Goal: Transaction & Acquisition: Purchase product/service

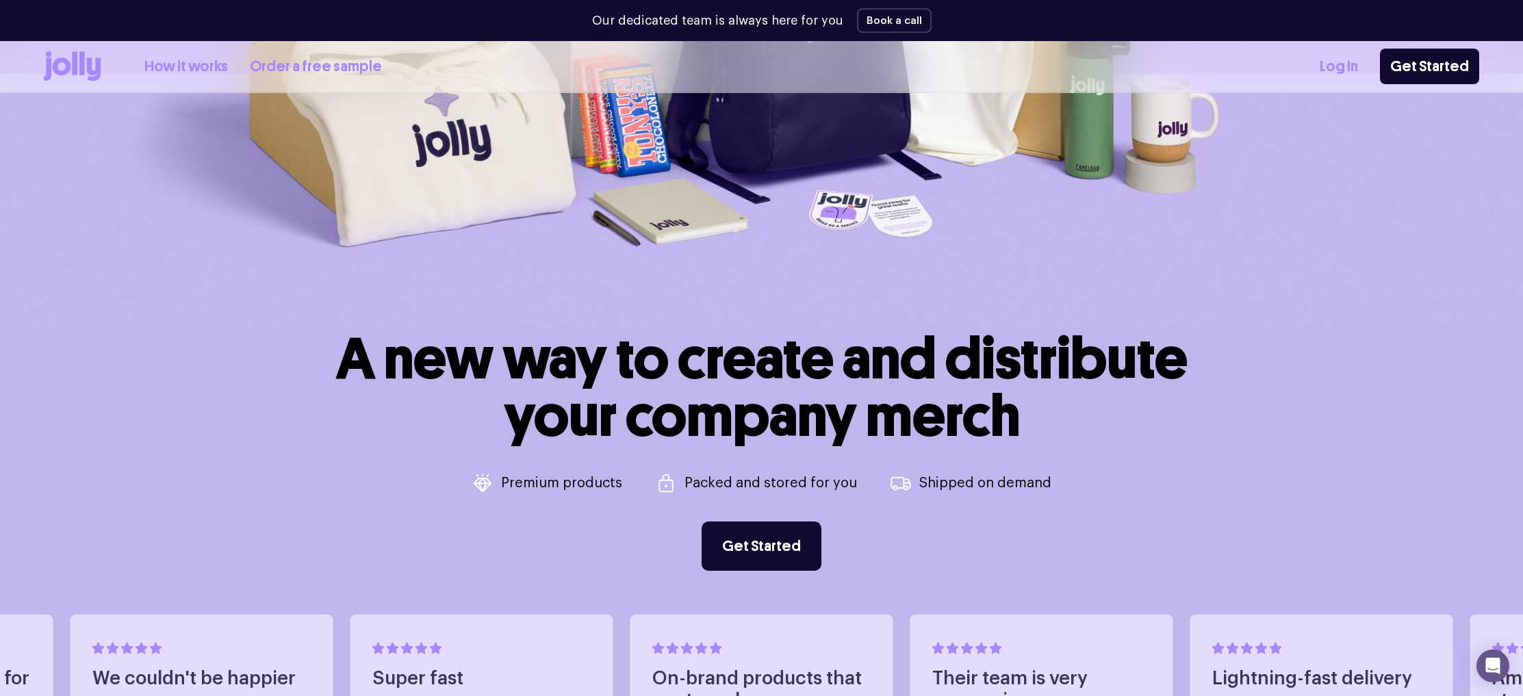
scroll to position [693, 0]
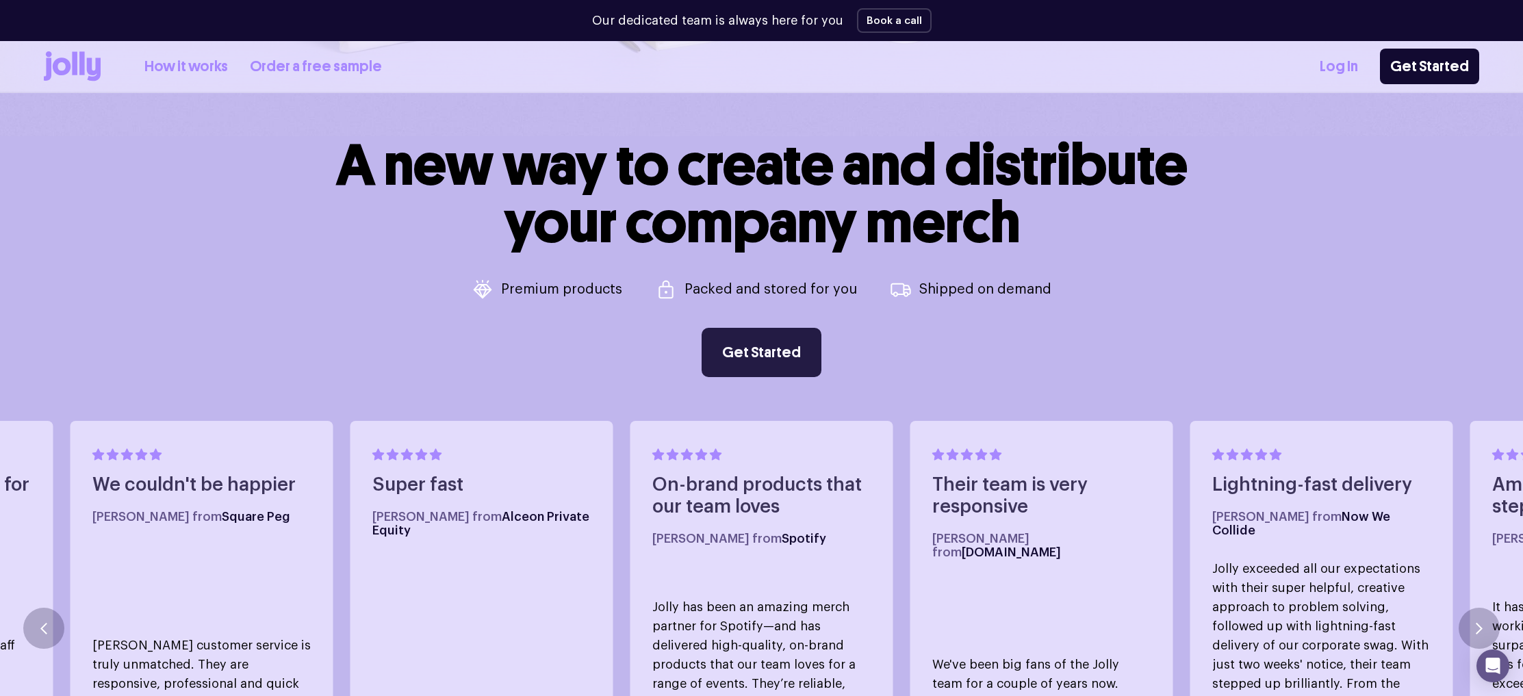
click at [732, 364] on link "Get Started" at bounding box center [761, 352] width 120 height 49
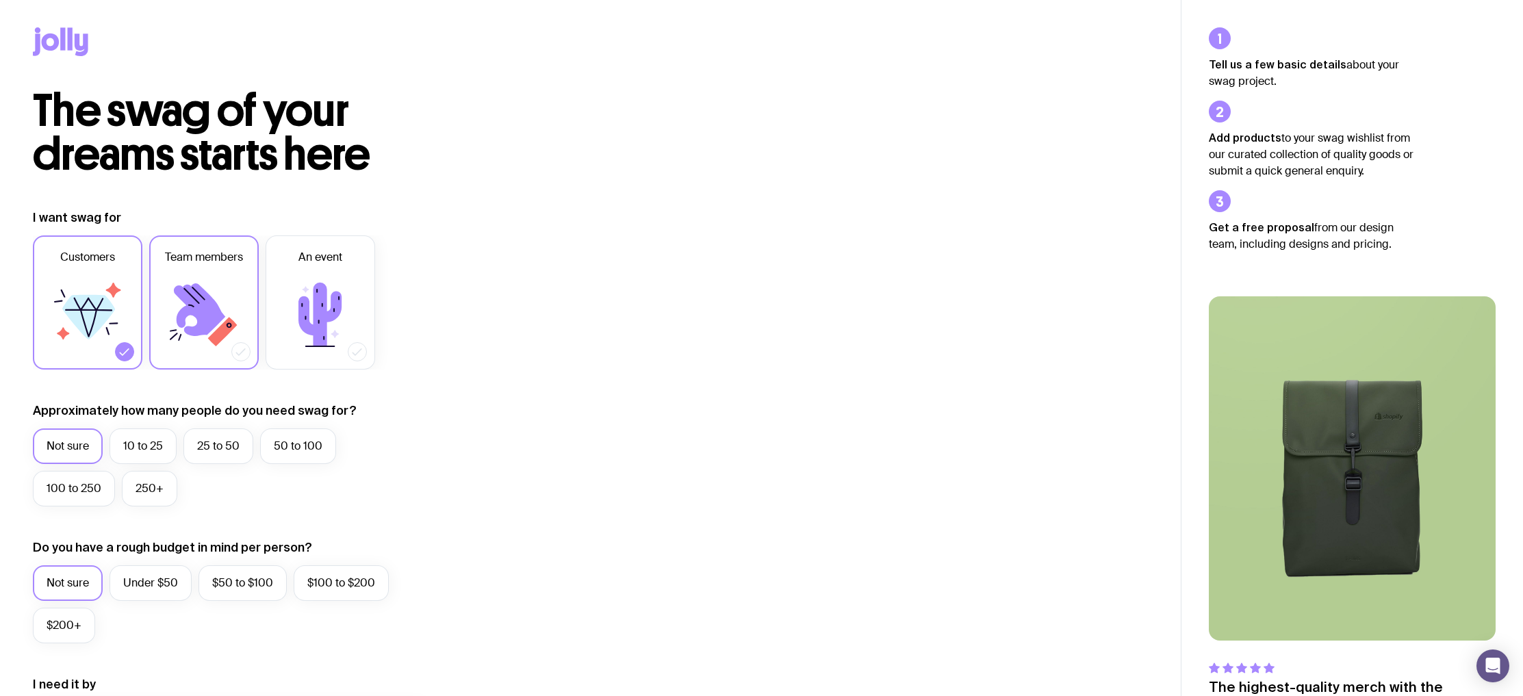
click at [225, 307] on icon at bounding box center [204, 315] width 82 height 82
click at [0, 0] on input "Team members" at bounding box center [0, 0] width 0 height 0
click at [112, 324] on icon at bounding box center [88, 315] width 82 height 82
click at [0, 0] on input "Customers" at bounding box center [0, 0] width 0 height 0
click at [126, 443] on label "10 to 25" at bounding box center [142, 446] width 67 height 36
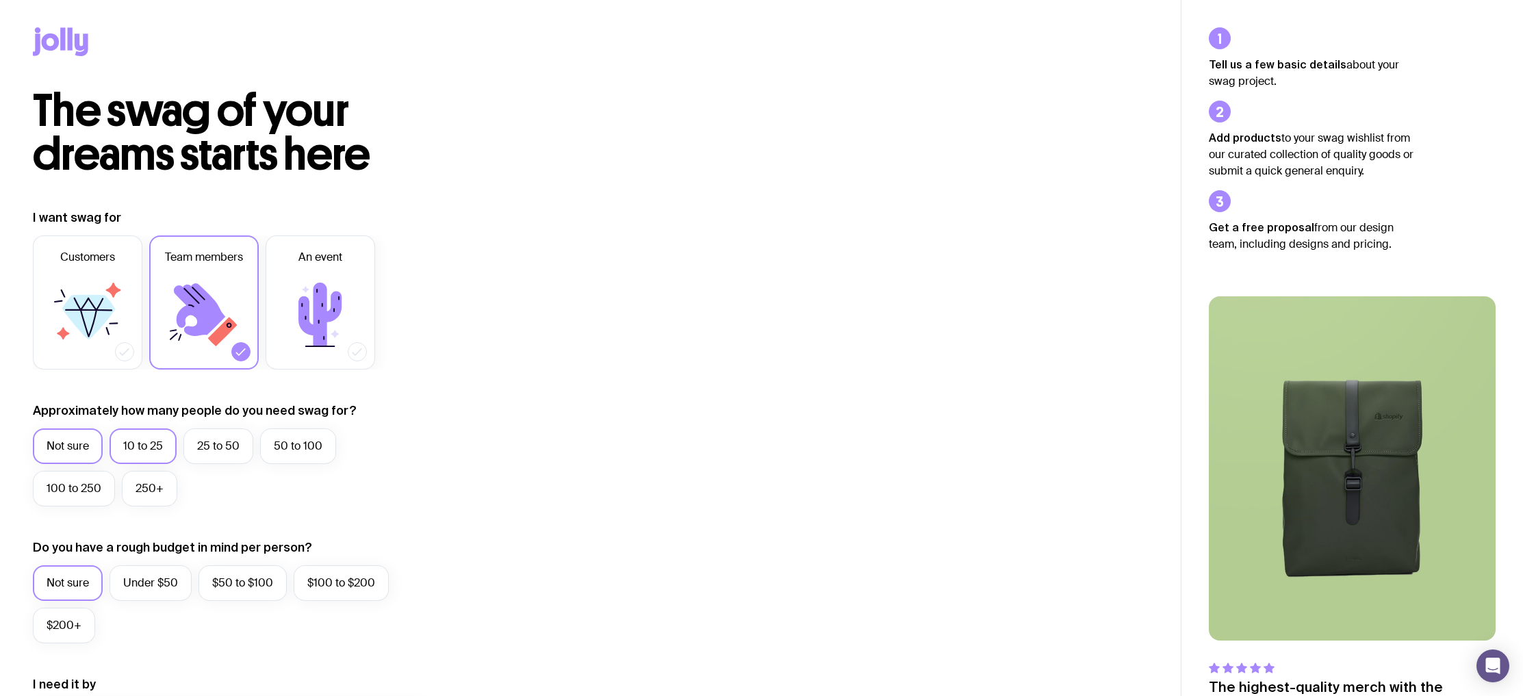
click at [0, 0] on input "10 to 25" at bounding box center [0, 0] width 0 height 0
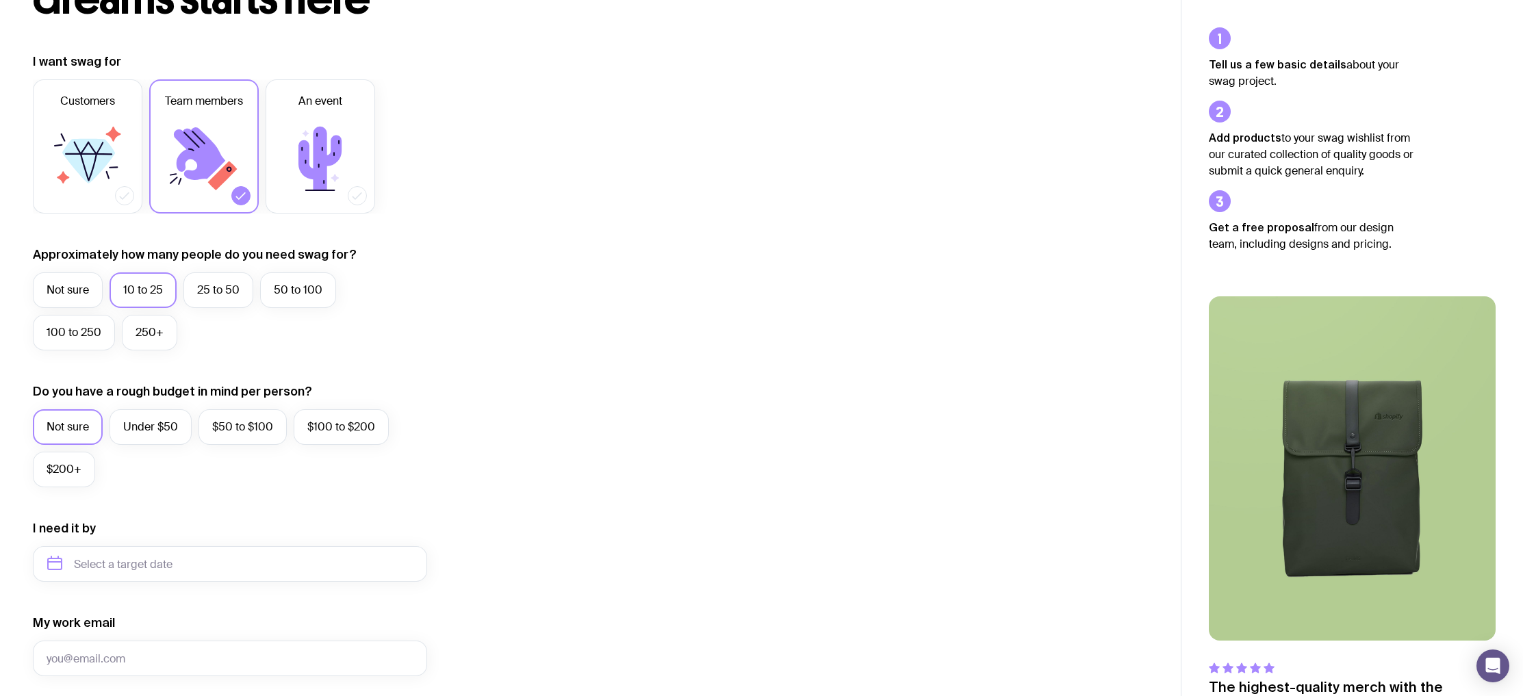
scroll to position [237, 0]
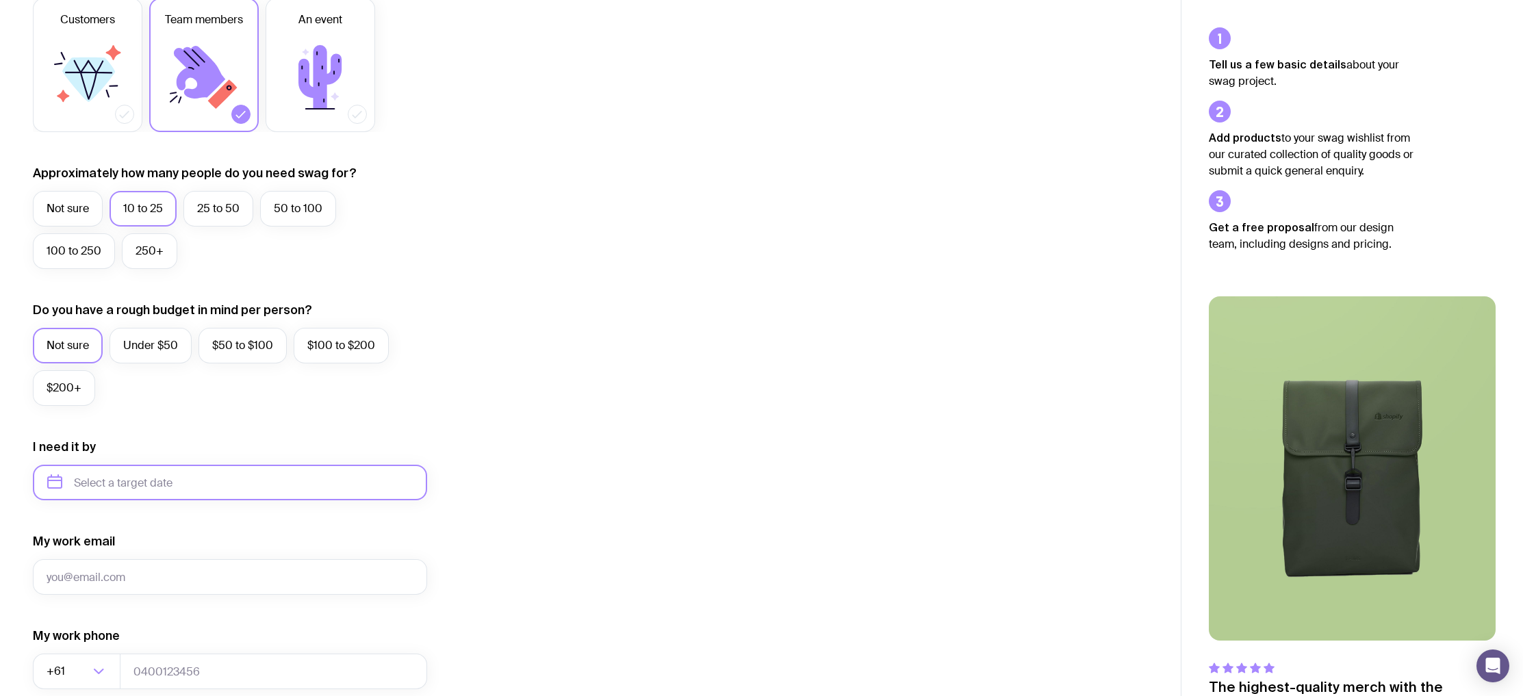
click at [154, 489] on input "text" at bounding box center [230, 483] width 394 height 36
click at [90, 637] on button "Sep" at bounding box center [65, 650] width 50 height 27
type input "[DATE]"
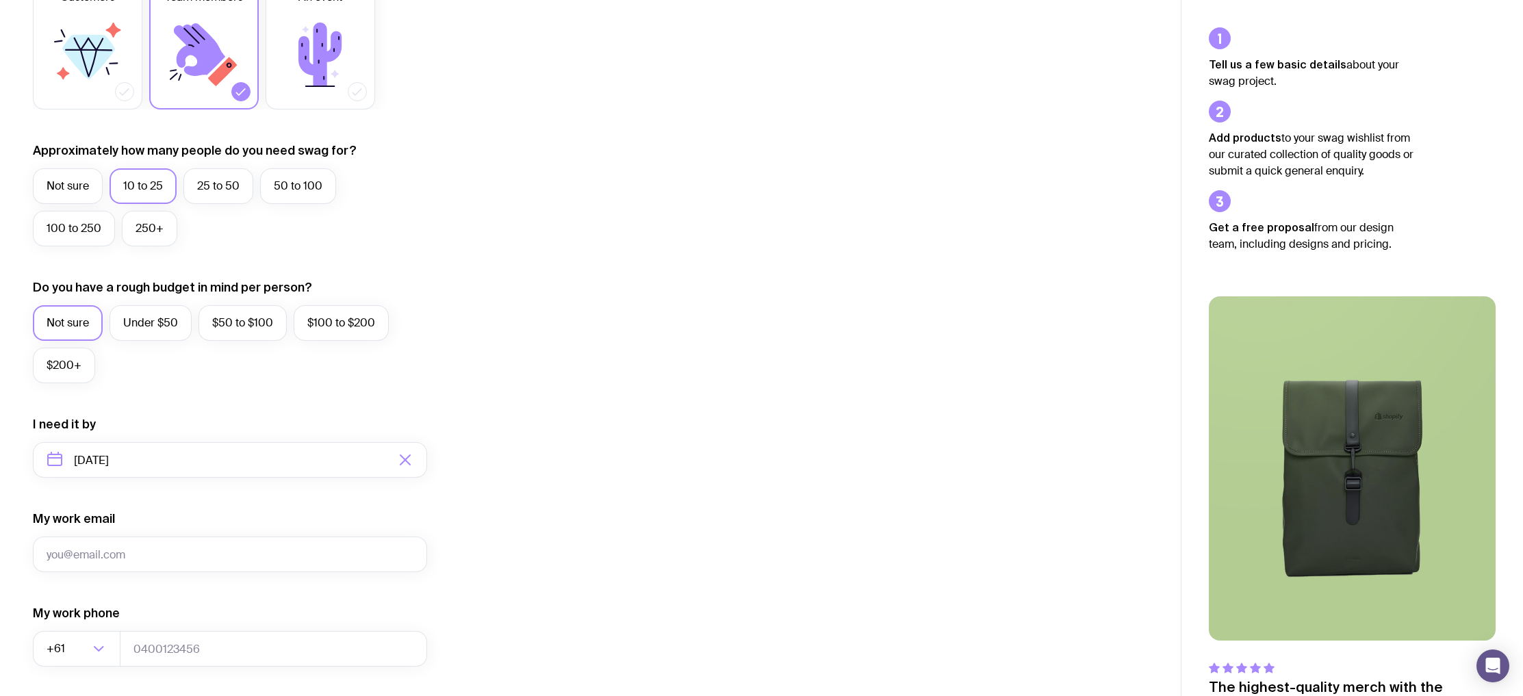
scroll to position [391, 0]
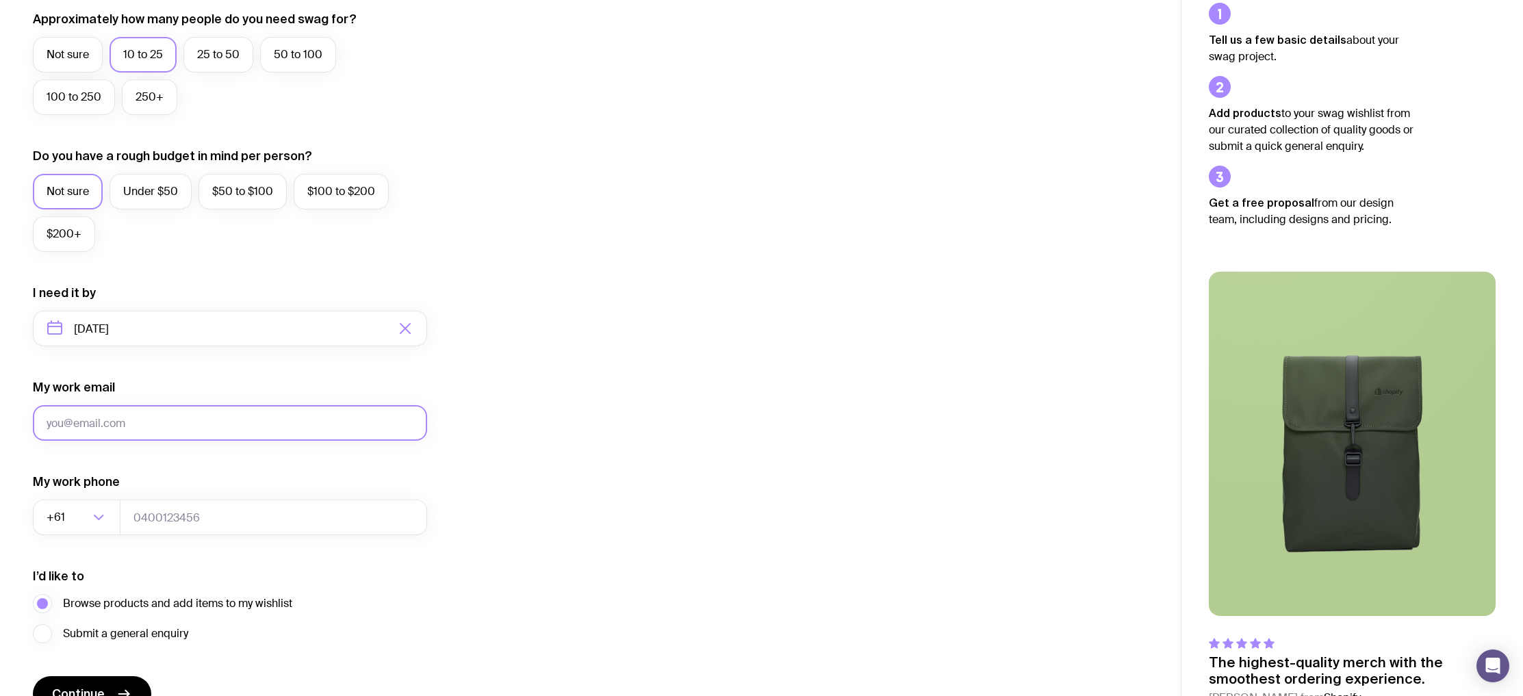
click at [214, 421] on input "My work email" at bounding box center [230, 423] width 394 height 36
click at [441, 419] on div "I want swag for Customers Team members An event Approximately how many people d…" at bounding box center [590, 265] width 1115 height 894
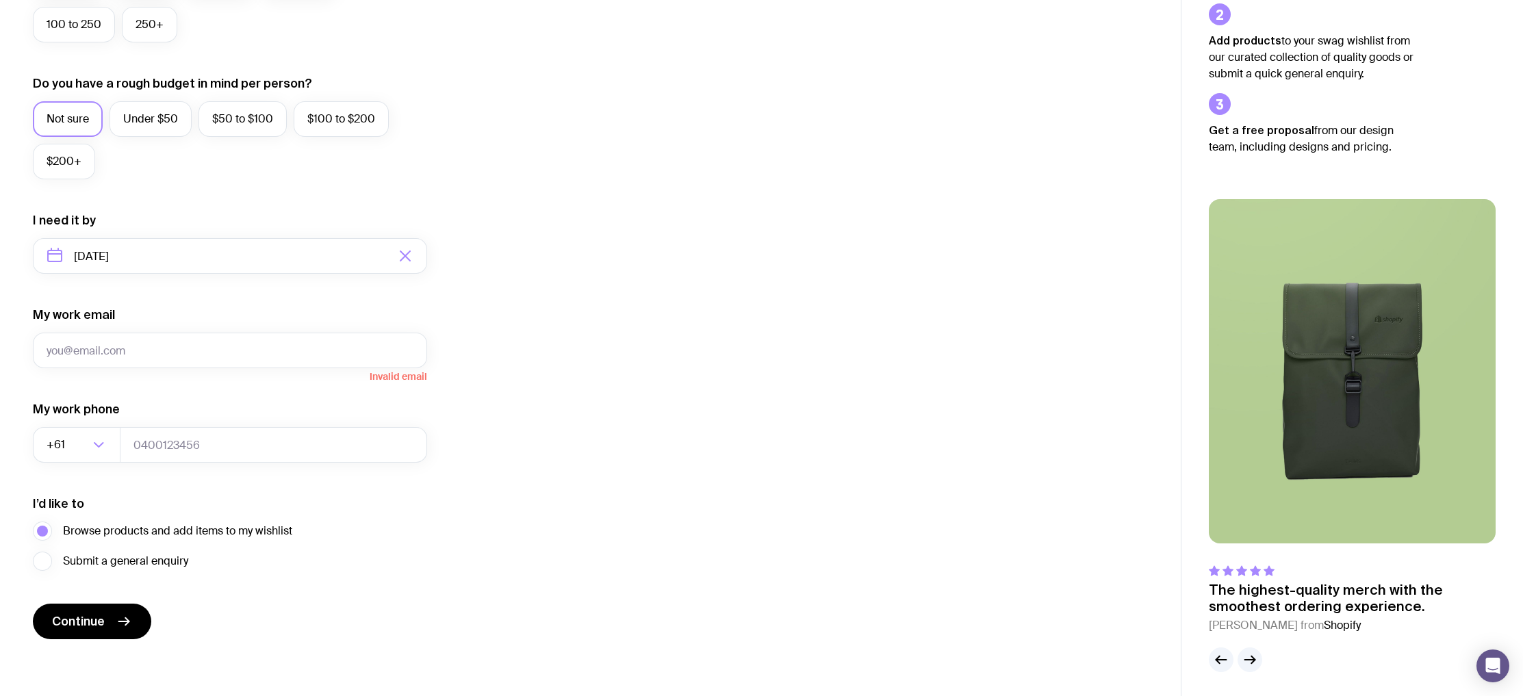
scroll to position [467, 0]
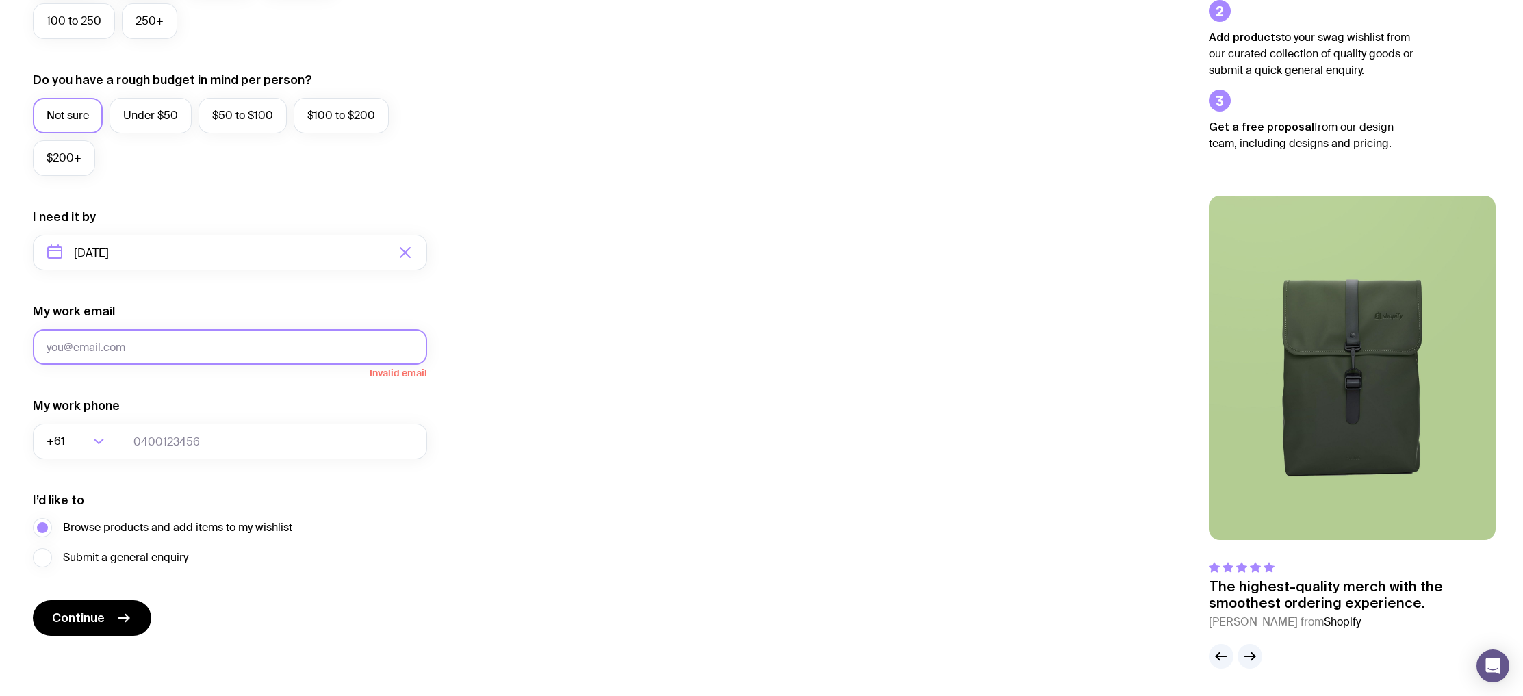
click at [160, 337] on input "My work email" at bounding box center [230, 347] width 394 height 36
type input "[PERSON_NAME][EMAIL_ADDRESS][DOMAIN_NAME]"
click at [161, 445] on input "tel" at bounding box center [273, 442] width 307 height 36
type input "450429780"
click at [73, 598] on form "I want swag for Customers Team members An event Approximately how many people d…" at bounding box center [230, 189] width 394 height 894
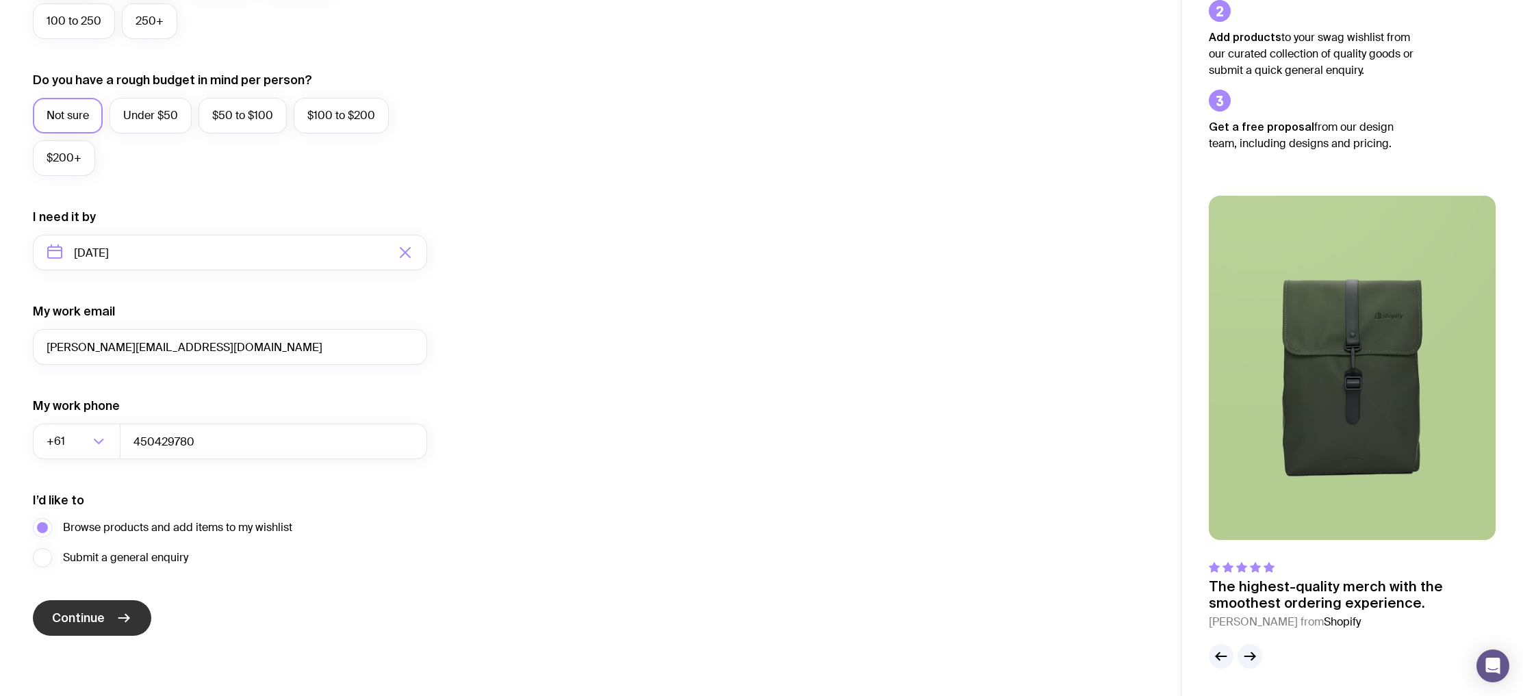
click at [78, 607] on button "Continue" at bounding box center [92, 618] width 118 height 36
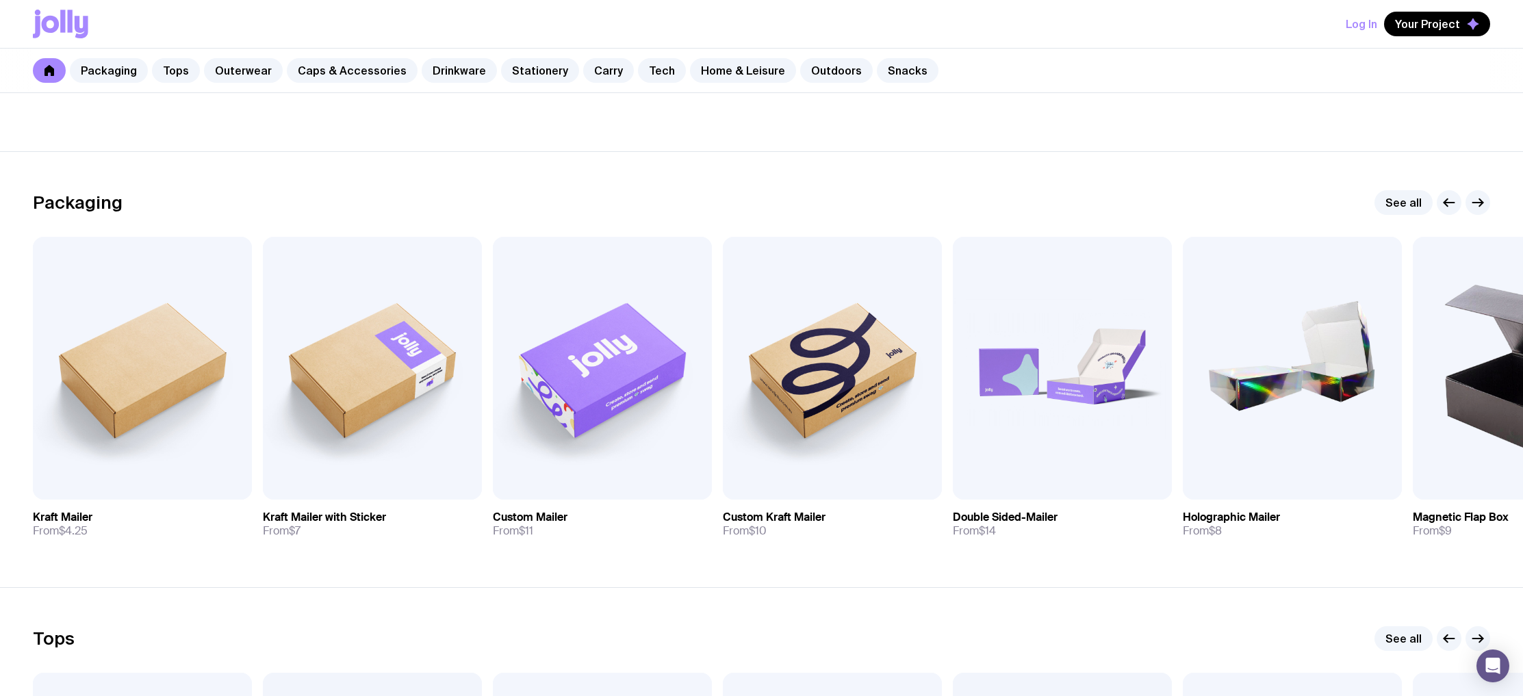
scroll to position [142, 0]
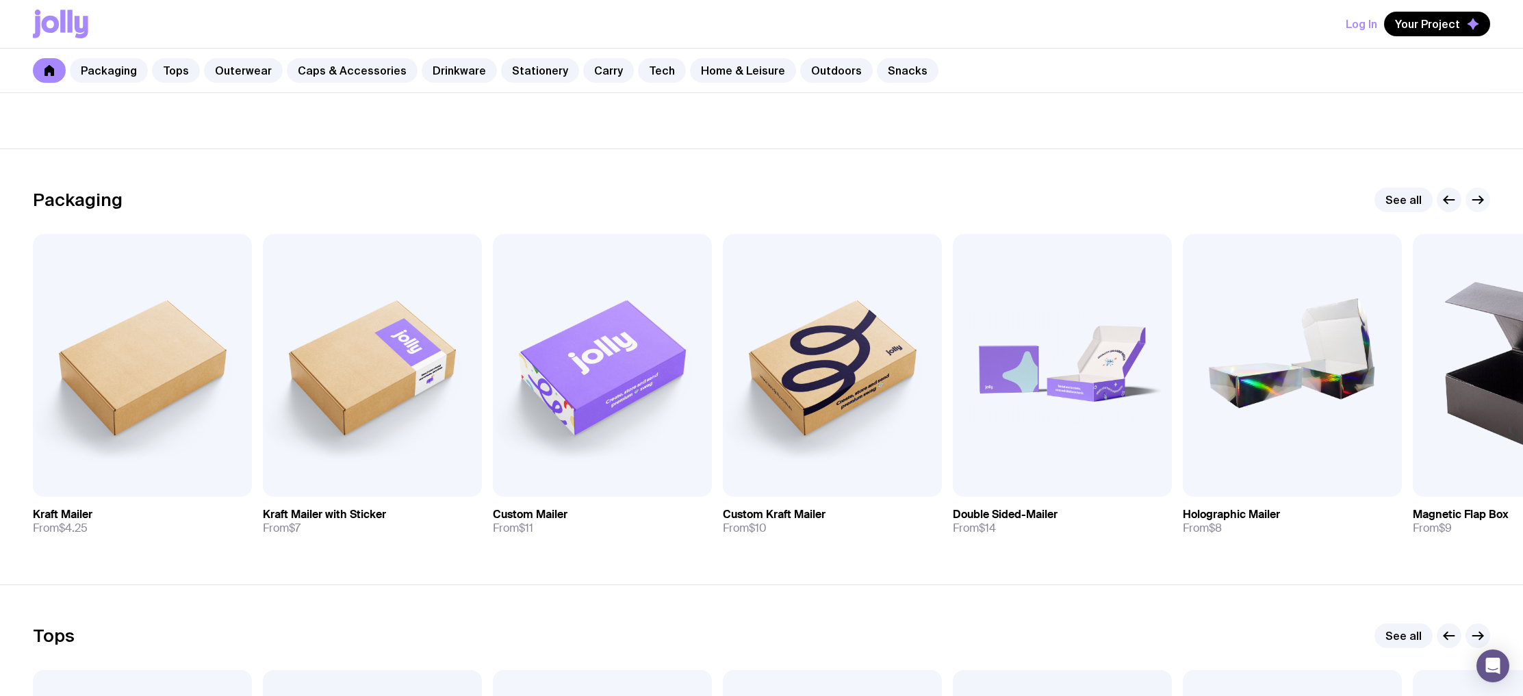
click at [1481, 204] on icon "button" at bounding box center [1477, 200] width 16 height 16
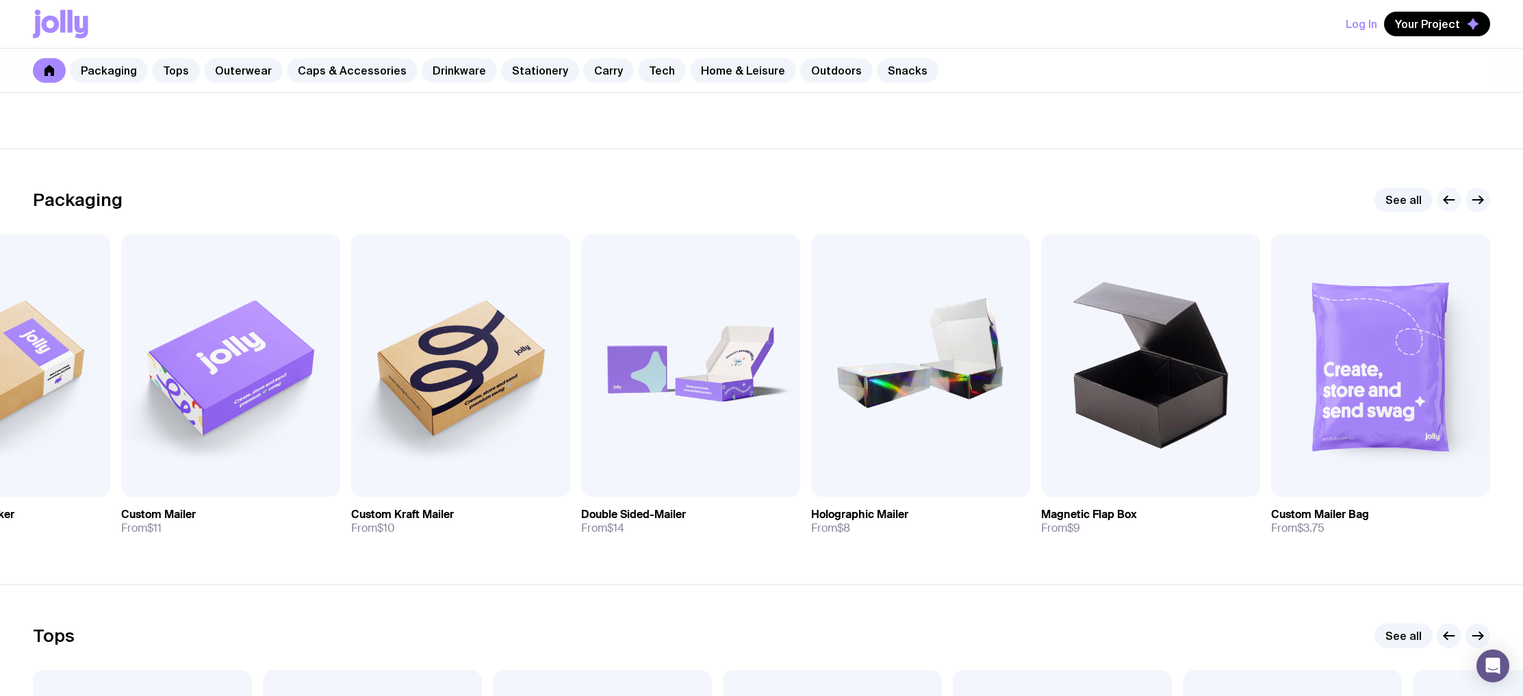
click at [1445, 195] on icon "button" at bounding box center [1449, 200] width 16 height 16
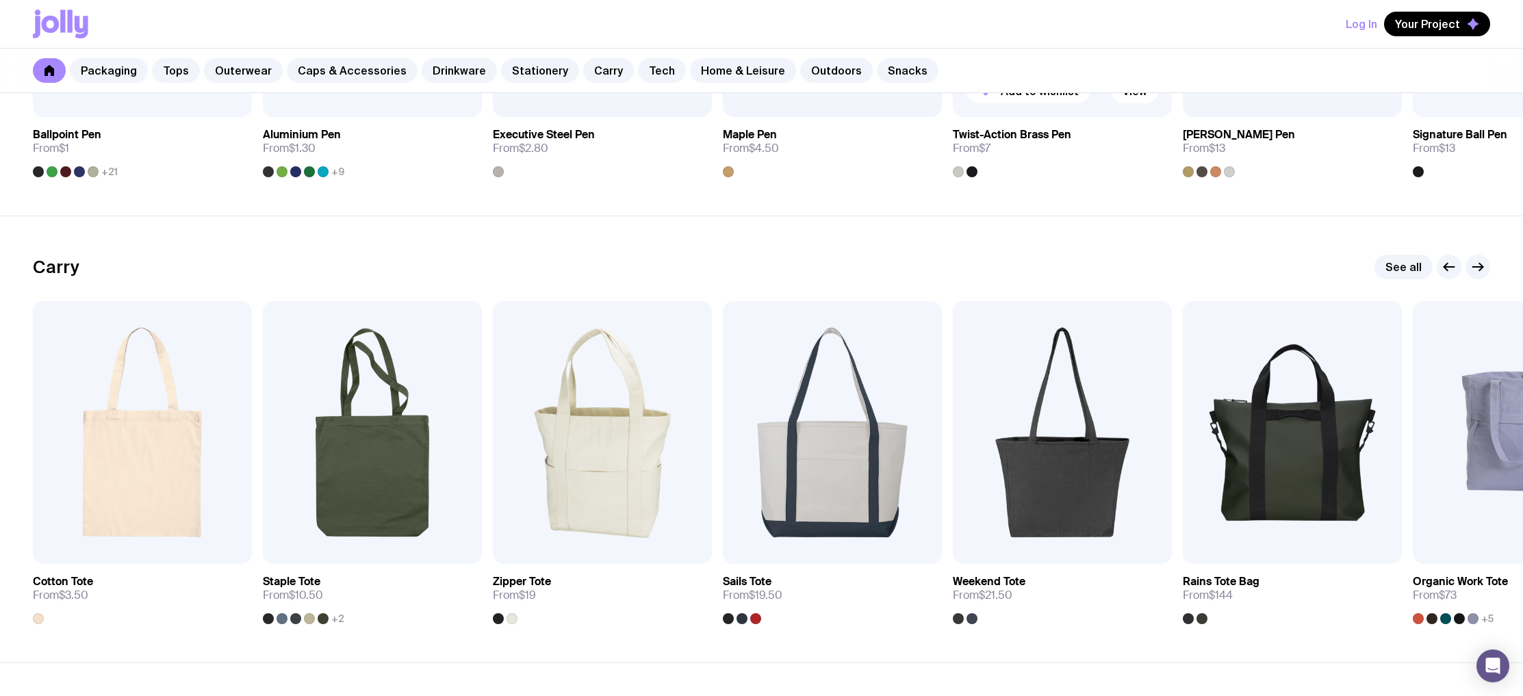
scroll to position [2905, 0]
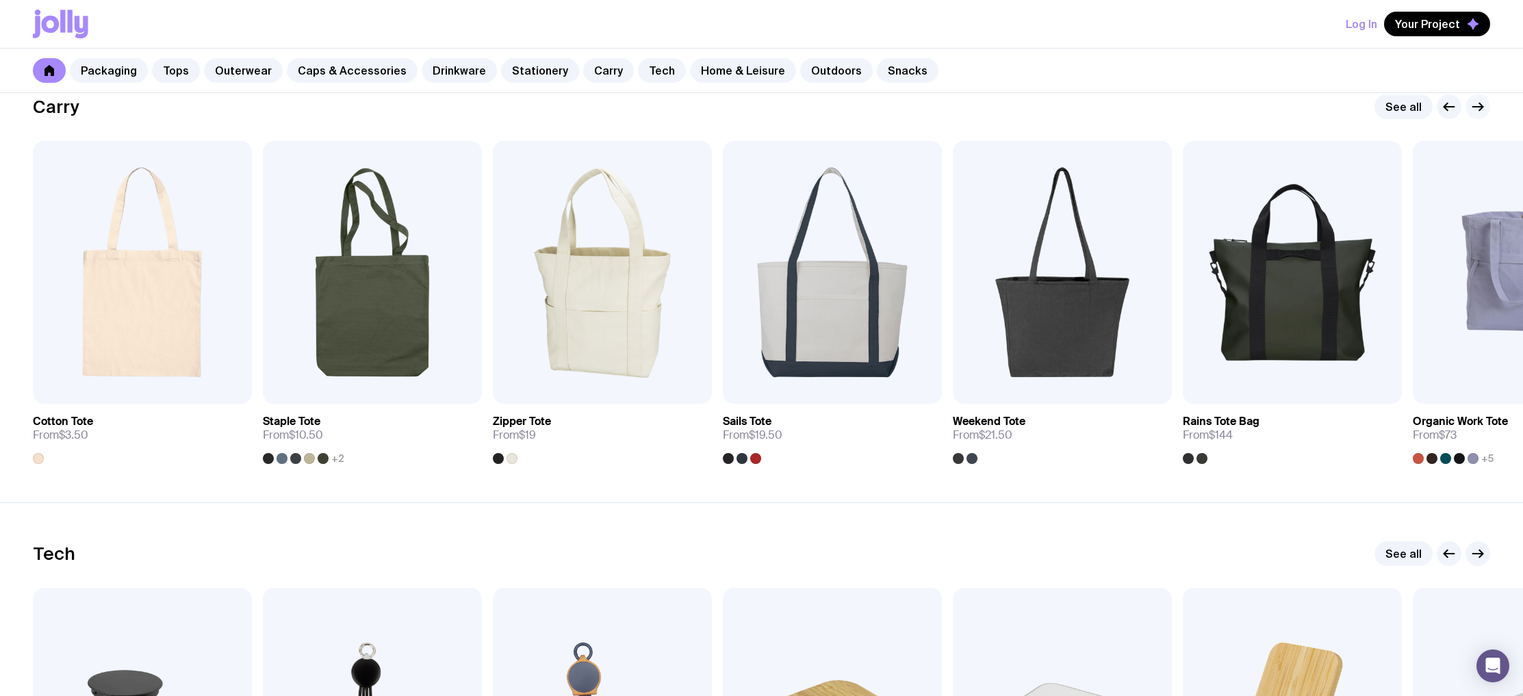
click at [1475, 108] on icon "button" at bounding box center [1477, 107] width 16 height 16
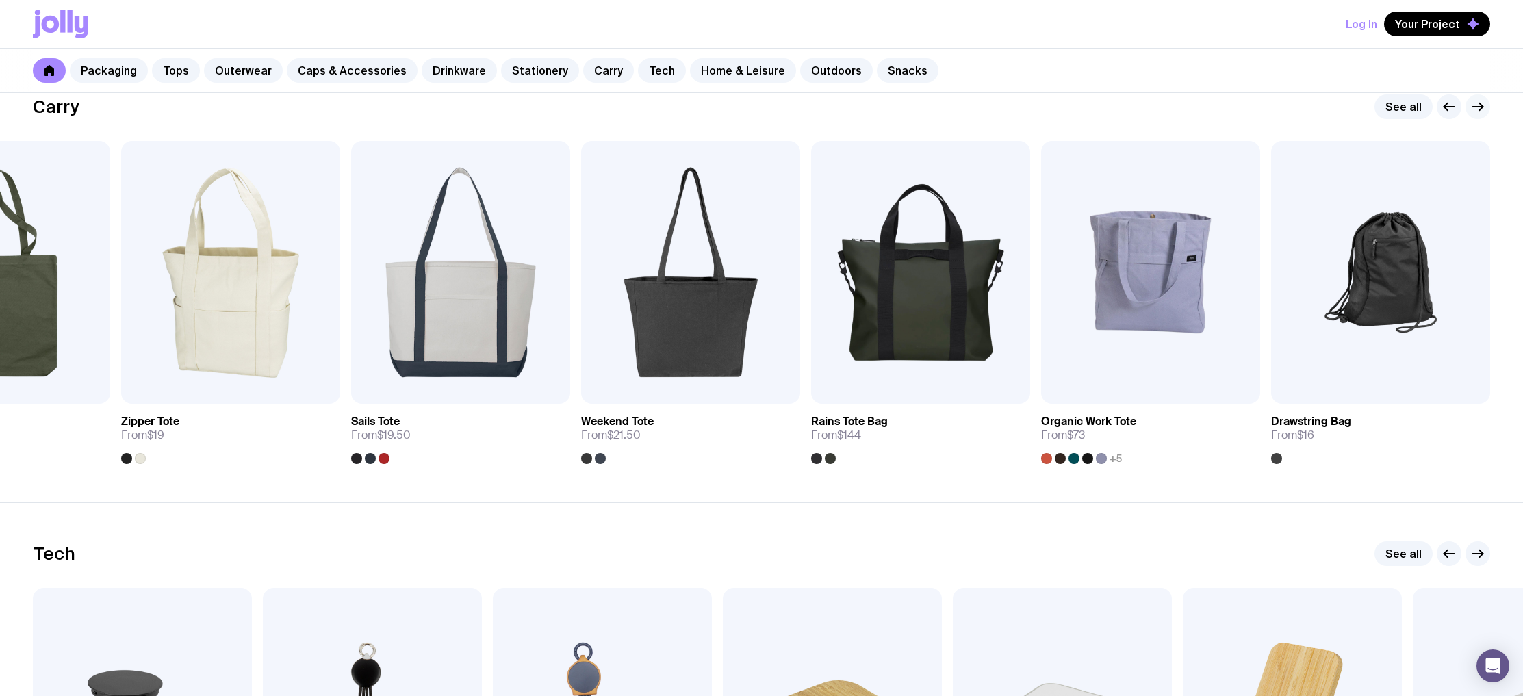
click at [1475, 108] on icon "button" at bounding box center [1477, 107] width 16 height 16
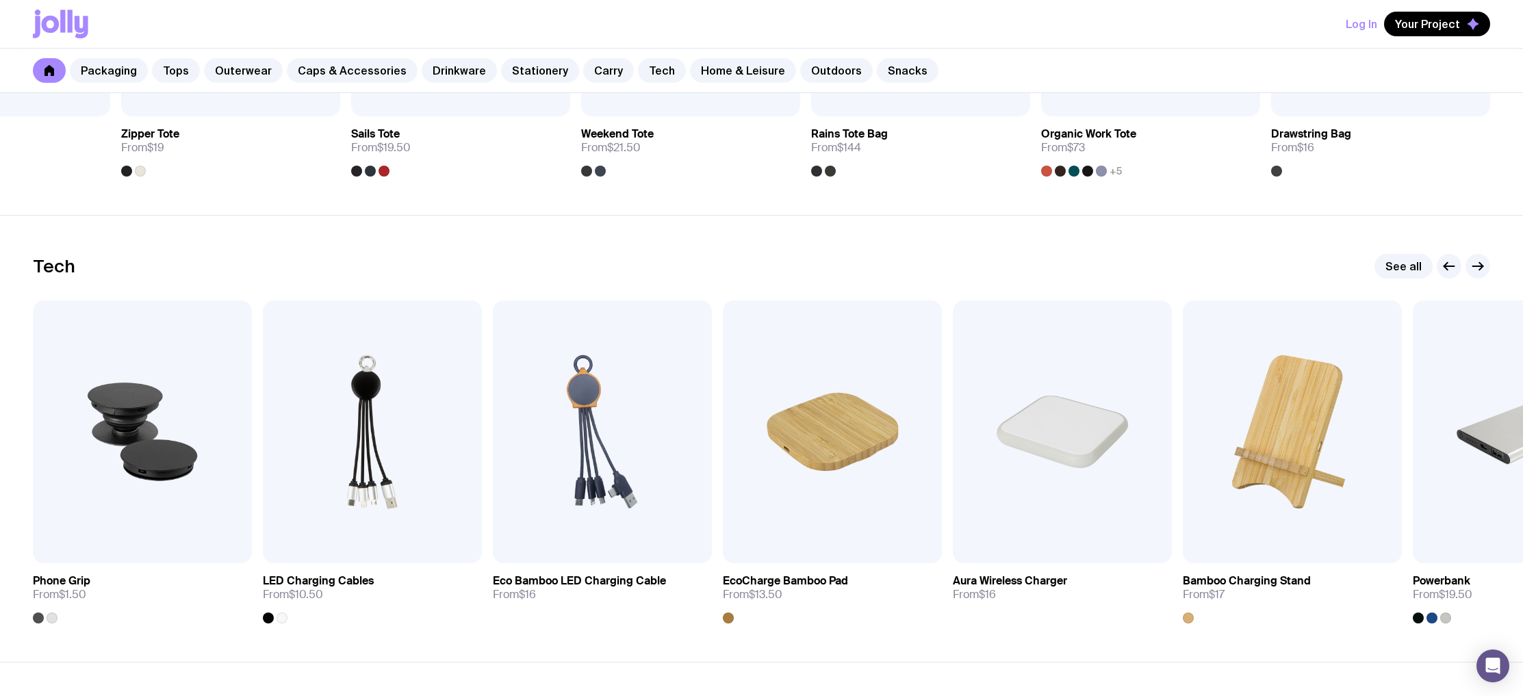
scroll to position [3194, 0]
click at [1476, 257] on icon "button" at bounding box center [1477, 264] width 16 height 16
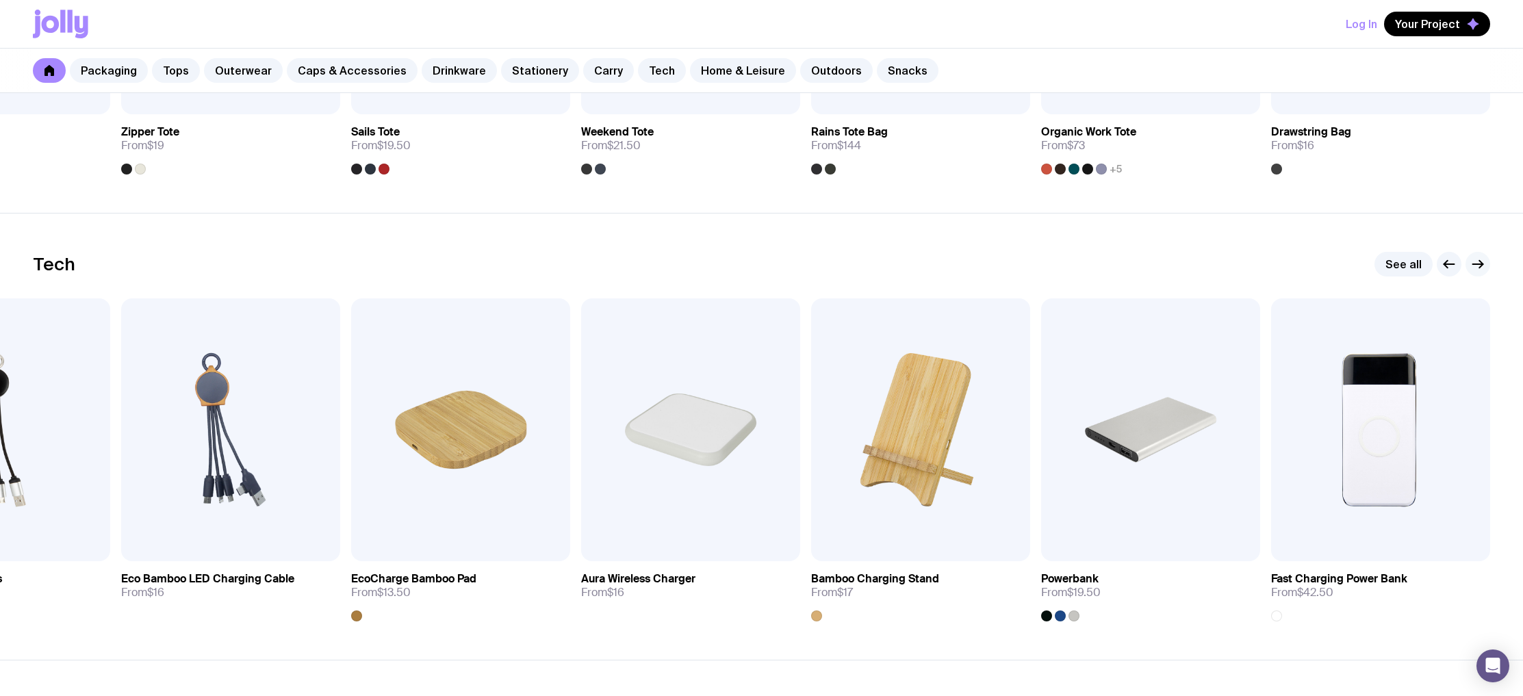
click at [1476, 257] on icon "button" at bounding box center [1477, 264] width 16 height 16
click at [1472, 279] on div "Tech See all Add to wishlist View Phone Grip From $1.50 Add to wishlist View LE…" at bounding box center [761, 437] width 1457 height 370
click at [1472, 274] on button "button" at bounding box center [1477, 264] width 25 height 25
drag, startPoint x: 1472, startPoint y: 274, endPoint x: 1457, endPoint y: 276, distance: 15.3
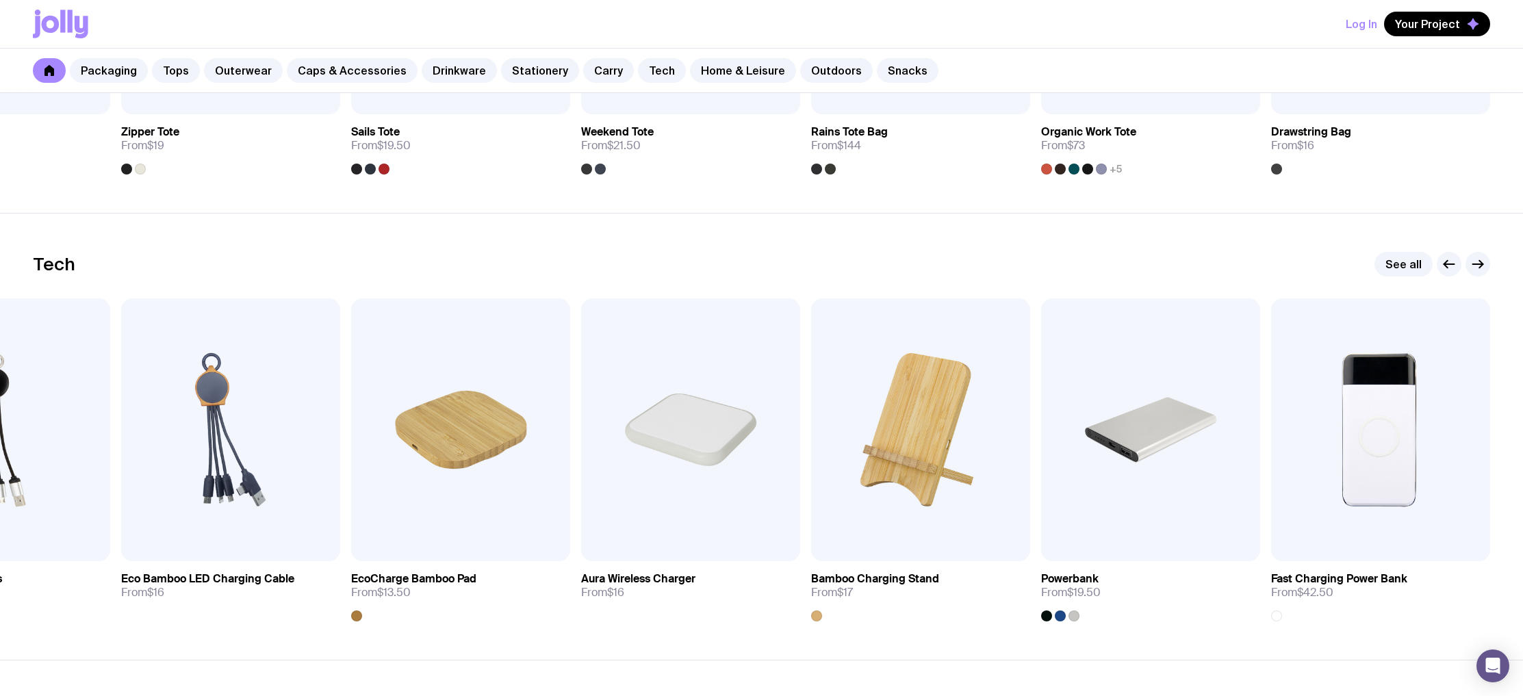
click at [1472, 273] on button "button" at bounding box center [1477, 264] width 25 height 25
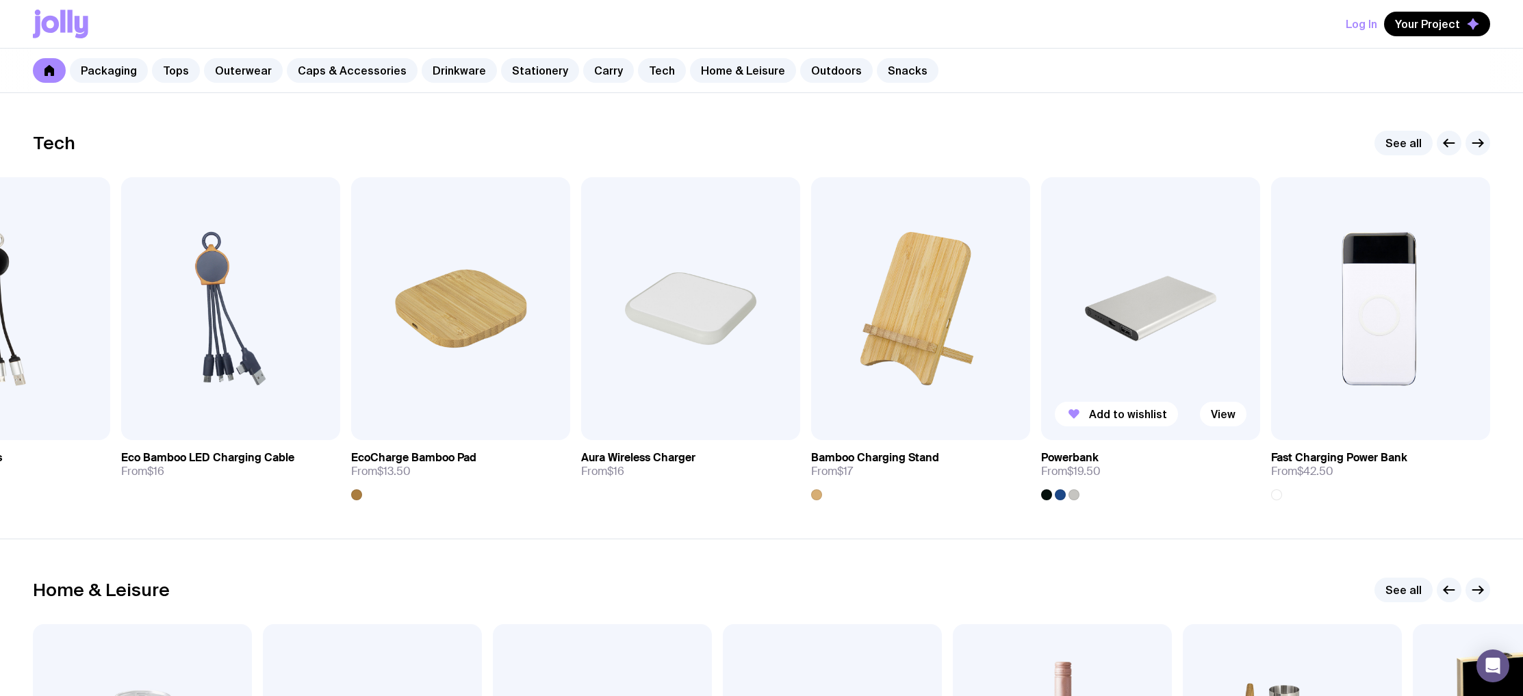
scroll to position [3660, 0]
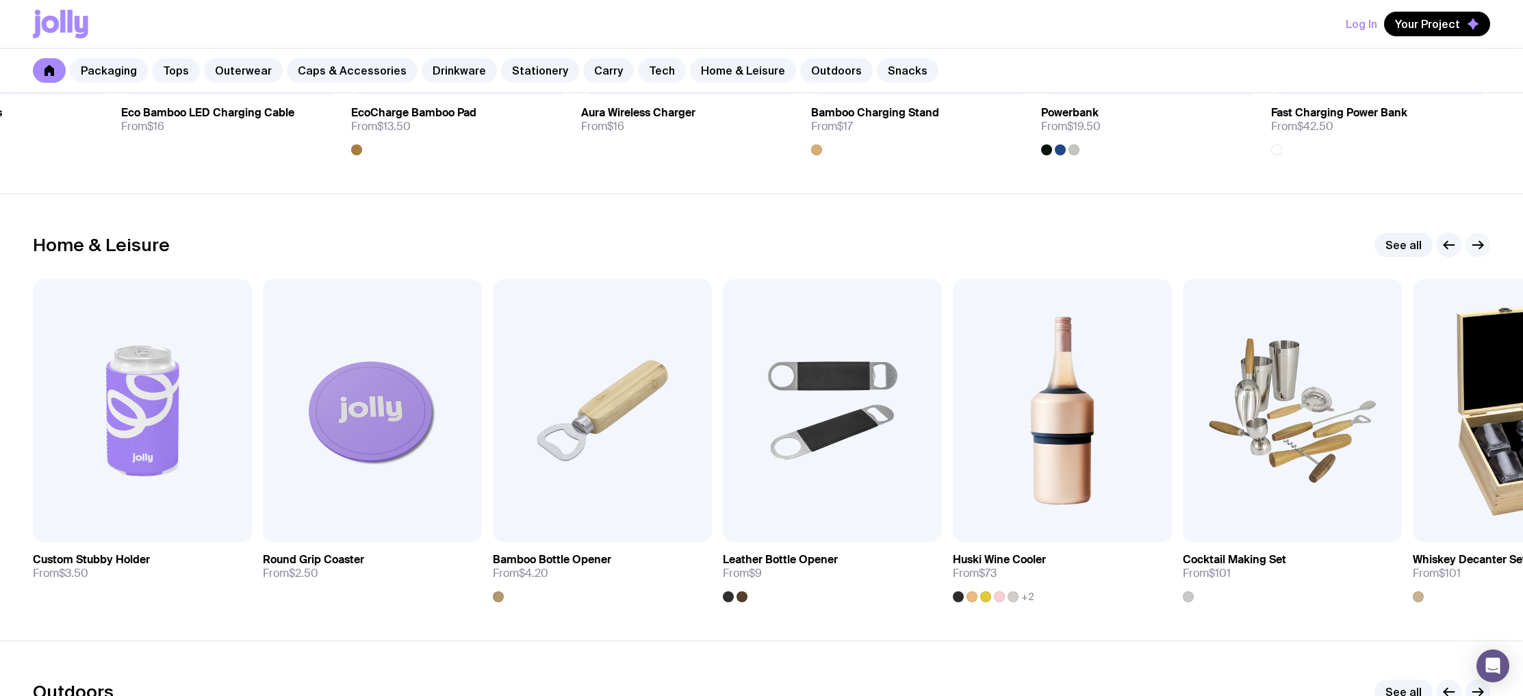
click at [1478, 243] on icon "button" at bounding box center [1477, 245] width 16 height 16
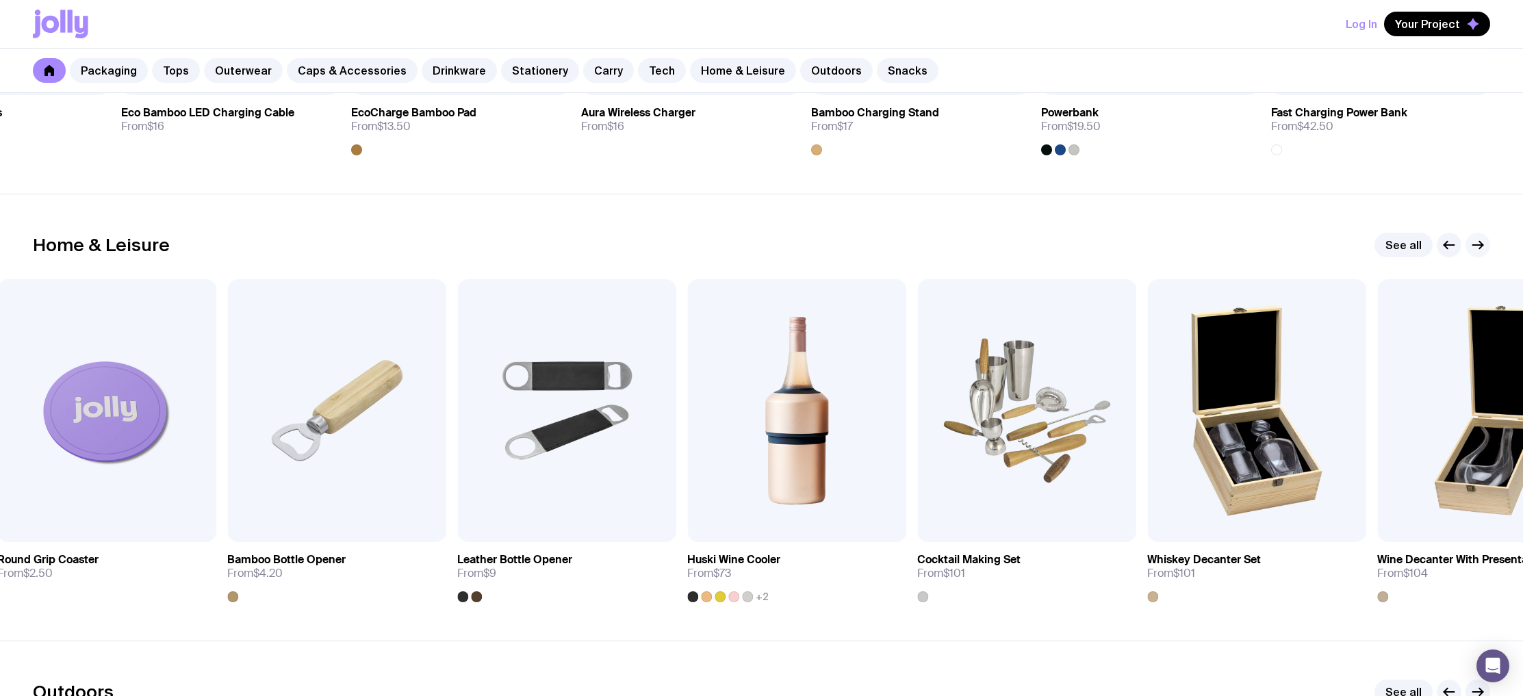
click at [1478, 243] on icon "button" at bounding box center [1477, 245] width 16 height 16
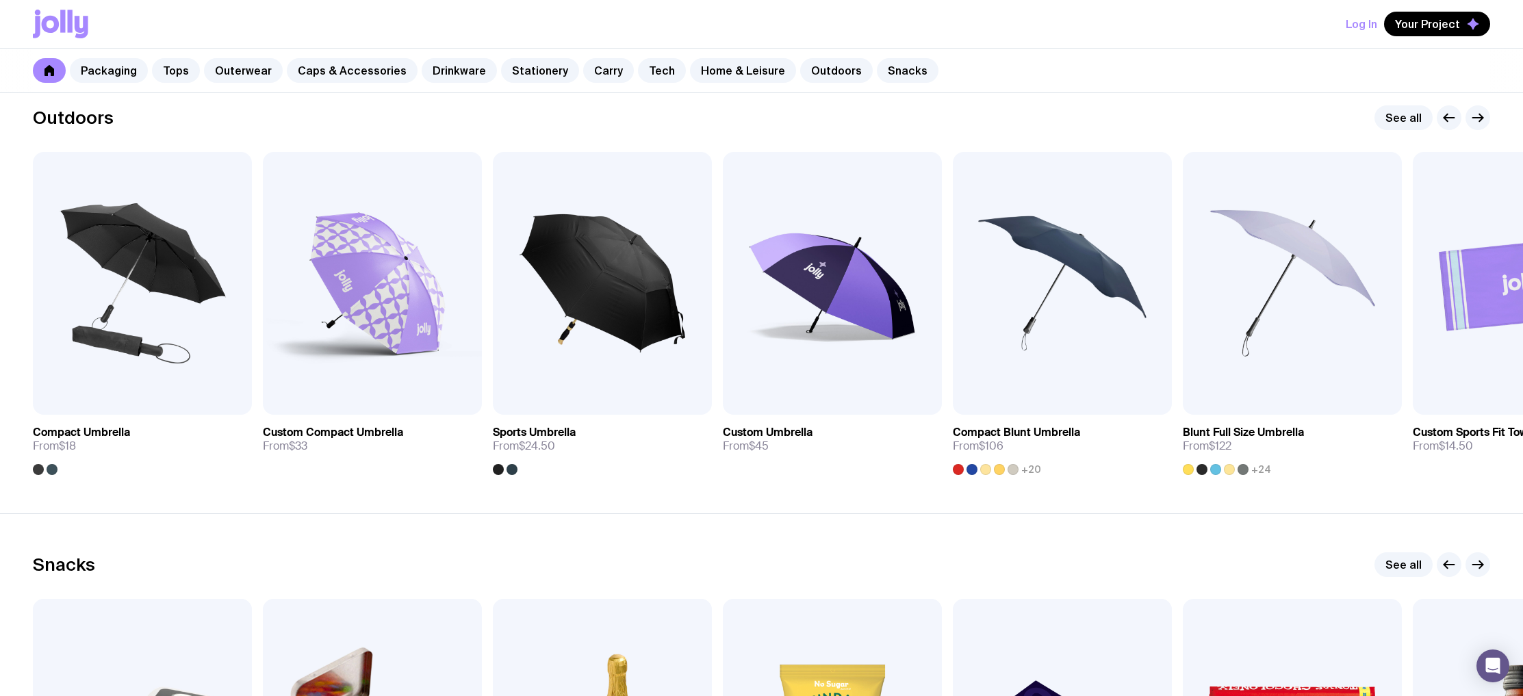
scroll to position [4644, 0]
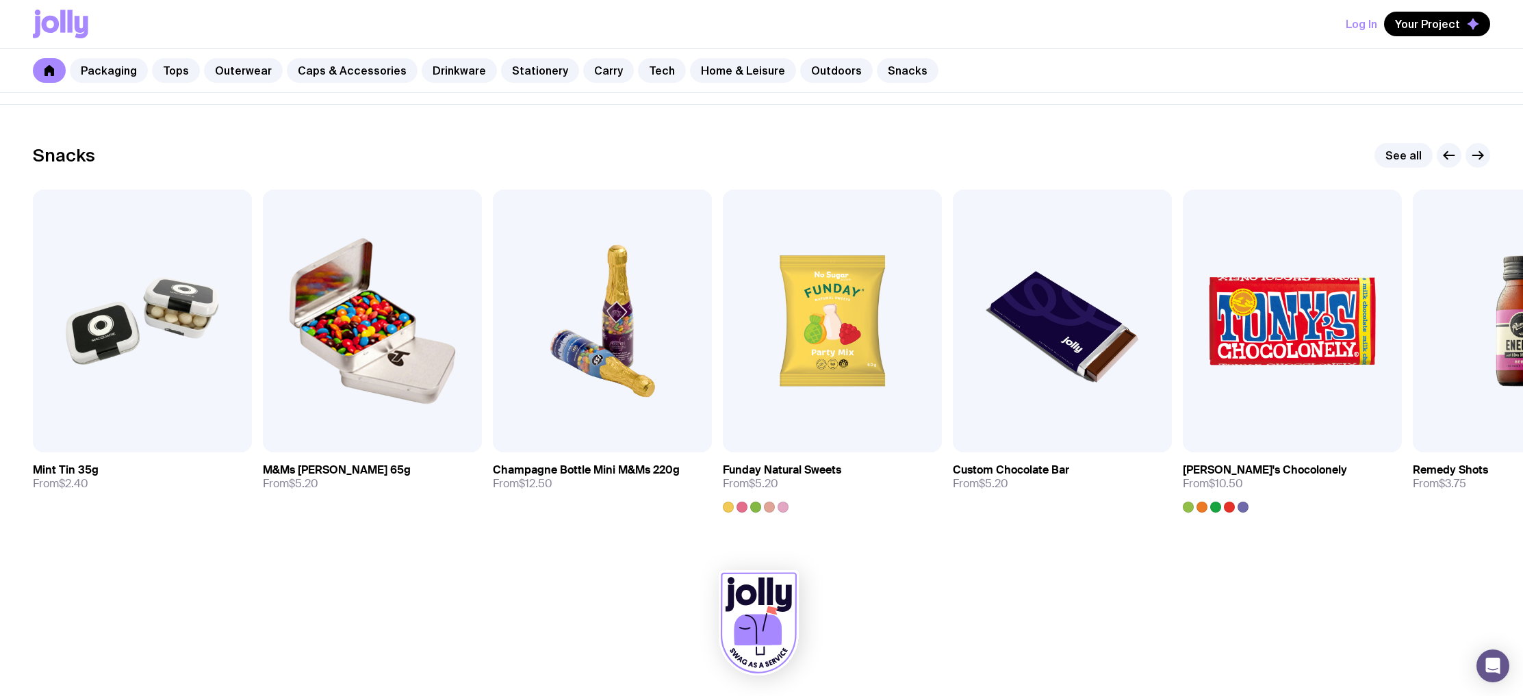
click at [1470, 167] on div at bounding box center [1462, 155] width 53 height 25
click at [1471, 162] on icon "button" at bounding box center [1477, 155] width 16 height 16
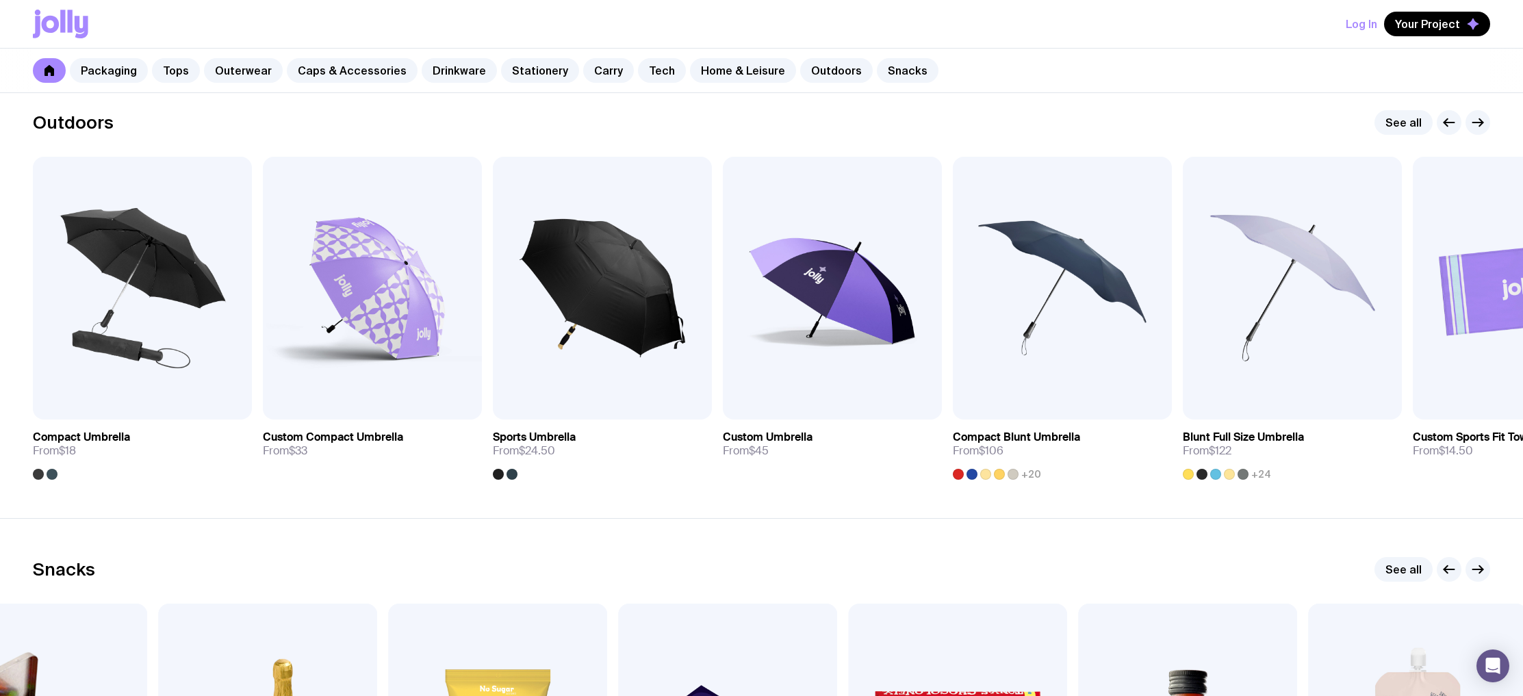
scroll to position [4196, 0]
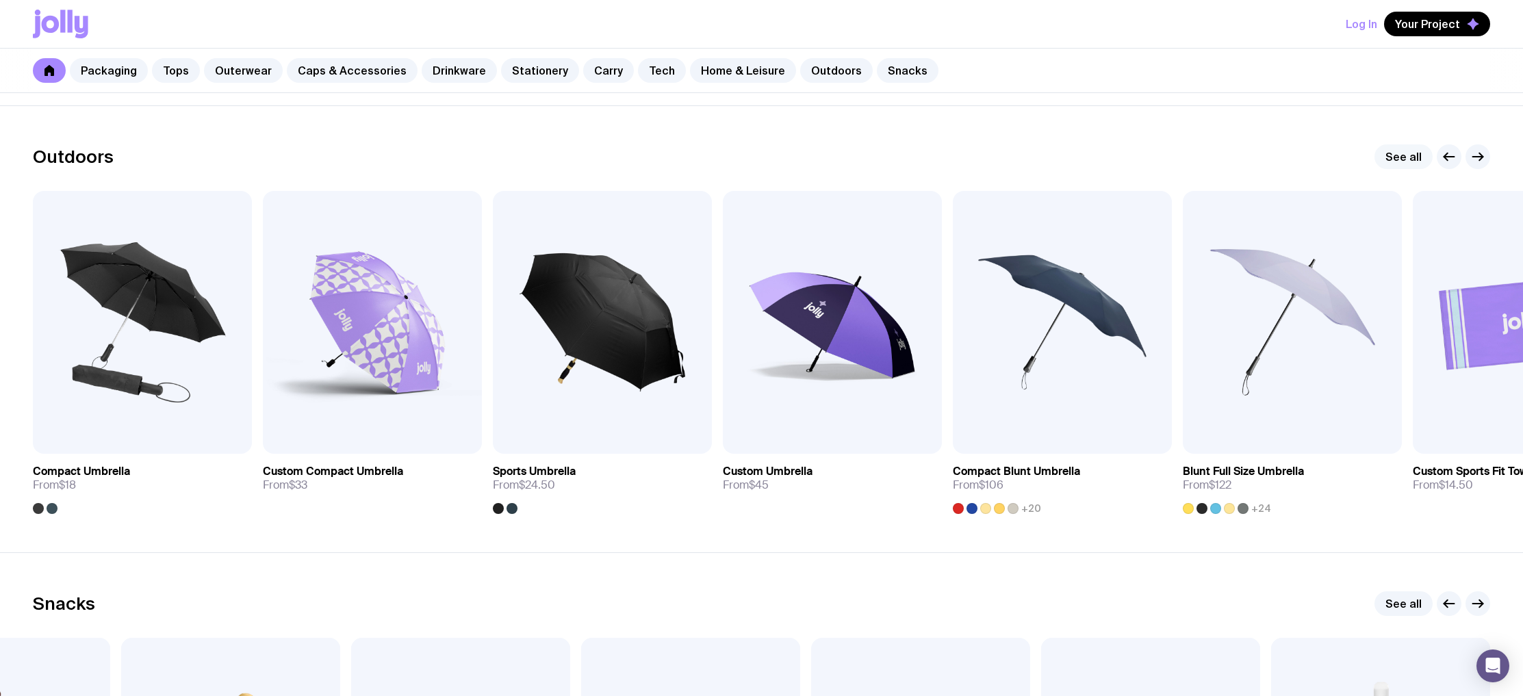
click at [1408, 153] on link "See all" at bounding box center [1403, 156] width 58 height 25
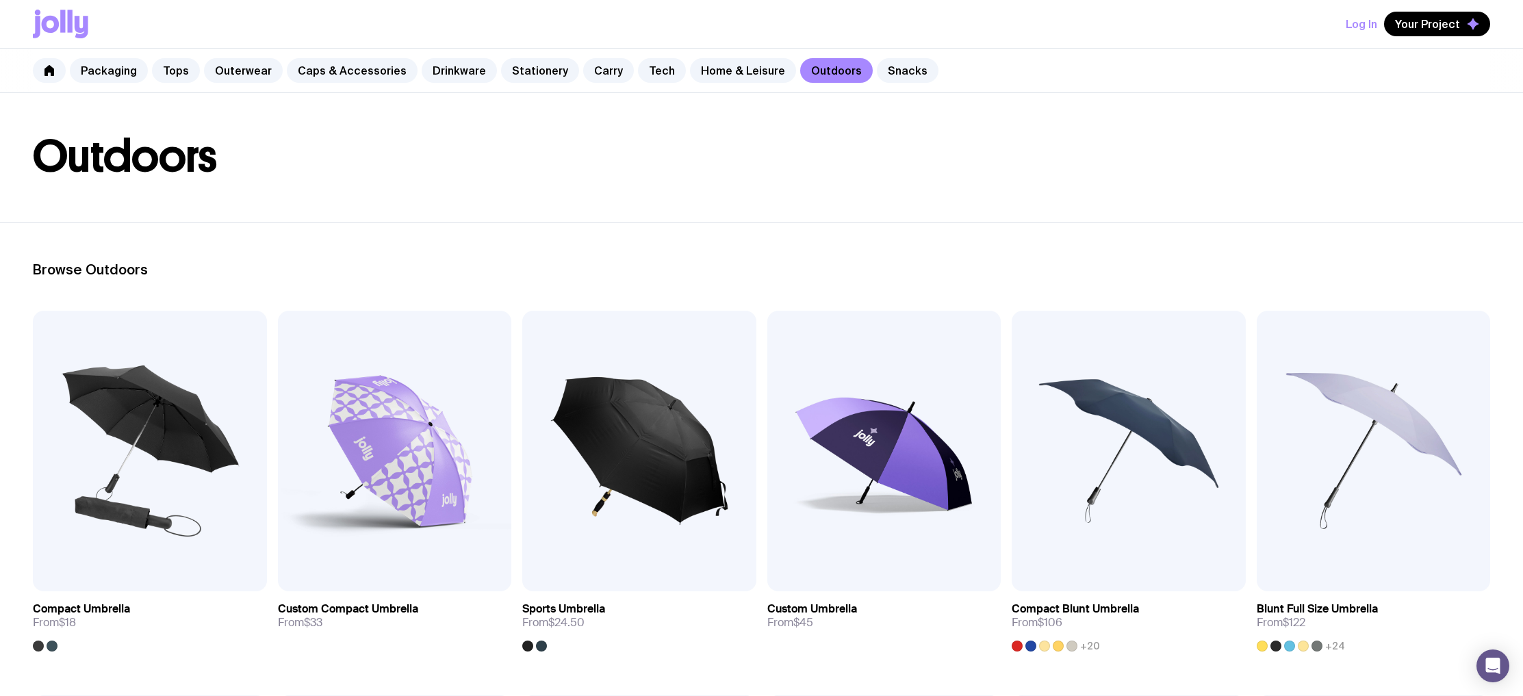
scroll to position [79, 0]
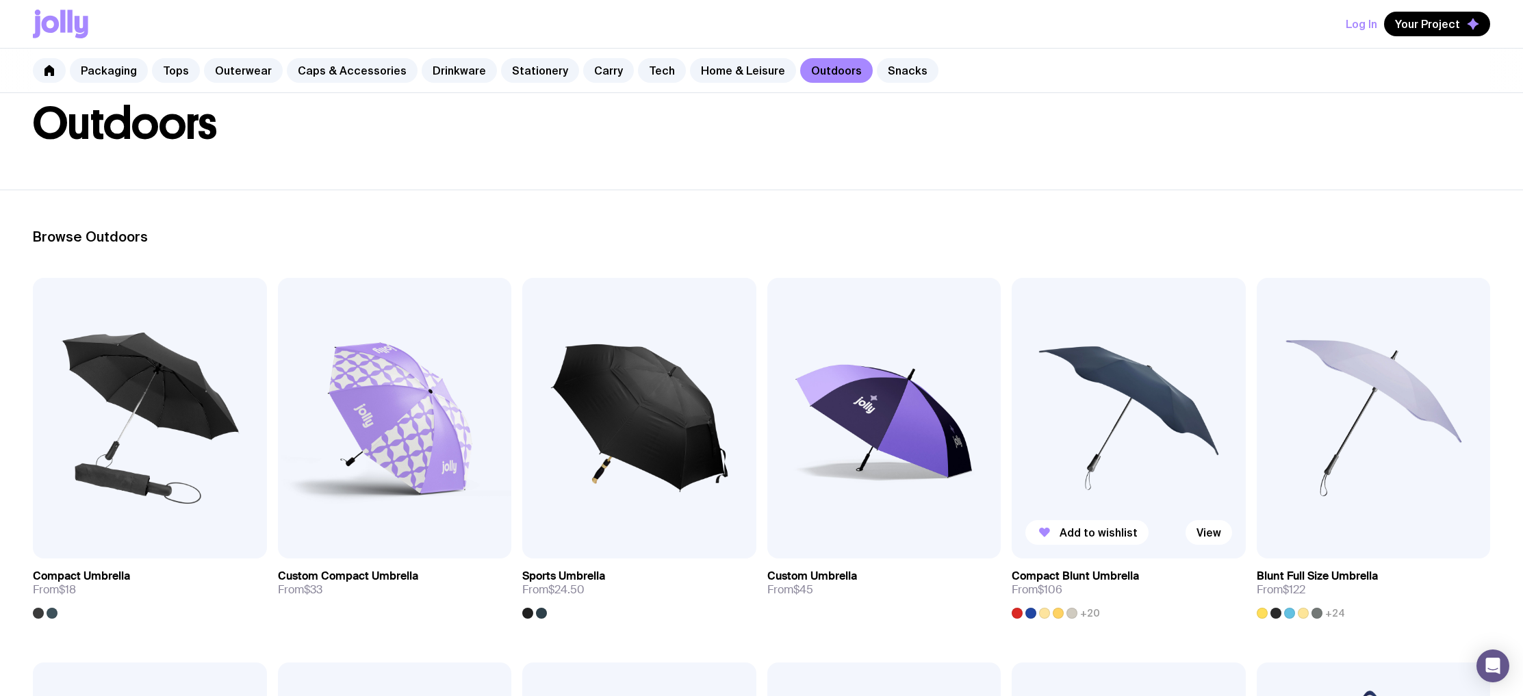
click at [1172, 397] on img at bounding box center [1128, 418] width 234 height 281
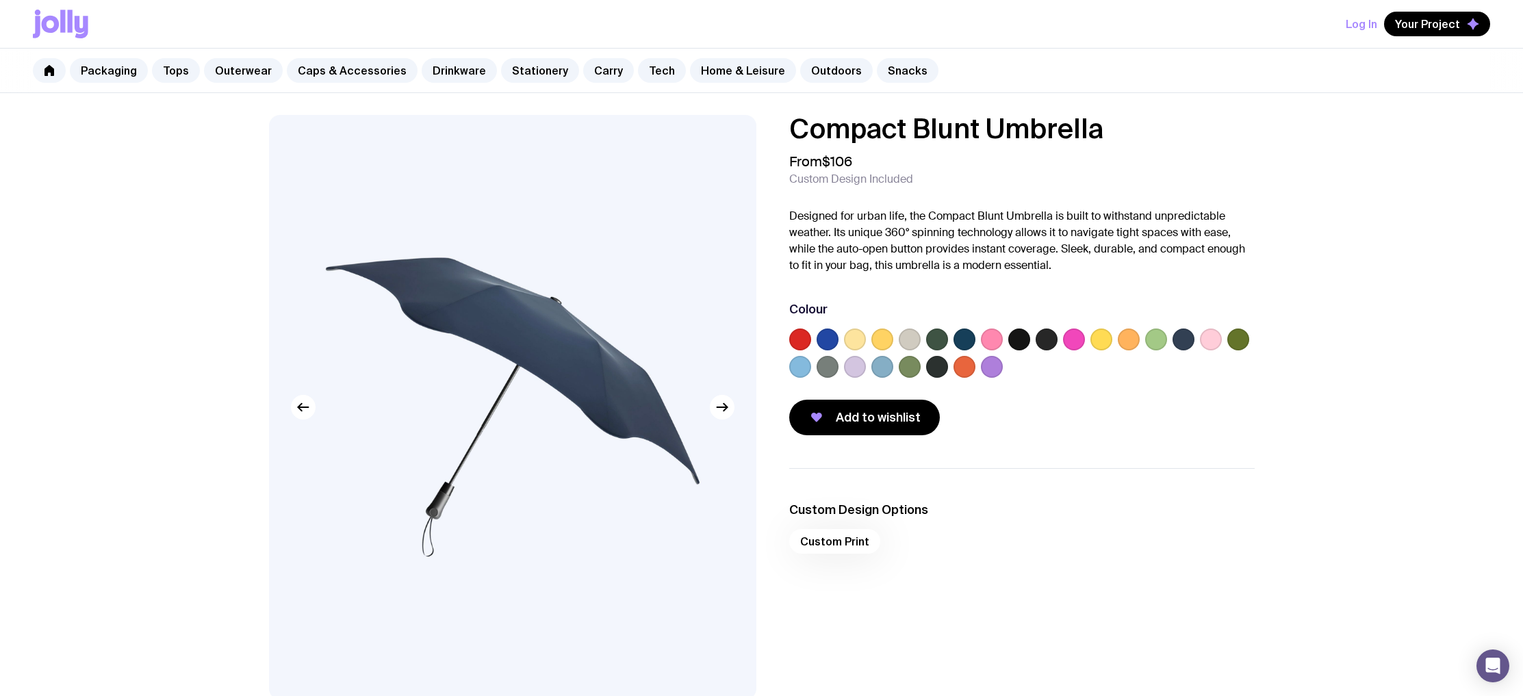
click at [808, 370] on label at bounding box center [800, 367] width 22 height 22
click at [0, 0] on input "radio" at bounding box center [0, 0] width 0 height 0
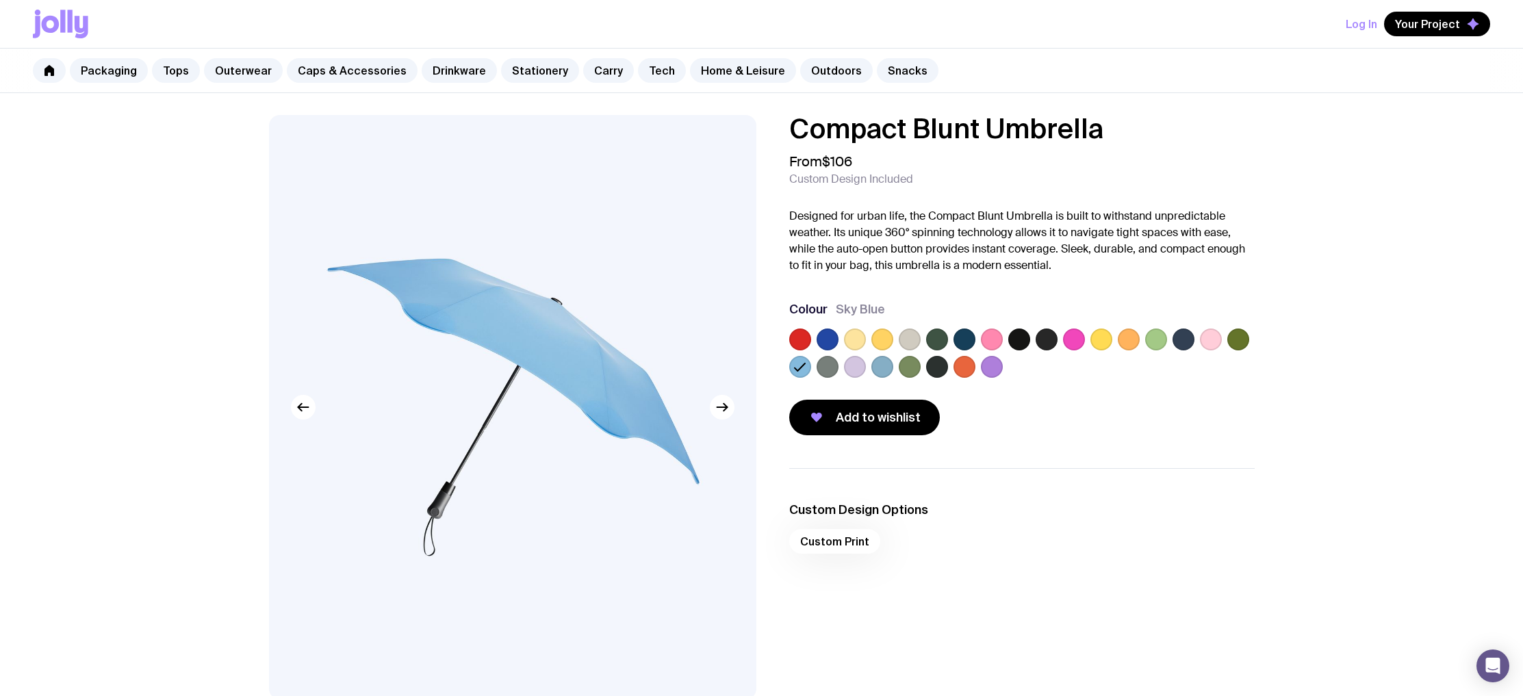
click at [831, 367] on label at bounding box center [827, 367] width 22 height 22
click at [0, 0] on input "radio" at bounding box center [0, 0] width 0 height 0
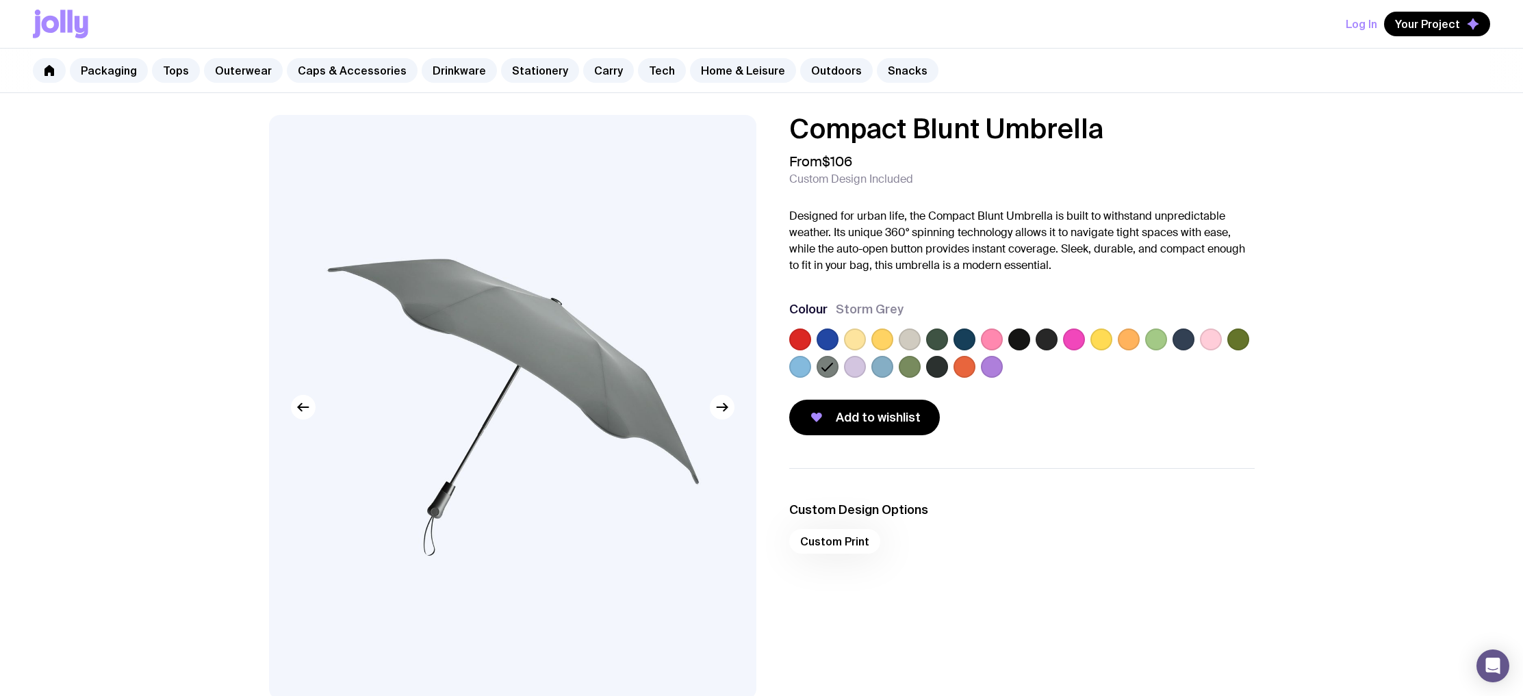
click at [877, 365] on label at bounding box center [882, 367] width 22 height 22
click at [0, 0] on input "radio" at bounding box center [0, 0] width 0 height 0
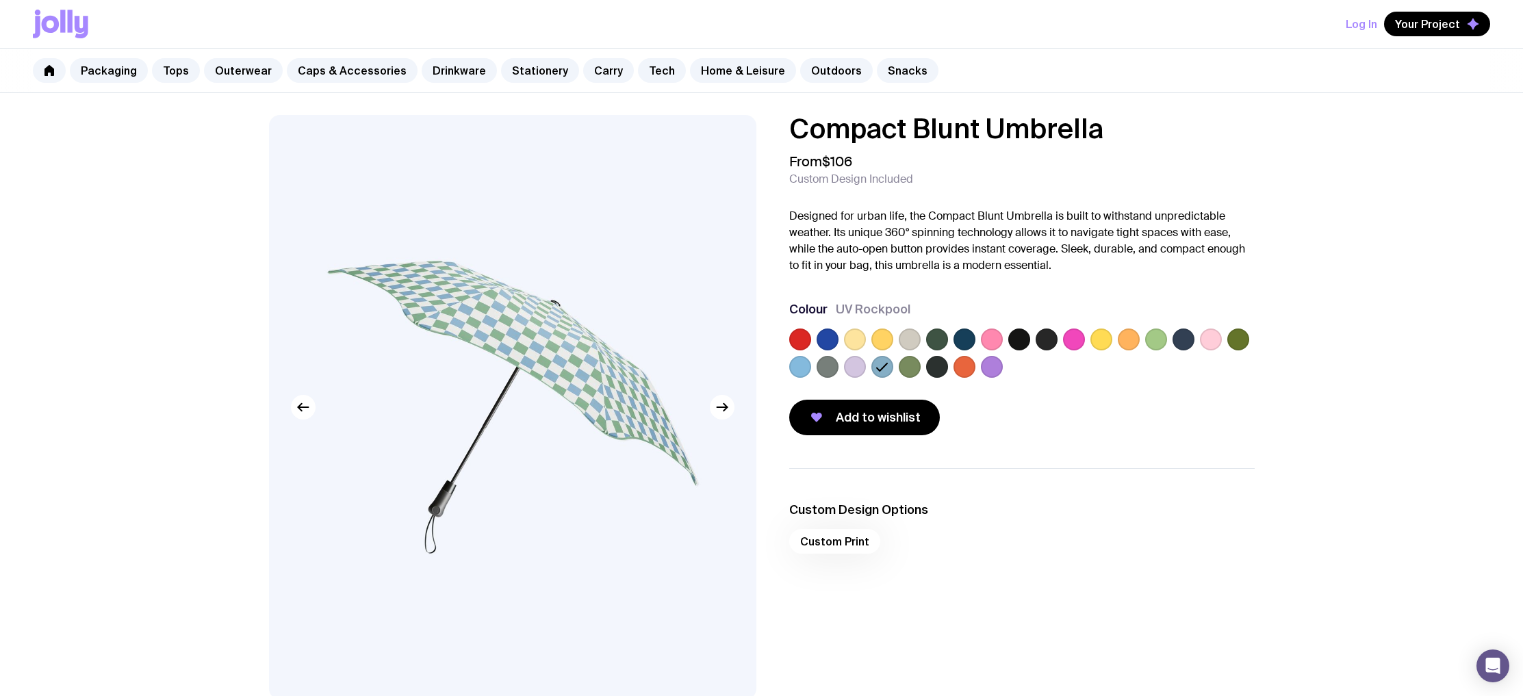
click at [926, 367] on label at bounding box center [937, 367] width 22 height 22
click at [0, 0] on input "radio" at bounding box center [0, 0] width 0 height 0
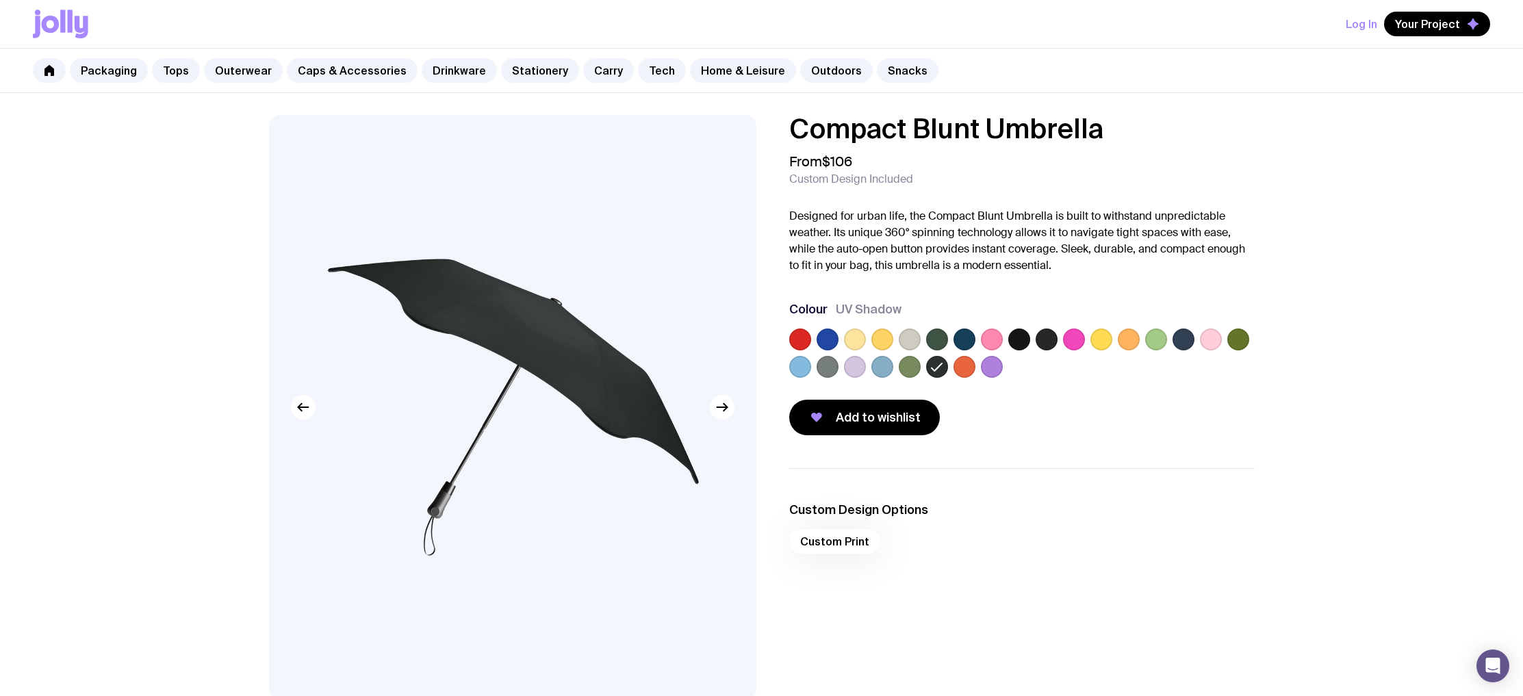
click at [951, 368] on div at bounding box center [1021, 355] width 465 height 55
click at [990, 370] on label at bounding box center [992, 367] width 22 height 22
click at [0, 0] on input "radio" at bounding box center [0, 0] width 0 height 0
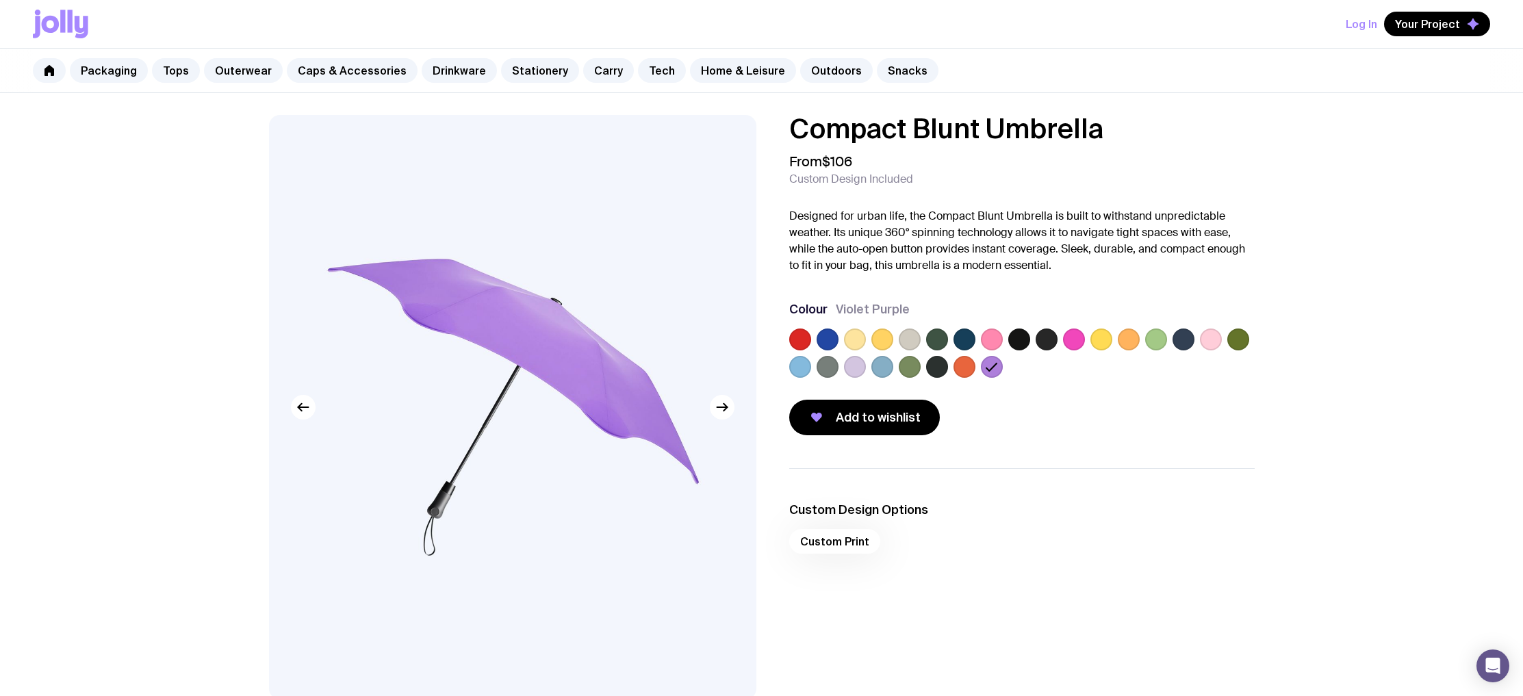
click at [1096, 337] on label at bounding box center [1101, 339] width 22 height 22
click at [0, 0] on input "radio" at bounding box center [0, 0] width 0 height 0
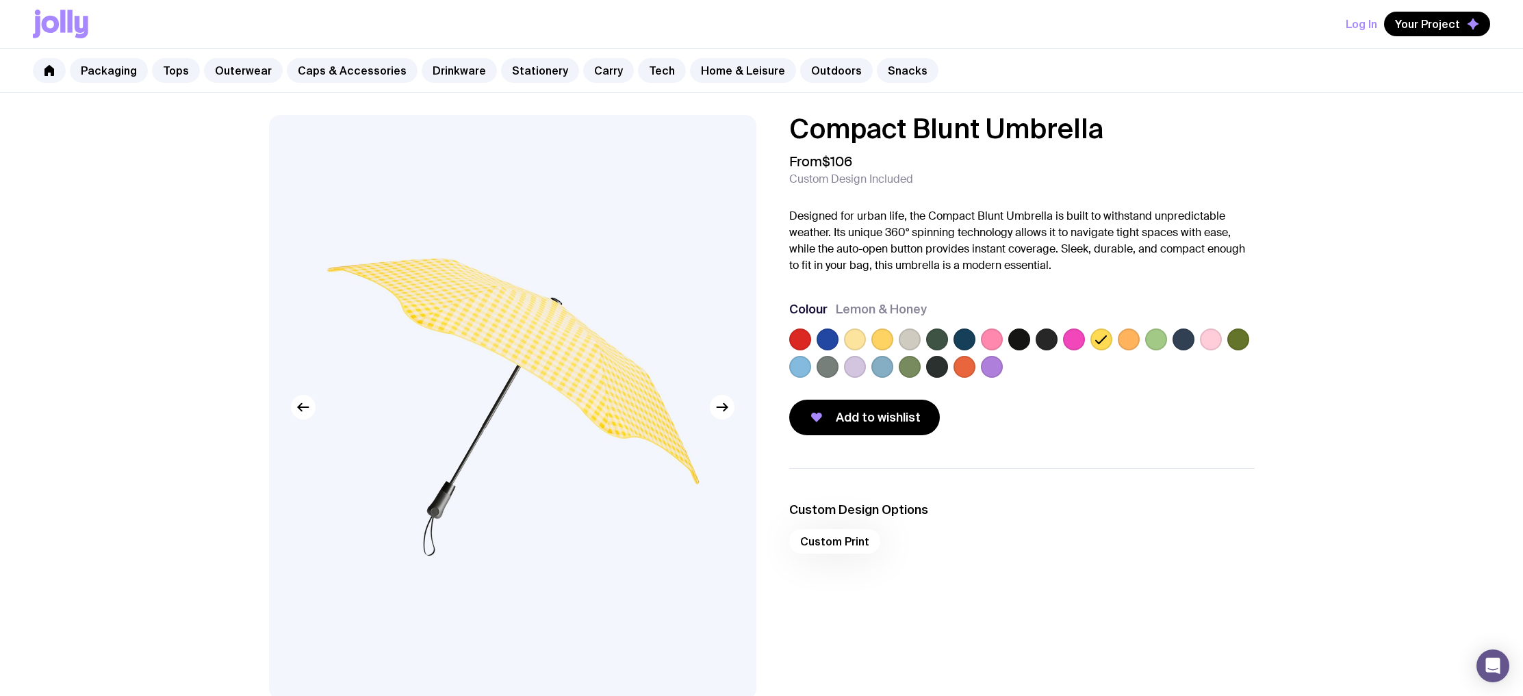
click at [866, 343] on div at bounding box center [1021, 355] width 465 height 55
click at [862, 342] on label at bounding box center [855, 339] width 22 height 22
click at [0, 0] on input "radio" at bounding box center [0, 0] width 0 height 0
click at [825, 346] on label at bounding box center [827, 339] width 22 height 22
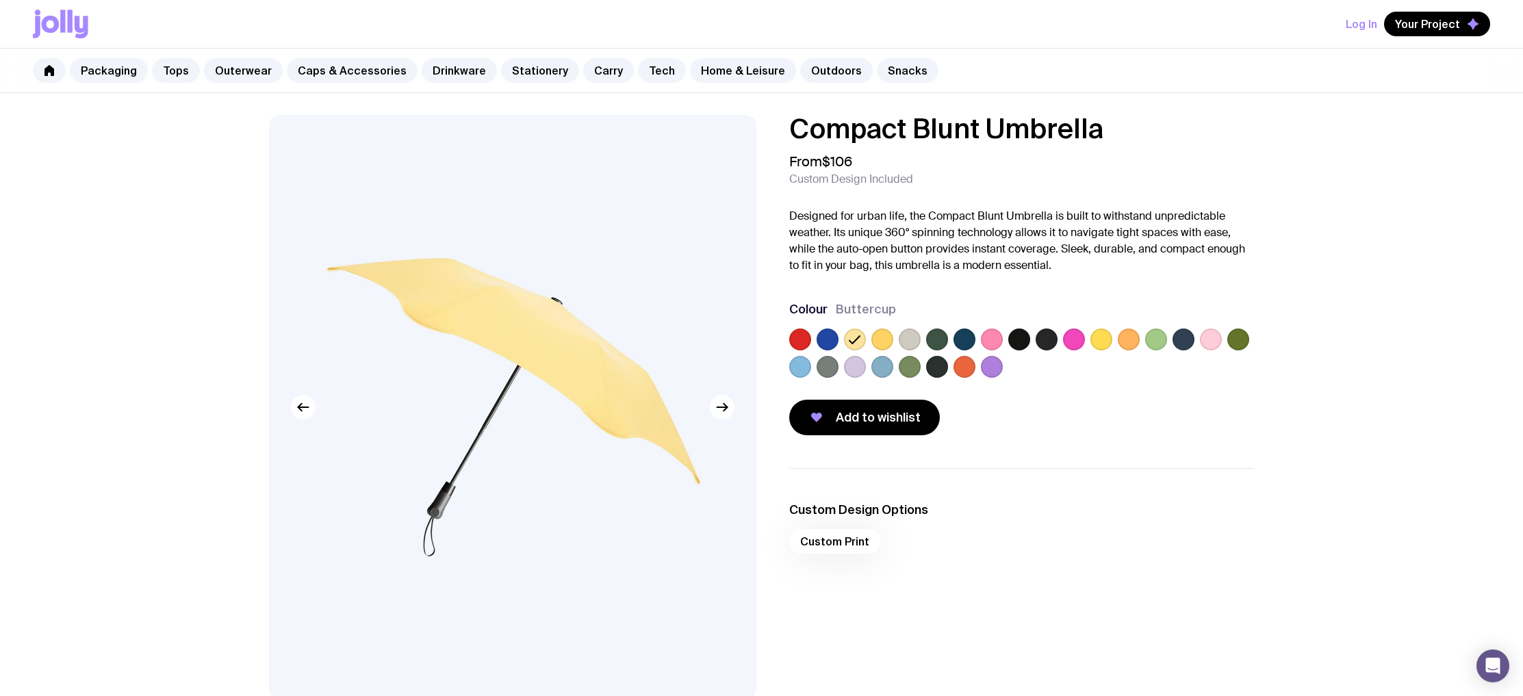
click at [0, 0] on input "radio" at bounding box center [0, 0] width 0 height 0
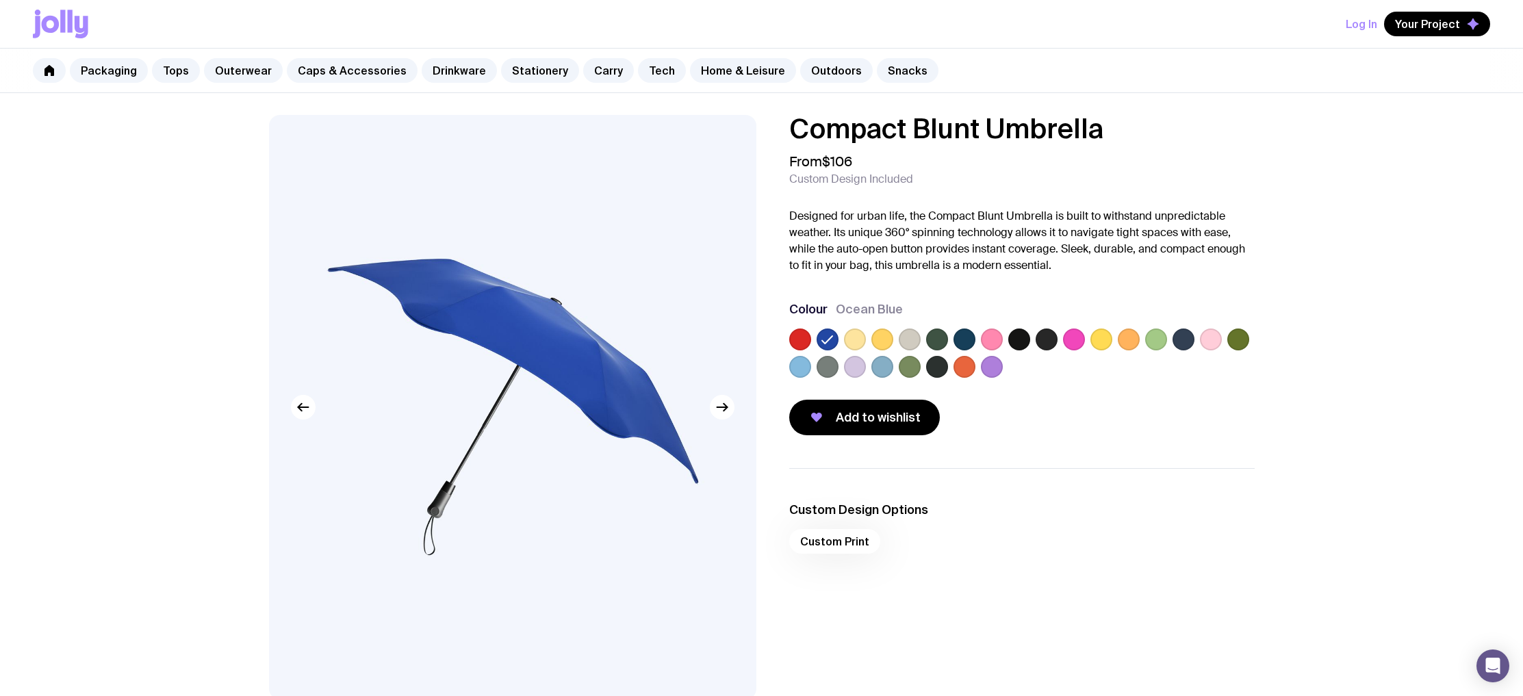
click at [1081, 343] on label at bounding box center [1074, 339] width 22 height 22
click at [0, 0] on input "radio" at bounding box center [0, 0] width 0 height 0
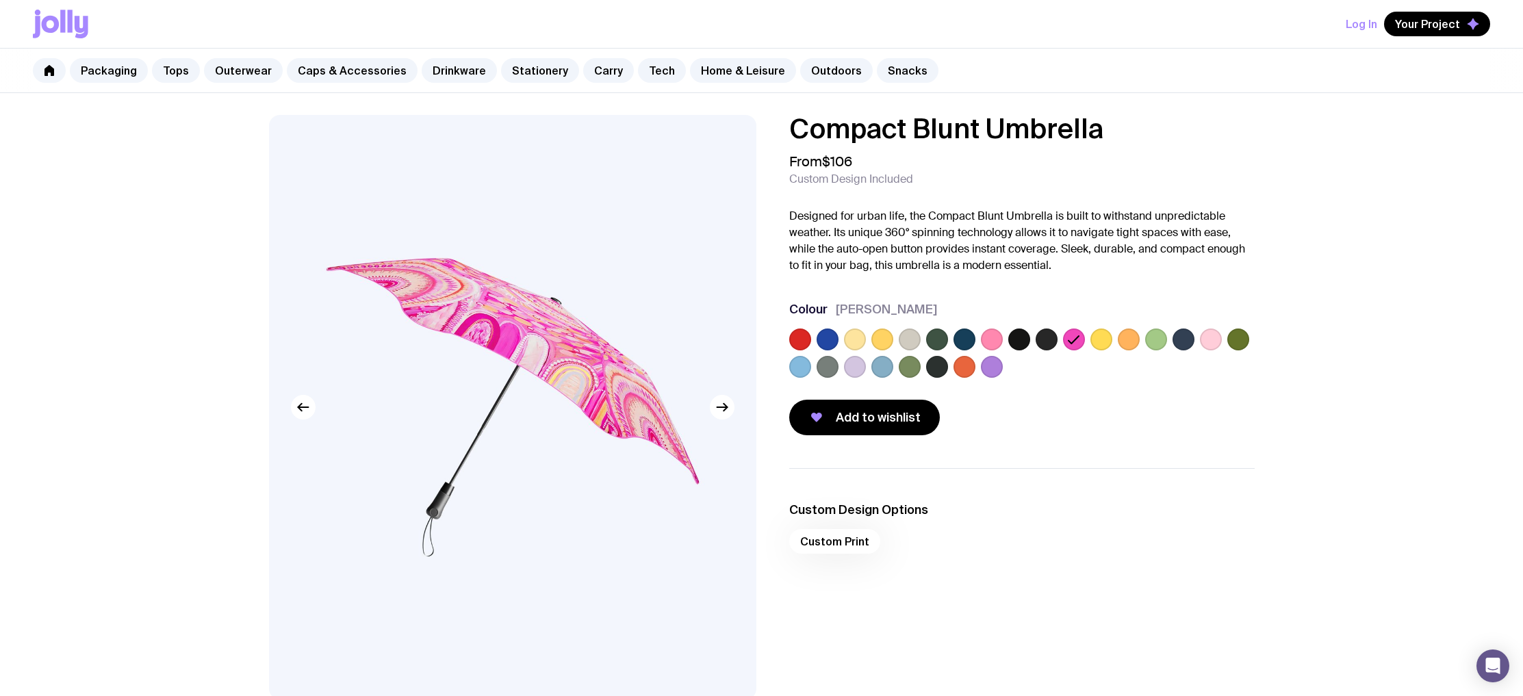
click at [1090, 340] on label at bounding box center [1101, 339] width 22 height 22
click at [0, 0] on input "radio" at bounding box center [0, 0] width 0 height 0
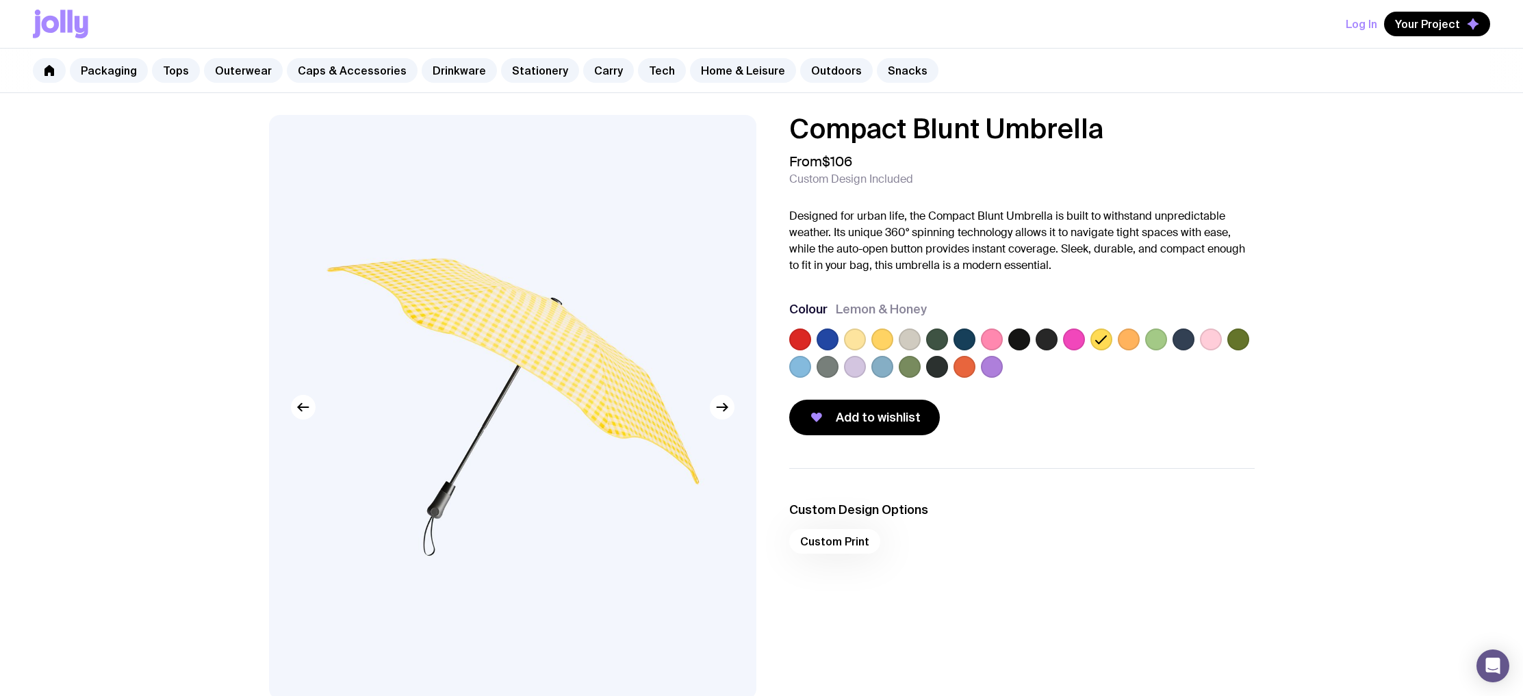
click at [1133, 338] on label at bounding box center [1129, 339] width 22 height 22
click at [0, 0] on input "radio" at bounding box center [0, 0] width 0 height 0
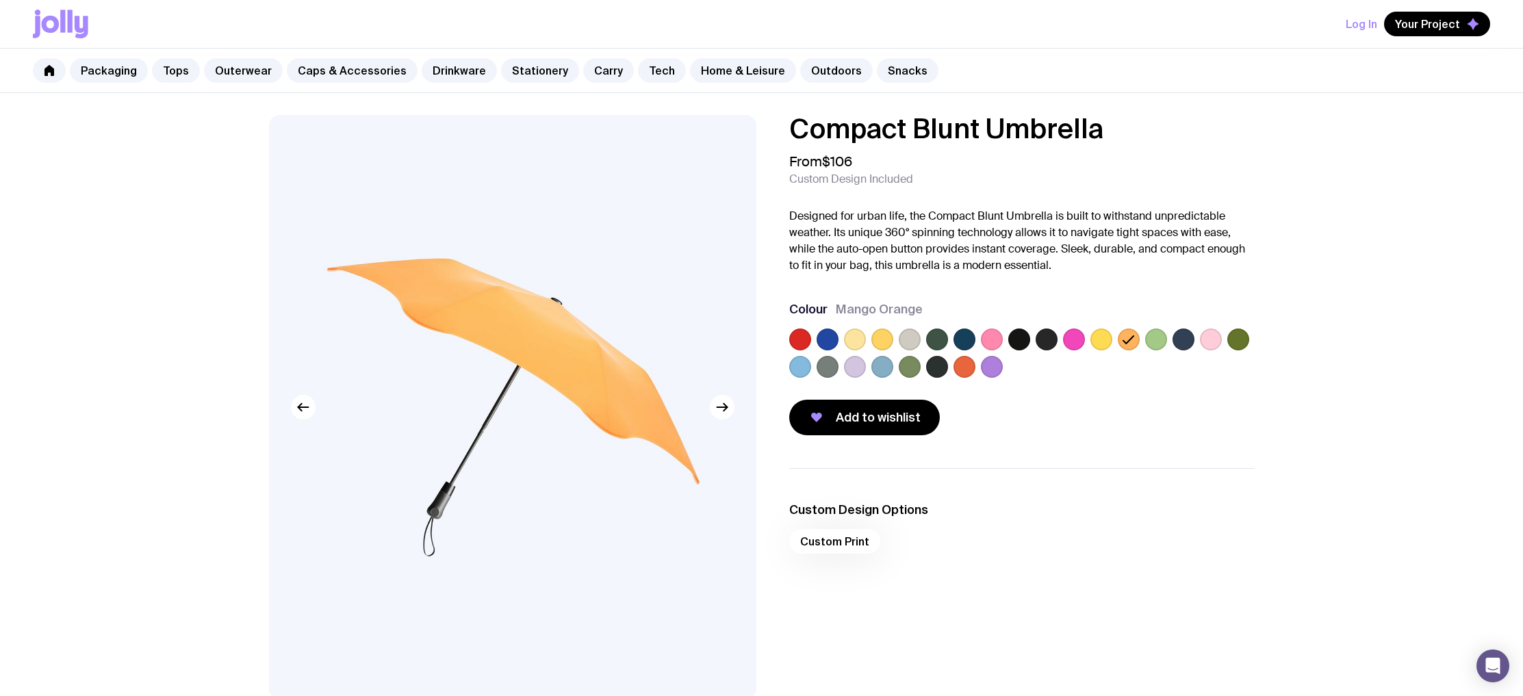
click at [1166, 338] on div at bounding box center [1021, 355] width 465 height 55
click at [1193, 337] on label at bounding box center [1183, 339] width 22 height 22
click at [0, 0] on input "radio" at bounding box center [0, 0] width 0 height 0
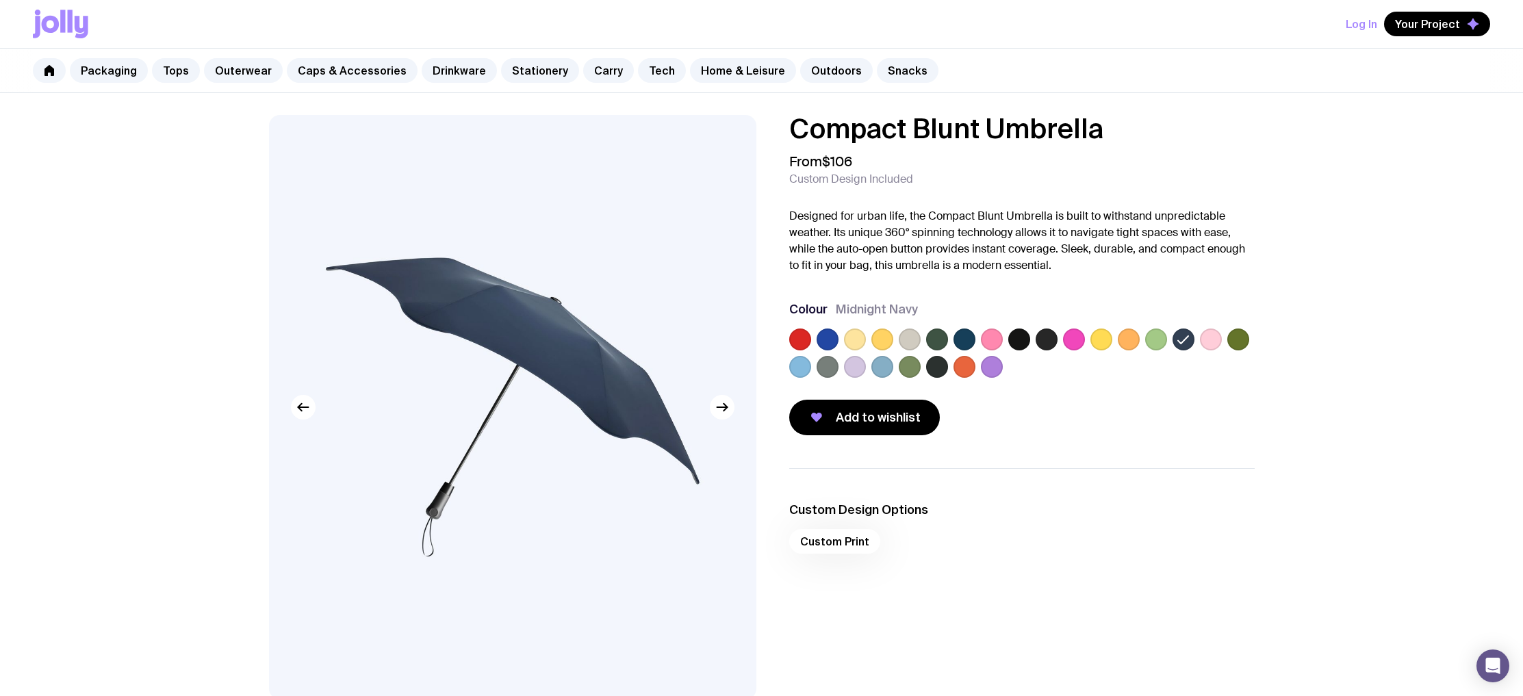
click at [1229, 341] on label at bounding box center [1238, 339] width 22 height 22
click at [0, 0] on input "radio" at bounding box center [0, 0] width 0 height 0
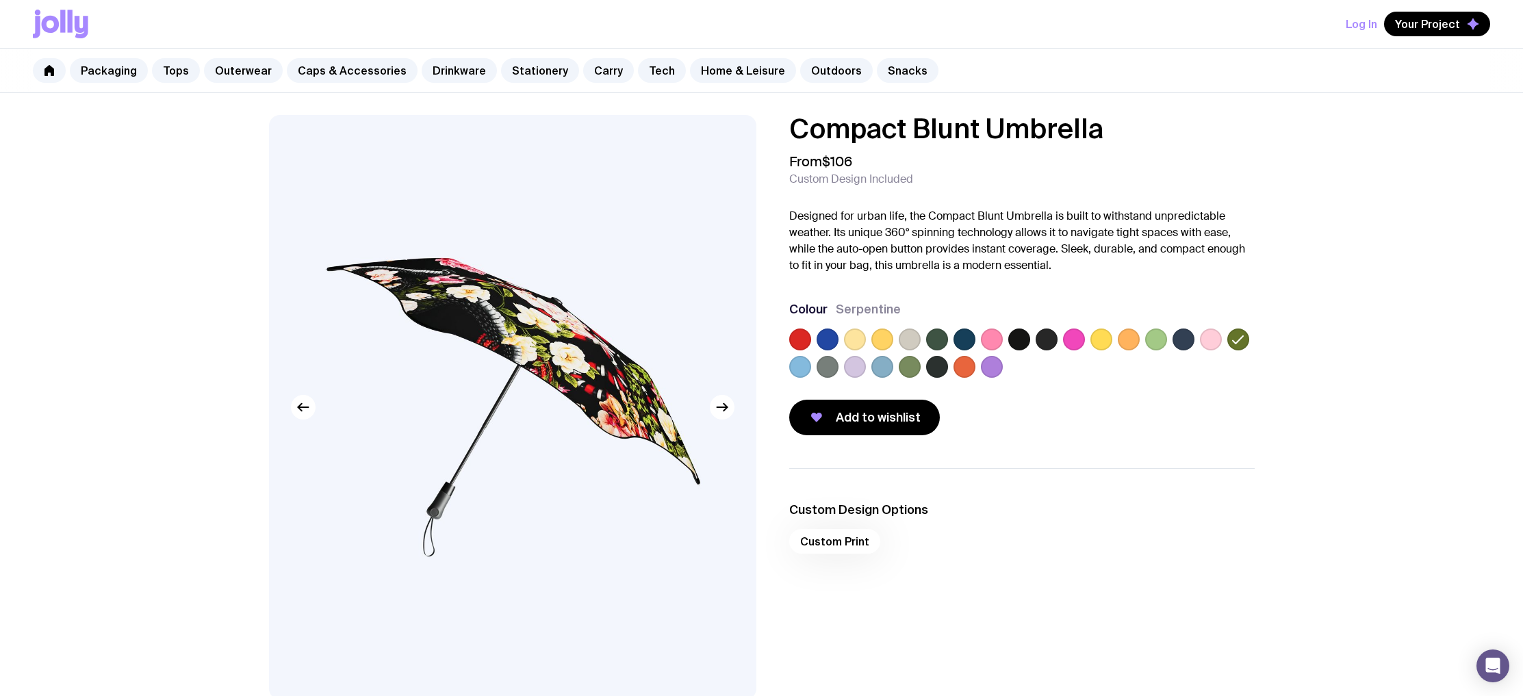
click at [1224, 339] on div at bounding box center [1021, 355] width 465 height 55
click at [1218, 340] on label at bounding box center [1211, 339] width 22 height 22
click at [0, 0] on input "radio" at bounding box center [0, 0] width 0 height 0
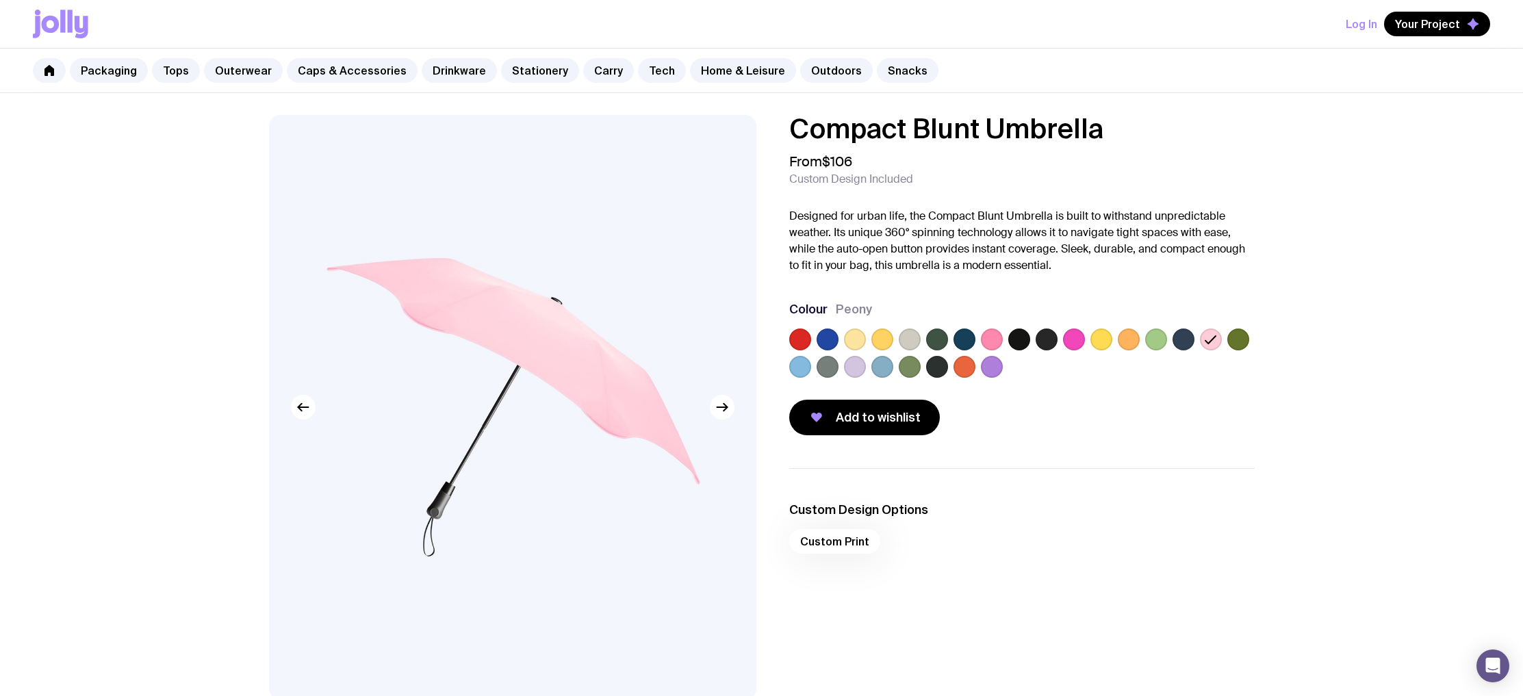
click at [816, 374] on div at bounding box center [827, 367] width 22 height 22
click at [805, 371] on label at bounding box center [800, 367] width 22 height 22
click at [0, 0] on input "radio" at bounding box center [0, 0] width 0 height 0
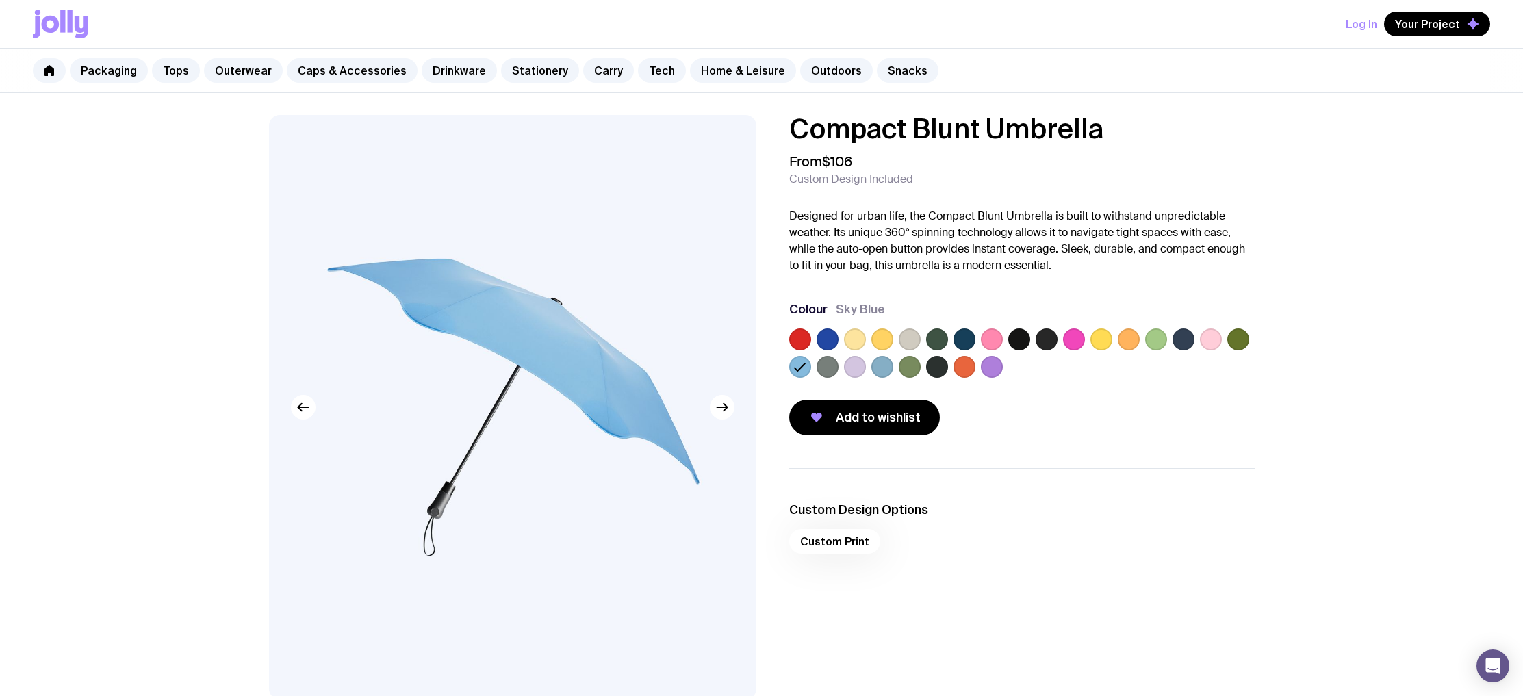
drag, startPoint x: 831, startPoint y: 370, endPoint x: 838, endPoint y: 370, distance: 7.6
click at [831, 370] on label at bounding box center [827, 367] width 22 height 22
click at [0, 0] on input "radio" at bounding box center [0, 0] width 0 height 0
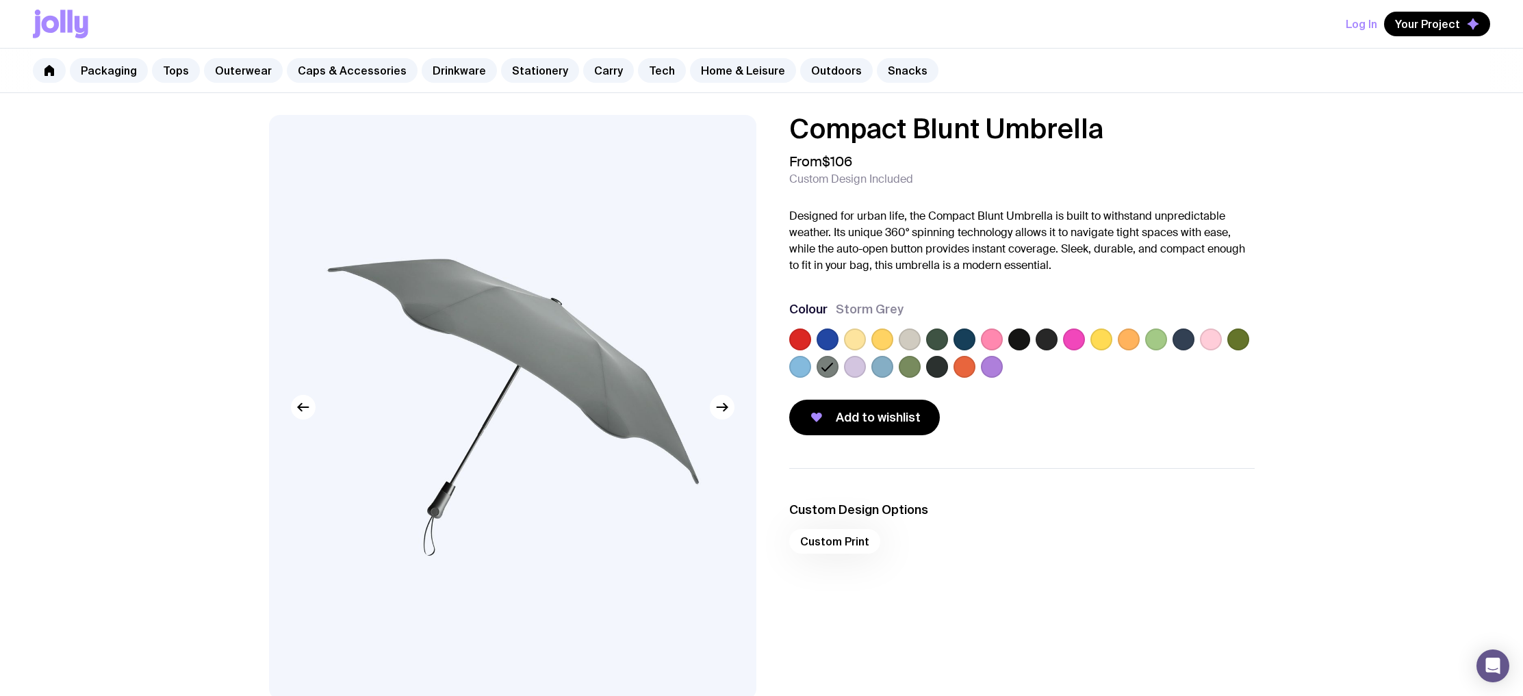
click at [862, 372] on label at bounding box center [855, 367] width 22 height 22
click at [0, 0] on input "radio" at bounding box center [0, 0] width 0 height 0
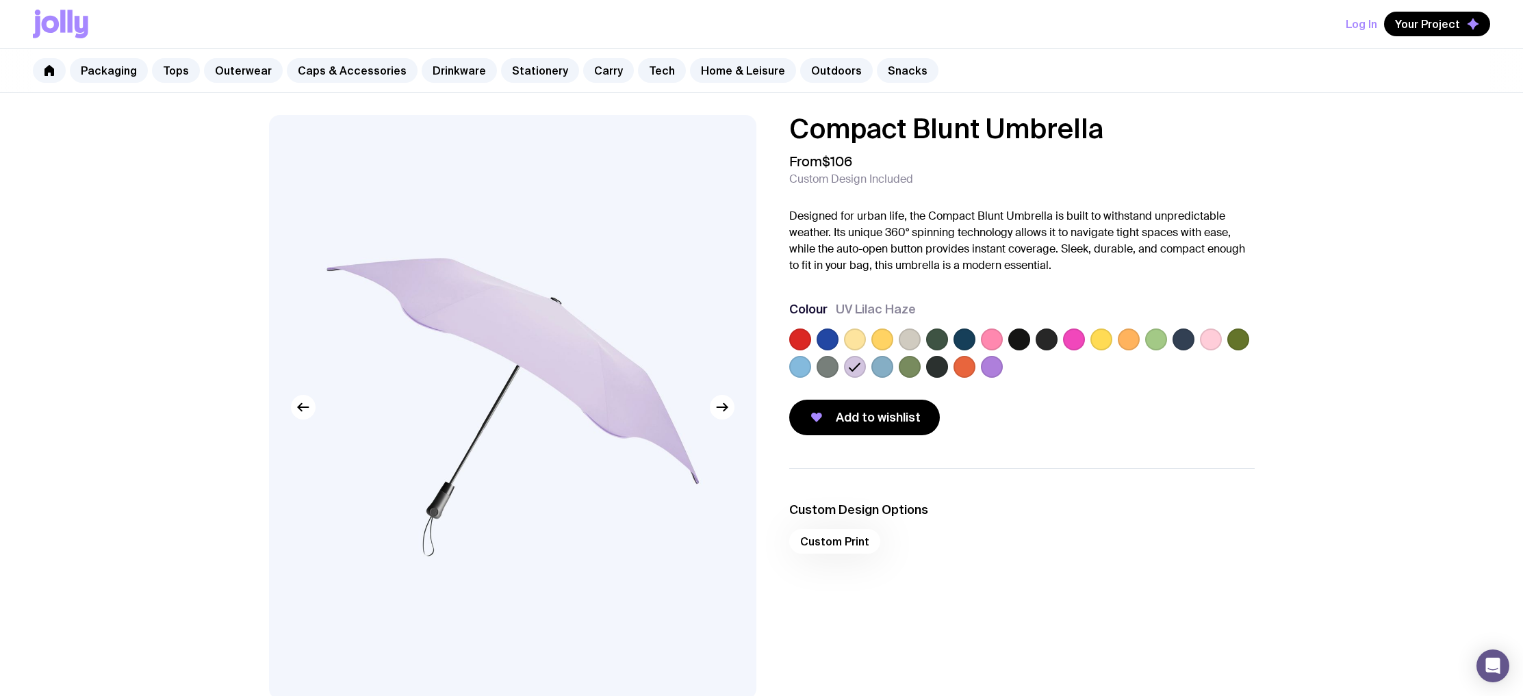
click at [886, 371] on label at bounding box center [882, 367] width 22 height 22
click at [0, 0] on input "radio" at bounding box center [0, 0] width 0 height 0
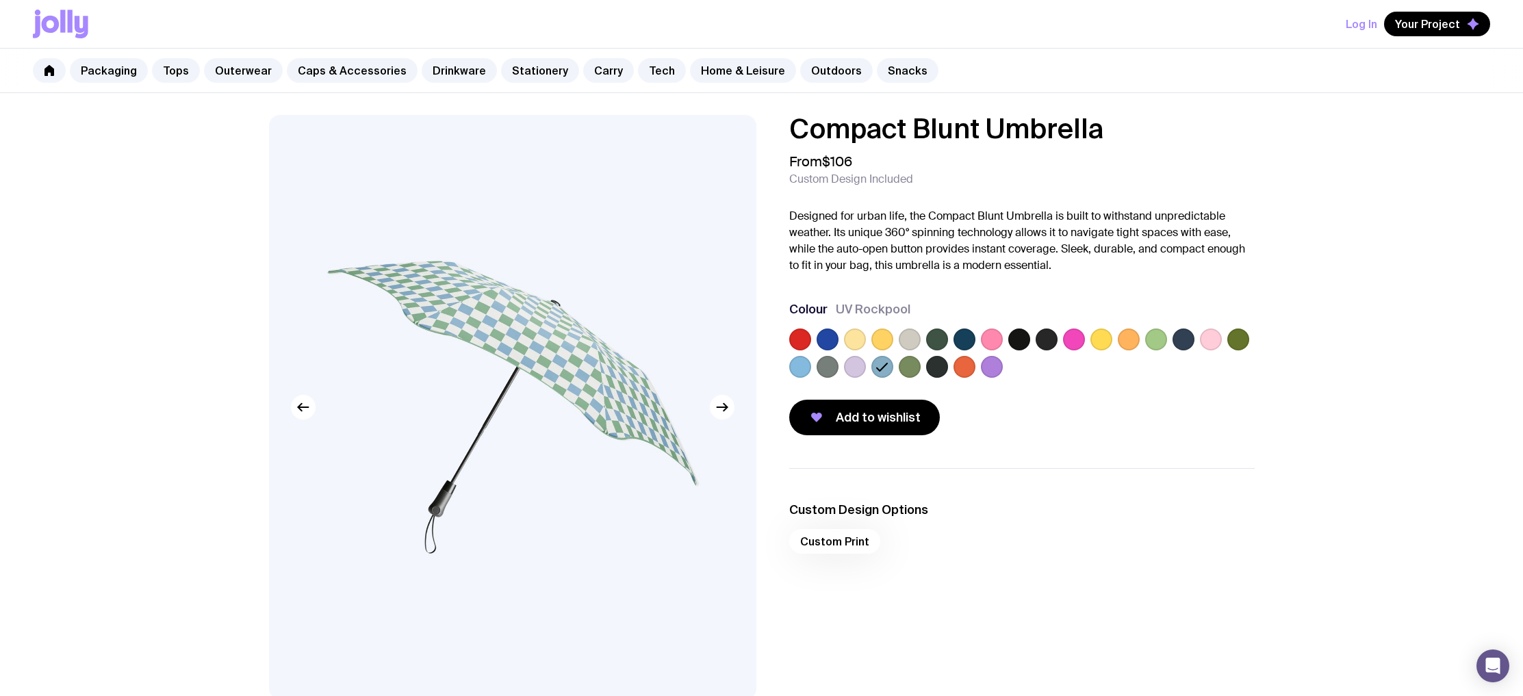
drag, startPoint x: 909, startPoint y: 368, endPoint x: 921, endPoint y: 368, distance: 11.6
click at [909, 367] on label at bounding box center [910, 367] width 22 height 22
click at [0, 0] on input "radio" at bounding box center [0, 0] width 0 height 0
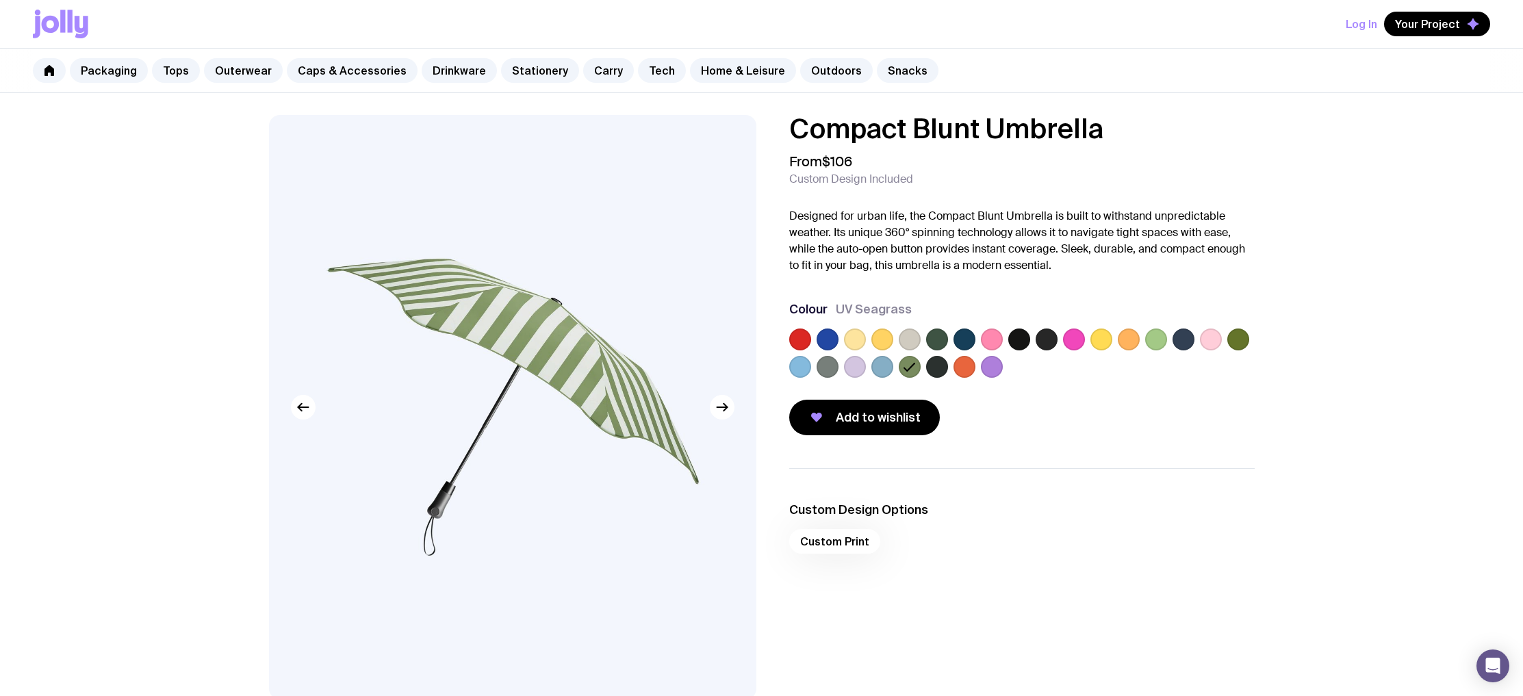
click at [946, 367] on label at bounding box center [937, 367] width 22 height 22
click at [0, 0] on input "radio" at bounding box center [0, 0] width 0 height 0
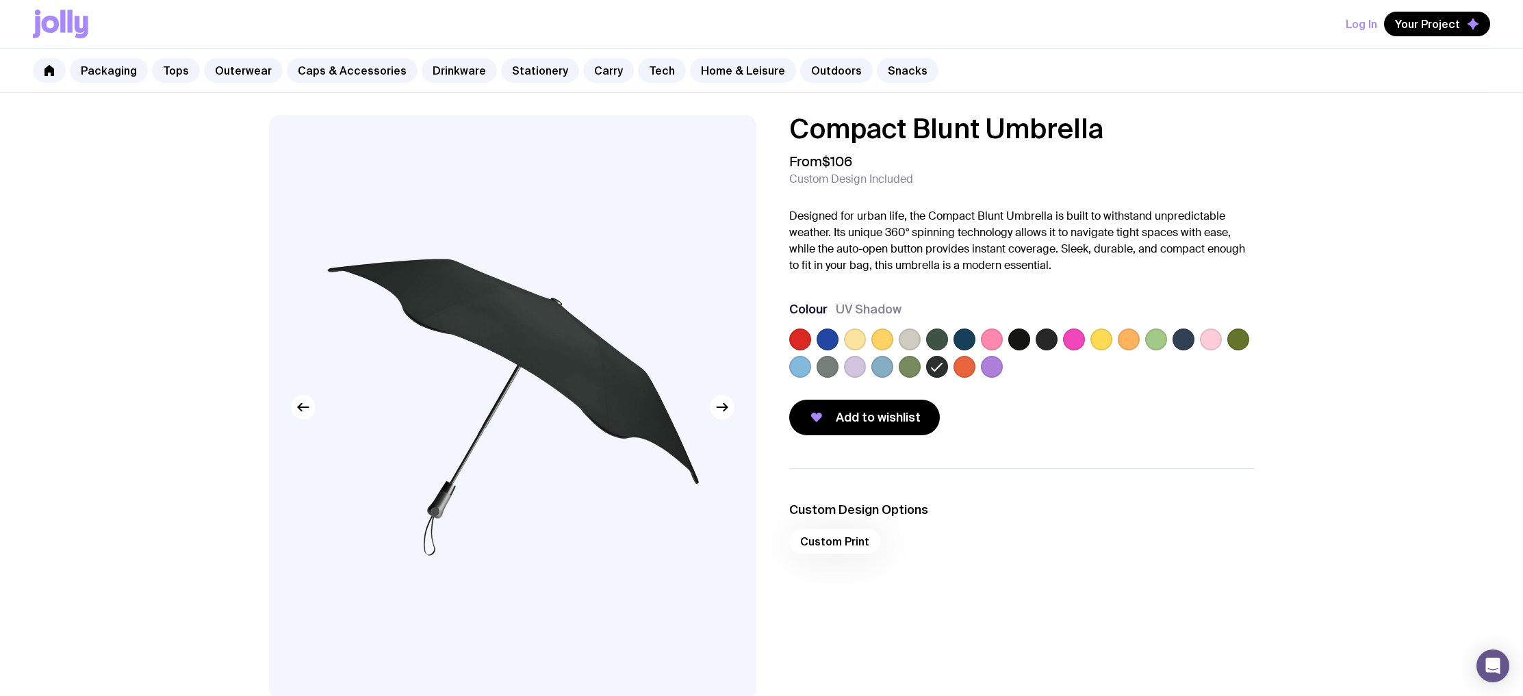
click at [985, 368] on label at bounding box center [992, 367] width 22 height 22
click at [0, 0] on input "radio" at bounding box center [0, 0] width 0 height 0
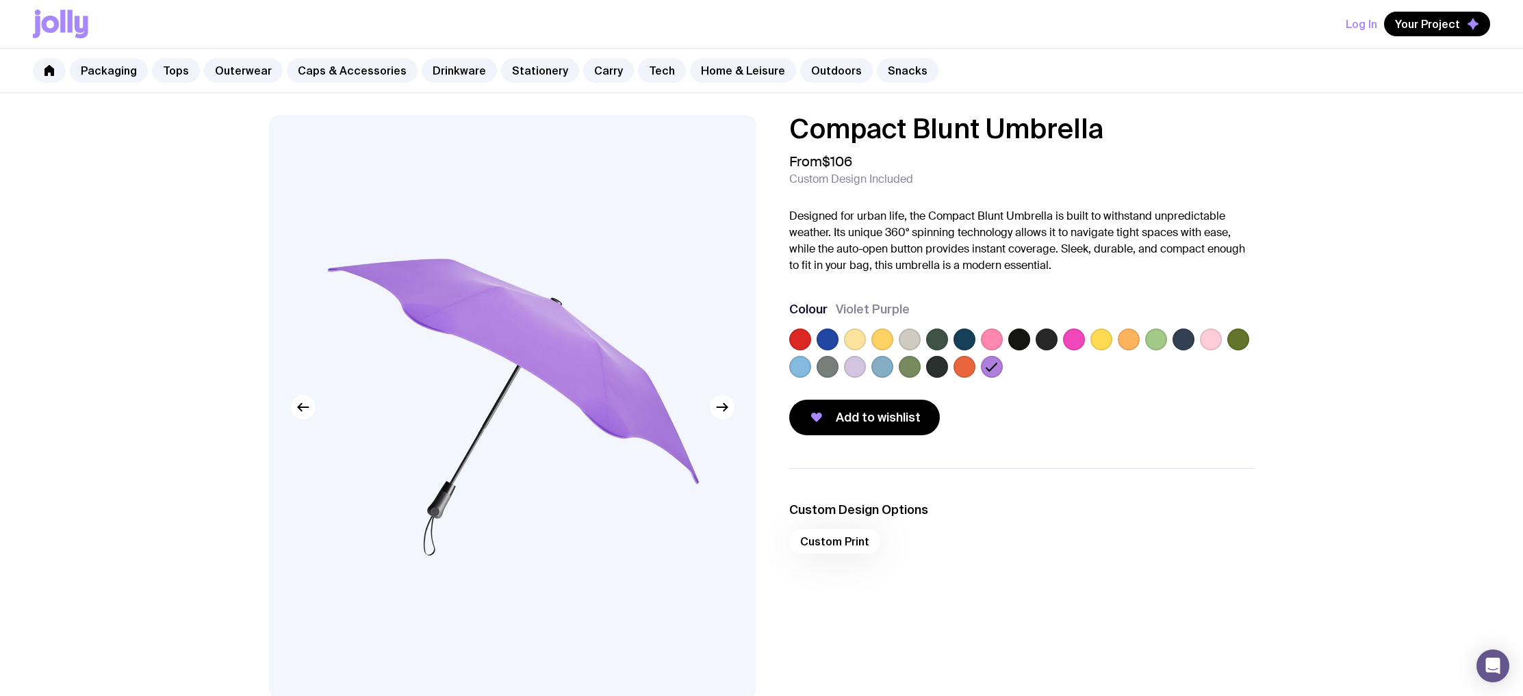
click at [966, 372] on label at bounding box center [964, 367] width 22 height 22
click at [0, 0] on input "radio" at bounding box center [0, 0] width 0 height 0
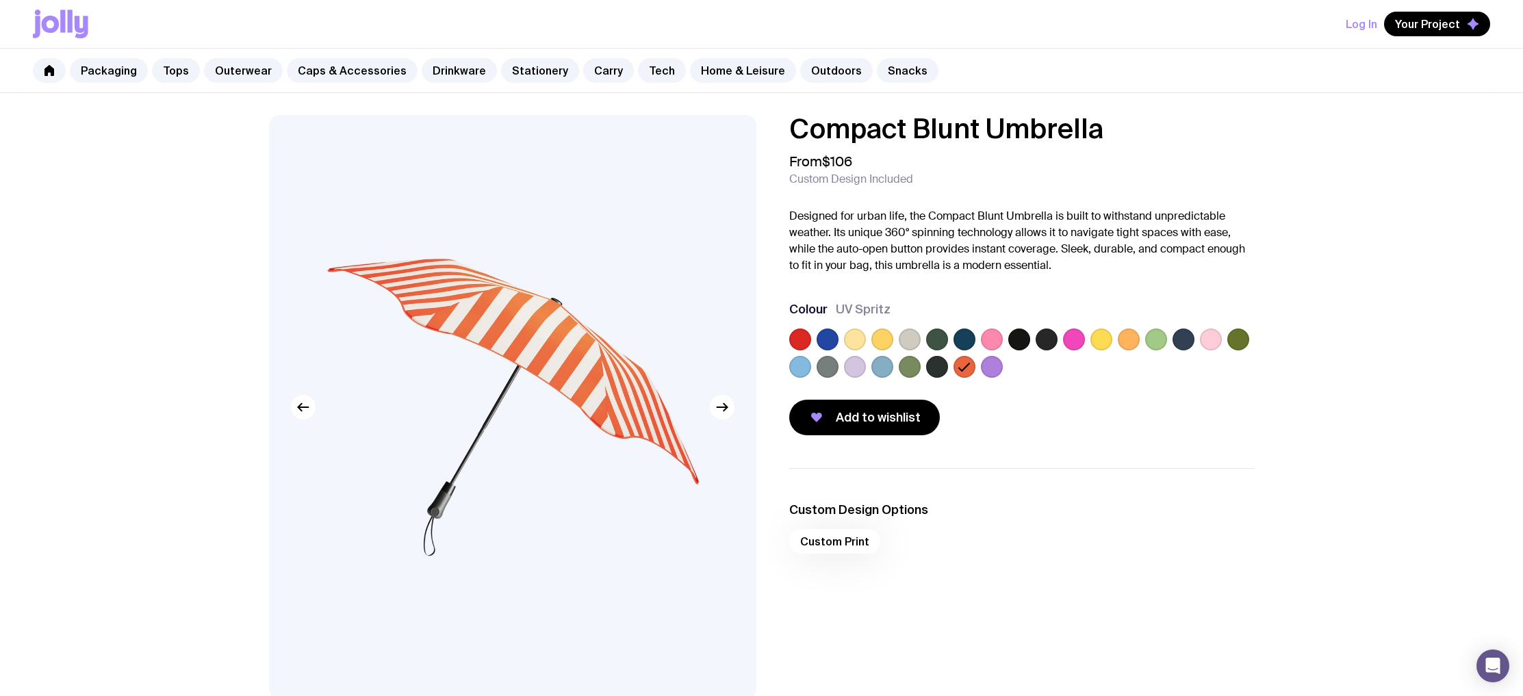
click at [969, 346] on label at bounding box center [964, 339] width 22 height 22
click at [0, 0] on input "radio" at bounding box center [0, 0] width 0 height 0
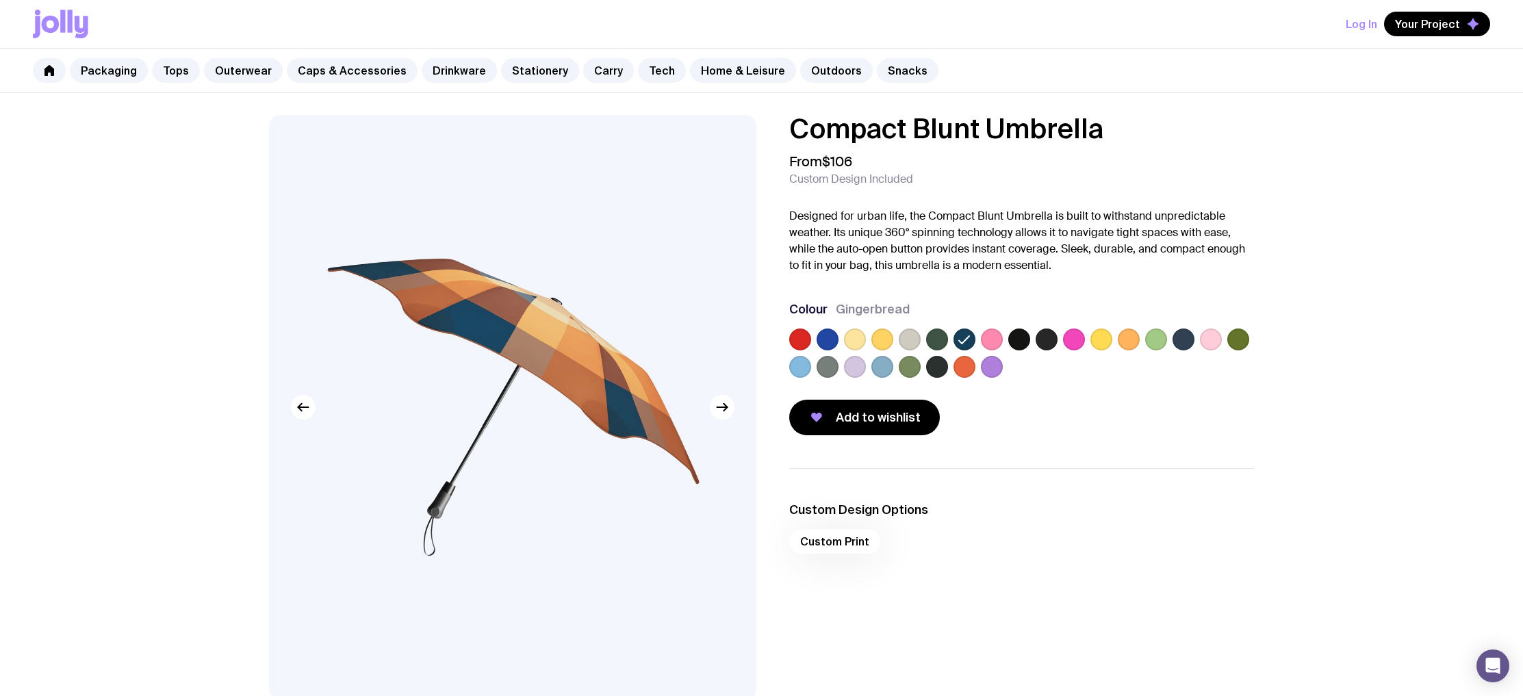
click at [994, 341] on label at bounding box center [992, 339] width 22 height 22
click at [0, 0] on input "radio" at bounding box center [0, 0] width 0 height 0
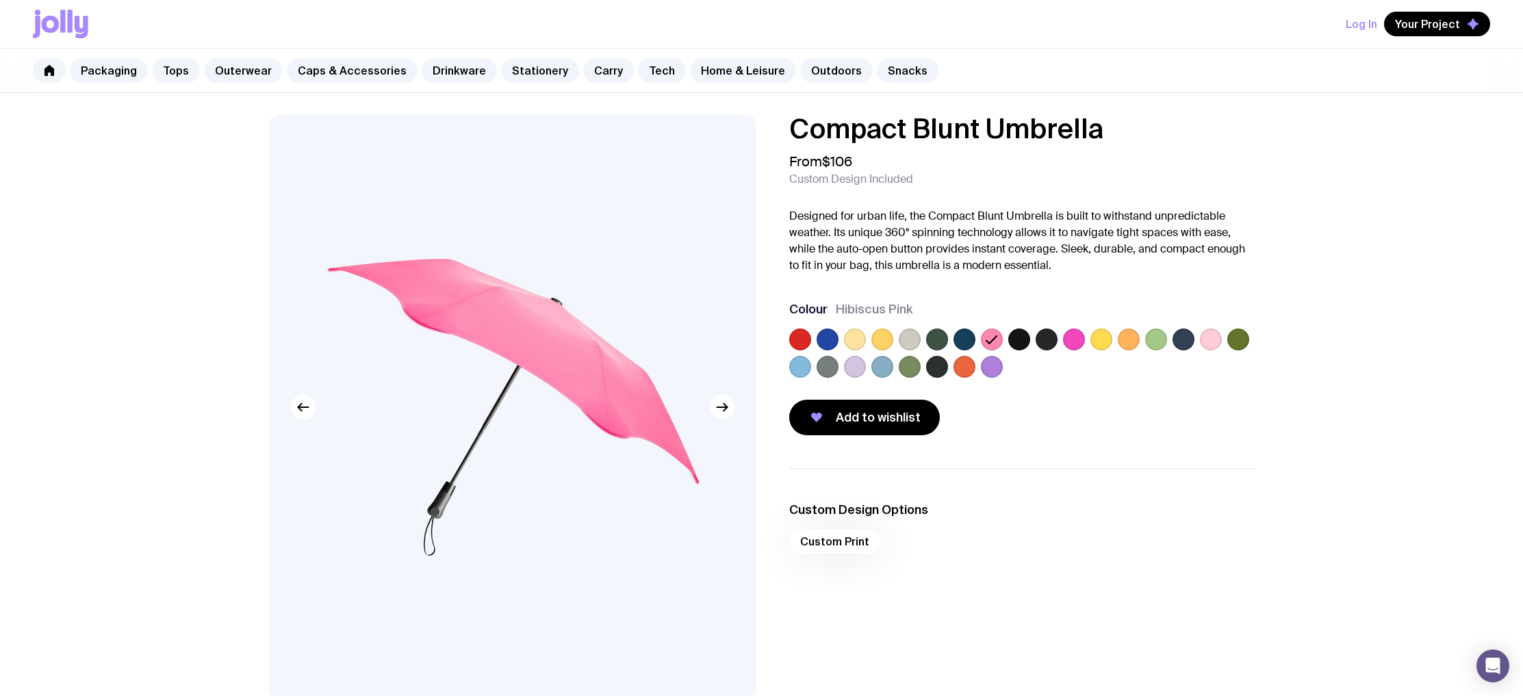
click at [1020, 345] on label at bounding box center [1019, 339] width 22 height 22
click at [0, 0] on input "radio" at bounding box center [0, 0] width 0 height 0
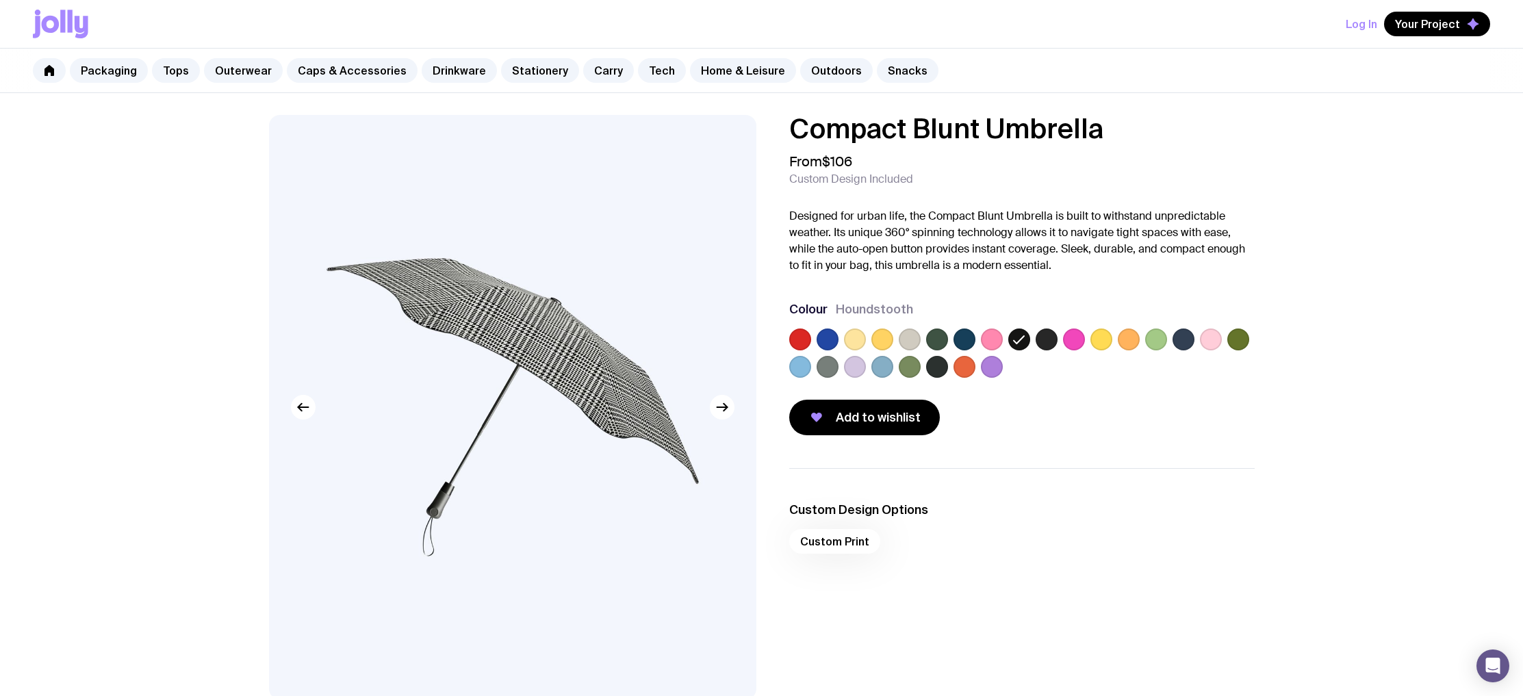
click at [1046, 346] on label at bounding box center [1046, 339] width 22 height 22
click at [0, 0] on input "radio" at bounding box center [0, 0] width 0 height 0
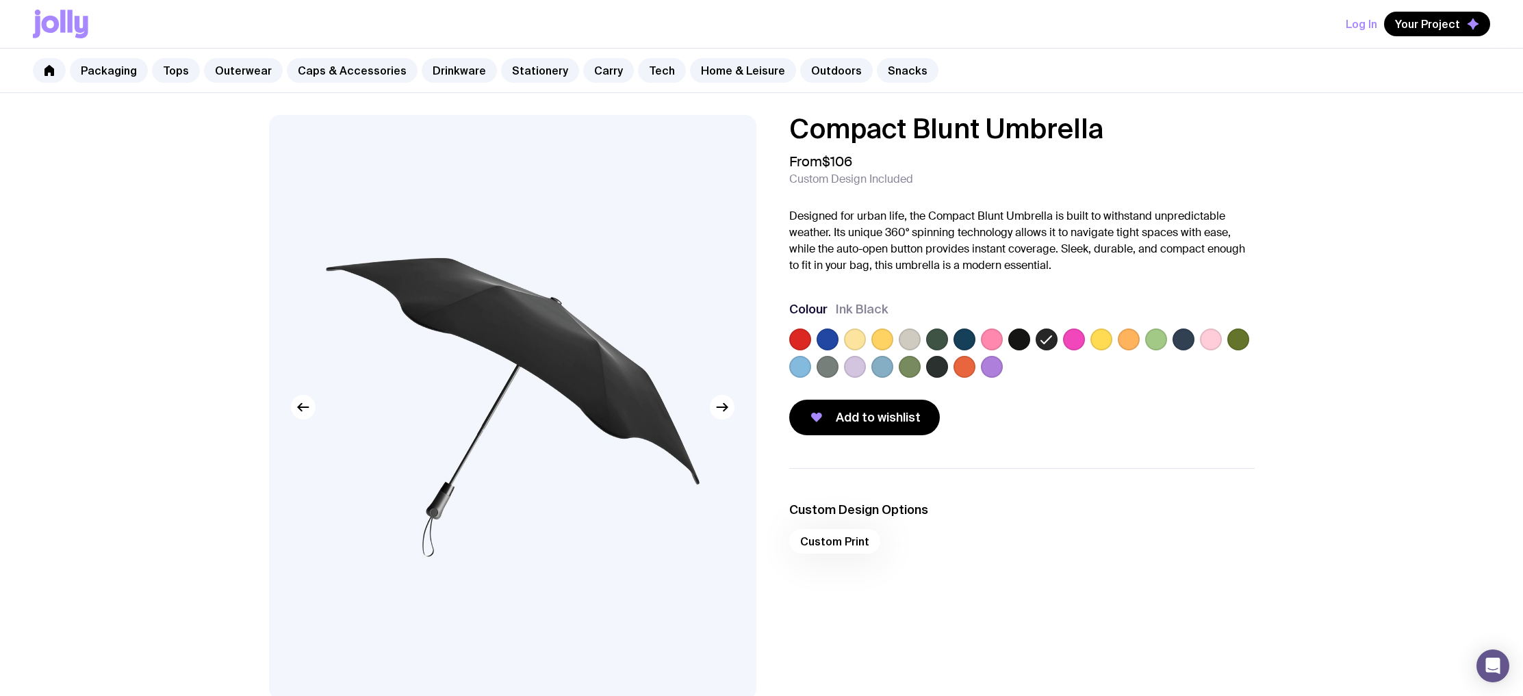
click at [1083, 343] on label at bounding box center [1074, 339] width 22 height 22
click at [0, 0] on input "radio" at bounding box center [0, 0] width 0 height 0
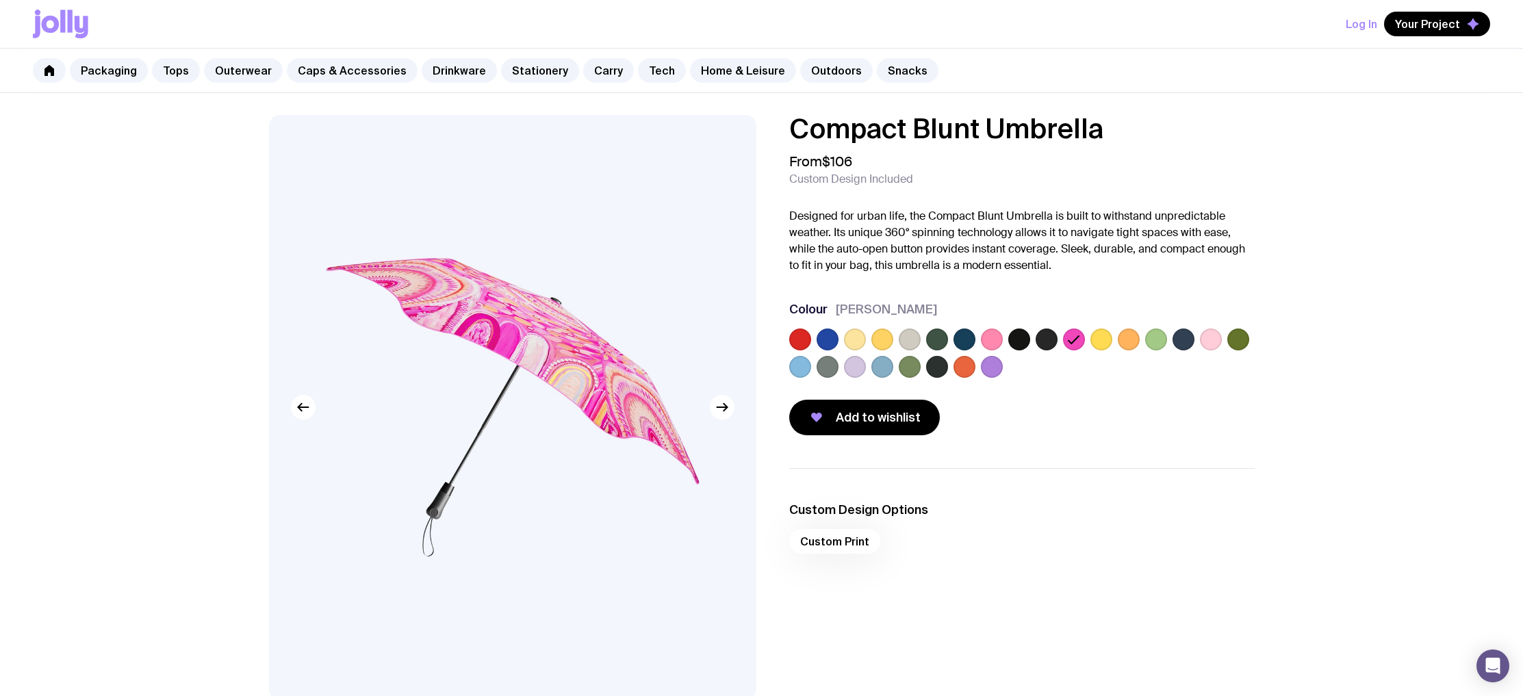
click at [1100, 340] on label at bounding box center [1101, 339] width 22 height 22
click at [0, 0] on input "radio" at bounding box center [0, 0] width 0 height 0
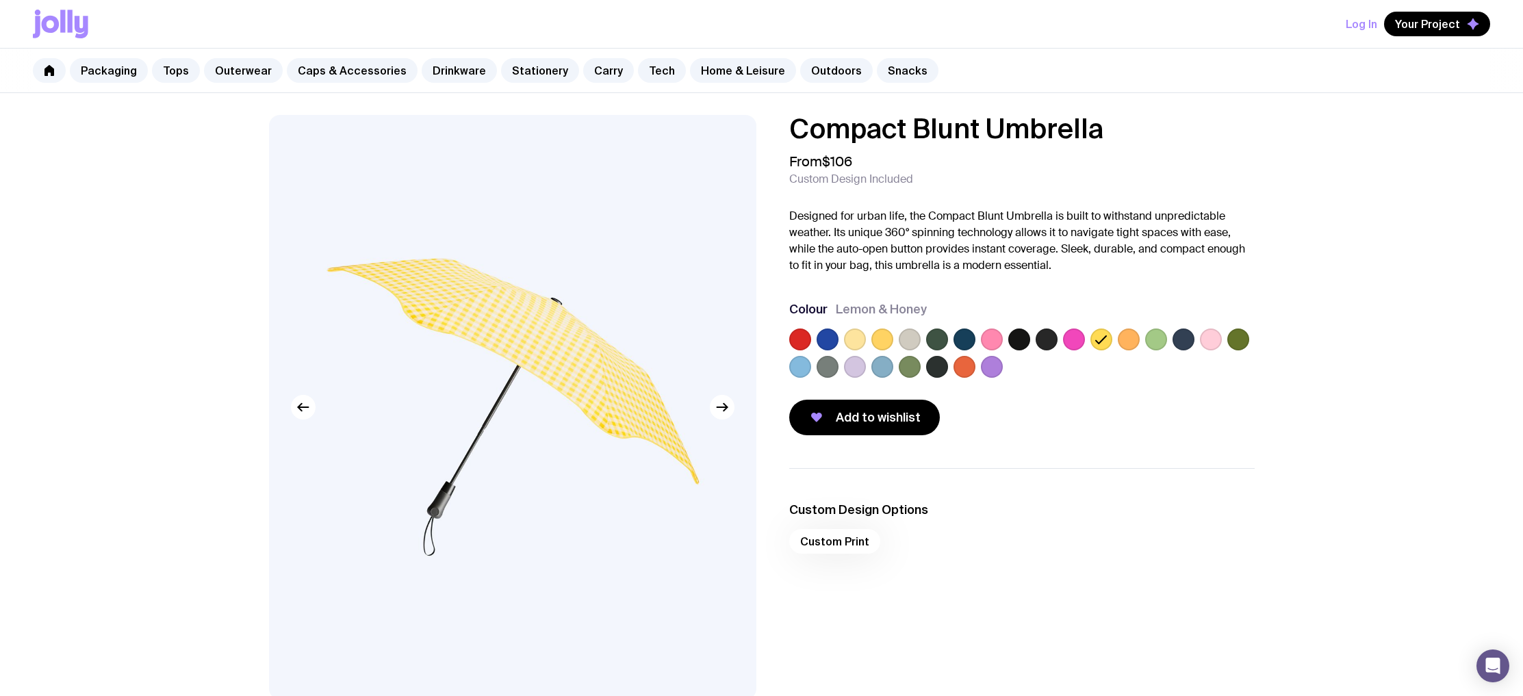
click at [889, 344] on label at bounding box center [882, 339] width 22 height 22
click at [0, 0] on input "radio" at bounding box center [0, 0] width 0 height 0
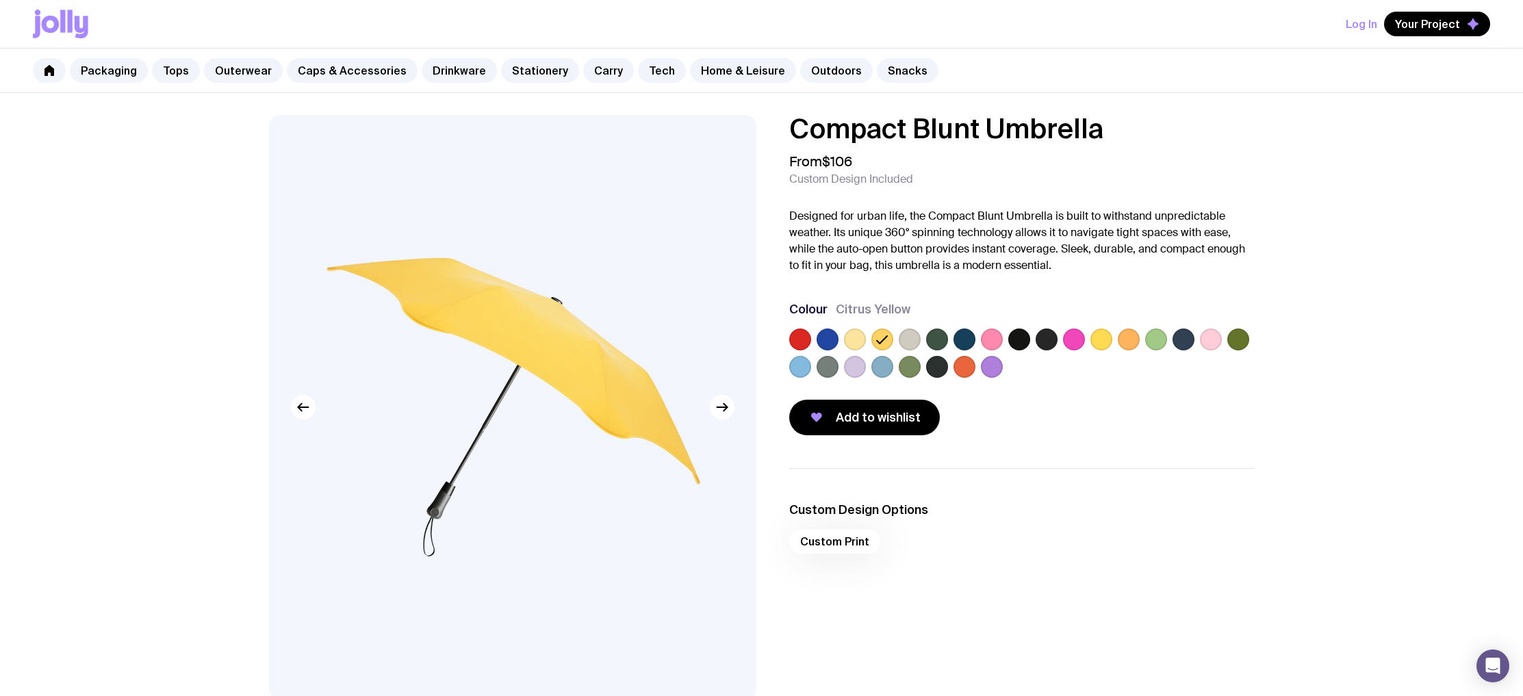
click at [849, 339] on label at bounding box center [855, 339] width 22 height 22
click at [0, 0] on input "radio" at bounding box center [0, 0] width 0 height 0
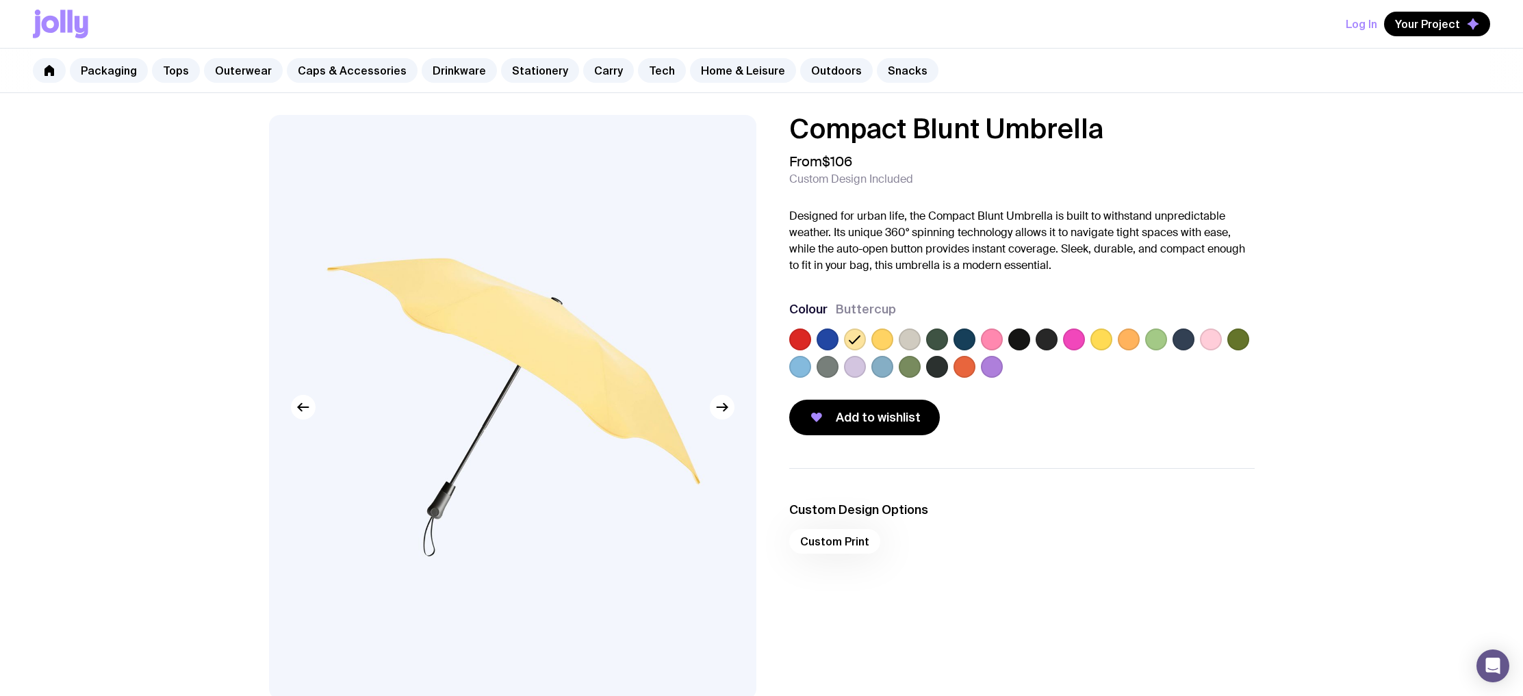
click at [820, 341] on label at bounding box center [827, 339] width 22 height 22
click at [0, 0] on input "radio" at bounding box center [0, 0] width 0 height 0
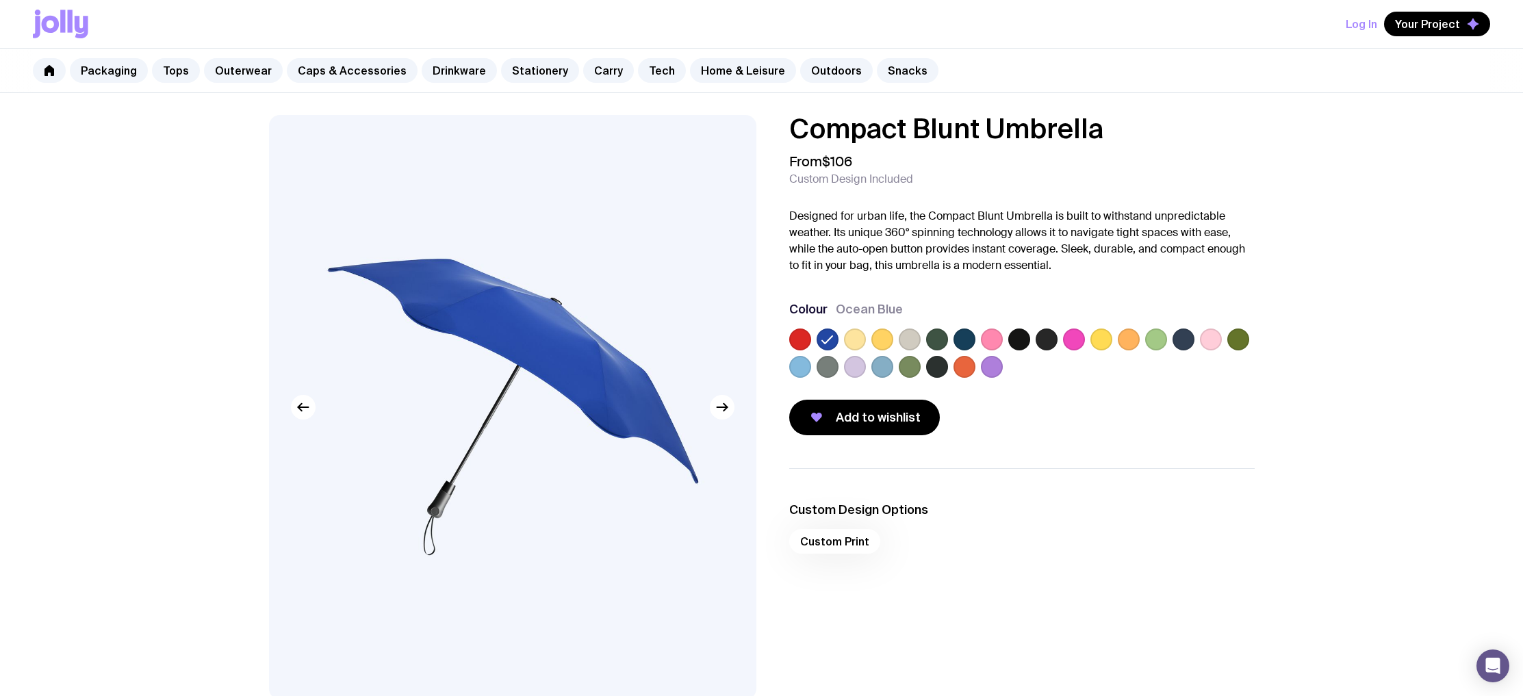
click at [853, 342] on label at bounding box center [855, 339] width 22 height 22
click at [0, 0] on input "radio" at bounding box center [0, 0] width 0 height 0
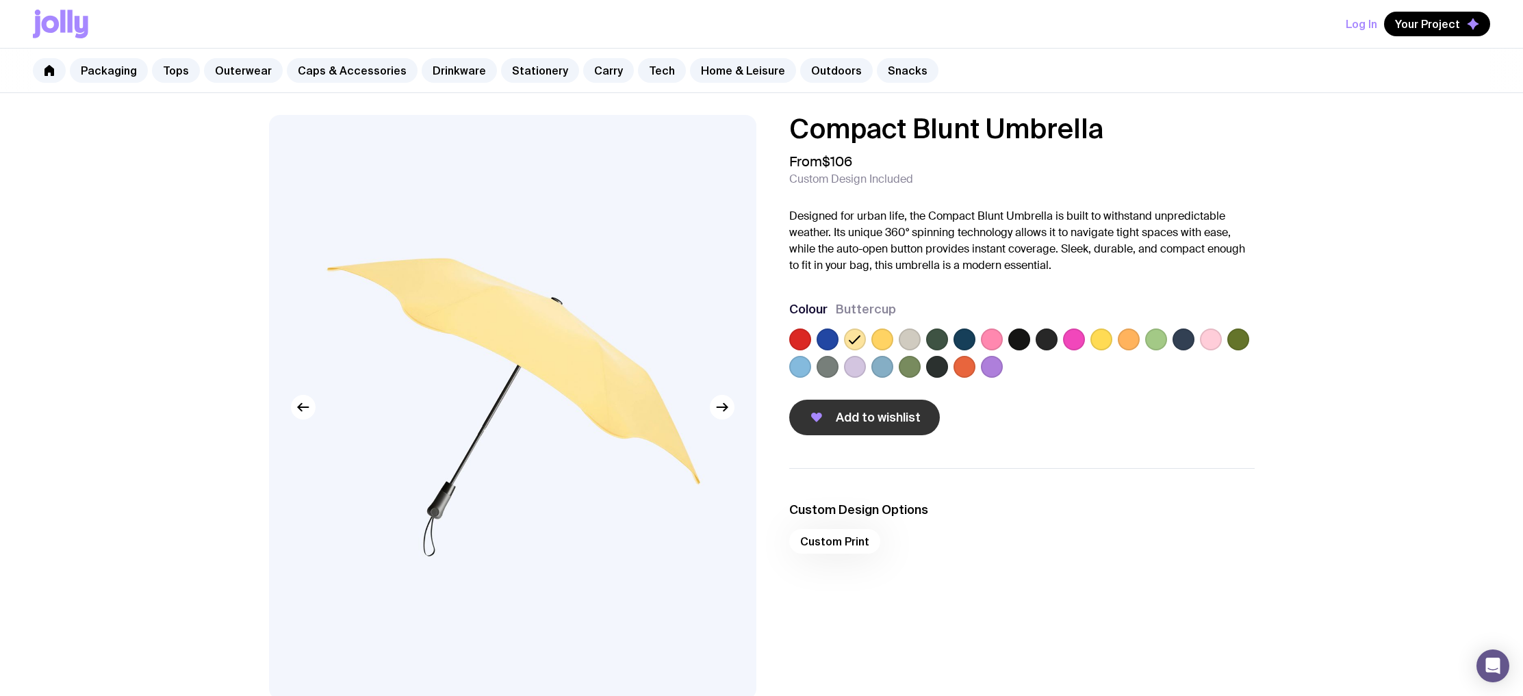
click at [841, 409] on span "Add to wishlist" at bounding box center [878, 417] width 85 height 16
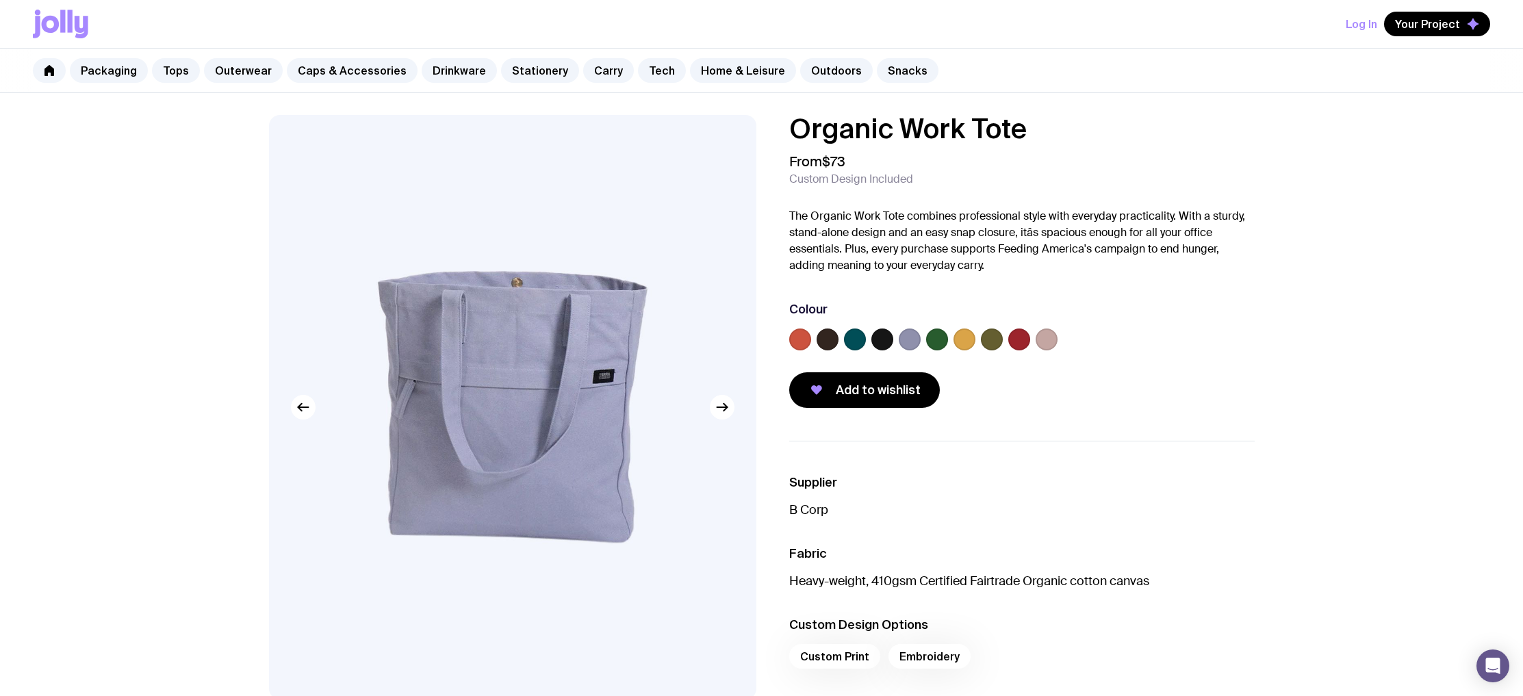
click at [919, 340] on label at bounding box center [910, 339] width 22 height 22
click at [0, 0] on input "radio" at bounding box center [0, 0] width 0 height 0
click at [852, 343] on label at bounding box center [855, 339] width 22 height 22
click at [0, 0] on input "radio" at bounding box center [0, 0] width 0 height 0
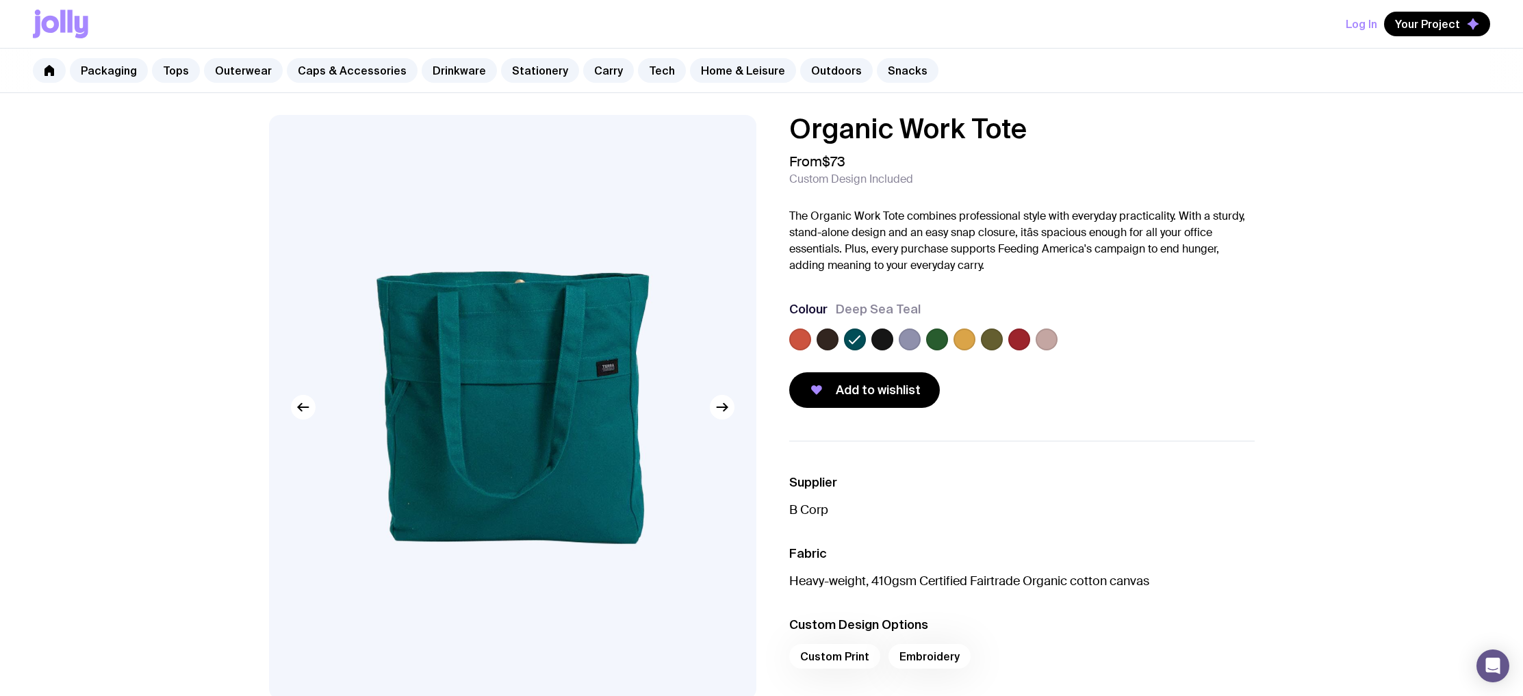
click at [961, 339] on label at bounding box center [964, 339] width 22 height 22
click at [0, 0] on input "radio" at bounding box center [0, 0] width 0 height 0
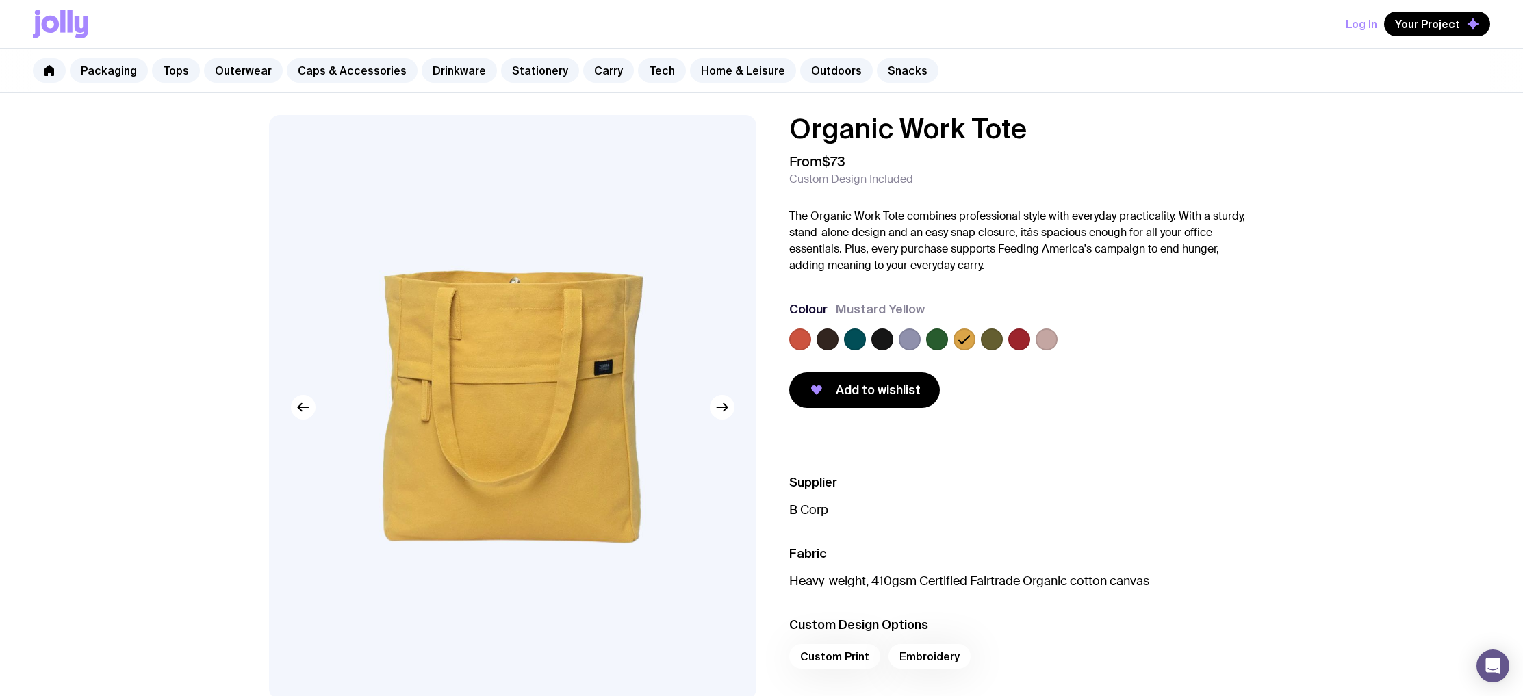
click at [1003, 335] on div at bounding box center [1021, 341] width 465 height 27
click at [1005, 335] on div at bounding box center [1021, 341] width 465 height 27
click at [1000, 337] on label at bounding box center [992, 339] width 22 height 22
click at [0, 0] on input "radio" at bounding box center [0, 0] width 0 height 0
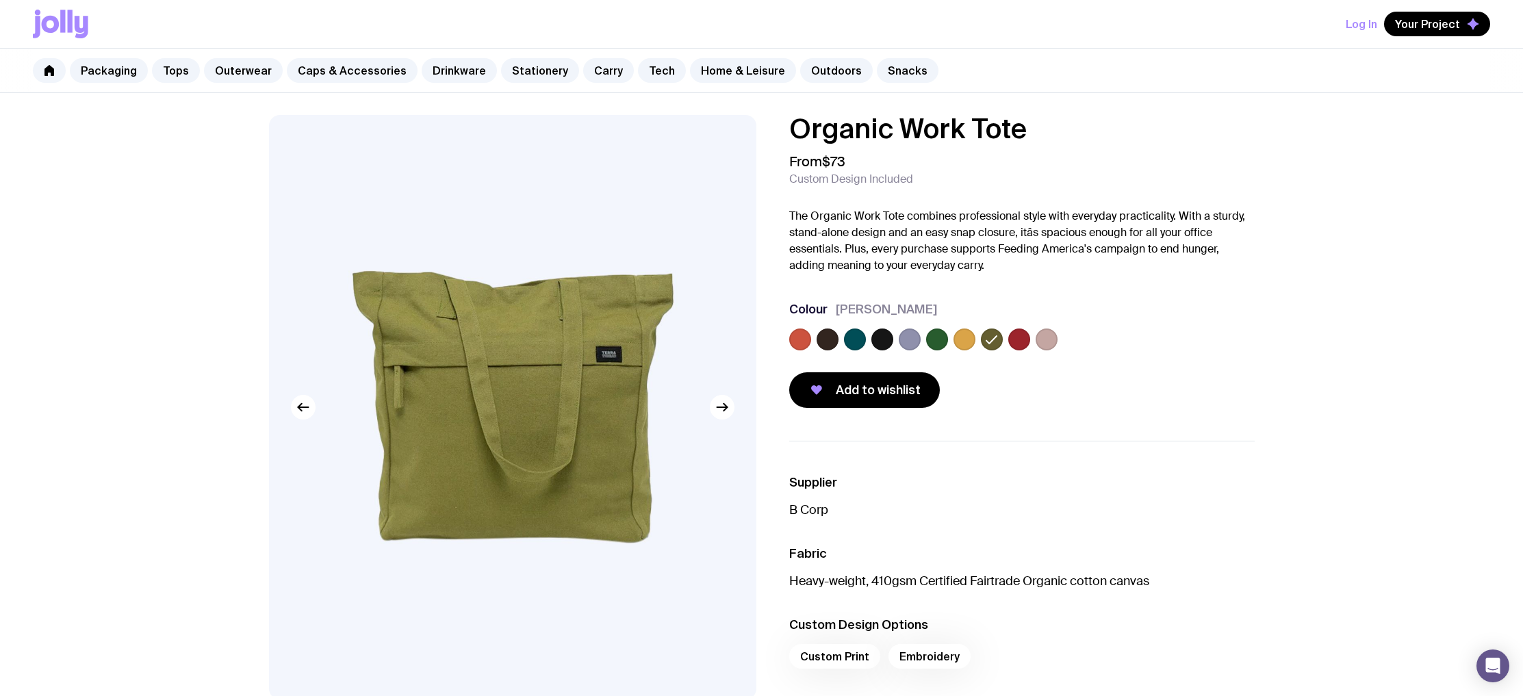
click at [1022, 338] on label at bounding box center [1019, 339] width 22 height 22
click at [0, 0] on input "radio" at bounding box center [0, 0] width 0 height 0
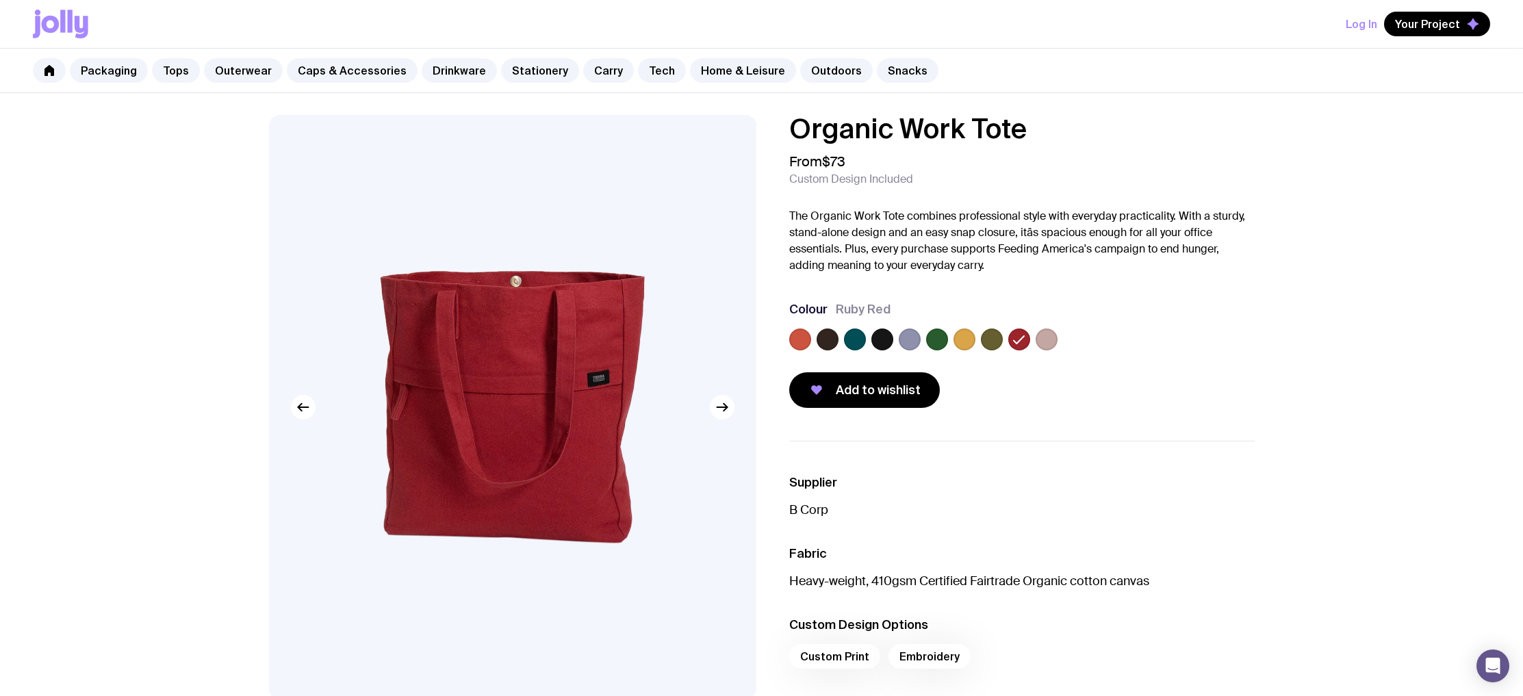
click at [1054, 338] on label at bounding box center [1046, 339] width 22 height 22
click at [0, 0] on input "radio" at bounding box center [0, 0] width 0 height 0
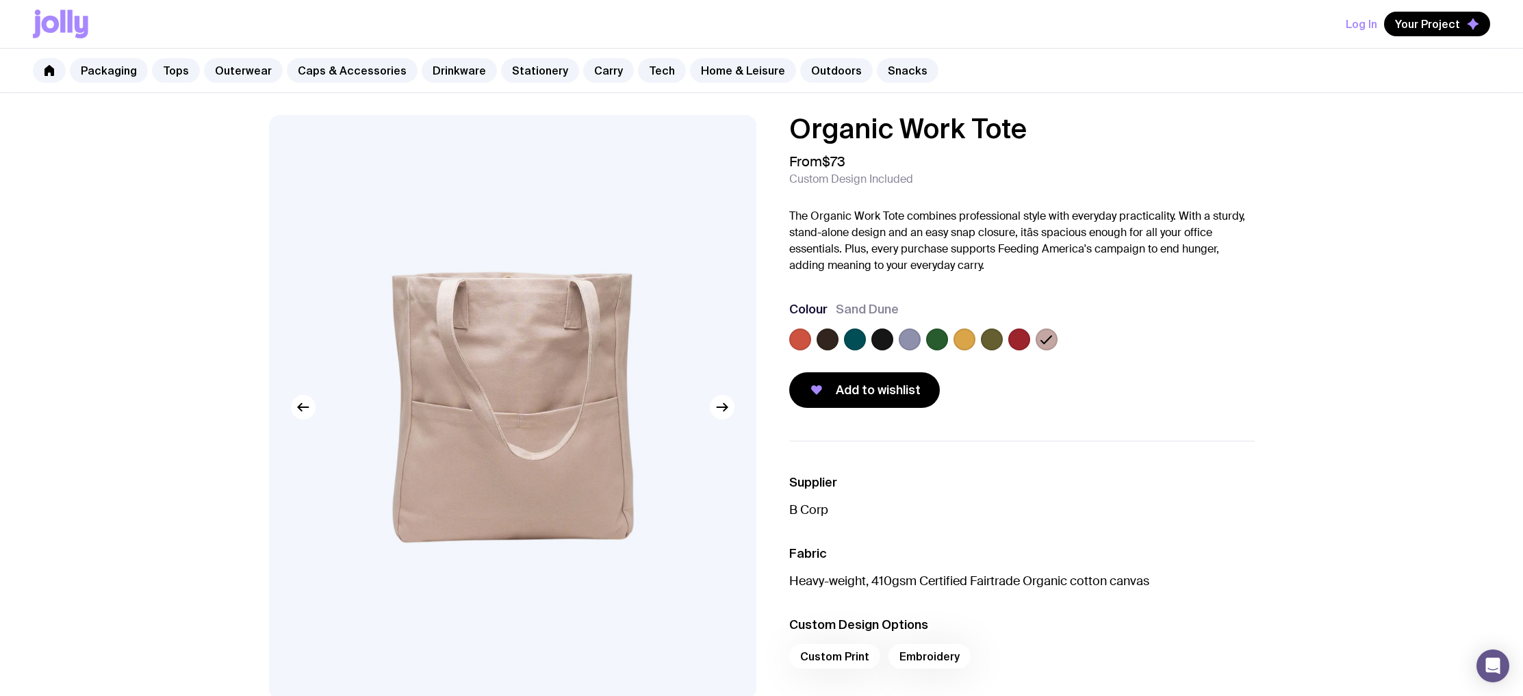
click at [1026, 340] on label at bounding box center [1019, 339] width 22 height 22
click at [0, 0] on input "radio" at bounding box center [0, 0] width 0 height 0
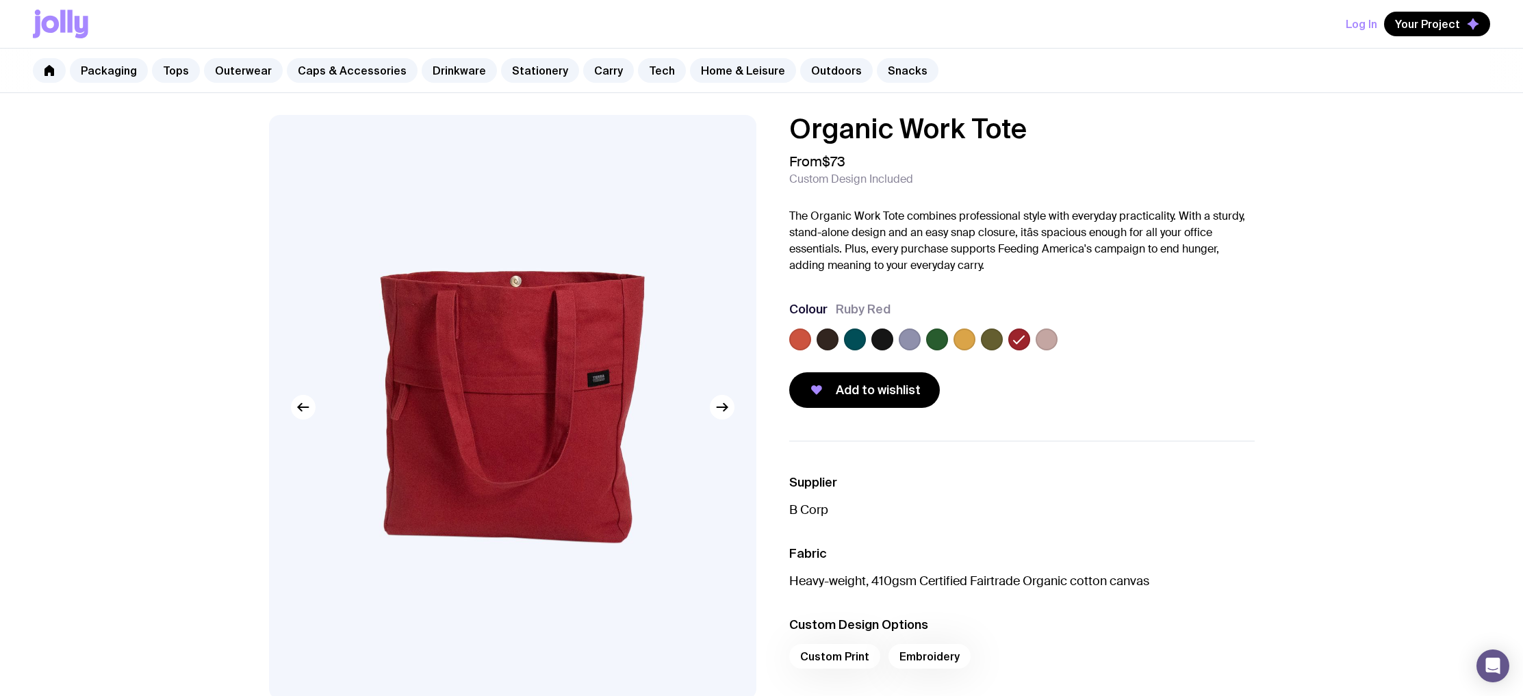
click at [610, 389] on img at bounding box center [512, 407] width 487 height 584
click at [821, 336] on label at bounding box center [827, 339] width 22 height 22
click at [0, 0] on input "radio" at bounding box center [0, 0] width 0 height 0
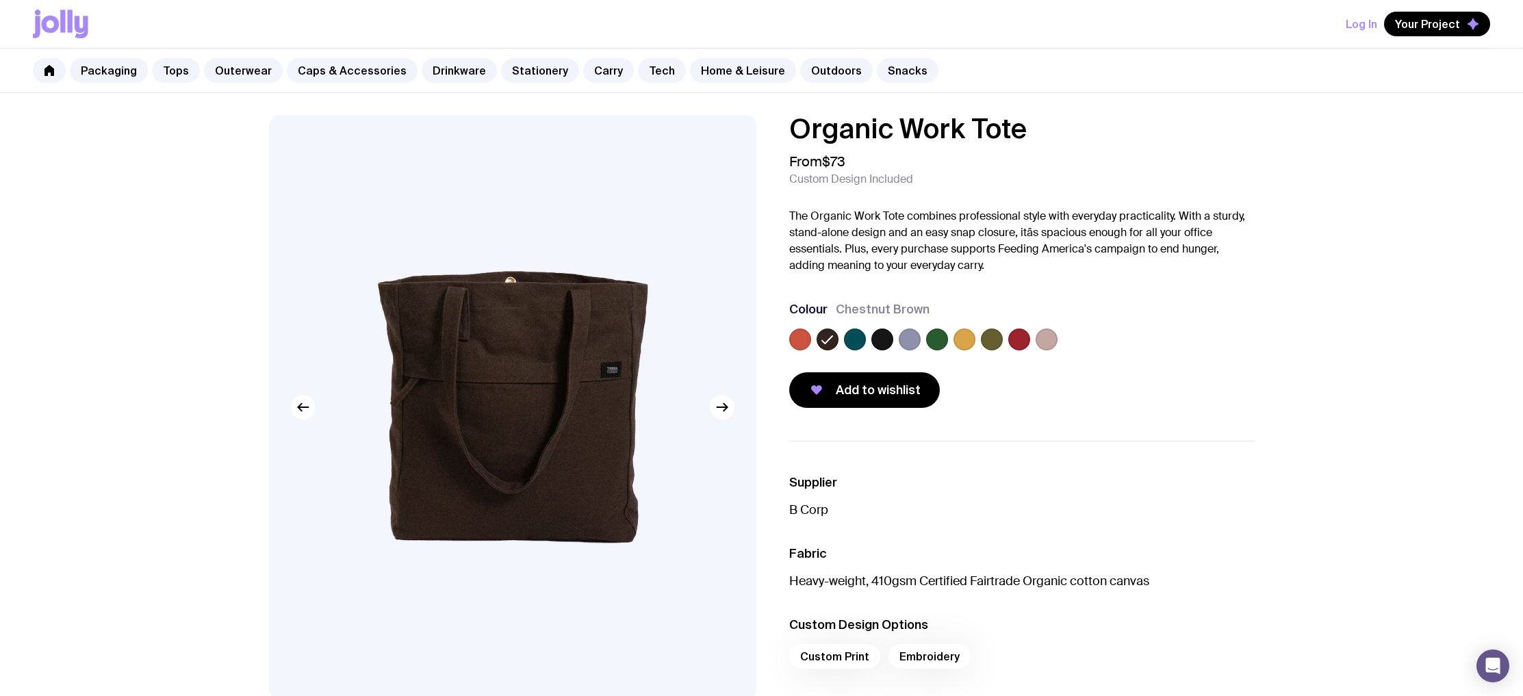
click at [801, 512] on p "B Corp" at bounding box center [1021, 510] width 465 height 16
click at [801, 511] on p "B Corp" at bounding box center [1021, 510] width 465 height 16
click at [802, 510] on p "B Corp" at bounding box center [1021, 510] width 465 height 16
click at [804, 500] on li "Supplier B Corp" at bounding box center [1021, 496] width 465 height 44
click at [800, 504] on p "B Corp" at bounding box center [1021, 510] width 465 height 16
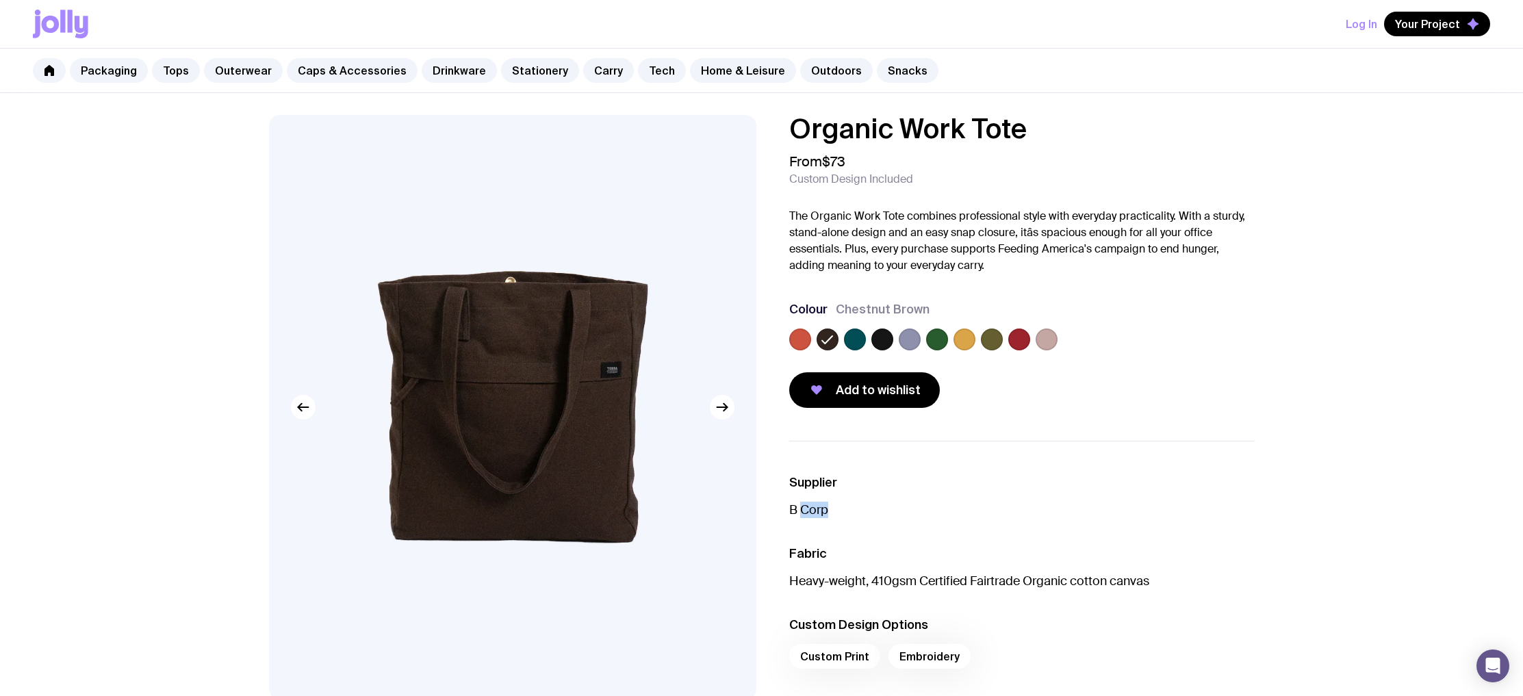
click at [800, 504] on p "B Corp" at bounding box center [1021, 510] width 465 height 16
click at [795, 506] on p "B Corp" at bounding box center [1021, 510] width 465 height 16
copy p "B Corp"
click at [860, 344] on label at bounding box center [855, 339] width 22 height 22
click at [0, 0] on input "radio" at bounding box center [0, 0] width 0 height 0
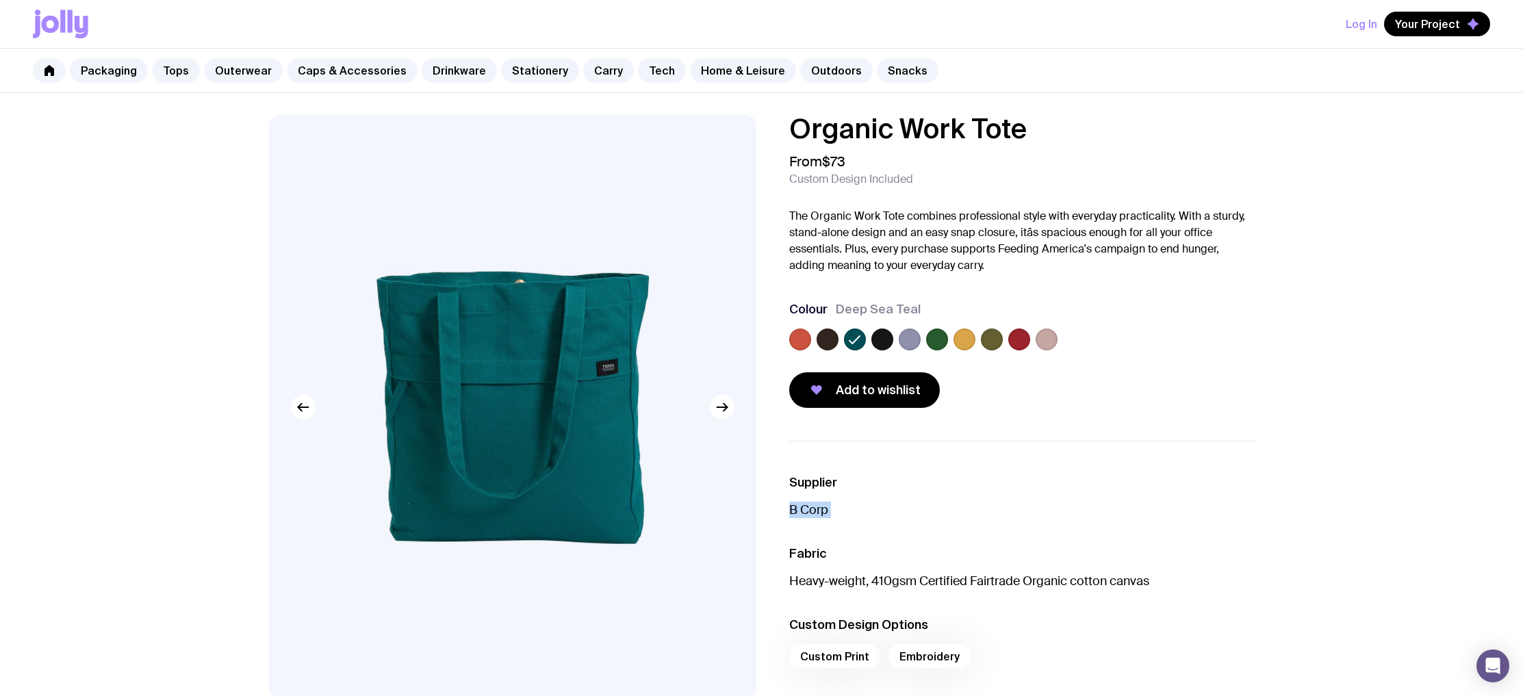
click at [957, 343] on label at bounding box center [964, 339] width 22 height 22
click at [0, 0] on input "radio" at bounding box center [0, 0] width 0 height 0
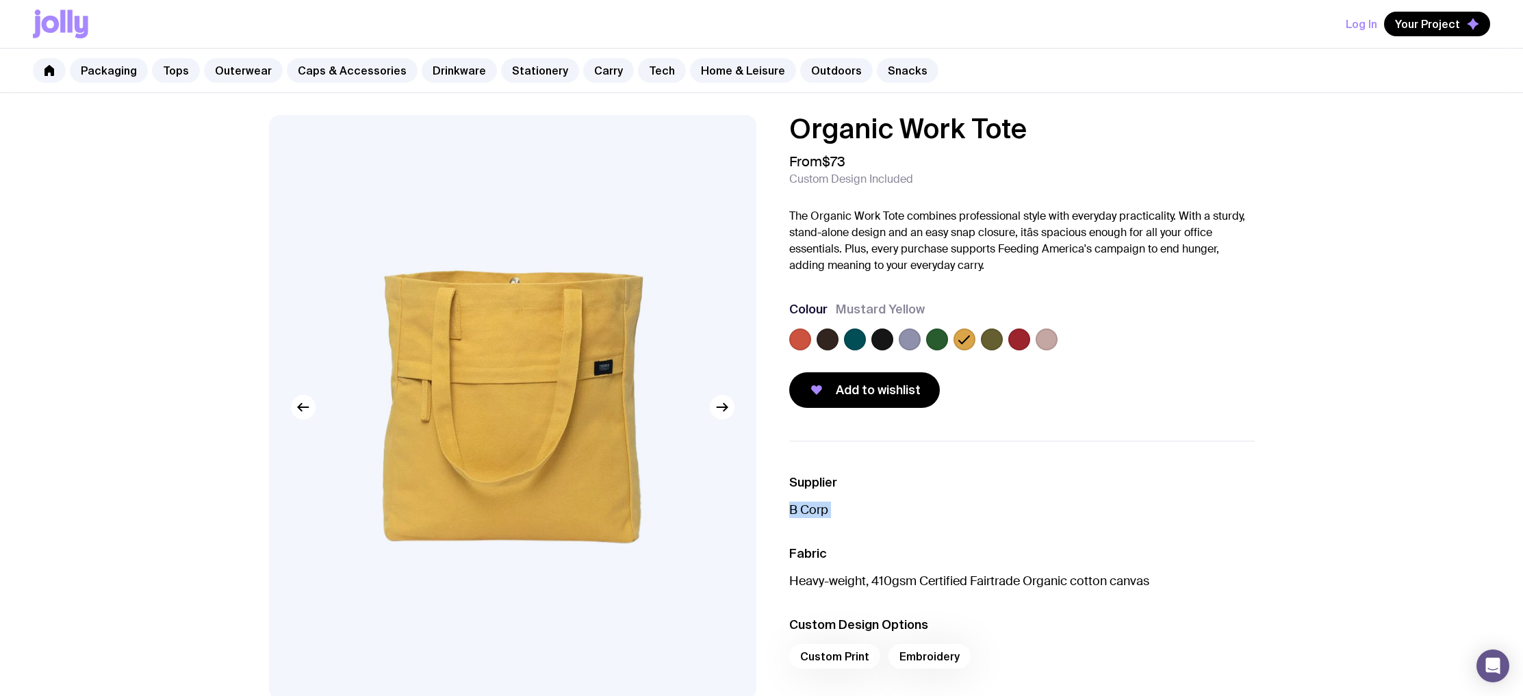
click at [938, 344] on label at bounding box center [937, 339] width 22 height 22
click at [0, 0] on input "radio" at bounding box center [0, 0] width 0 height 0
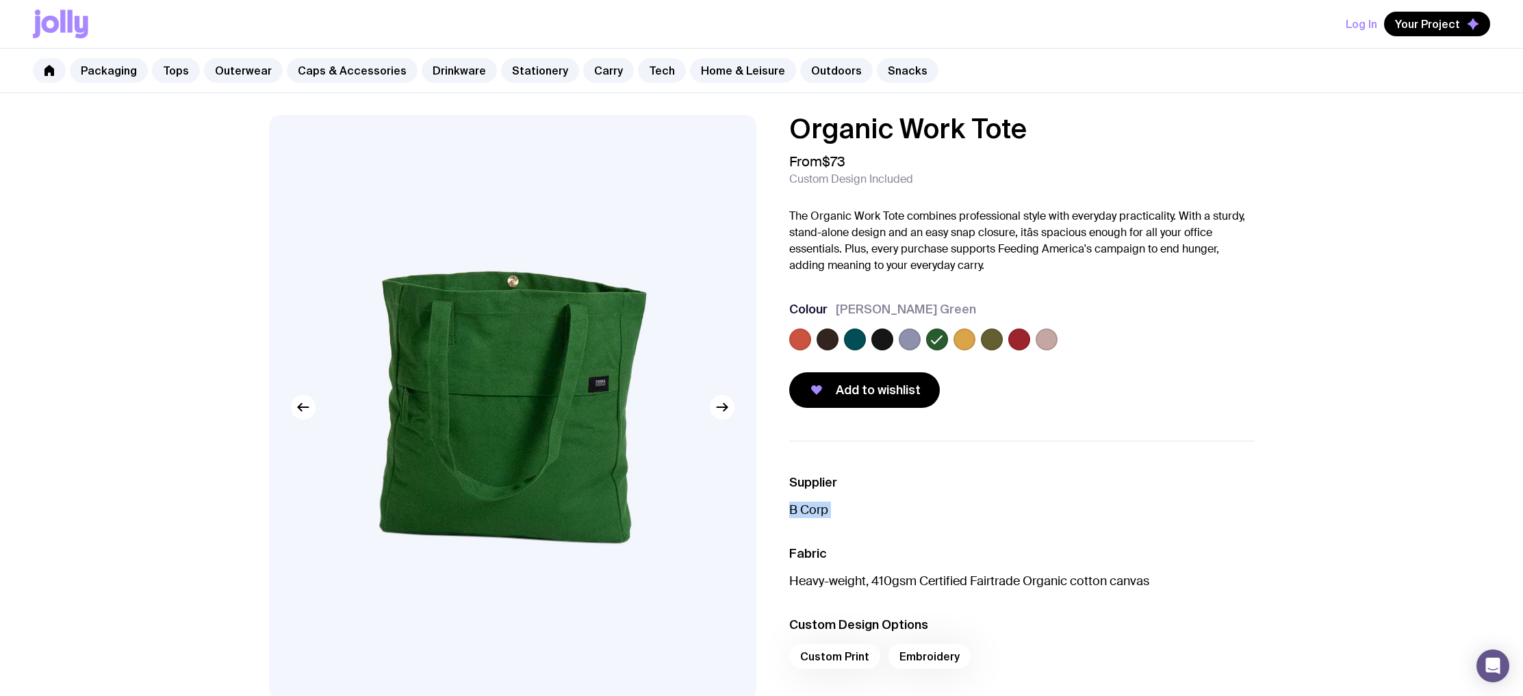
click at [913, 346] on label at bounding box center [910, 339] width 22 height 22
click at [0, 0] on input "radio" at bounding box center [0, 0] width 0 height 0
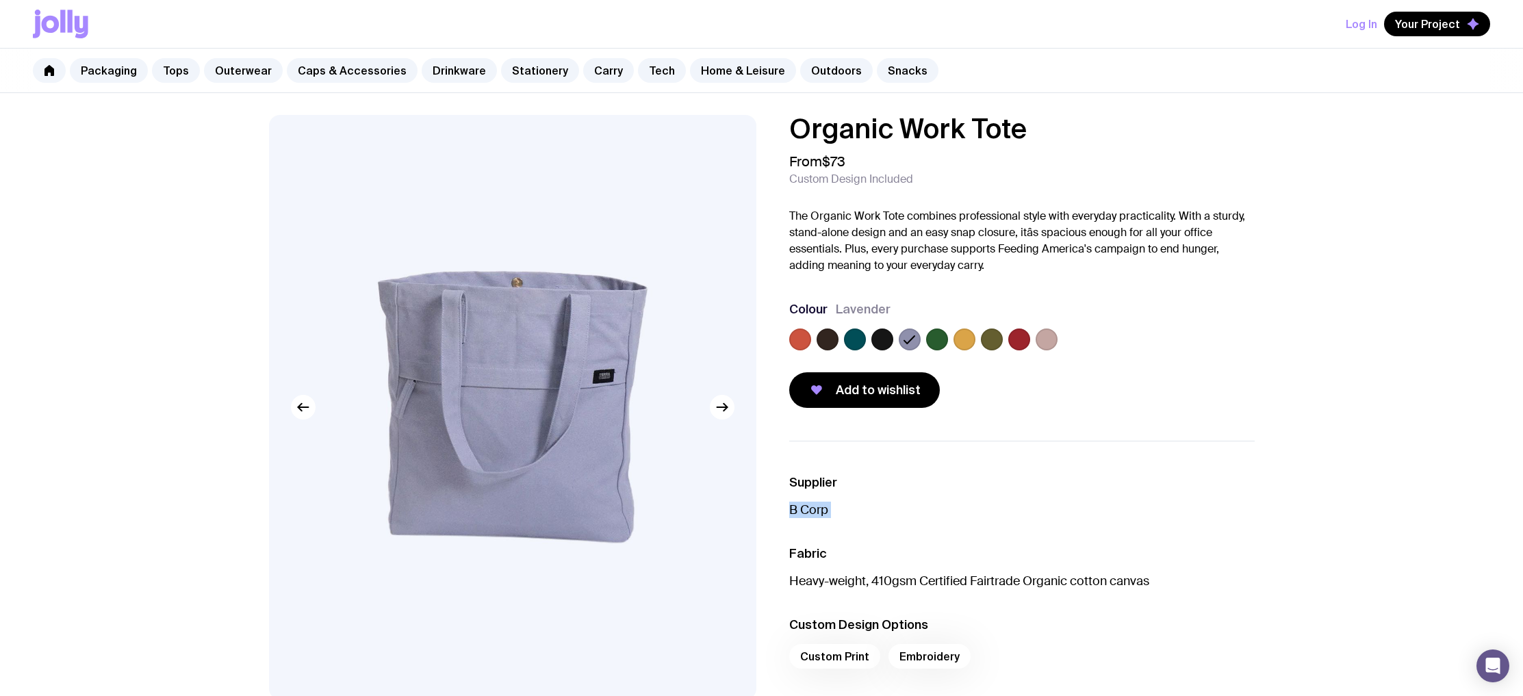
click at [938, 341] on label at bounding box center [937, 339] width 22 height 22
click at [0, 0] on input "radio" at bounding box center [0, 0] width 0 height 0
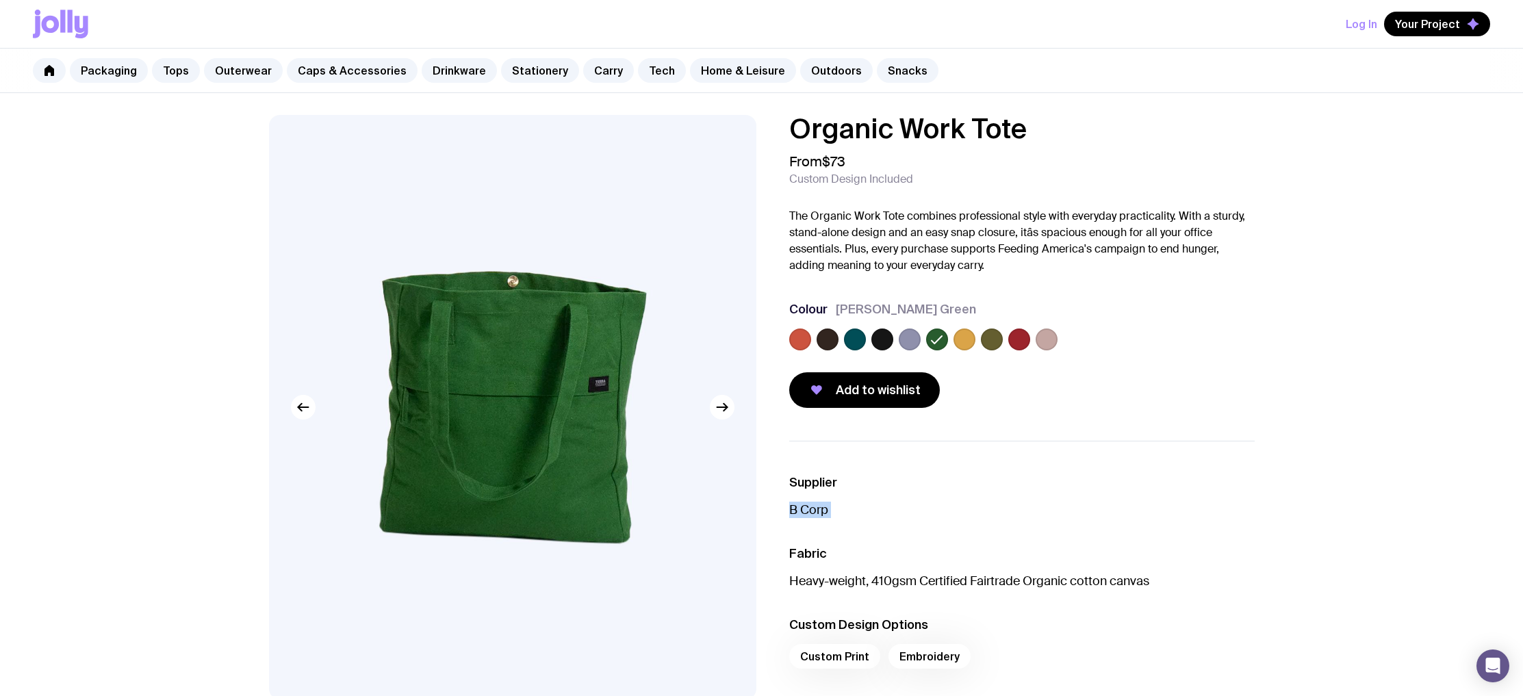
click at [853, 338] on label at bounding box center [855, 339] width 22 height 22
click at [0, 0] on input "radio" at bounding box center [0, 0] width 0 height 0
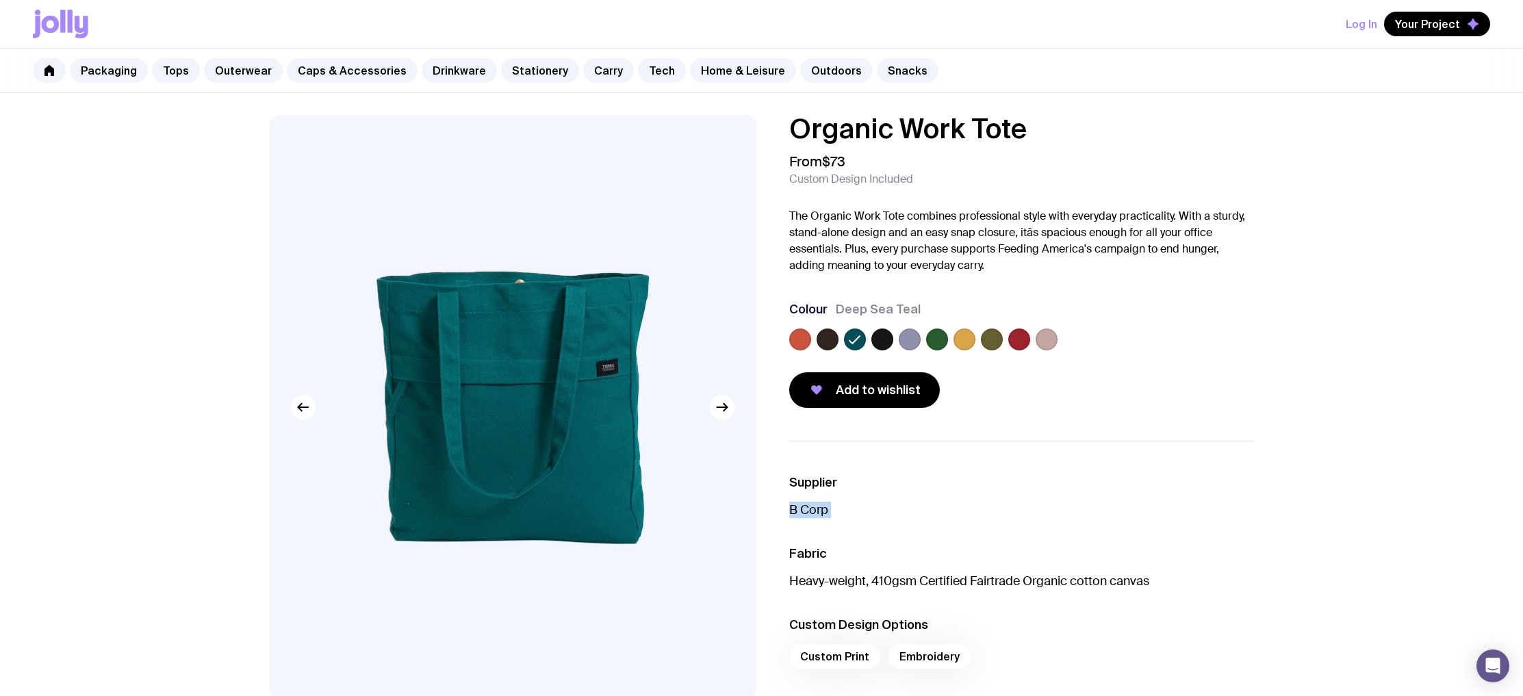
click at [804, 344] on label at bounding box center [800, 339] width 22 height 22
click at [0, 0] on input "radio" at bounding box center [0, 0] width 0 height 0
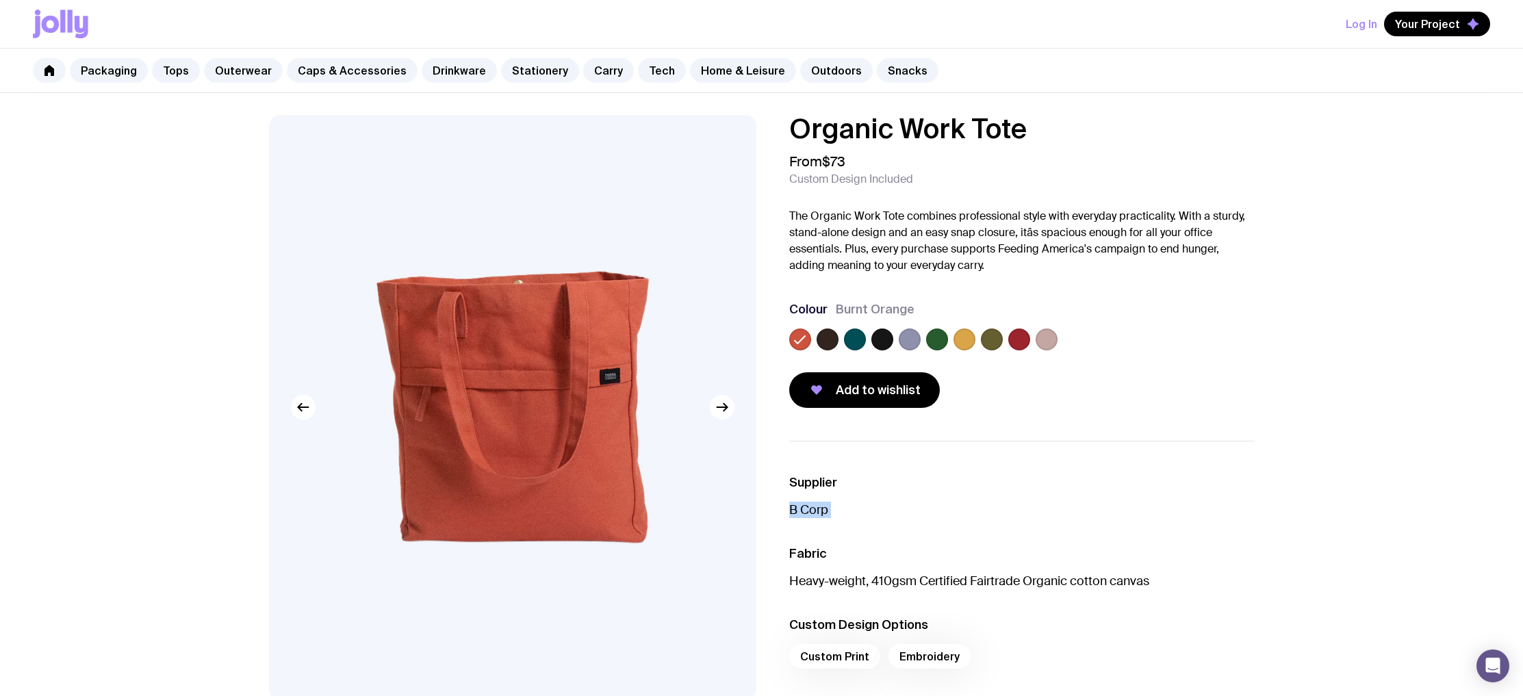
click at [798, 344] on icon at bounding box center [800, 339] width 16 height 16
click at [0, 0] on input "radio" at bounding box center [0, 0] width 0 height 0
click at [795, 344] on icon at bounding box center [800, 339] width 16 height 16
click at [0, 0] on input "radio" at bounding box center [0, 0] width 0 height 0
drag, startPoint x: 812, startPoint y: 342, endPoint x: 822, endPoint y: 341, distance: 9.6
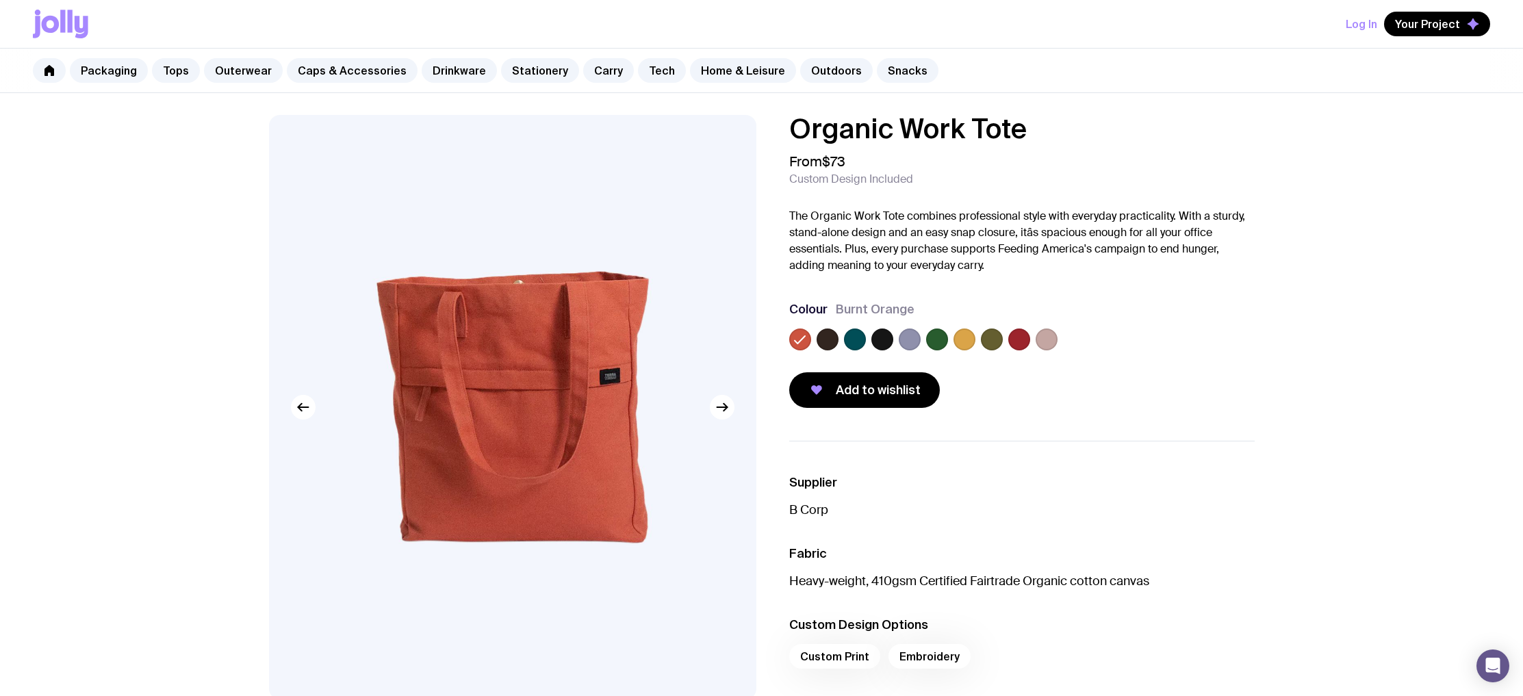
click at [813, 342] on div at bounding box center [1021, 341] width 465 height 27
click at [823, 341] on label at bounding box center [827, 339] width 22 height 22
click at [0, 0] on input "radio" at bounding box center [0, 0] width 0 height 0
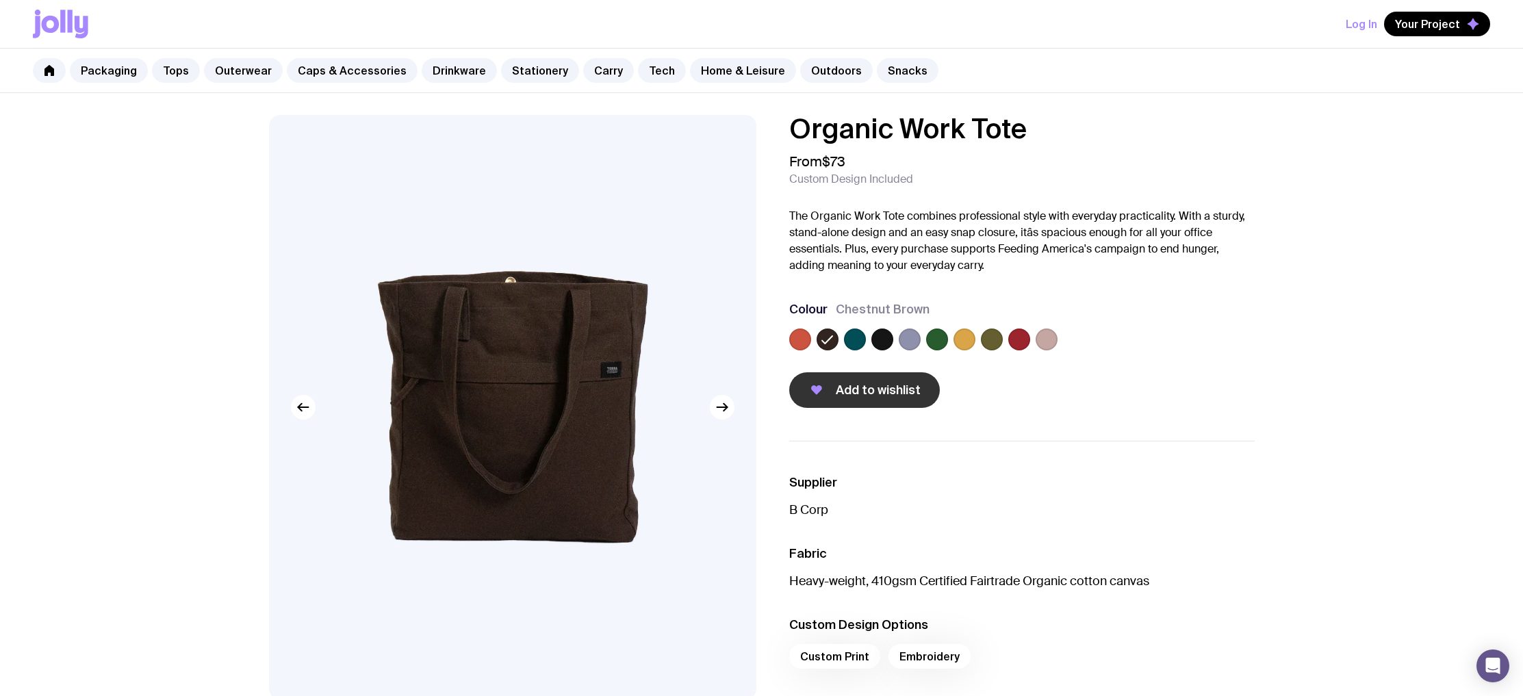
click at [831, 393] on button "Add to wishlist" at bounding box center [864, 390] width 151 height 36
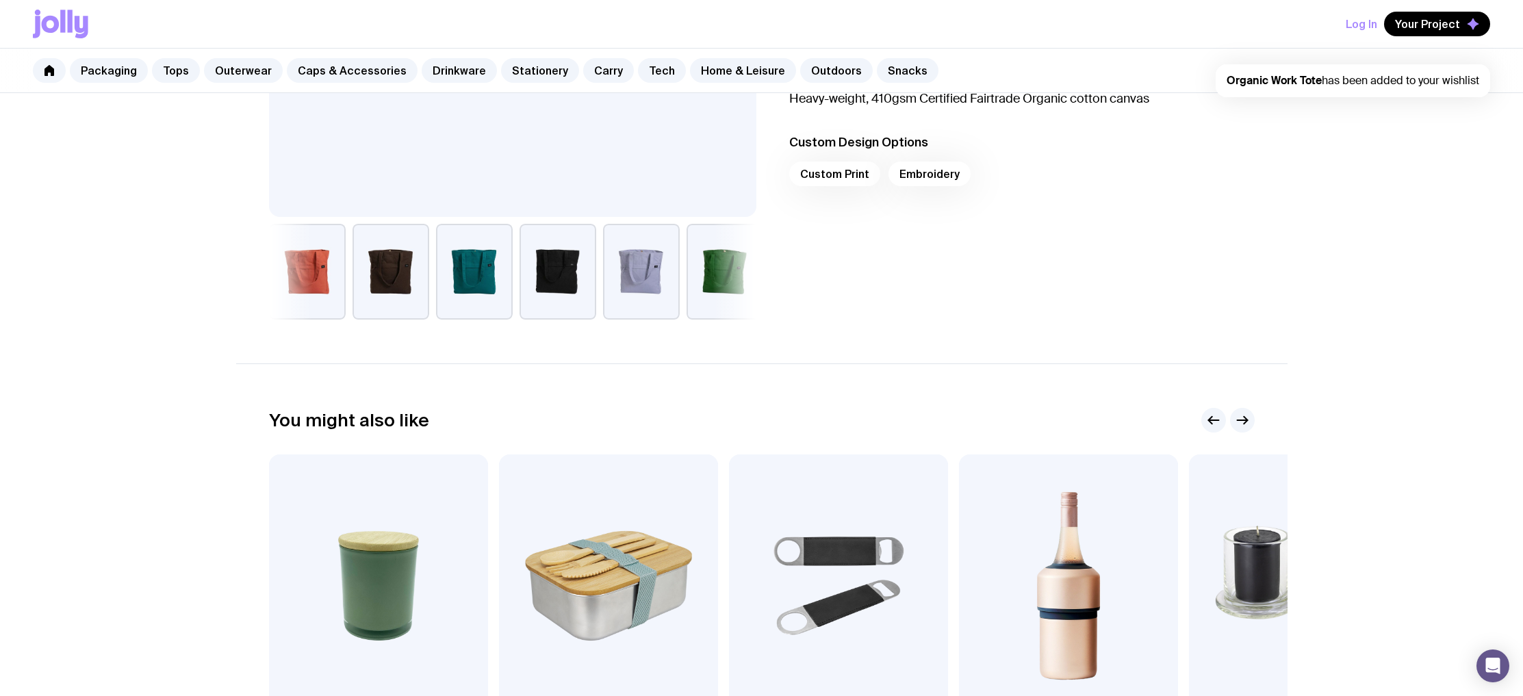
scroll to position [480, 0]
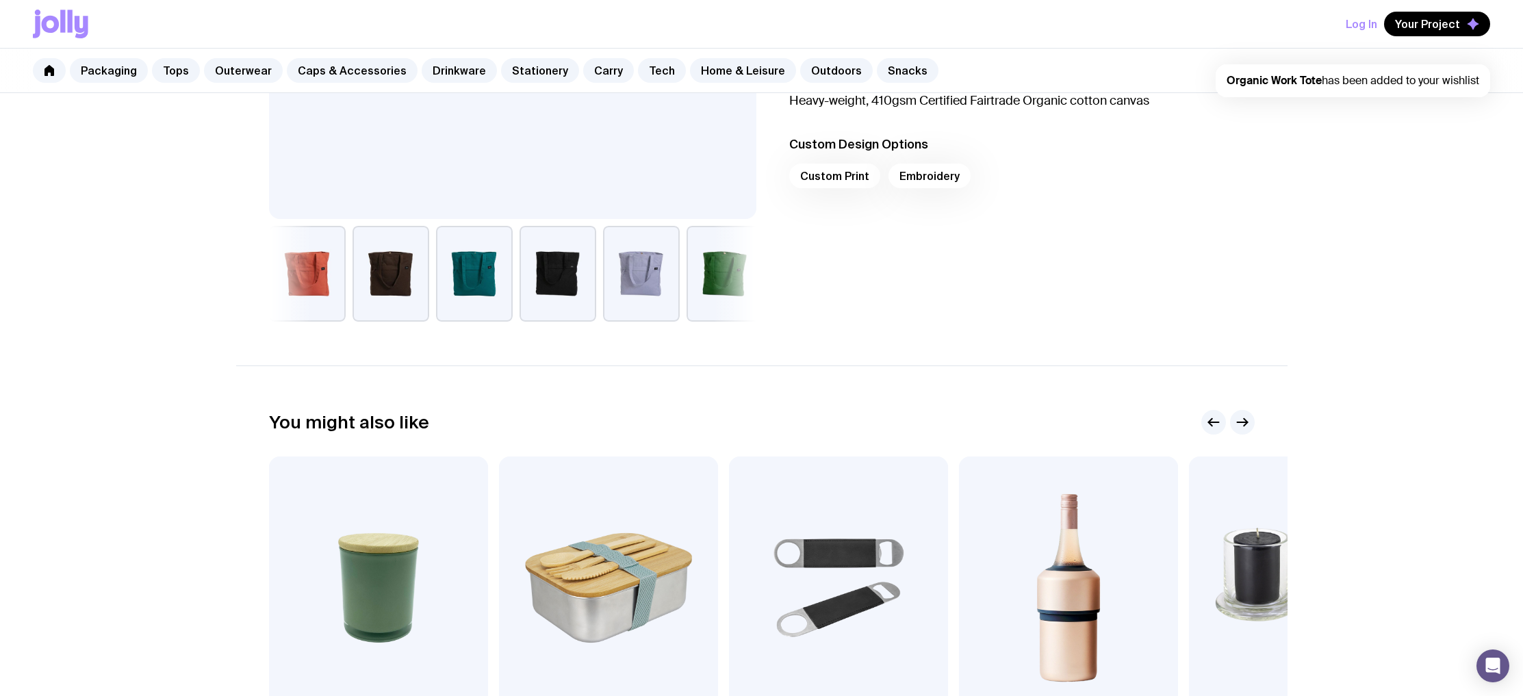
click at [933, 178] on div "Custom Print Embroidery" at bounding box center [1021, 180] width 465 height 33
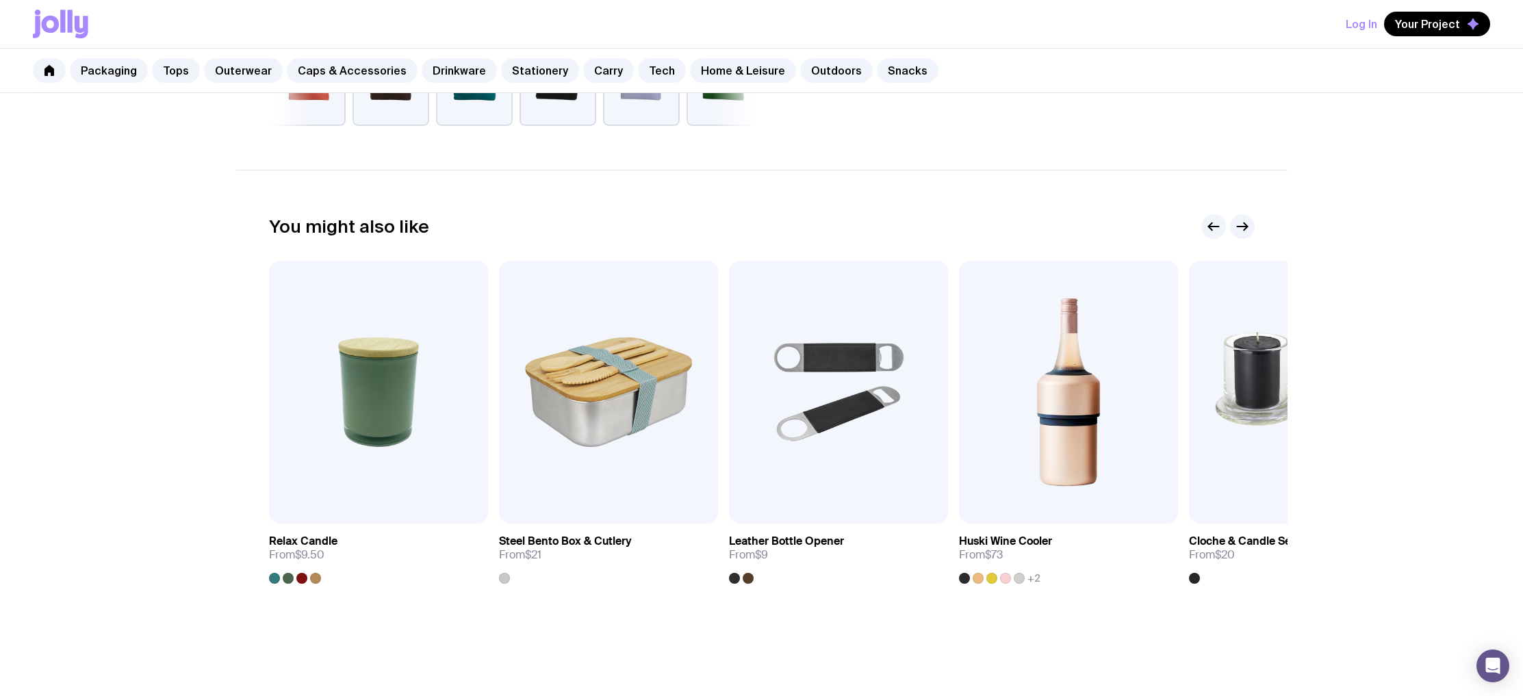
scroll to position [732, 0]
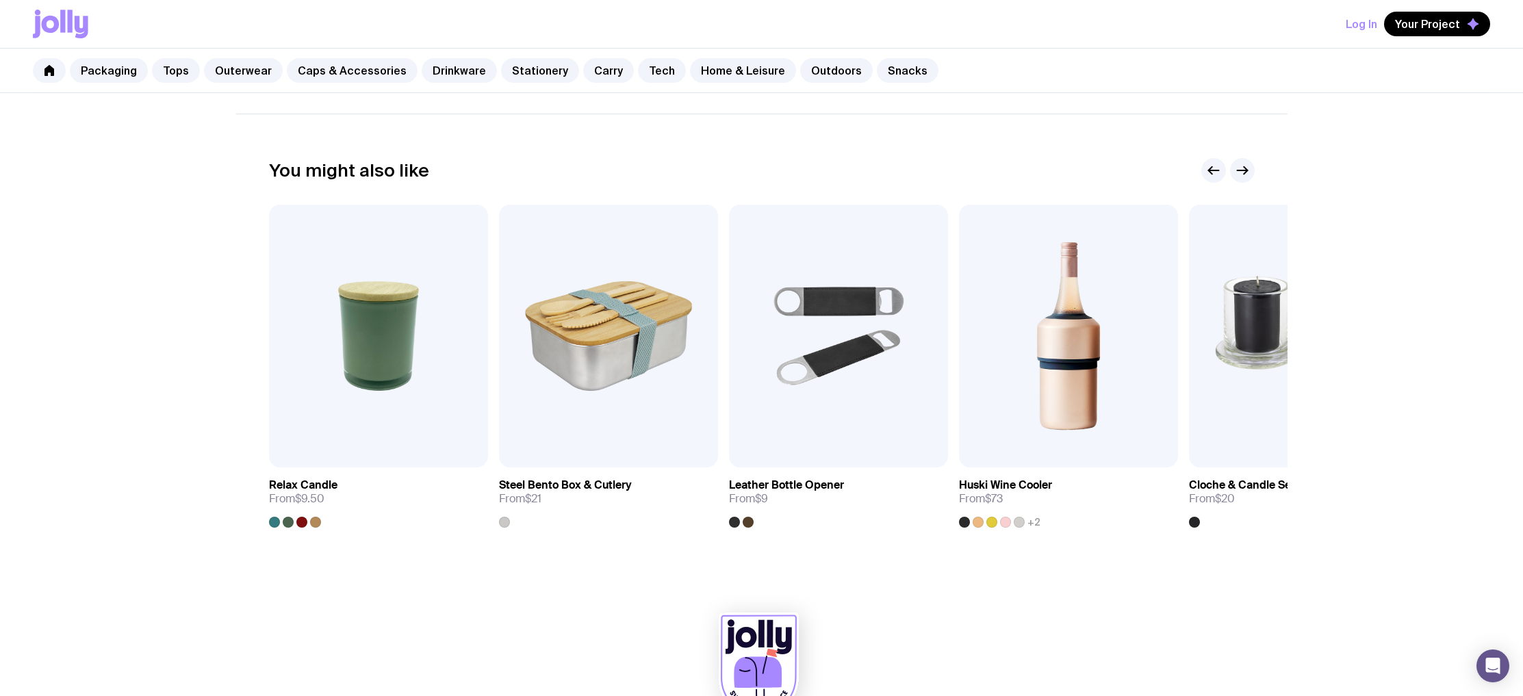
click at [1254, 175] on div "You might also like Add to wishlist View Relax Candle From $9.50 Add to wishlis…" at bounding box center [761, 343] width 1051 height 370
click at [1242, 176] on icon "button" at bounding box center [1242, 170] width 16 height 16
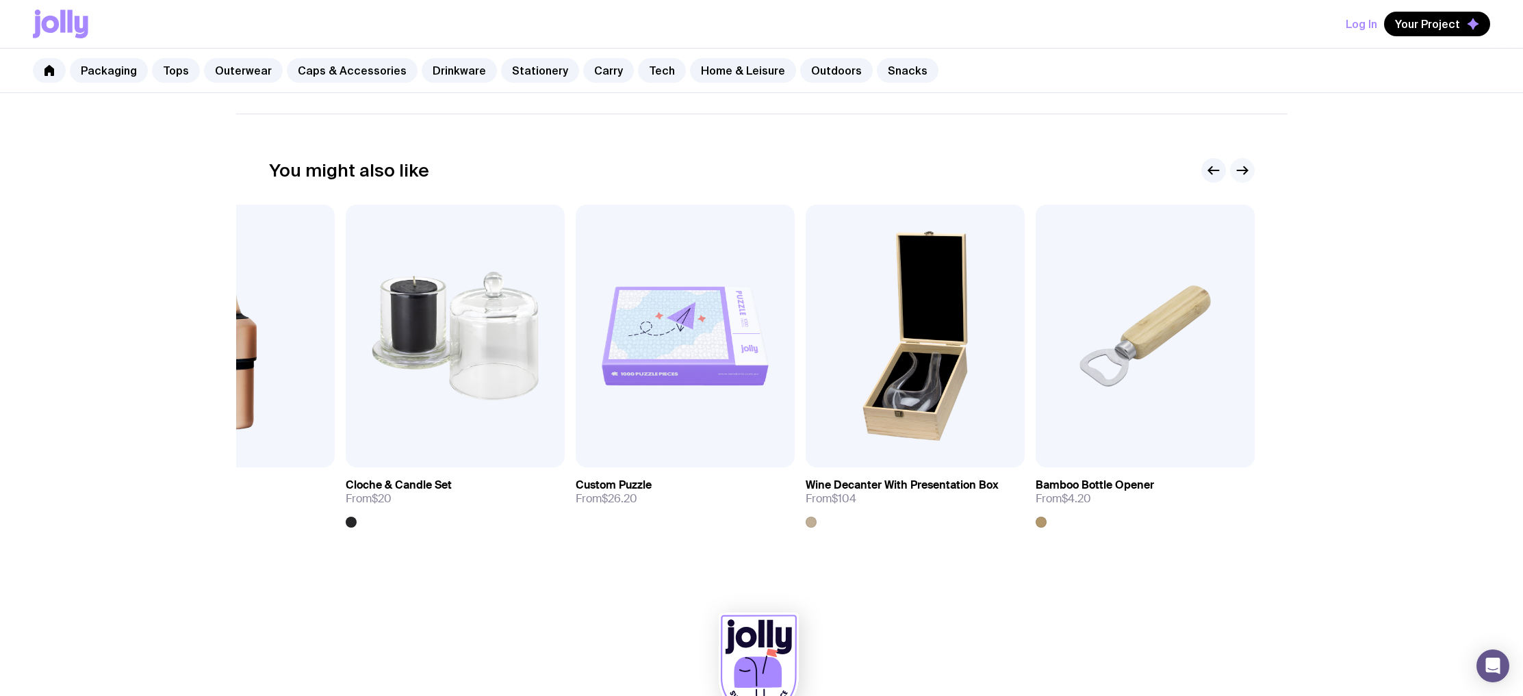
click at [1242, 176] on icon "button" at bounding box center [1242, 170] width 16 height 16
click at [1249, 165] on icon "button" at bounding box center [1242, 170] width 16 height 16
click at [220, 66] on link "Outerwear" at bounding box center [243, 70] width 79 height 25
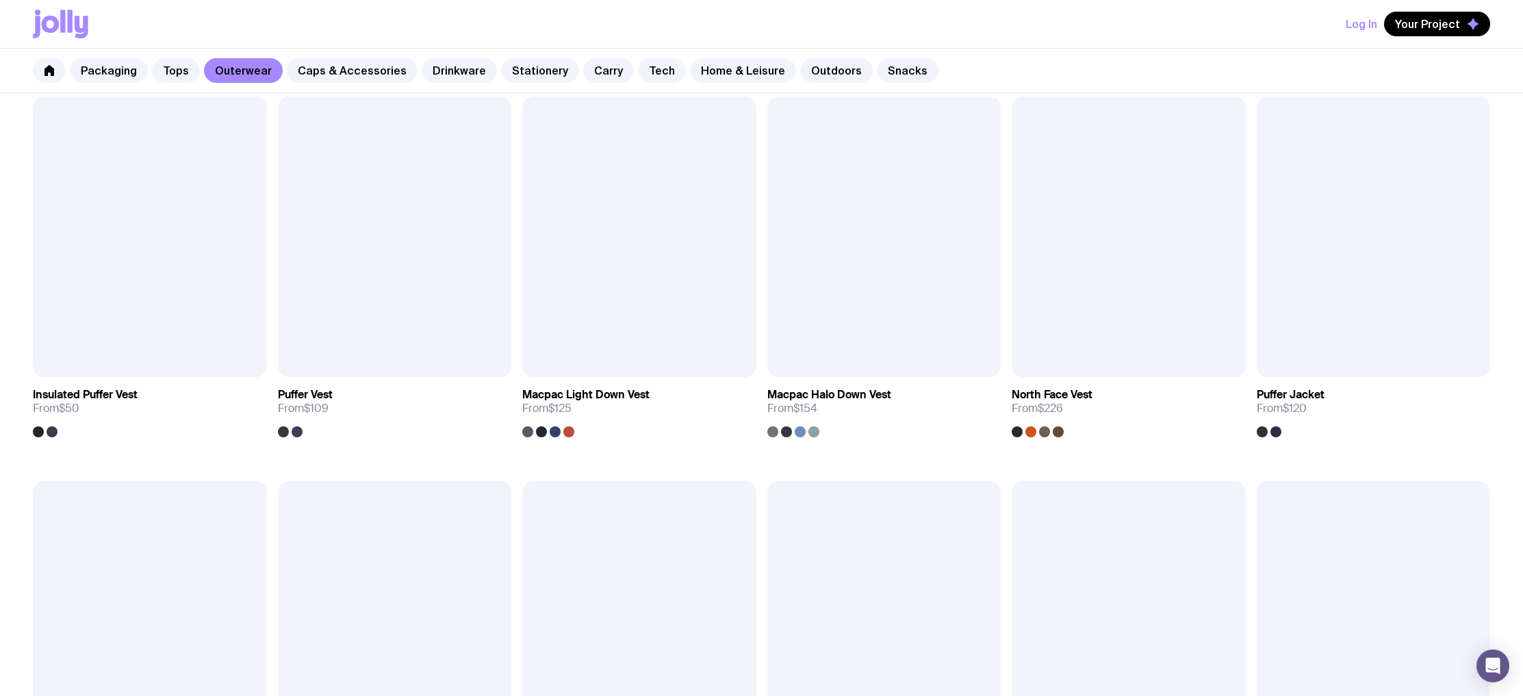
scroll to position [118, 0]
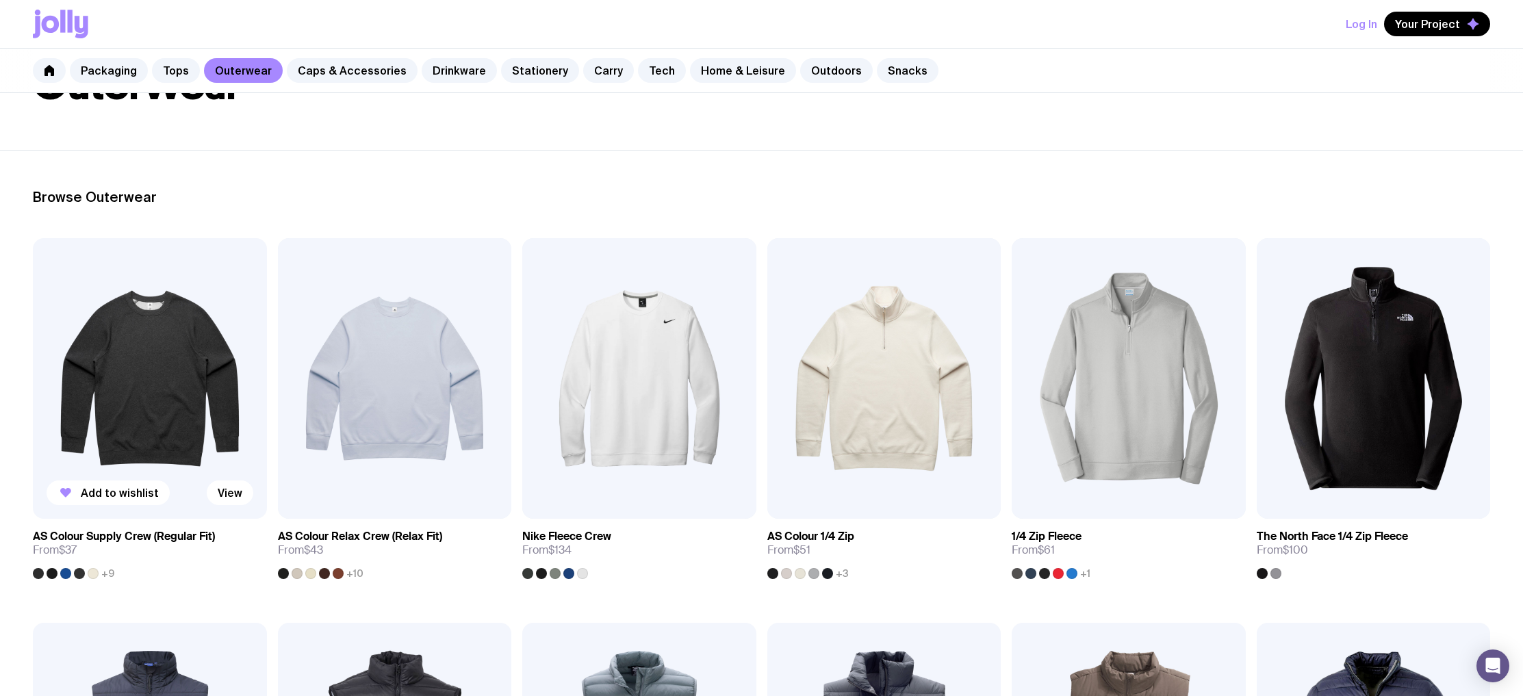
click at [198, 346] on img at bounding box center [150, 378] width 234 height 281
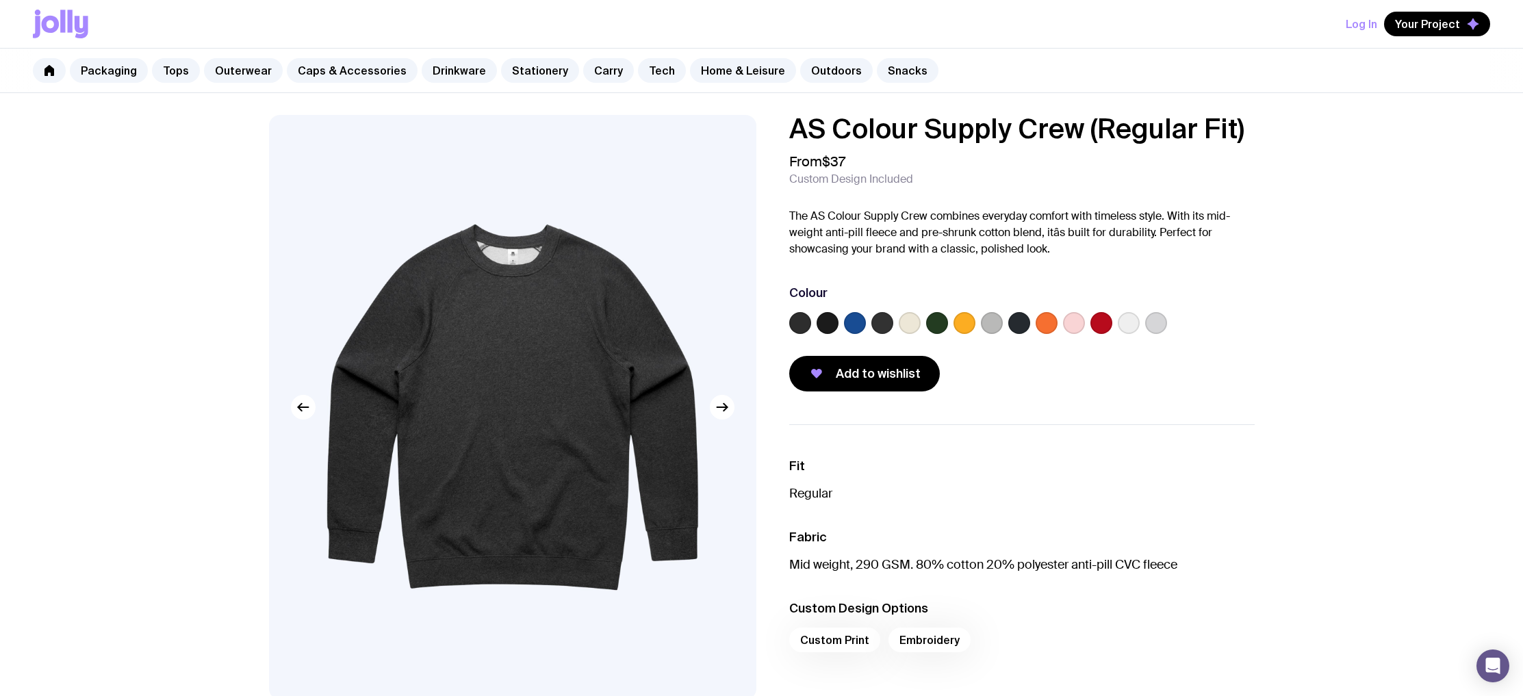
click at [855, 324] on label at bounding box center [855, 323] width 22 height 22
click at [0, 0] on input "radio" at bounding box center [0, 0] width 0 height 0
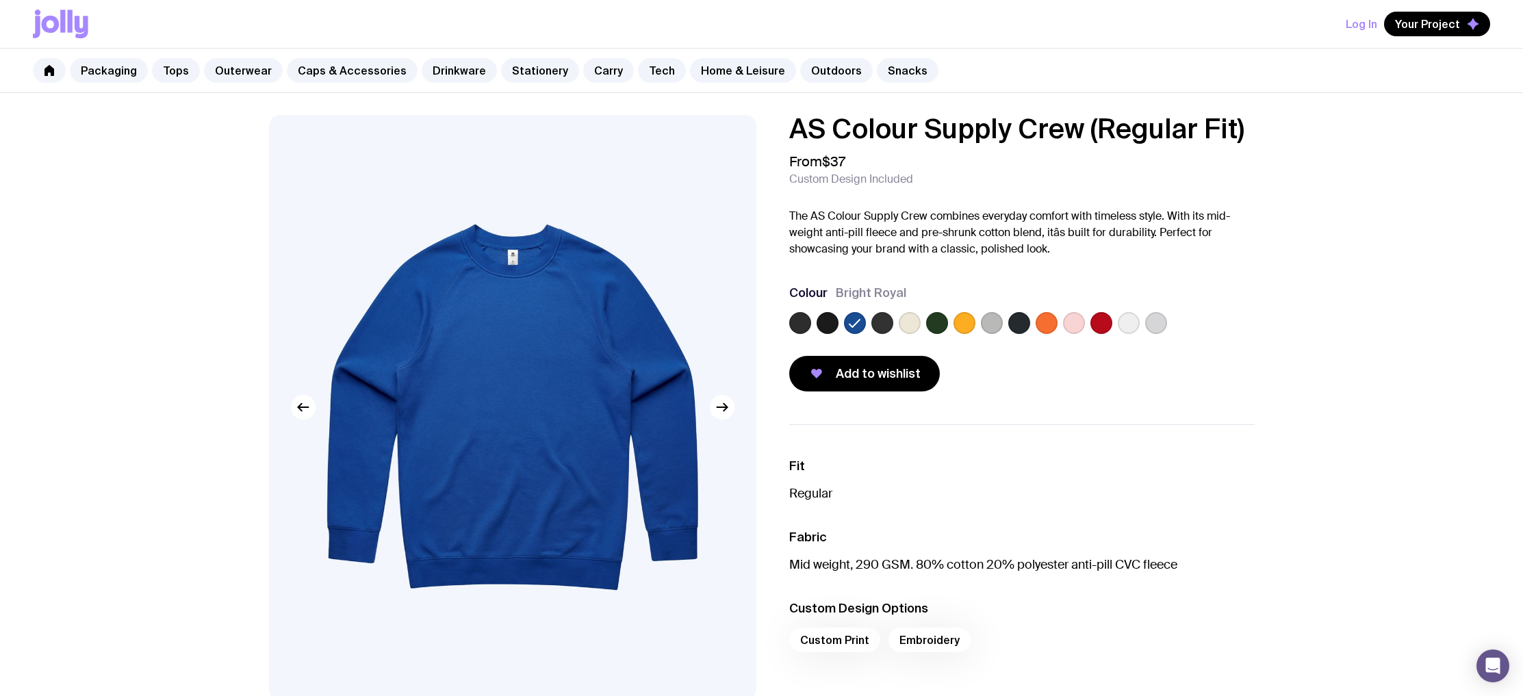
click at [896, 324] on div at bounding box center [1021, 325] width 465 height 27
click at [913, 323] on label at bounding box center [910, 323] width 22 height 22
click at [0, 0] on input "radio" at bounding box center [0, 0] width 0 height 0
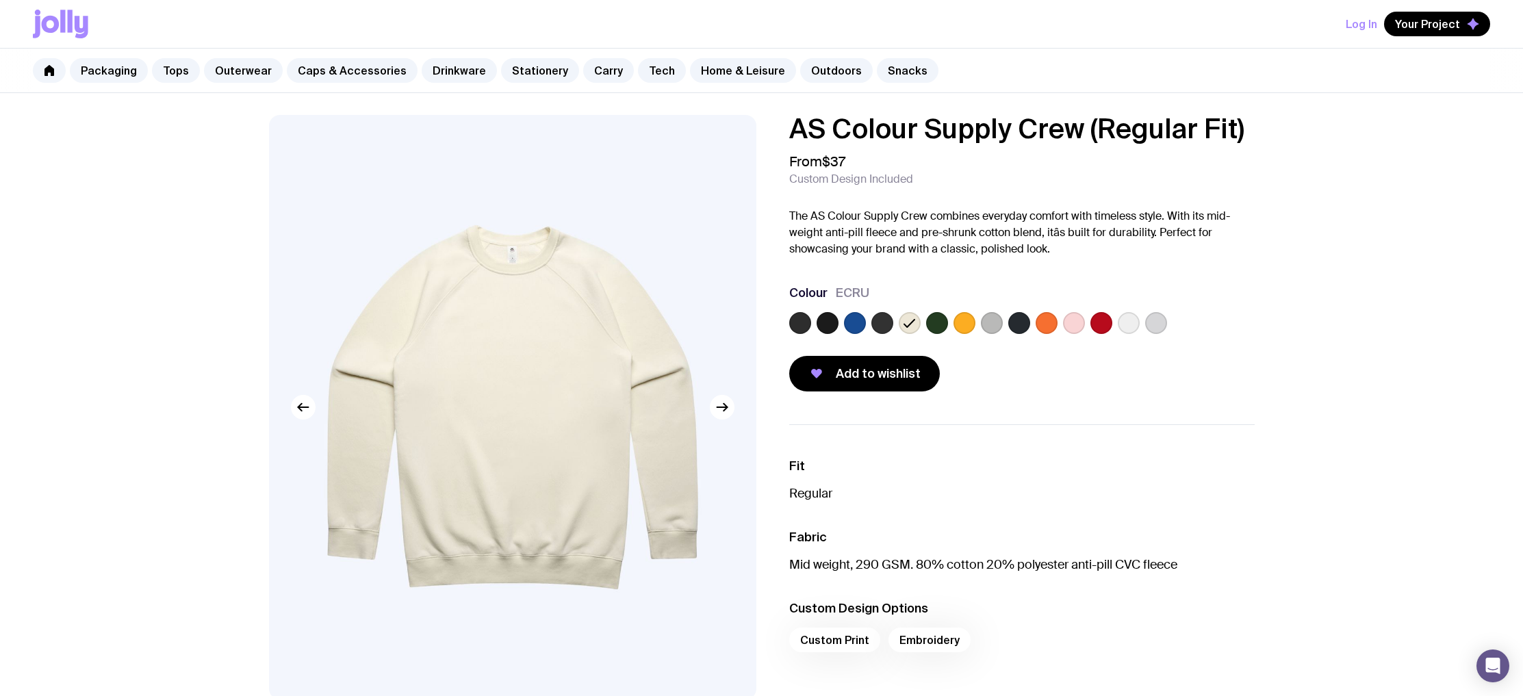
click at [957, 320] on label at bounding box center [964, 323] width 22 height 22
click at [0, 0] on input "radio" at bounding box center [0, 0] width 0 height 0
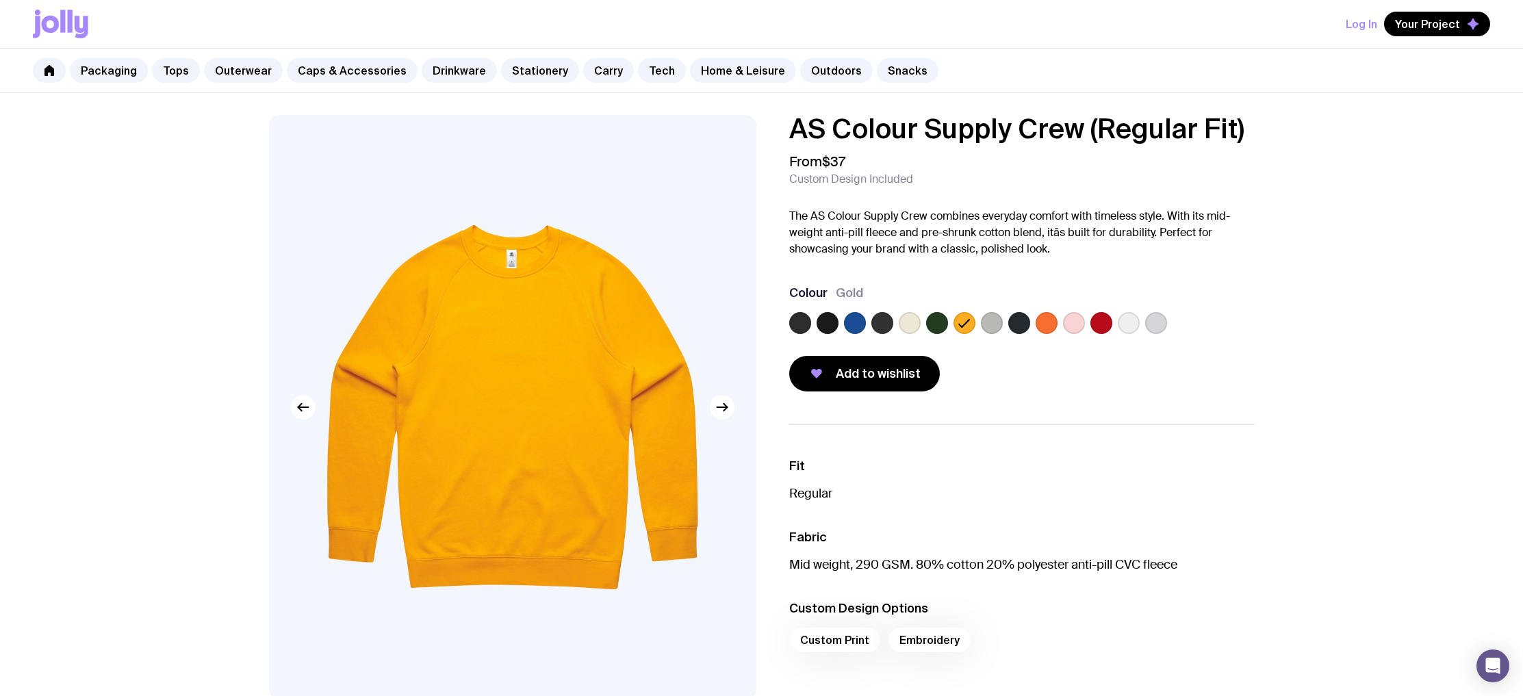
click at [991, 322] on label at bounding box center [992, 323] width 22 height 22
click at [0, 0] on input "radio" at bounding box center [0, 0] width 0 height 0
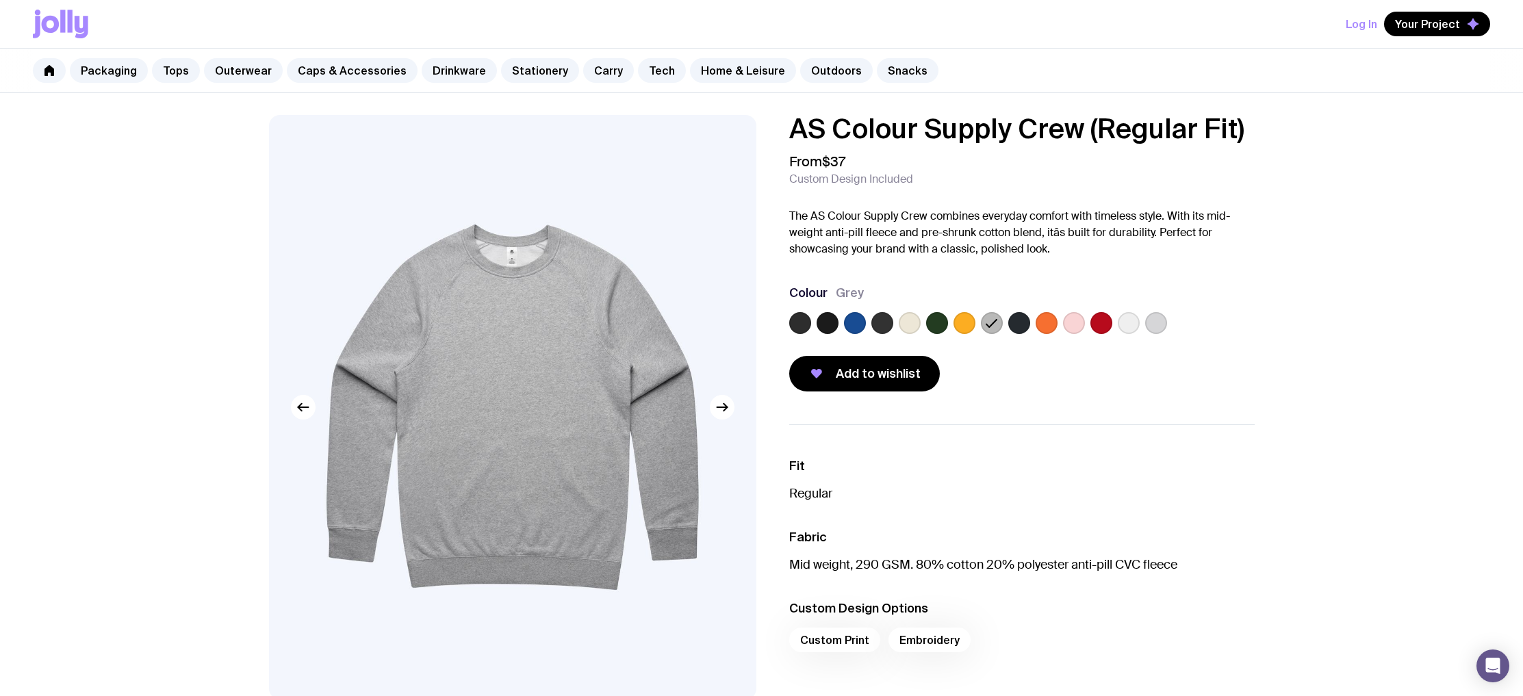
click at [1013, 324] on label at bounding box center [1019, 323] width 22 height 22
click at [0, 0] on input "radio" at bounding box center [0, 0] width 0 height 0
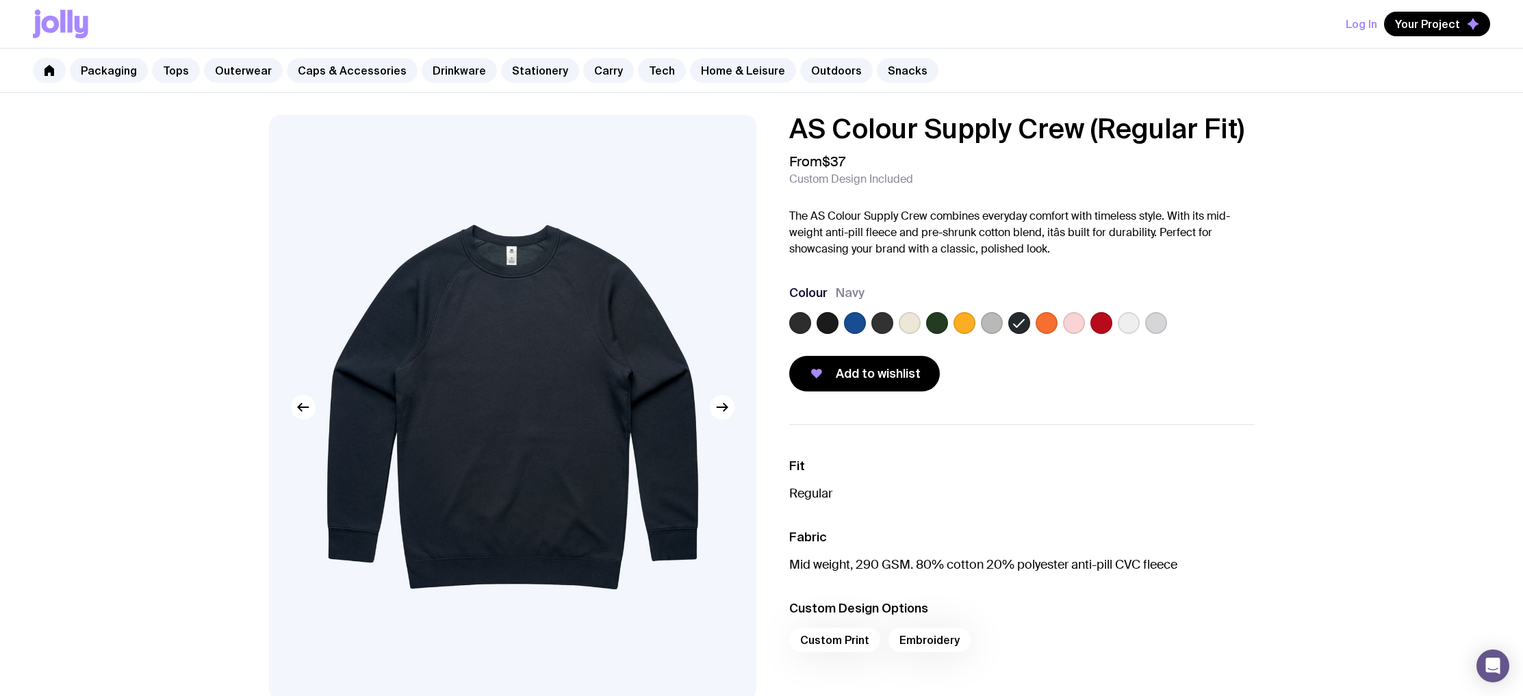
click at [1042, 326] on label at bounding box center [1046, 323] width 22 height 22
click at [0, 0] on input "radio" at bounding box center [0, 0] width 0 height 0
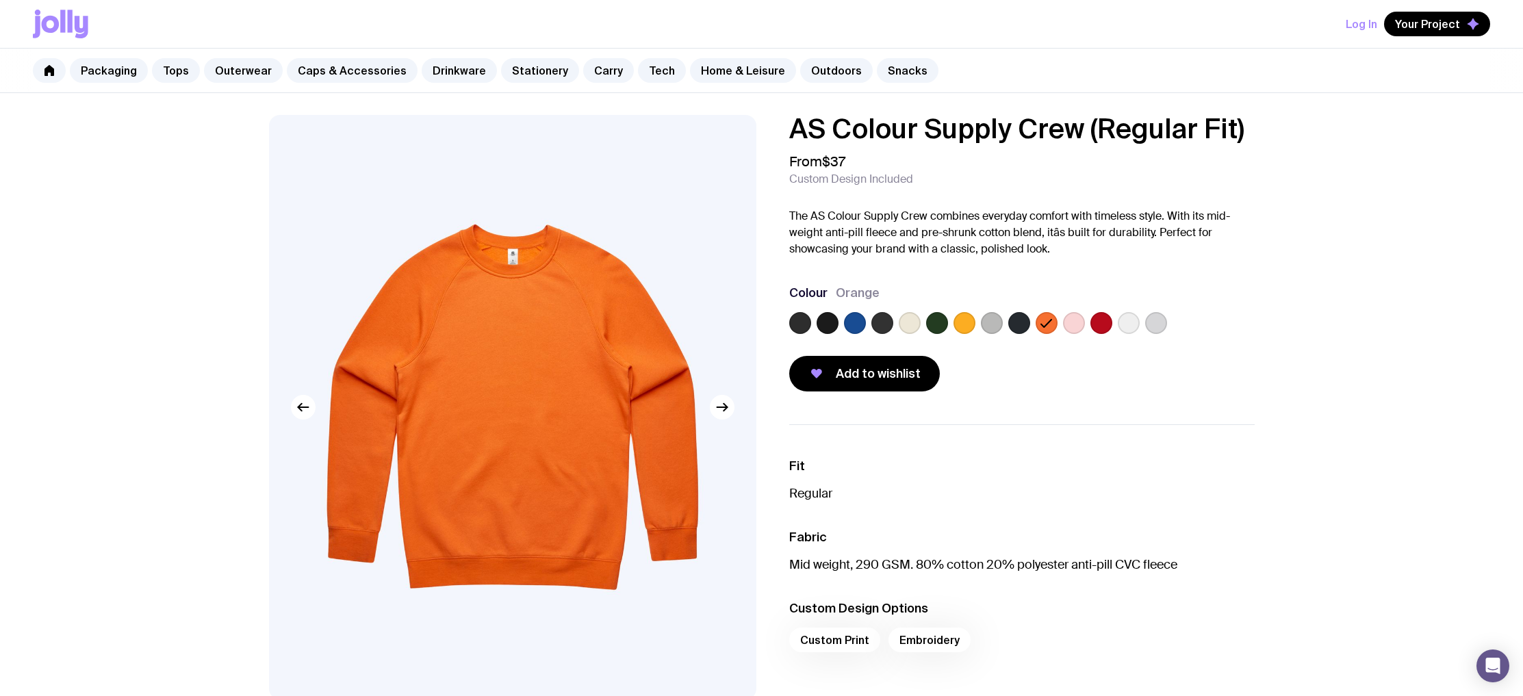
click at [1081, 326] on label at bounding box center [1074, 323] width 22 height 22
click at [0, 0] on input "radio" at bounding box center [0, 0] width 0 height 0
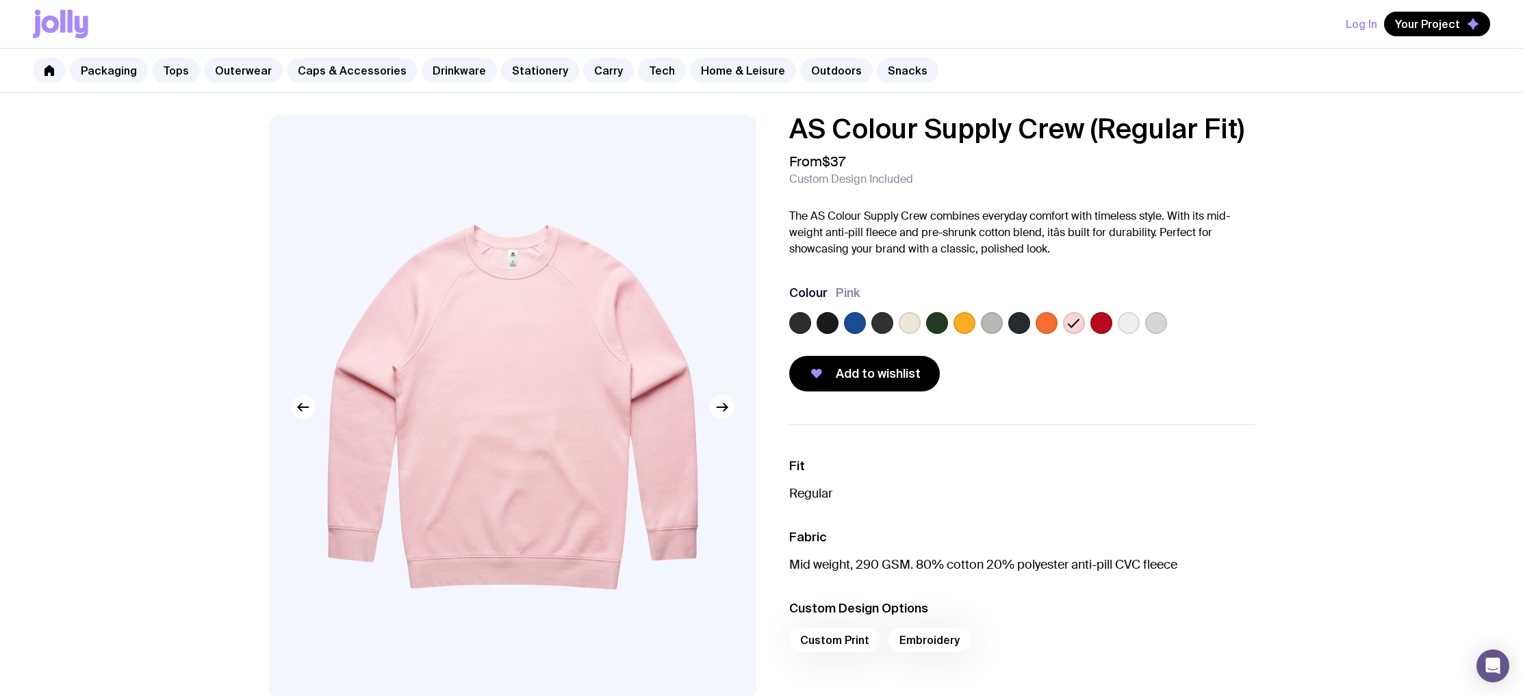
click at [1101, 325] on label at bounding box center [1101, 323] width 22 height 22
click at [0, 0] on input "radio" at bounding box center [0, 0] width 0 height 0
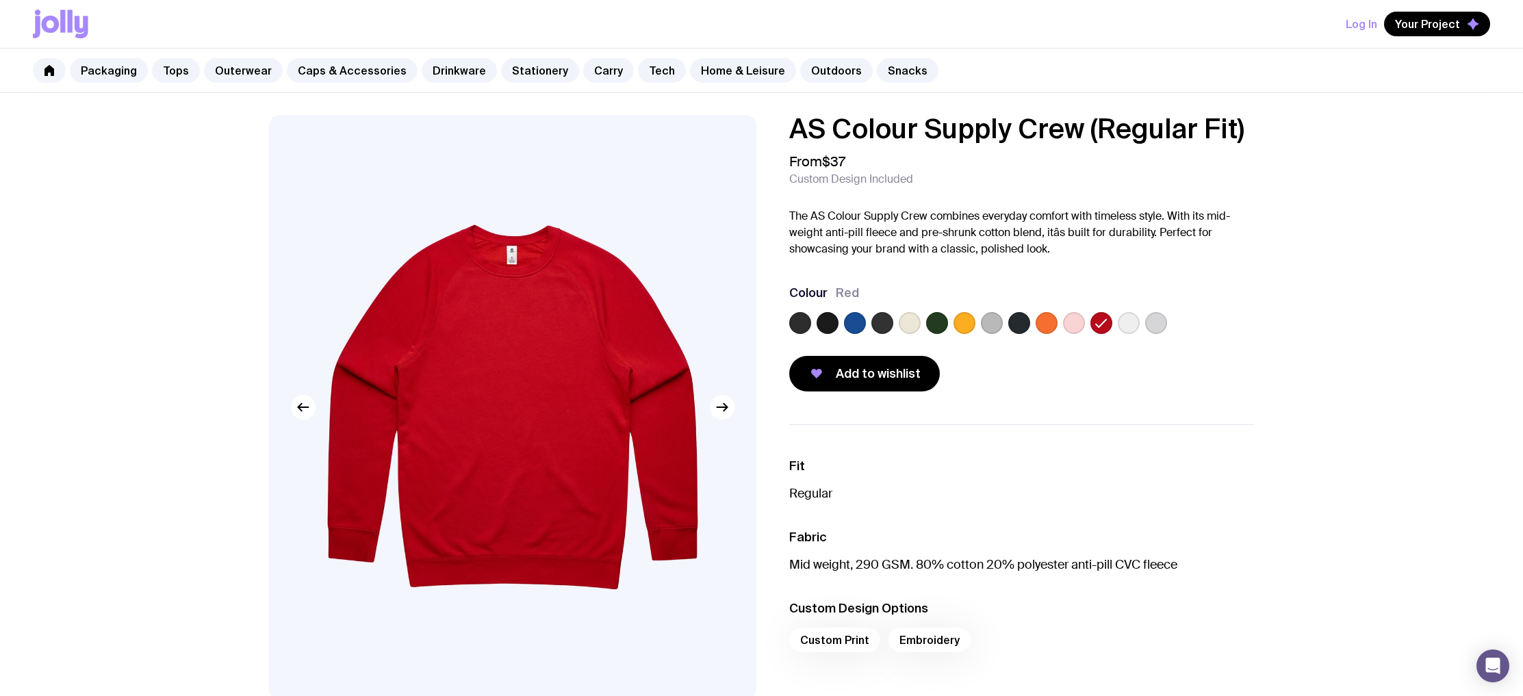
click at [1139, 325] on div at bounding box center [1021, 325] width 465 height 27
click at [1161, 322] on label at bounding box center [1156, 323] width 22 height 22
click at [0, 0] on input "radio" at bounding box center [0, 0] width 0 height 0
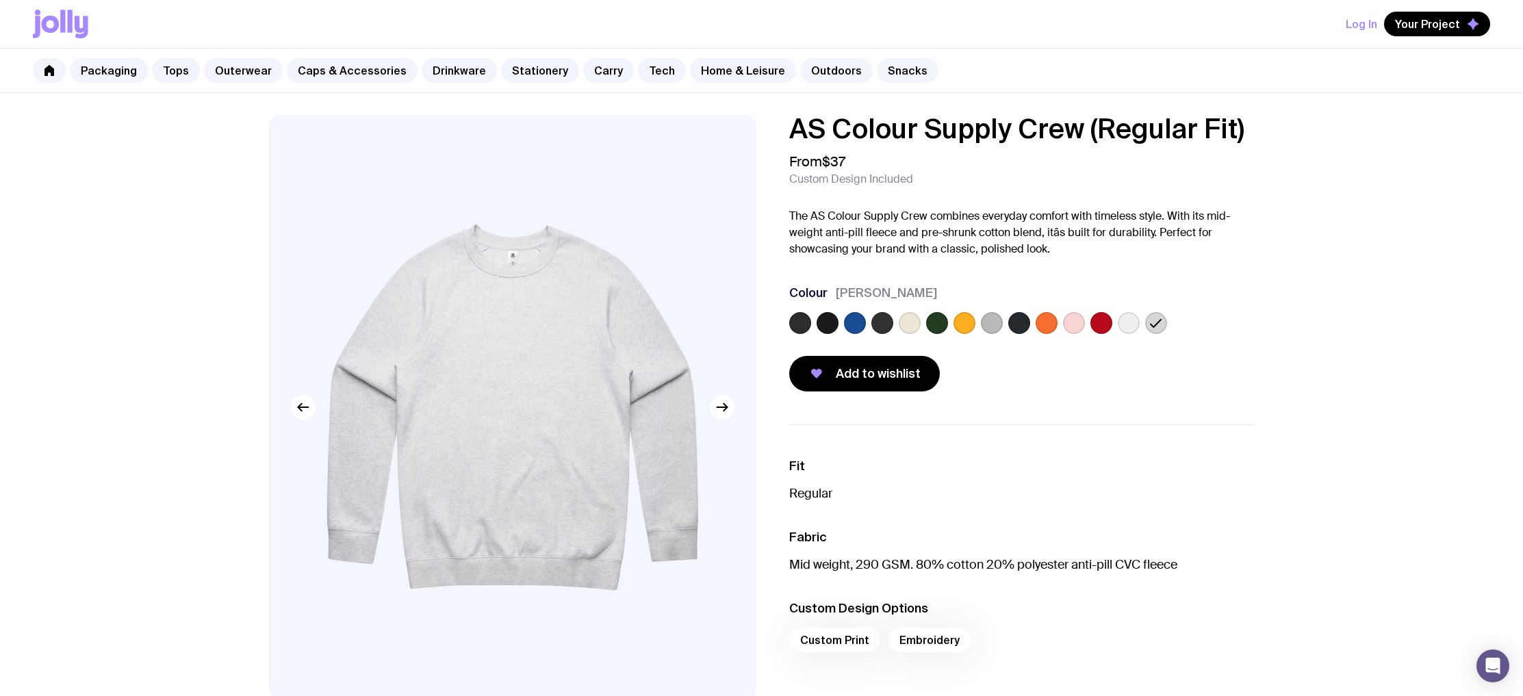
click at [862, 325] on label at bounding box center [855, 323] width 22 height 22
click at [0, 0] on input "radio" at bounding box center [0, 0] width 0 height 0
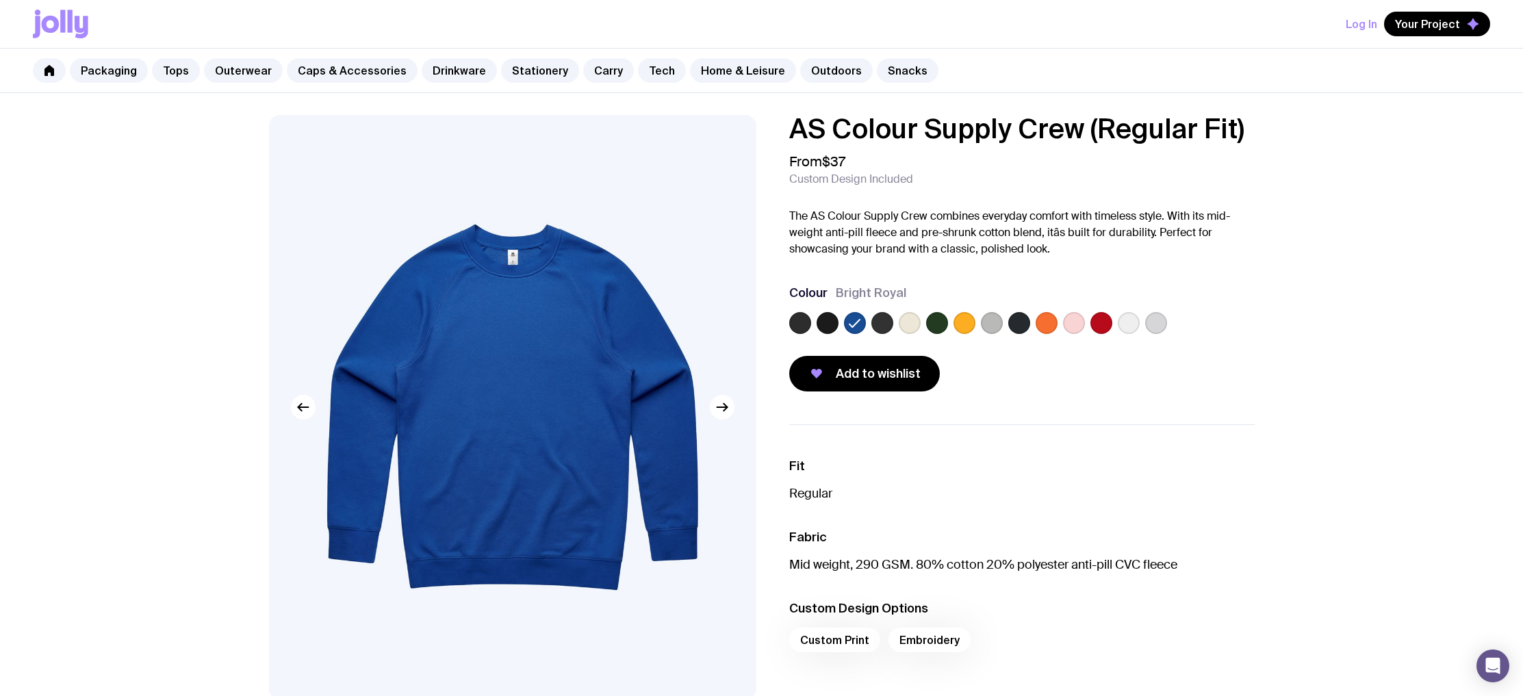
click at [899, 324] on label at bounding box center [910, 323] width 22 height 22
click at [0, 0] on input "radio" at bounding box center [0, 0] width 0 height 0
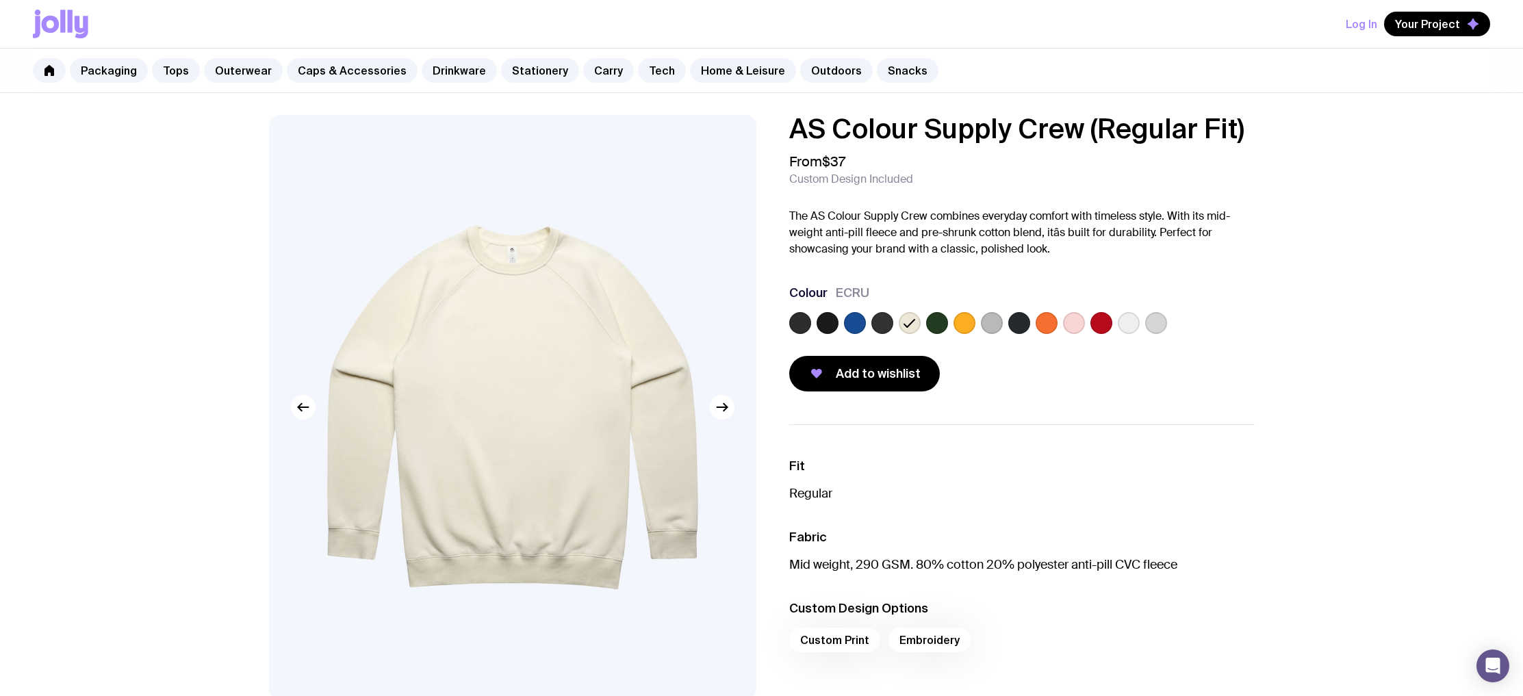
click at [896, 323] on div at bounding box center [1021, 325] width 465 height 27
click at [891, 324] on label at bounding box center [882, 323] width 22 height 22
click at [0, 0] on input "radio" at bounding box center [0, 0] width 0 height 0
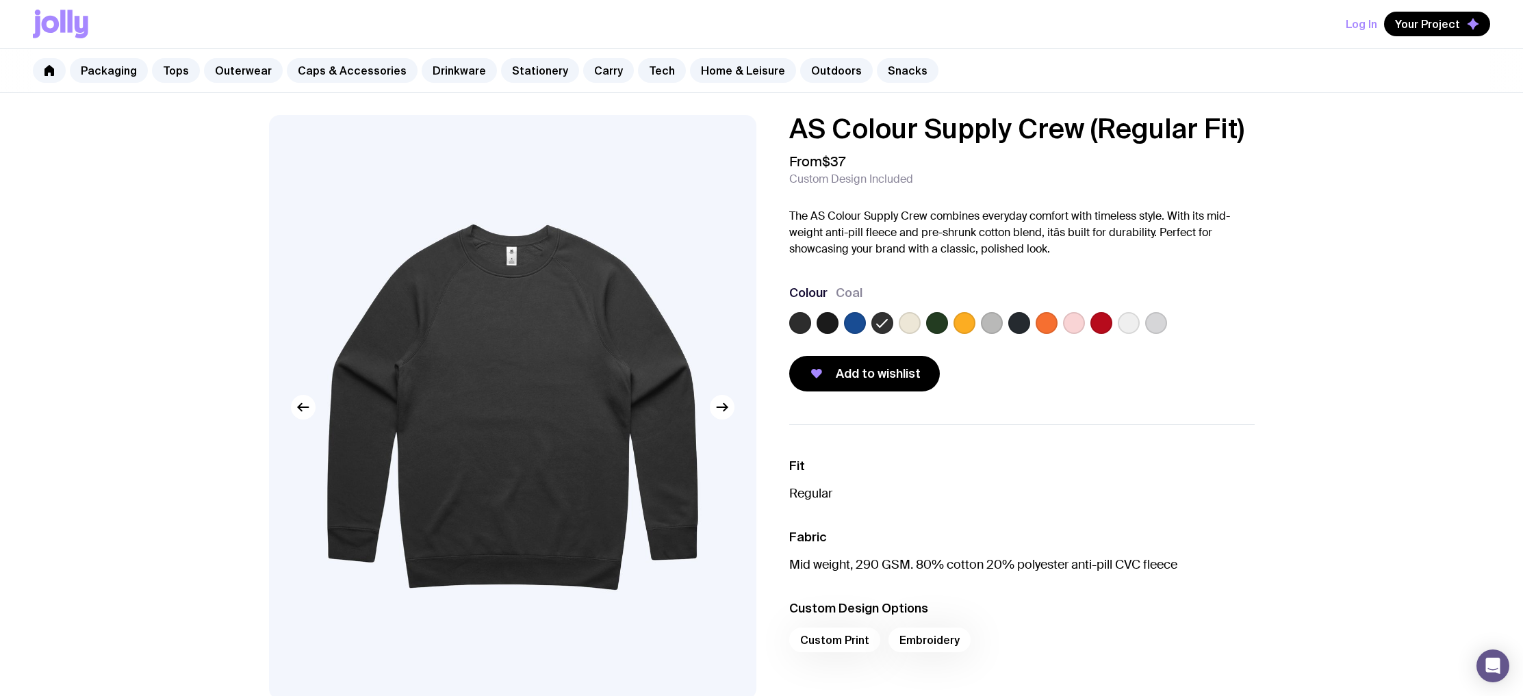
click at [821, 321] on label at bounding box center [827, 323] width 22 height 22
click at [0, 0] on input "radio" at bounding box center [0, 0] width 0 height 0
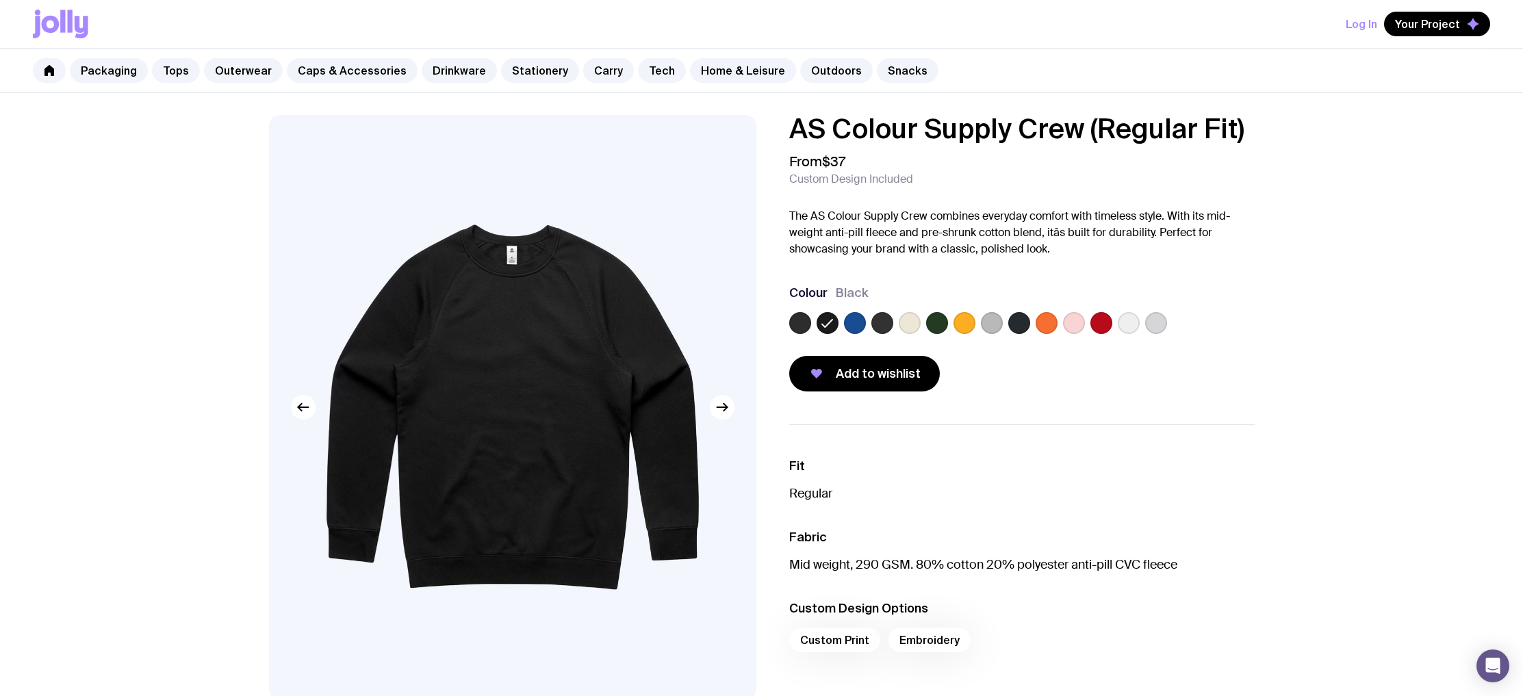
click at [805, 324] on label at bounding box center [800, 323] width 22 height 22
click at [0, 0] on input "radio" at bounding box center [0, 0] width 0 height 0
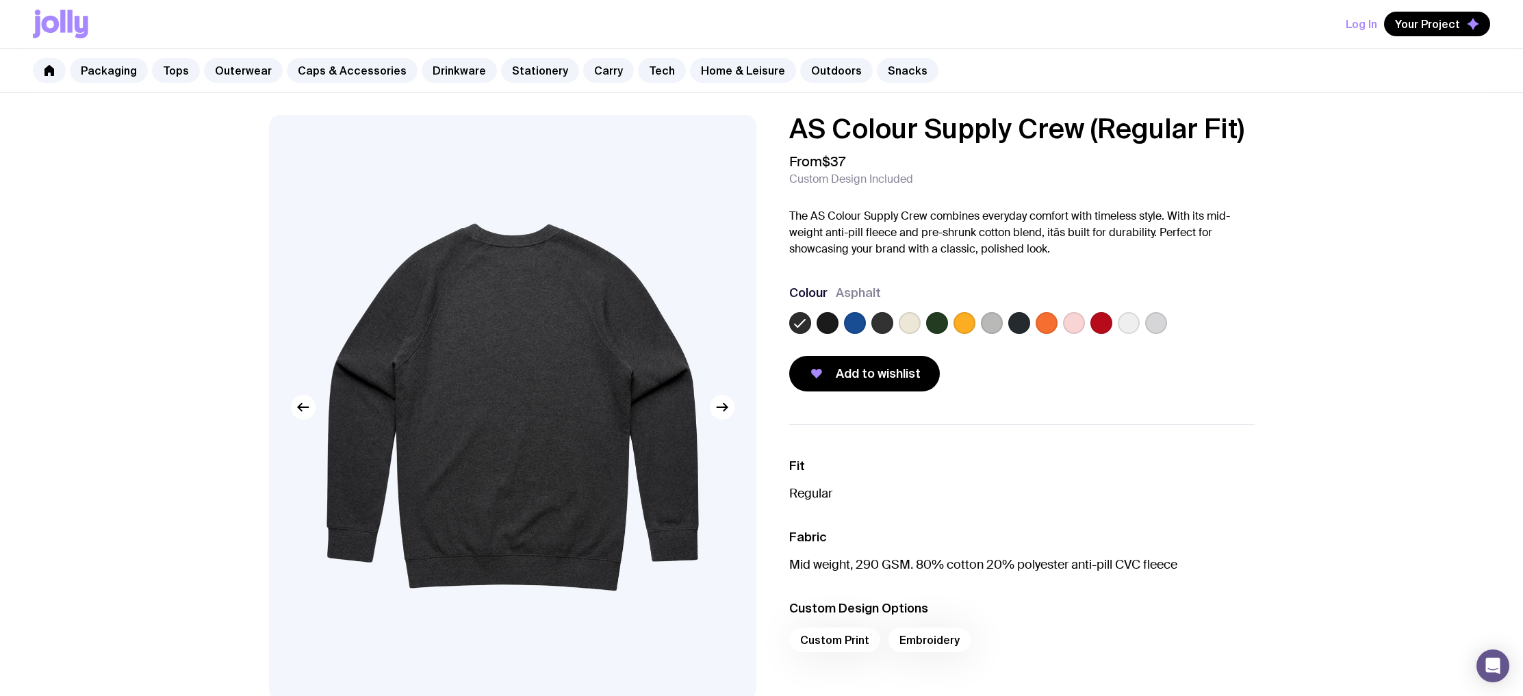
click at [870, 326] on div at bounding box center [1021, 325] width 465 height 27
click at [875, 326] on label at bounding box center [882, 323] width 22 height 22
click at [0, 0] on input "radio" at bounding box center [0, 0] width 0 height 0
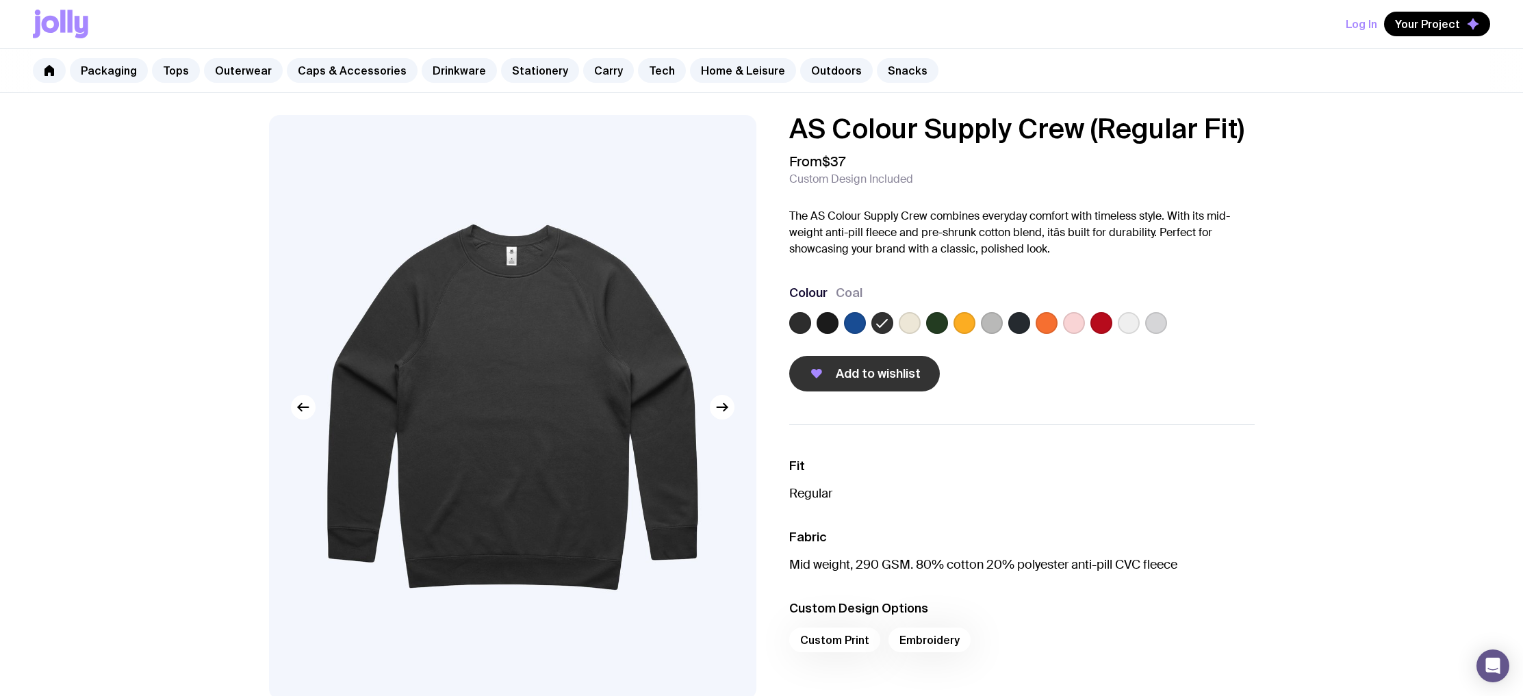
click at [866, 383] on button "Add to wishlist" at bounding box center [864, 374] width 151 height 36
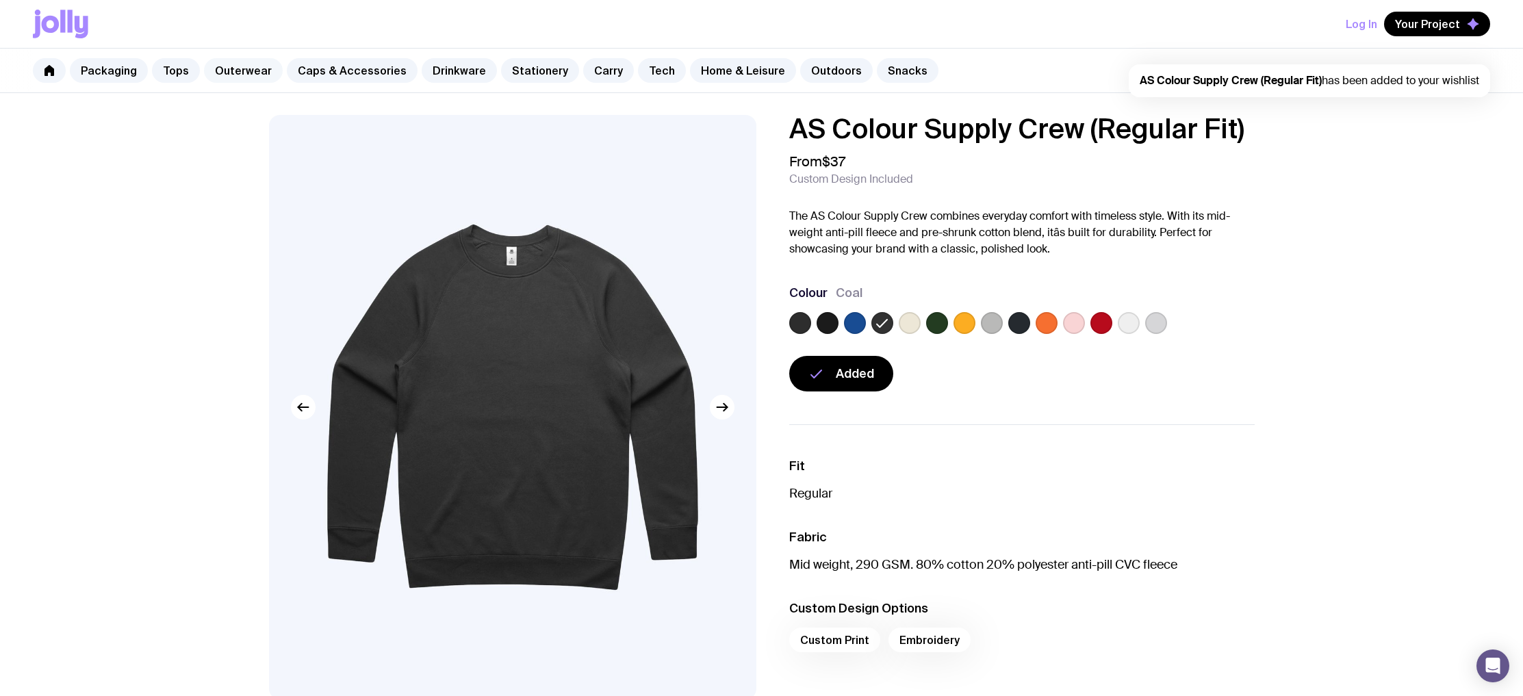
click at [234, 76] on link "Outerwear" at bounding box center [243, 70] width 79 height 25
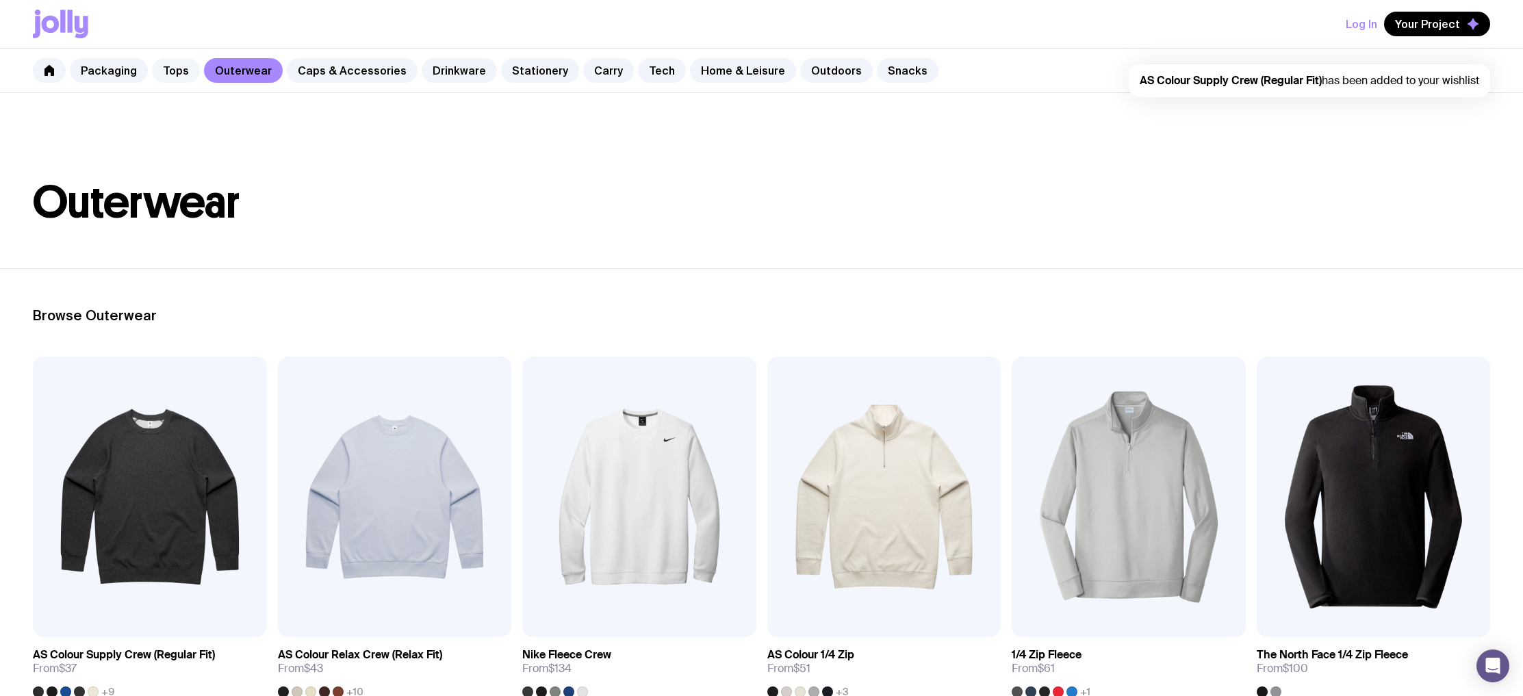
click at [170, 71] on link "Tops" at bounding box center [176, 70] width 48 height 25
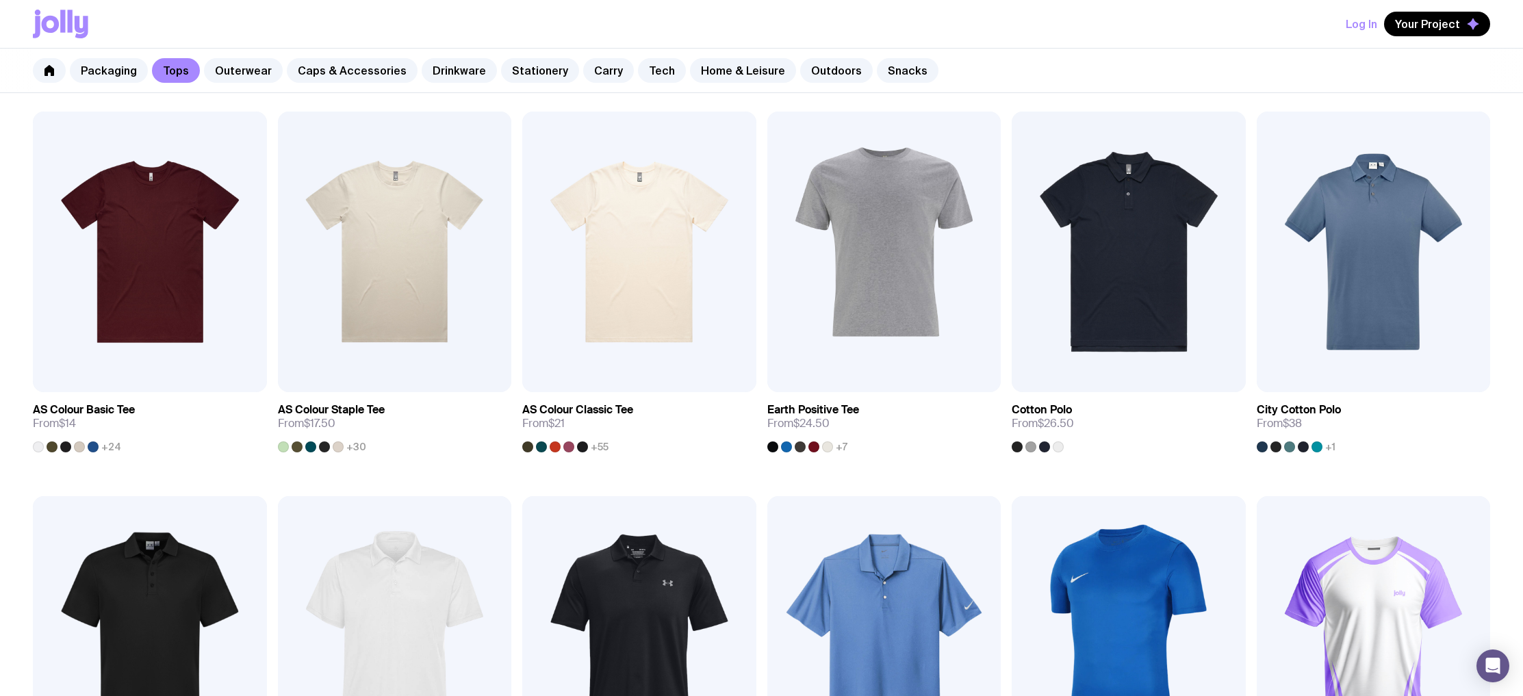
scroll to position [153, 0]
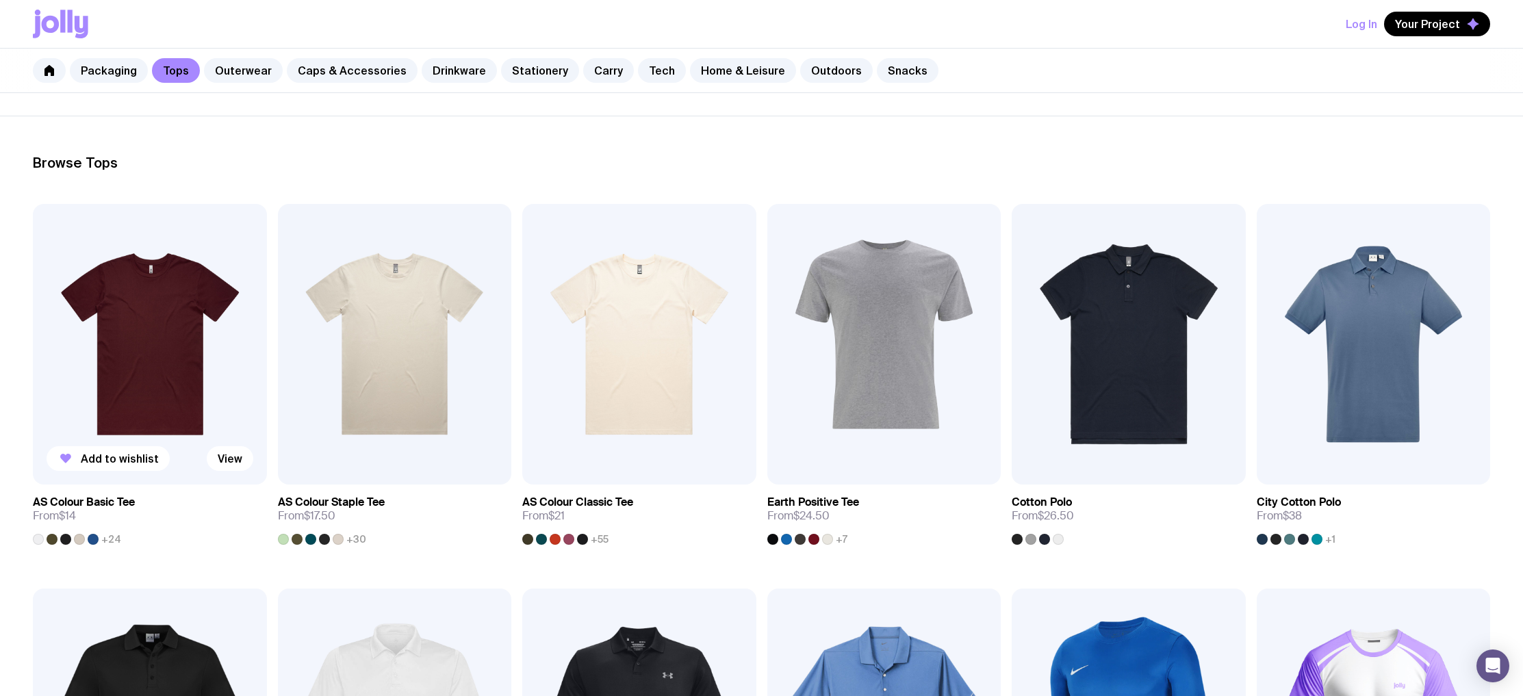
click at [162, 272] on img at bounding box center [150, 344] width 234 height 281
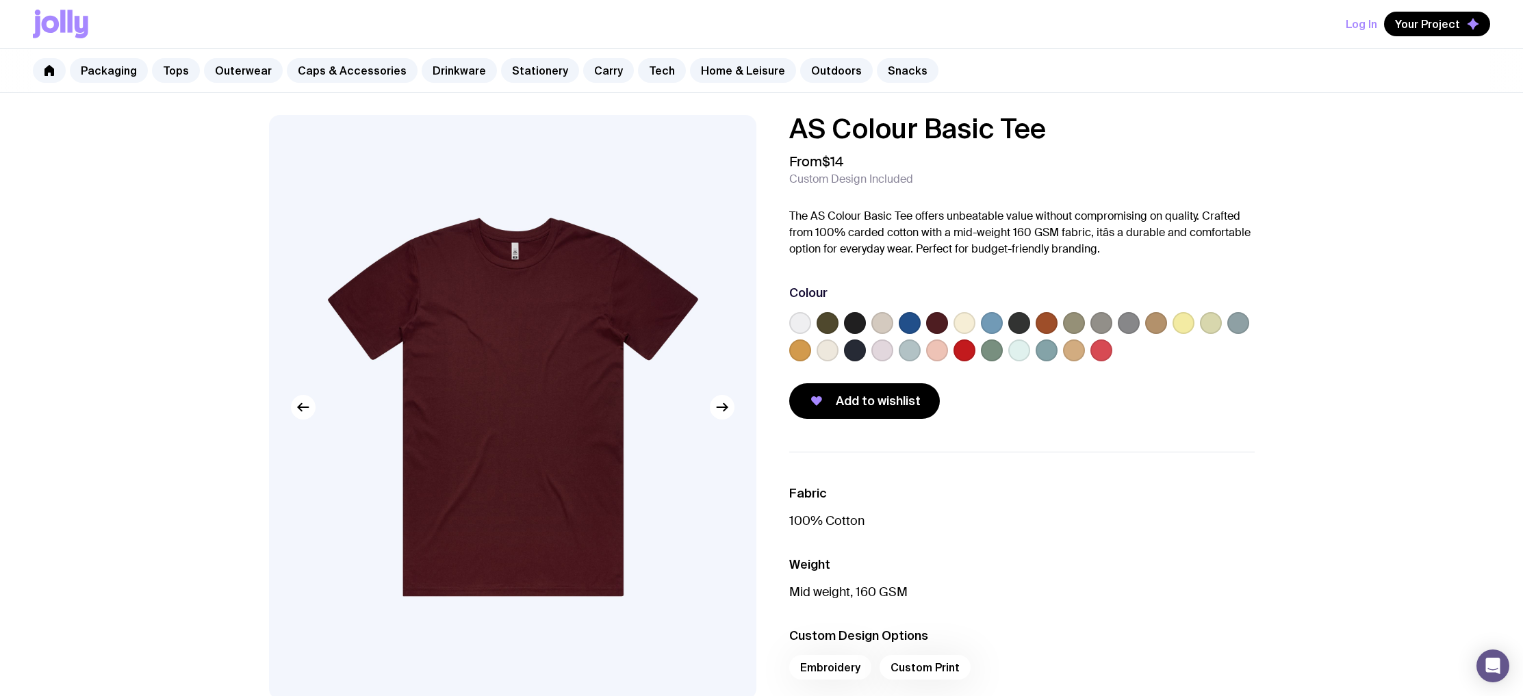
click at [915, 328] on label at bounding box center [910, 323] width 22 height 22
click at [0, 0] on input "radio" at bounding box center [0, 0] width 0 height 0
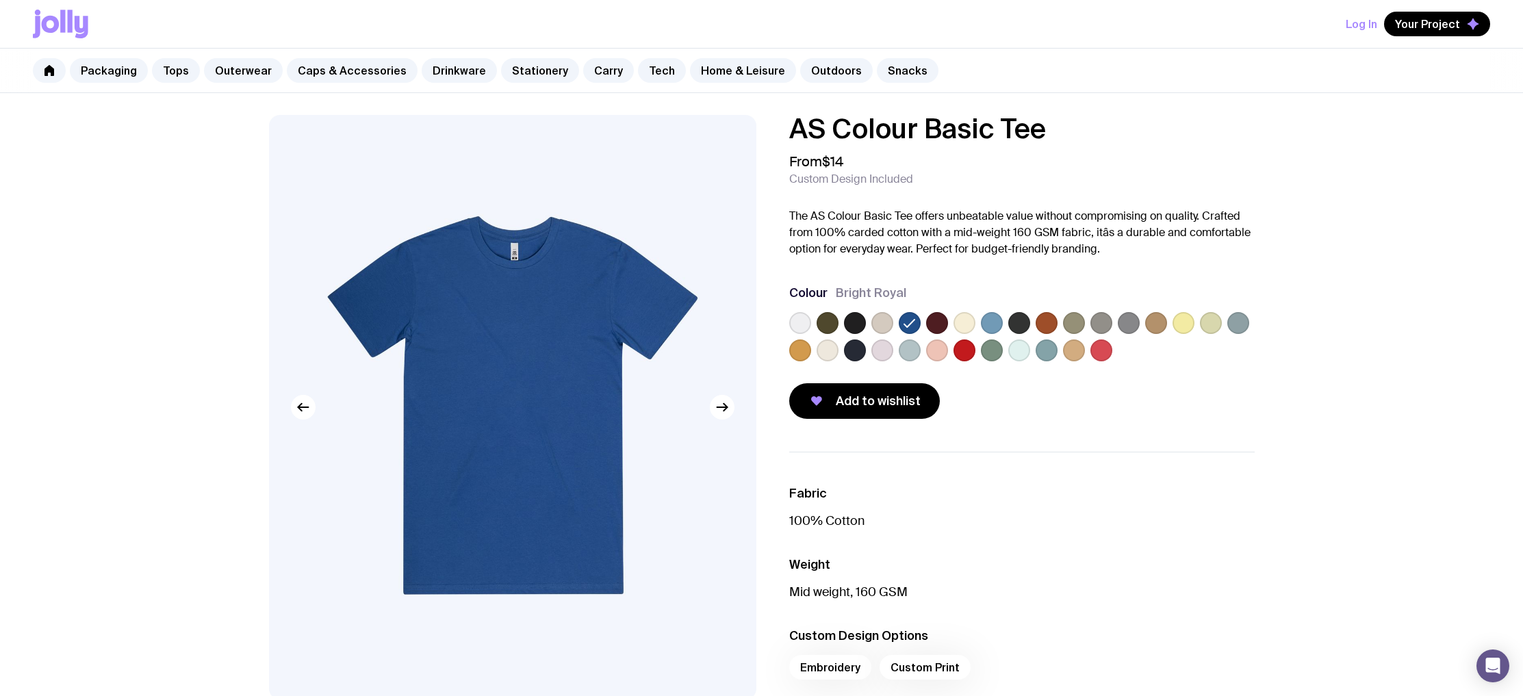
click at [1044, 352] on label at bounding box center [1046, 350] width 22 height 22
click at [0, 0] on input "radio" at bounding box center [0, 0] width 0 height 0
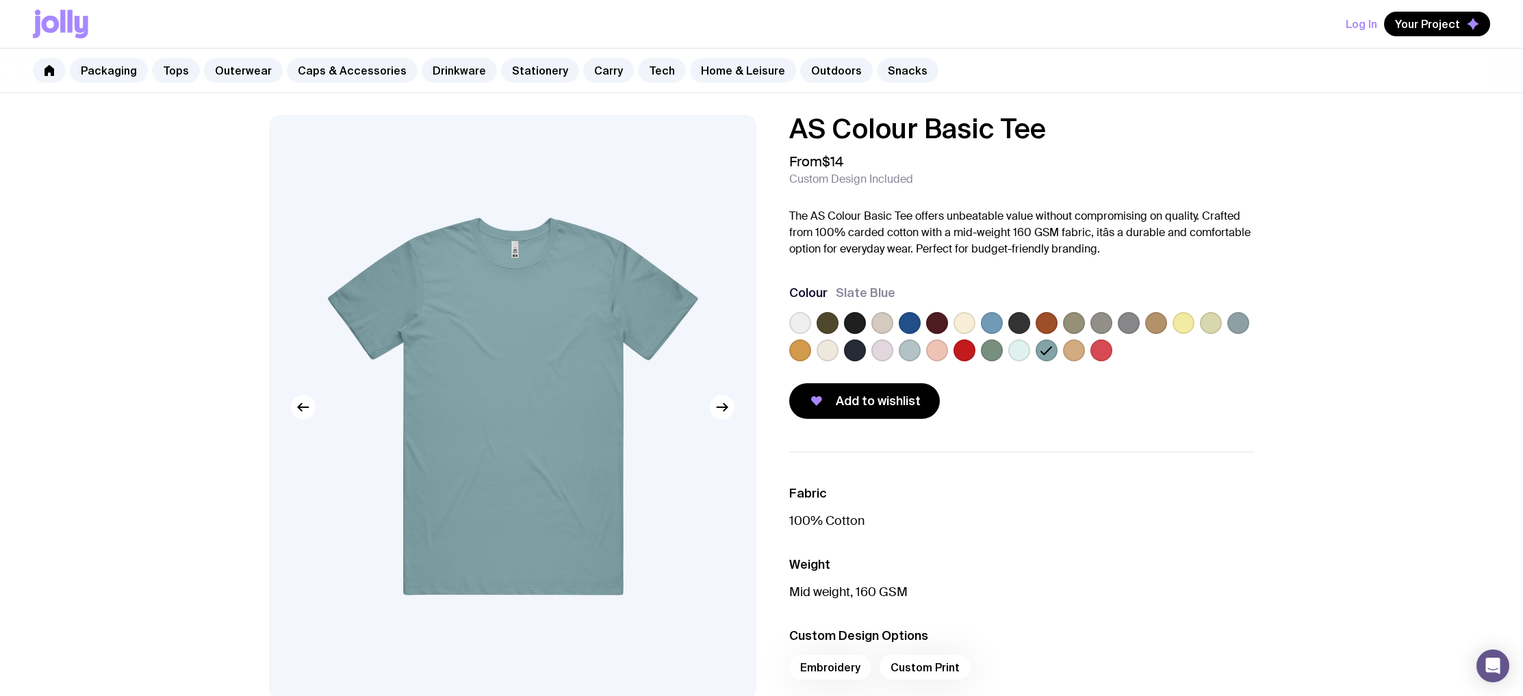
click at [1026, 354] on label at bounding box center [1019, 350] width 22 height 22
click at [0, 0] on input "radio" at bounding box center [0, 0] width 0 height 0
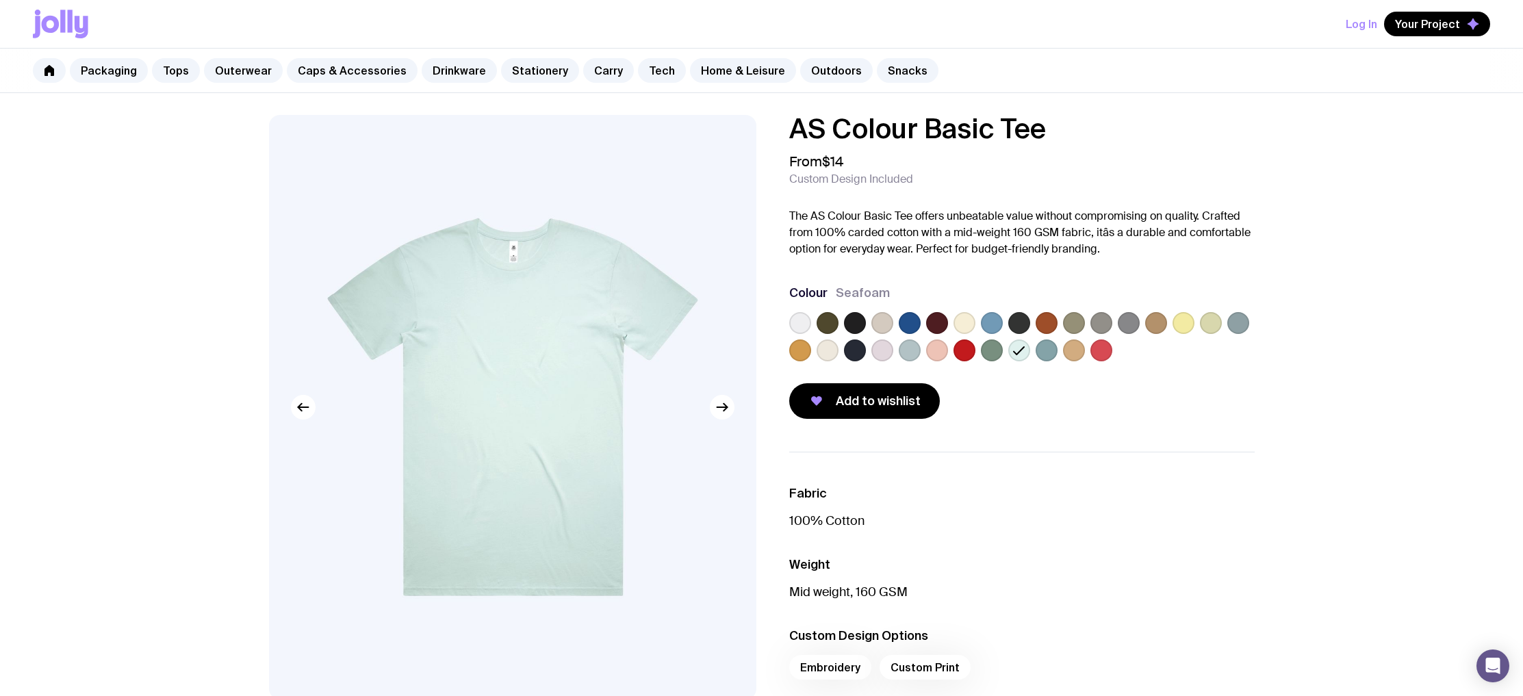
click at [909, 359] on label at bounding box center [910, 350] width 22 height 22
click at [0, 0] on input "radio" at bounding box center [0, 0] width 0 height 0
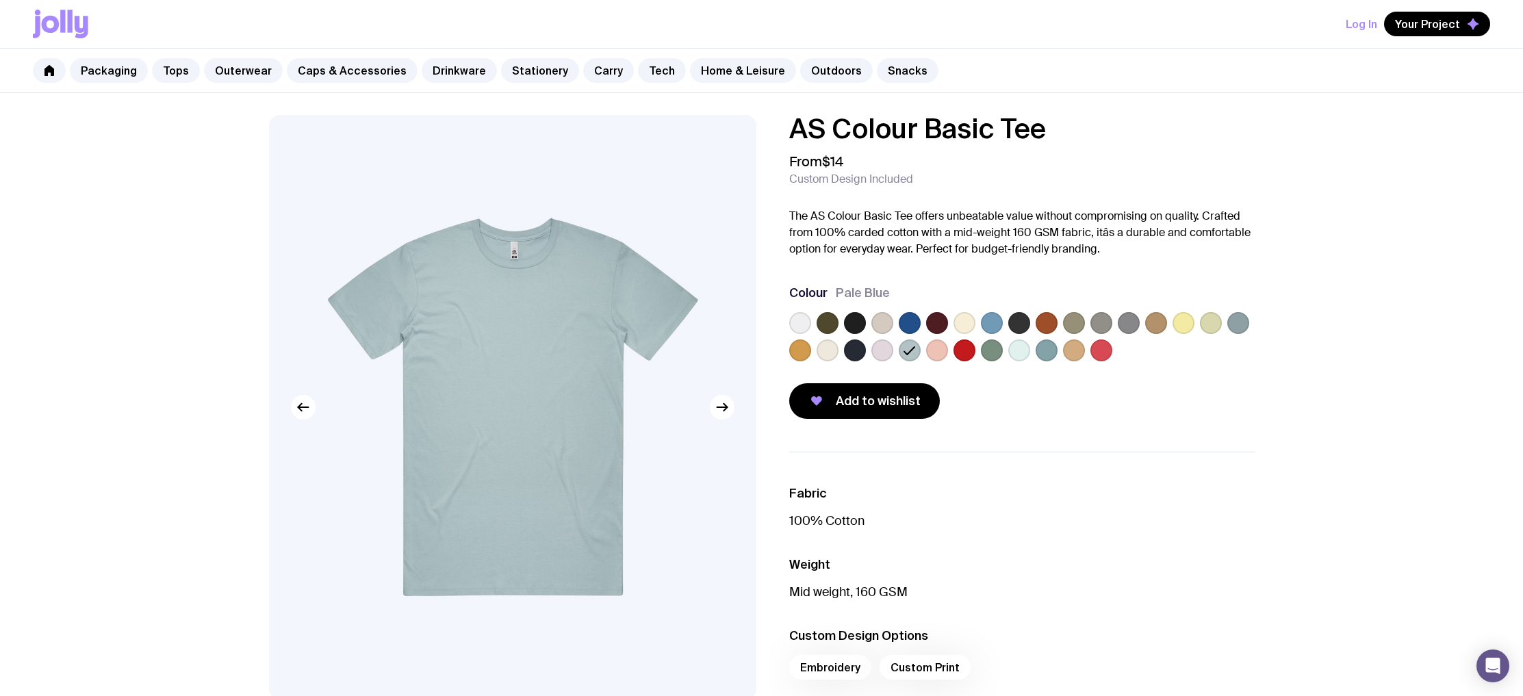
click at [866, 359] on div at bounding box center [1021, 339] width 465 height 55
click at [881, 349] on label at bounding box center [882, 350] width 22 height 22
click at [0, 0] on input "radio" at bounding box center [0, 0] width 0 height 0
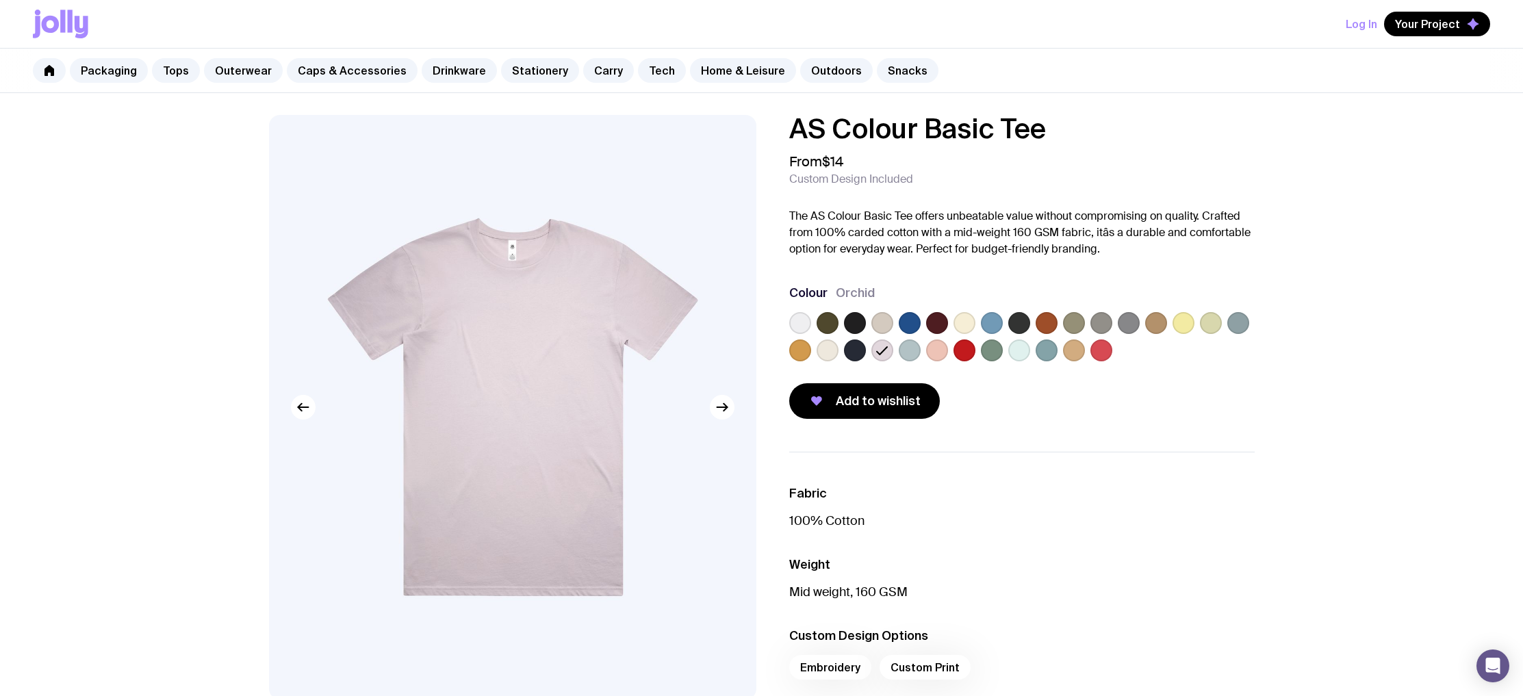
click at [822, 328] on label at bounding box center [827, 323] width 22 height 22
click at [0, 0] on input "radio" at bounding box center [0, 0] width 0 height 0
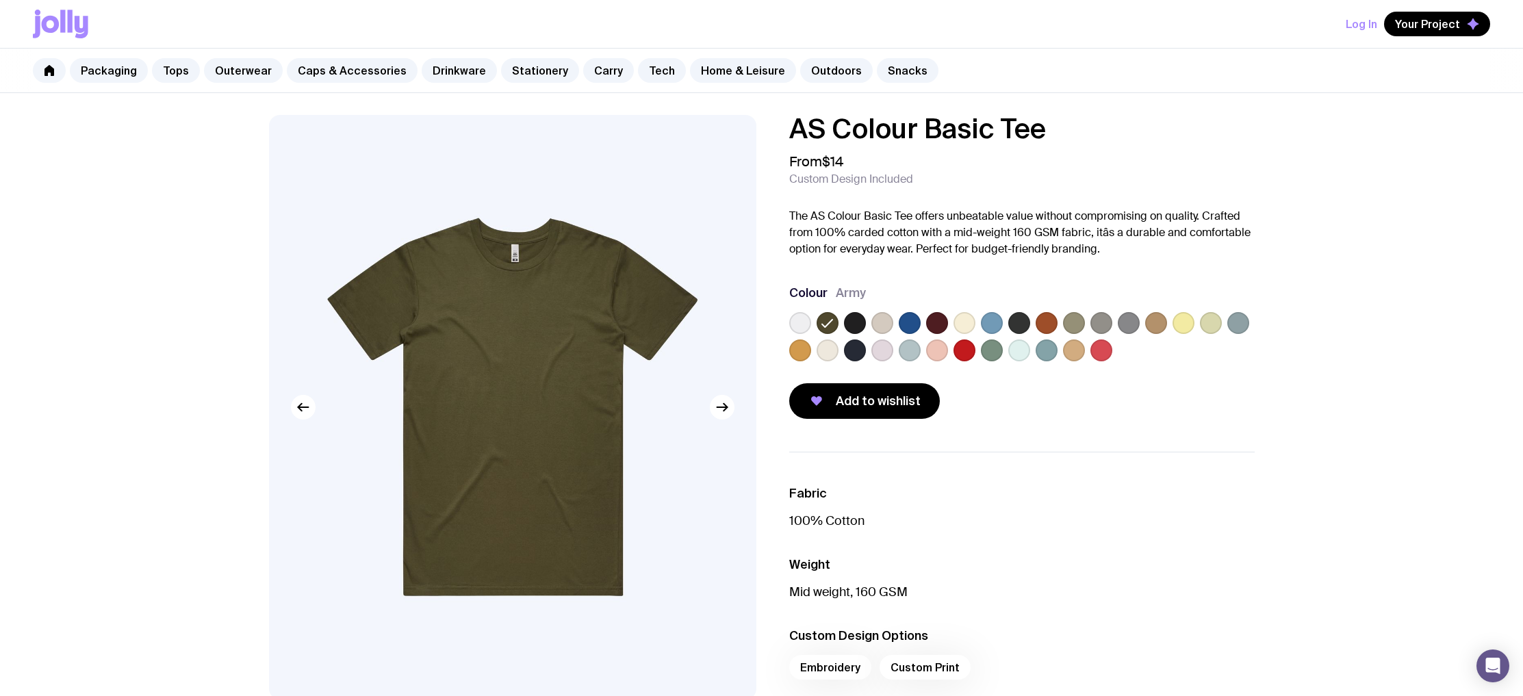
click at [858, 322] on label at bounding box center [855, 323] width 22 height 22
click at [0, 0] on input "radio" at bounding box center [0, 0] width 0 height 0
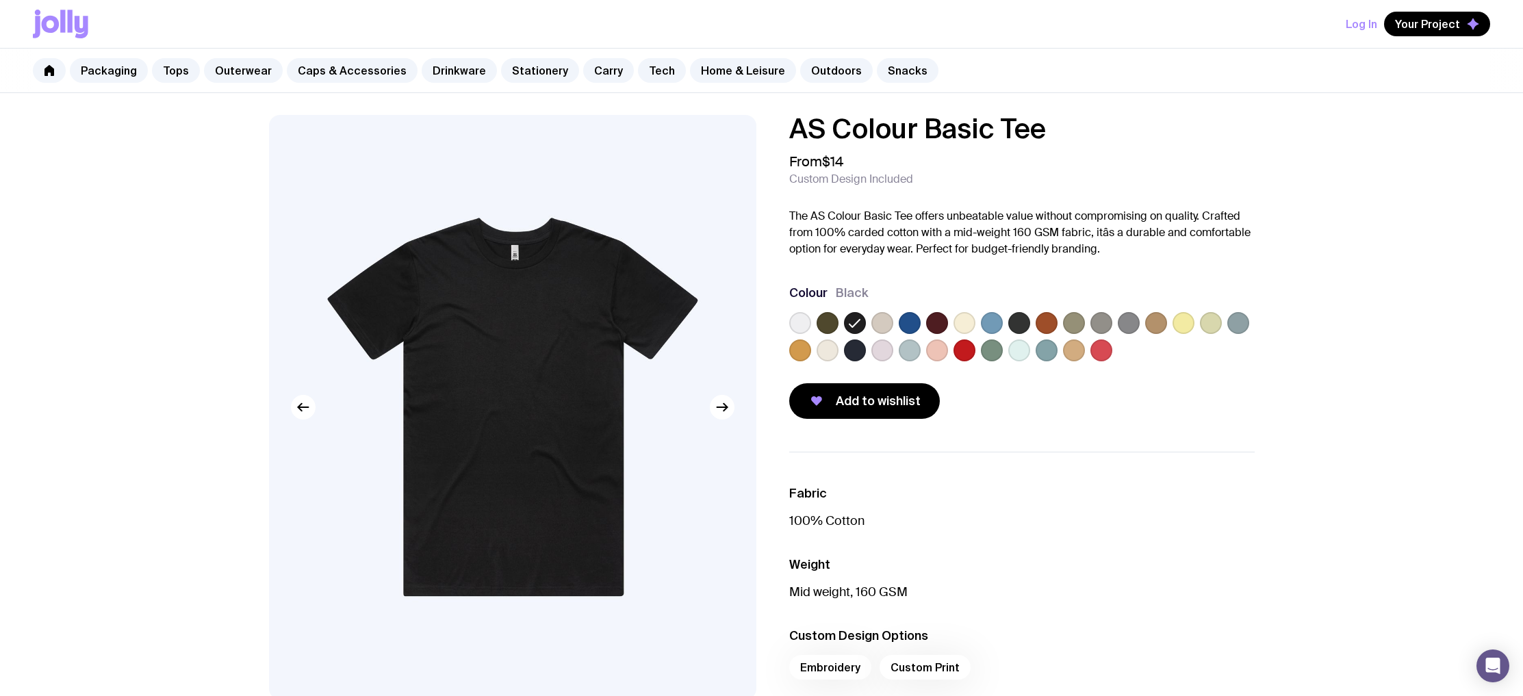
click at [883, 321] on label at bounding box center [882, 323] width 22 height 22
click at [0, 0] on input "radio" at bounding box center [0, 0] width 0 height 0
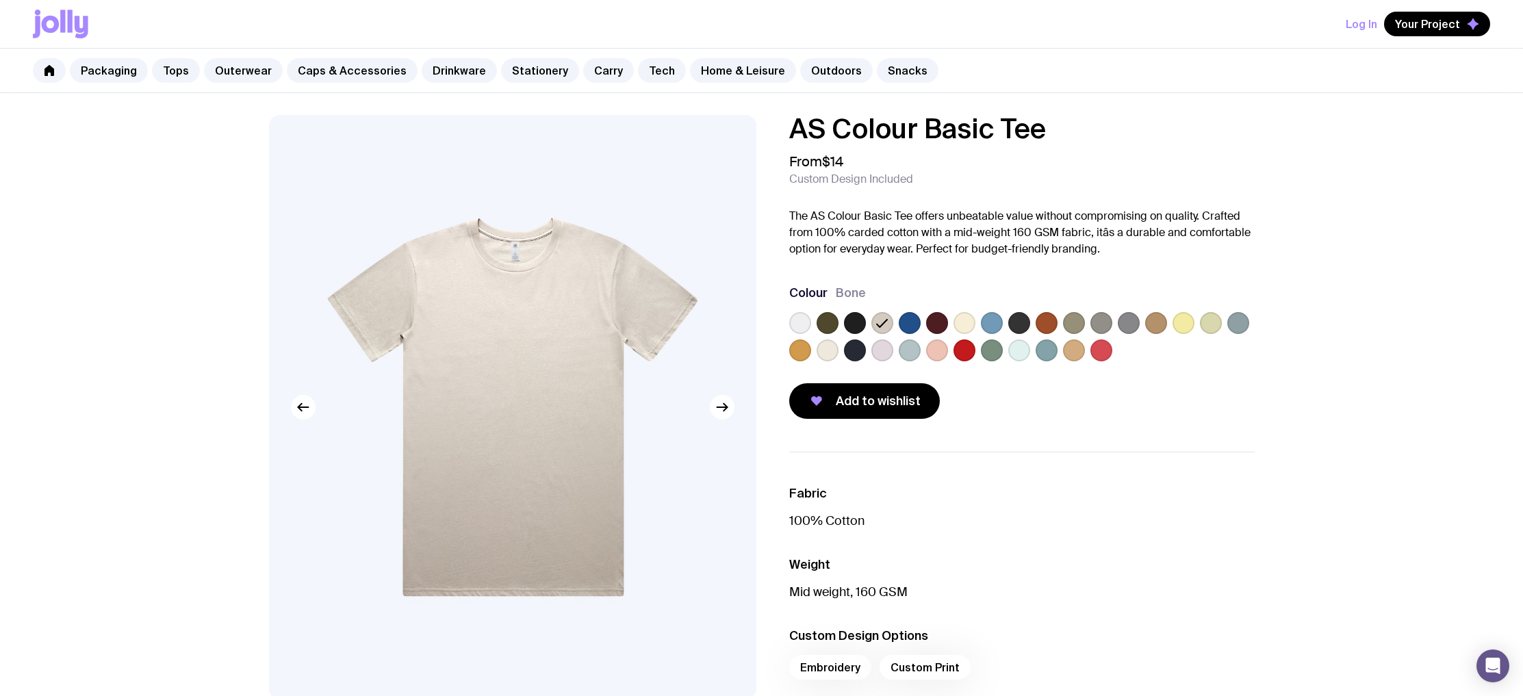
click at [1239, 322] on label at bounding box center [1238, 323] width 22 height 22
click at [0, 0] on input "radio" at bounding box center [0, 0] width 0 height 0
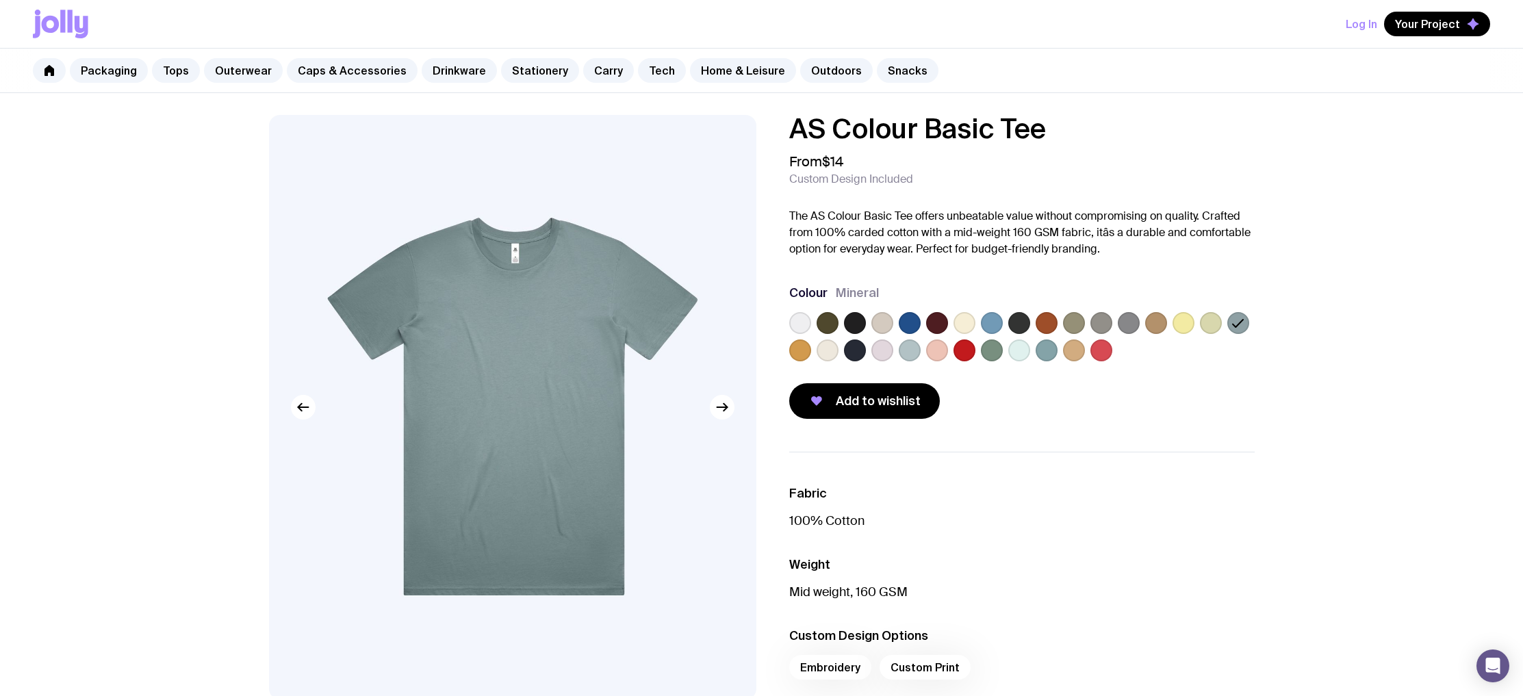
click at [1212, 324] on label at bounding box center [1211, 323] width 22 height 22
click at [0, 0] on input "radio" at bounding box center [0, 0] width 0 height 0
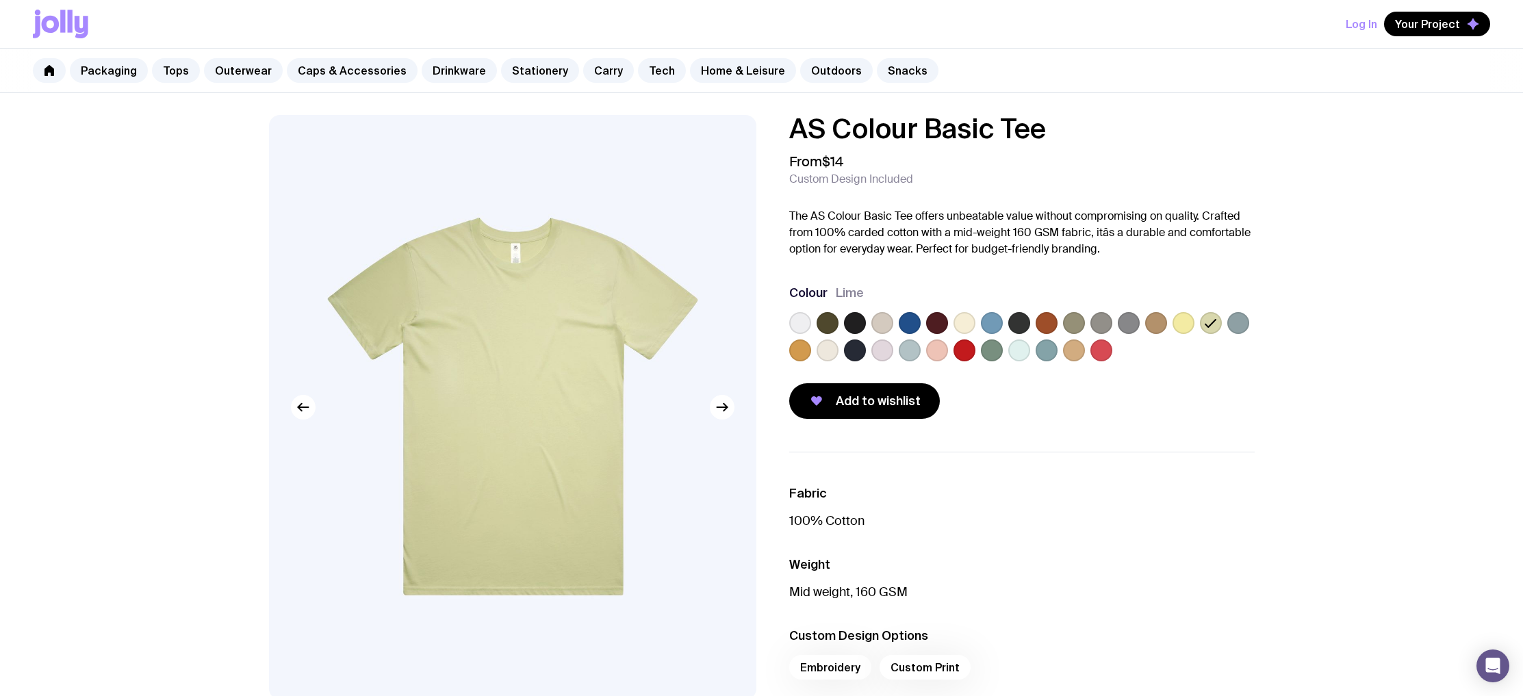
click at [1184, 324] on label at bounding box center [1183, 323] width 22 height 22
click at [0, 0] on input "radio" at bounding box center [0, 0] width 0 height 0
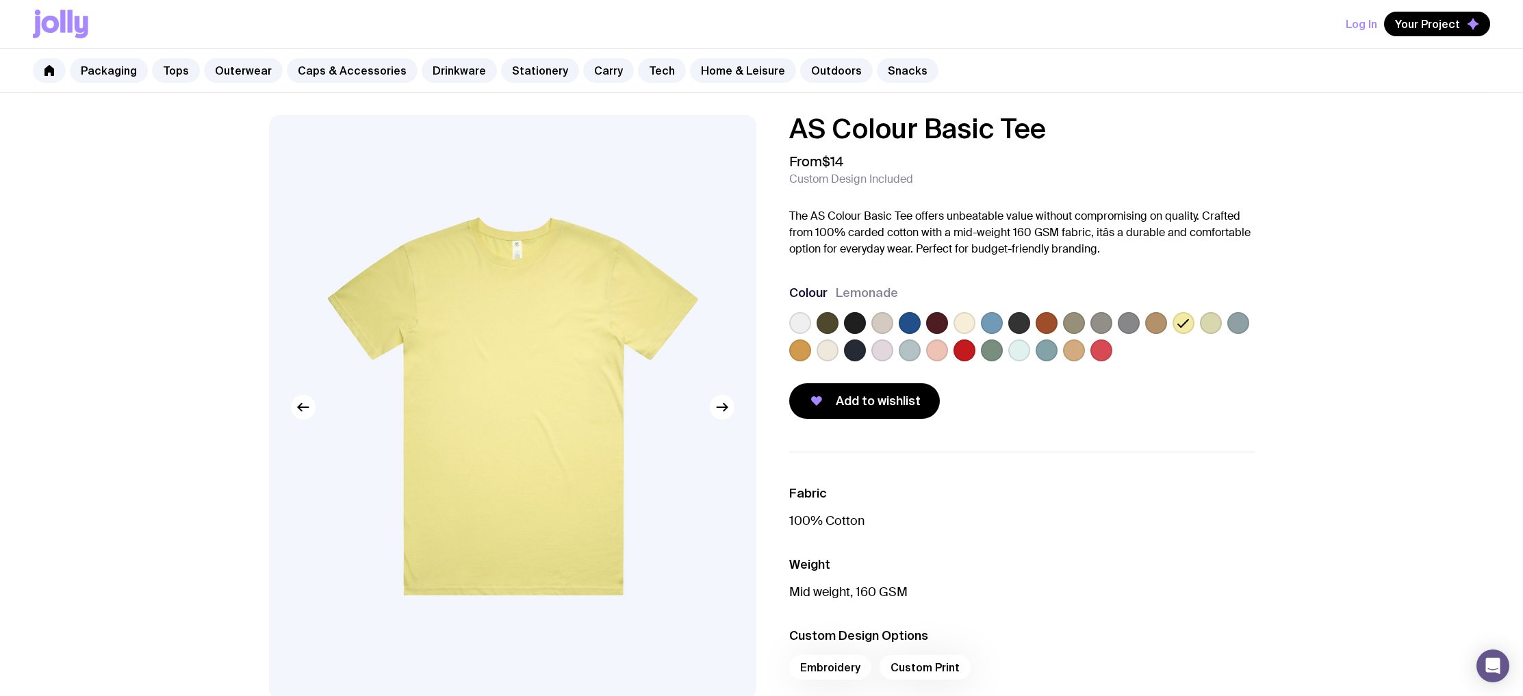
click at [1135, 324] on label at bounding box center [1129, 323] width 22 height 22
click at [0, 0] on input "radio" at bounding box center [0, 0] width 0 height 0
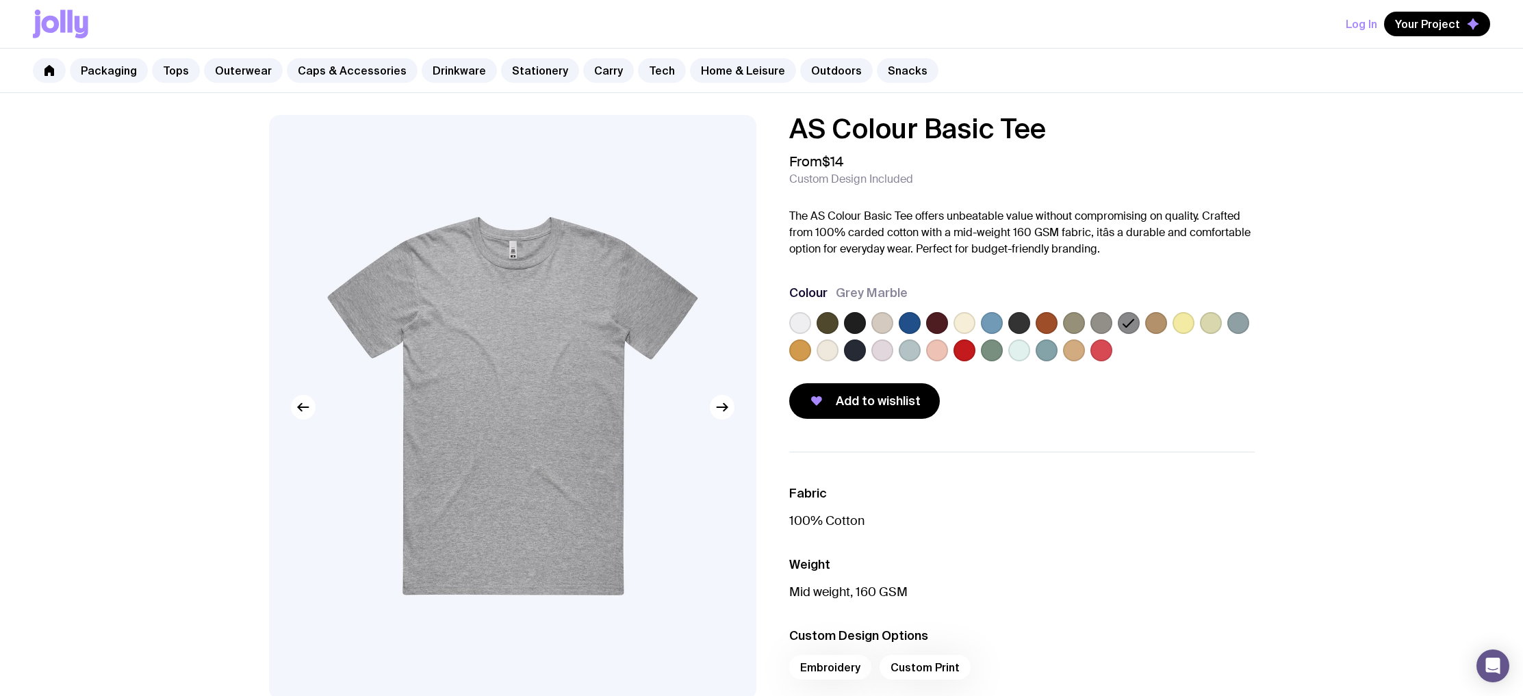
click at [1102, 324] on label at bounding box center [1101, 323] width 22 height 22
click at [0, 0] on input "radio" at bounding box center [0, 0] width 0 height 0
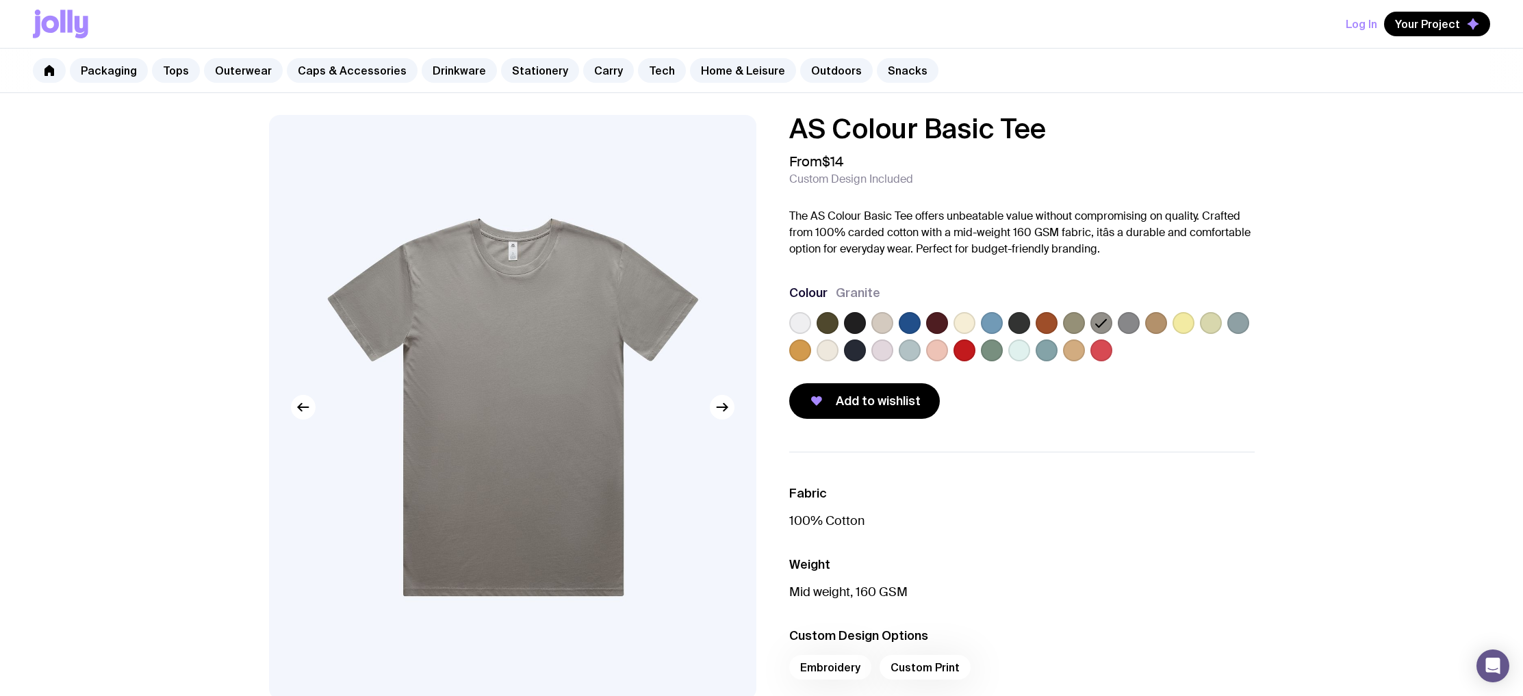
click at [1076, 325] on label at bounding box center [1074, 323] width 22 height 22
click at [0, 0] on input "radio" at bounding box center [0, 0] width 0 height 0
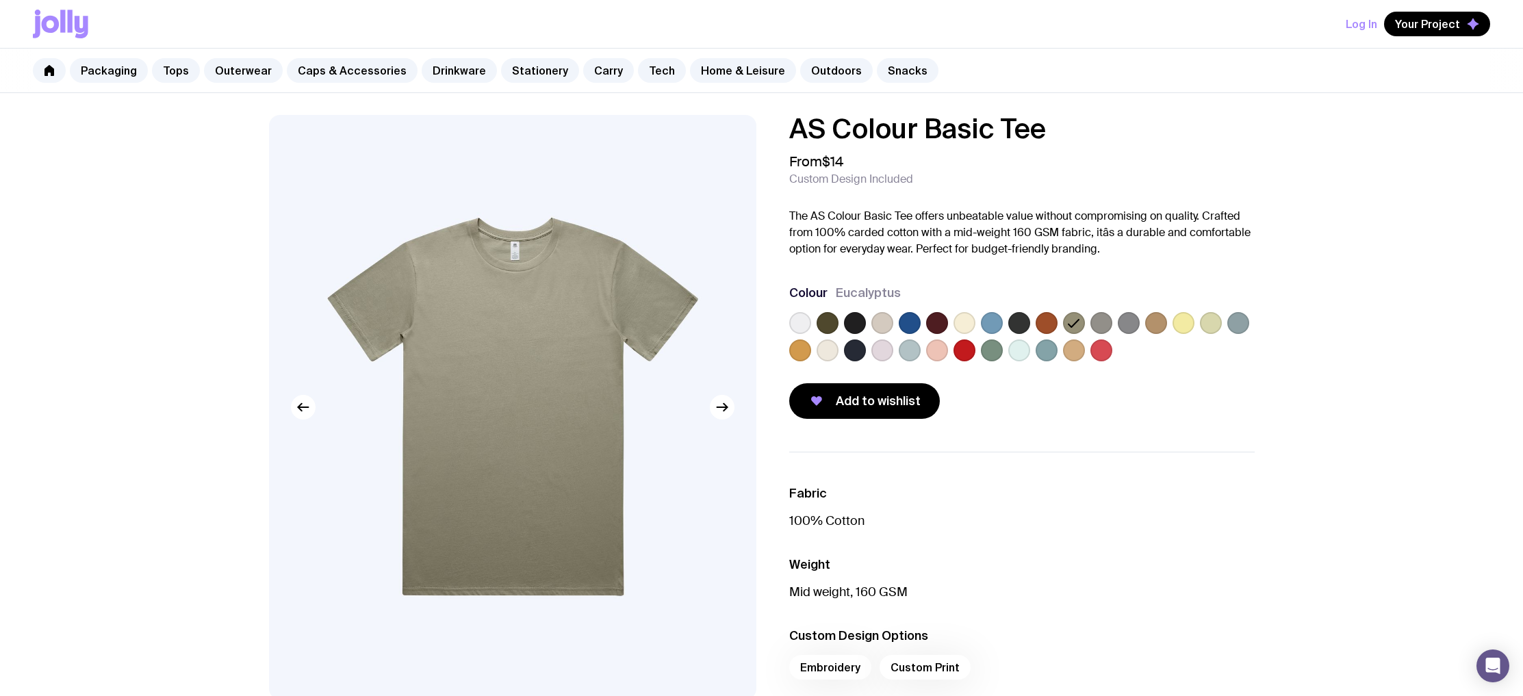
click at [1039, 328] on label at bounding box center [1046, 323] width 22 height 22
click at [0, 0] on input "radio" at bounding box center [0, 0] width 0 height 0
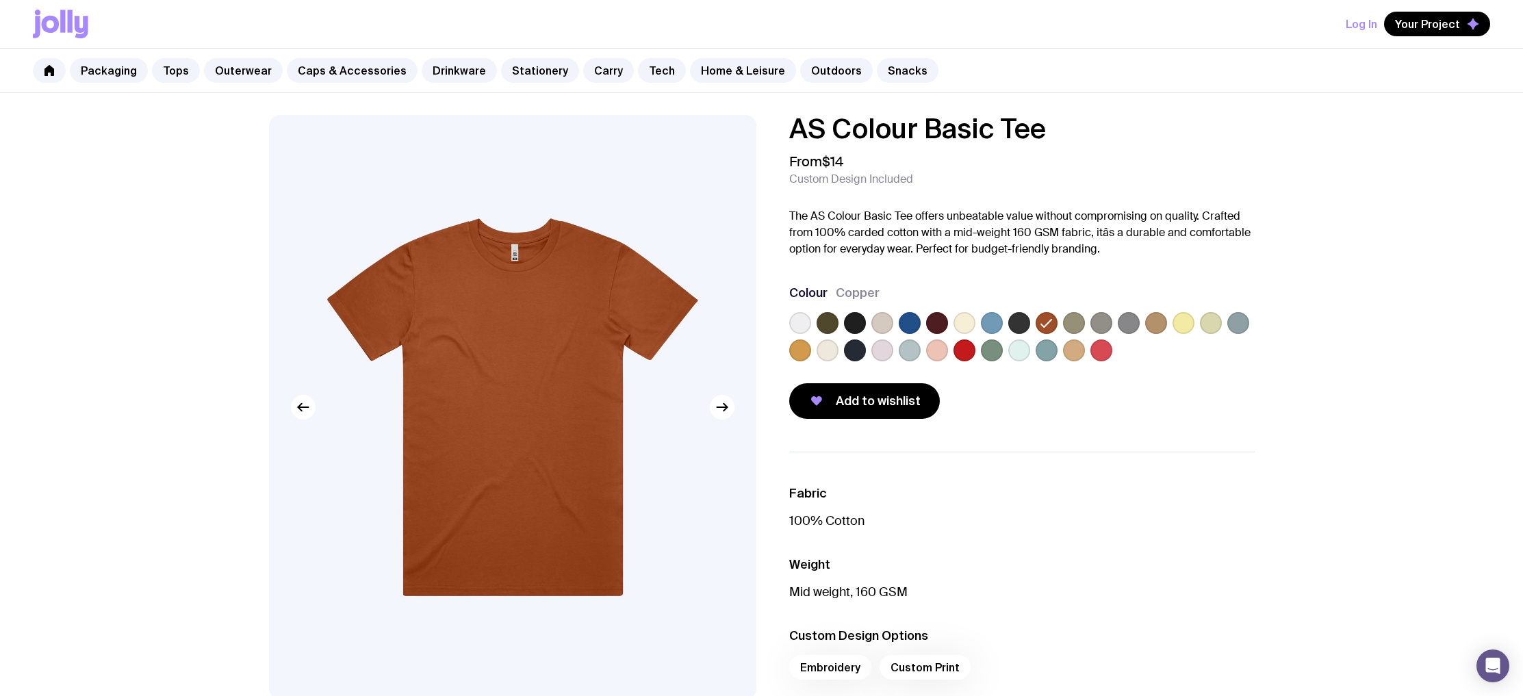
click at [877, 355] on label at bounding box center [882, 350] width 22 height 22
click at [0, 0] on input "radio" at bounding box center [0, 0] width 0 height 0
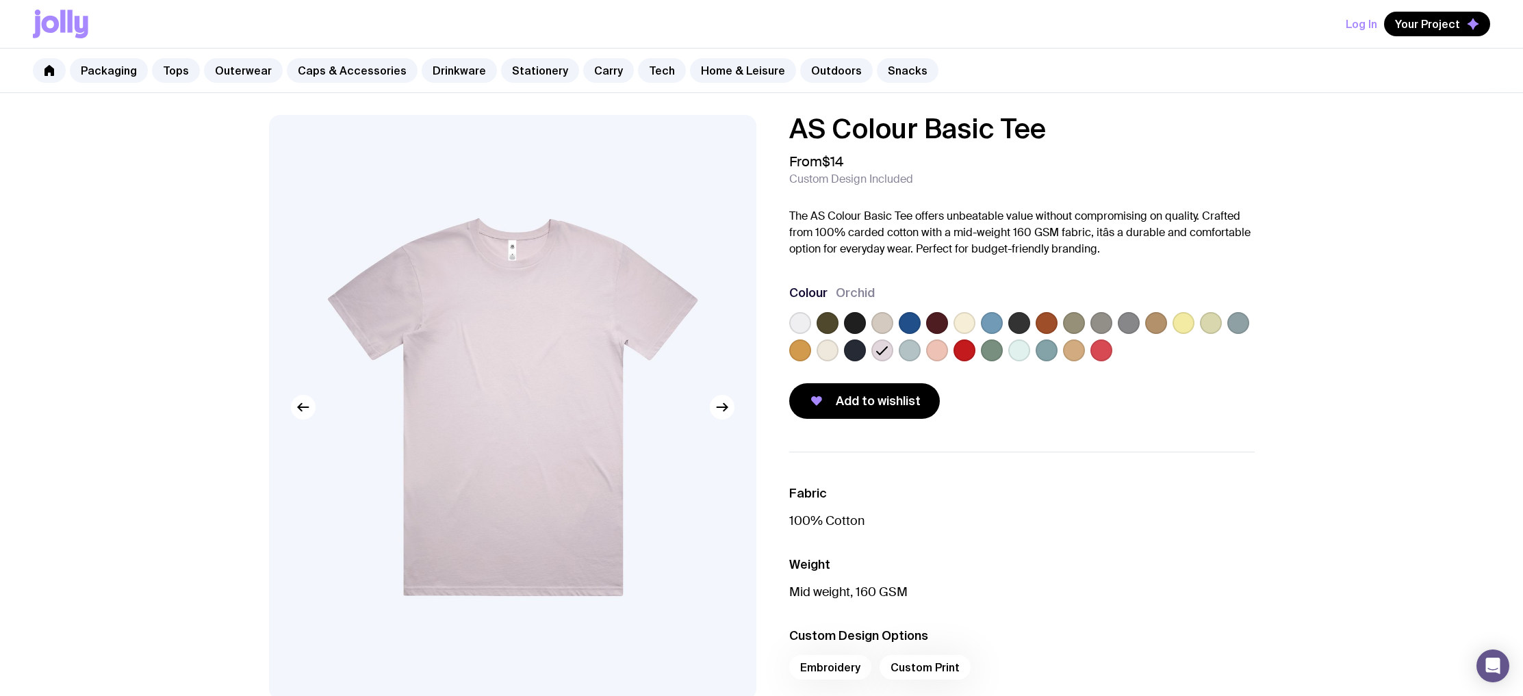
click at [850, 355] on label at bounding box center [855, 350] width 22 height 22
click at [0, 0] on input "radio" at bounding box center [0, 0] width 0 height 0
click at [844, 357] on div at bounding box center [855, 350] width 22 height 22
click at [836, 354] on label at bounding box center [827, 350] width 22 height 22
click at [0, 0] on input "radio" at bounding box center [0, 0] width 0 height 0
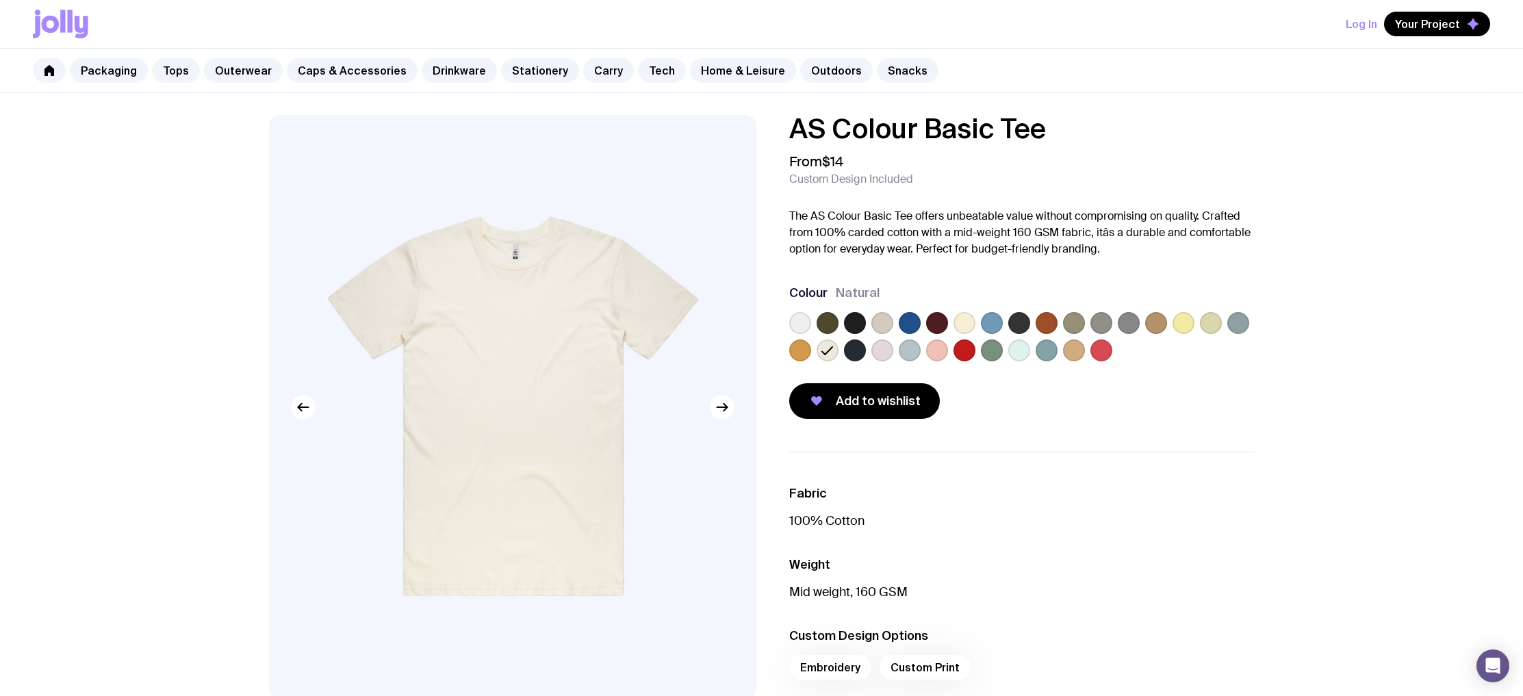
click at [862, 356] on label at bounding box center [855, 350] width 22 height 22
click at [0, 0] on input "radio" at bounding box center [0, 0] width 0 height 0
click at [844, 352] on div at bounding box center [855, 350] width 22 height 22
click at [818, 353] on label at bounding box center [827, 350] width 22 height 22
click at [0, 0] on input "radio" at bounding box center [0, 0] width 0 height 0
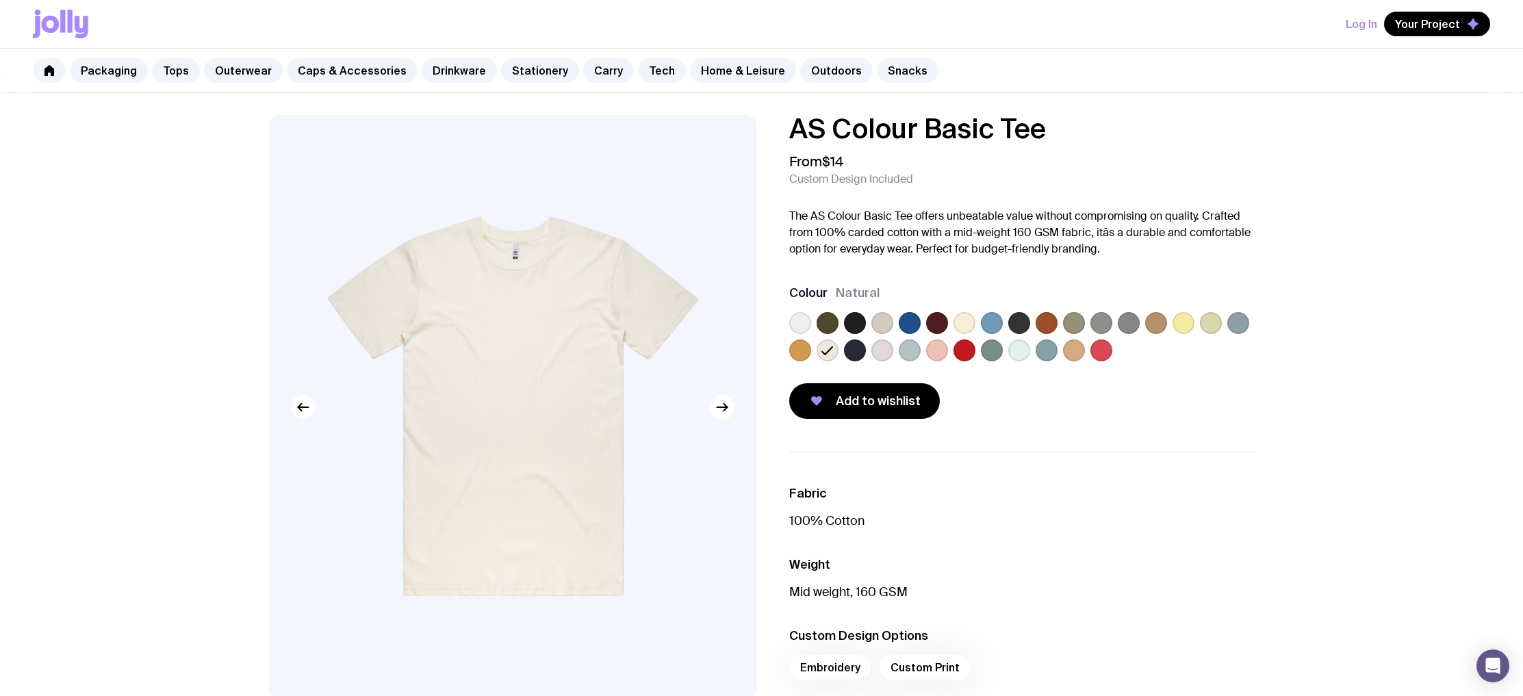
click at [852, 332] on label at bounding box center [855, 323] width 22 height 22
click at [0, 0] on input "radio" at bounding box center [0, 0] width 0 height 0
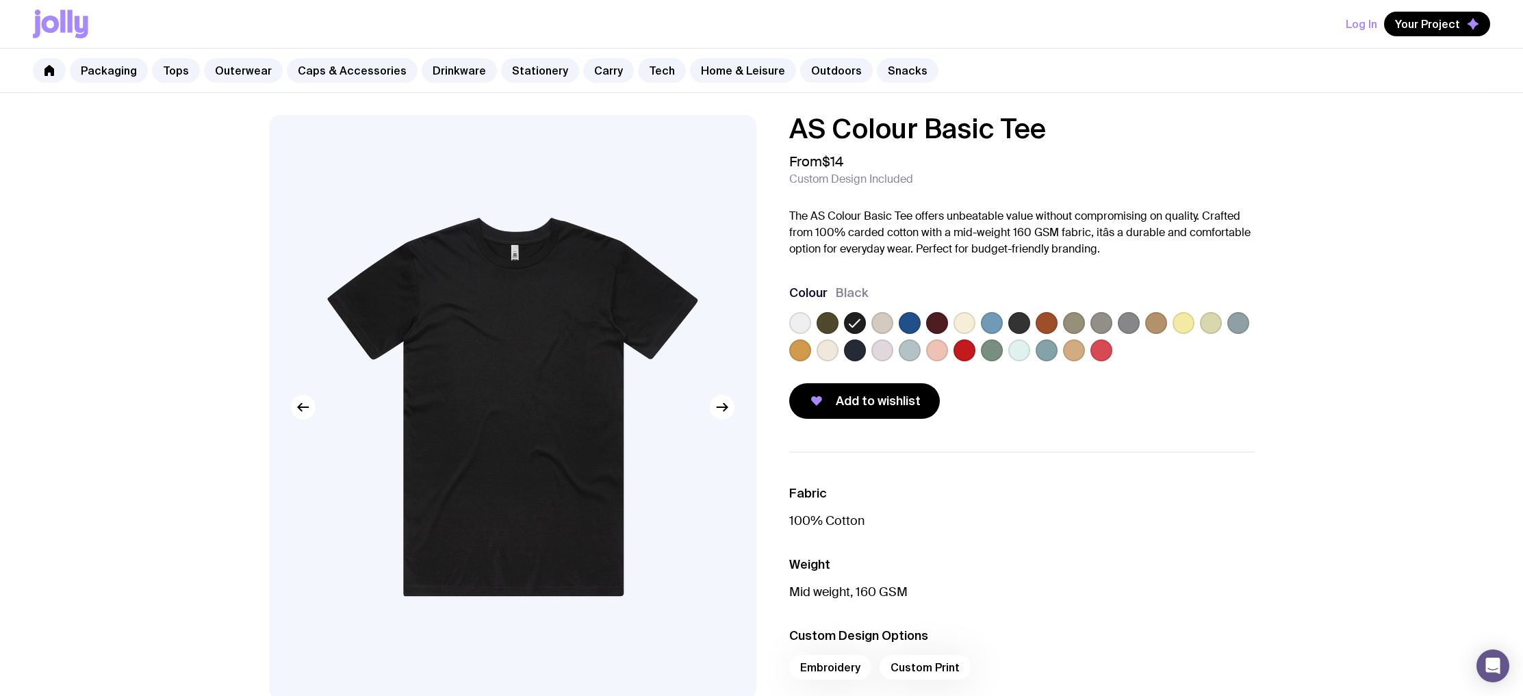
click at [857, 351] on label at bounding box center [855, 350] width 22 height 22
click at [0, 0] on input "radio" at bounding box center [0, 0] width 0 height 0
click at [857, 354] on icon at bounding box center [855, 350] width 16 height 16
click at [0, 0] on input "radio" at bounding box center [0, 0] width 0 height 0
click at [860, 400] on span "Add to wishlist" at bounding box center [878, 401] width 85 height 16
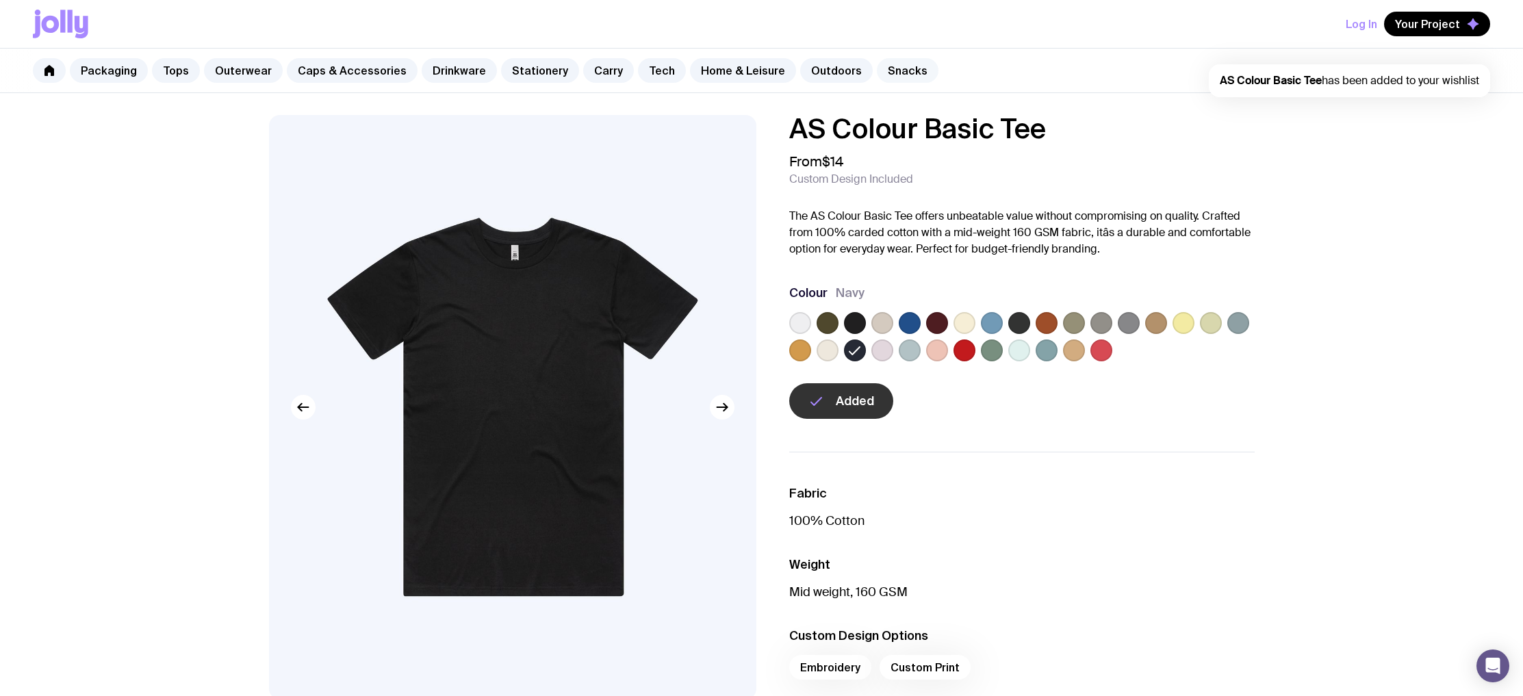
click at [879, 59] on link "Snacks" at bounding box center [908, 70] width 62 height 25
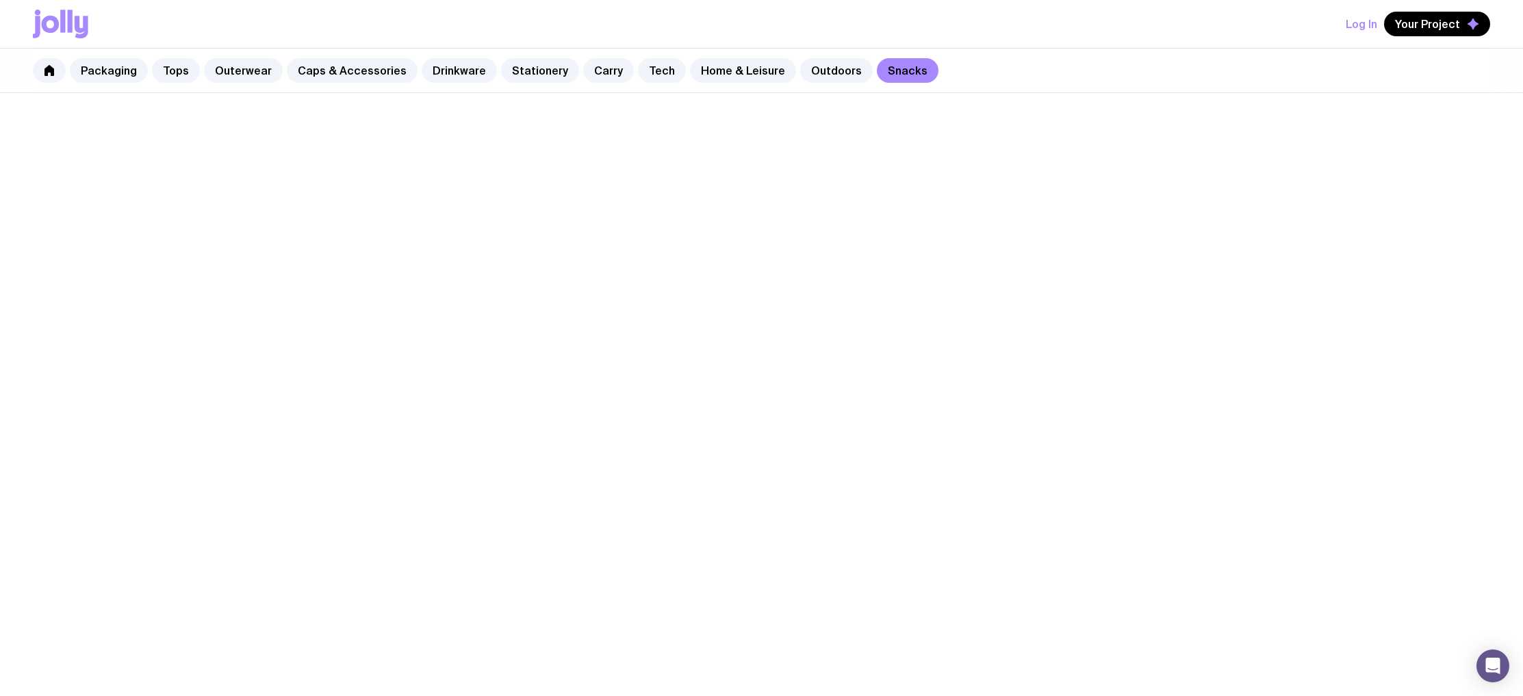
click at [879, 75] on link "Snacks" at bounding box center [908, 70] width 62 height 25
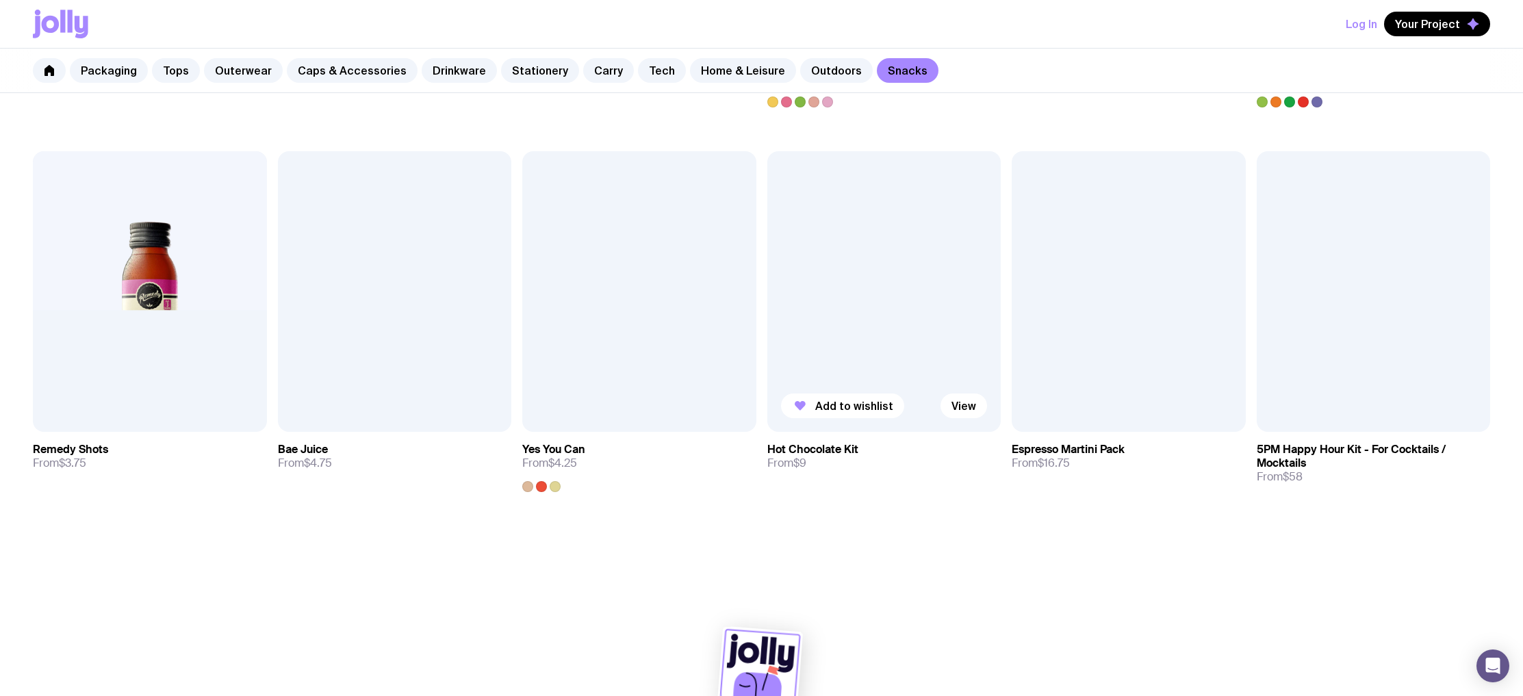
scroll to position [621, 0]
